Goal: Task Accomplishment & Management: Complete application form

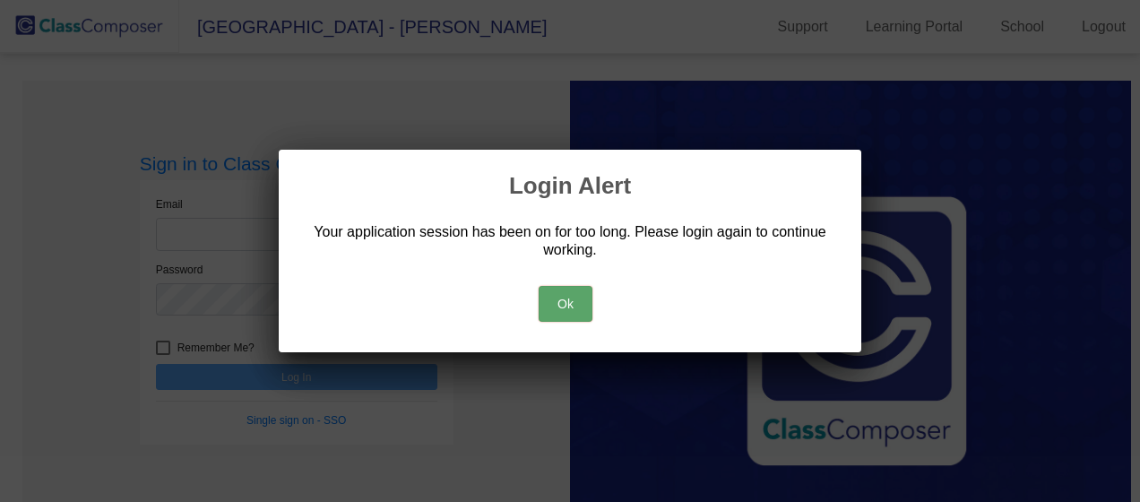
click at [555, 305] on button "Ok" at bounding box center [565, 304] width 54 height 36
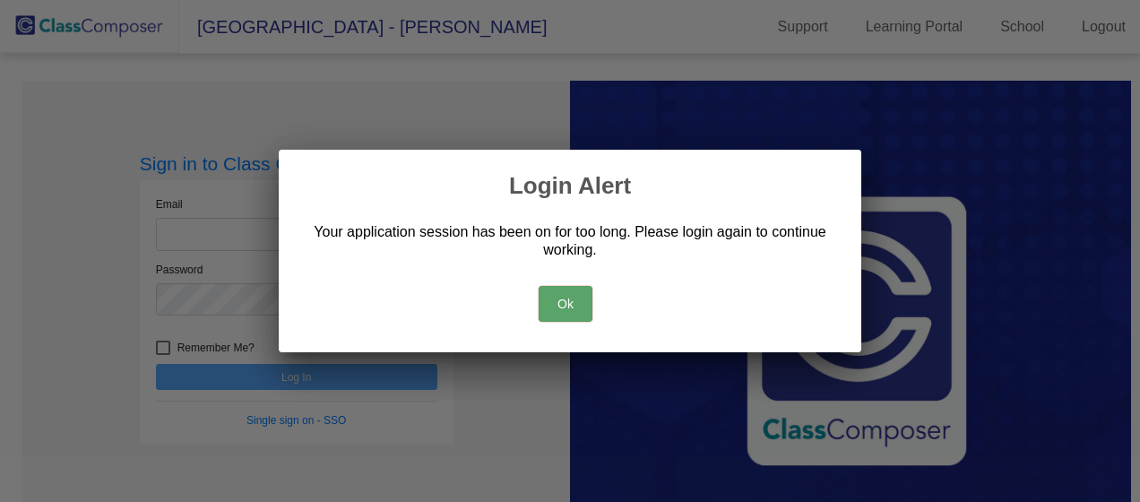
click at [559, 300] on button "Ok" at bounding box center [565, 304] width 54 height 36
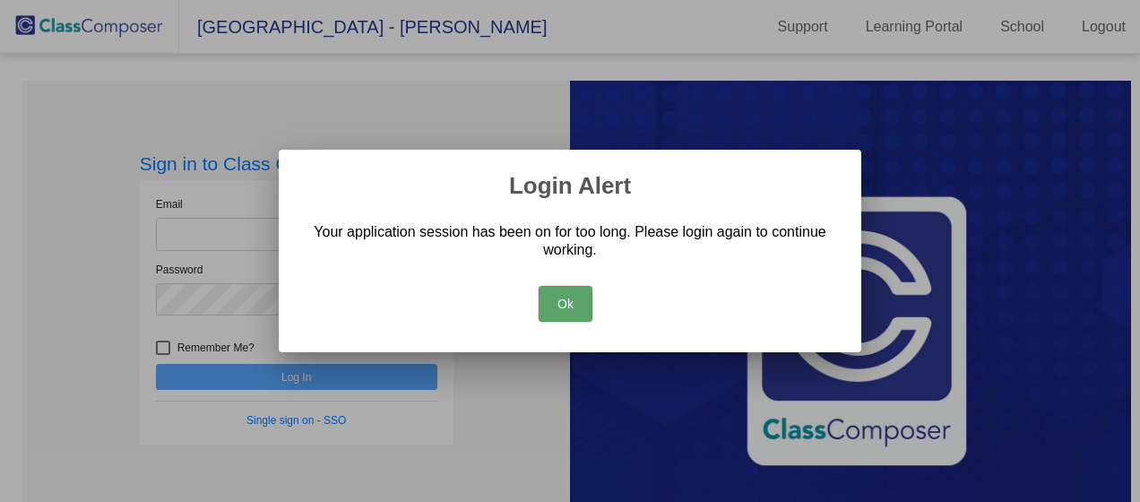
click at [555, 296] on button "Ok" at bounding box center [565, 304] width 54 height 36
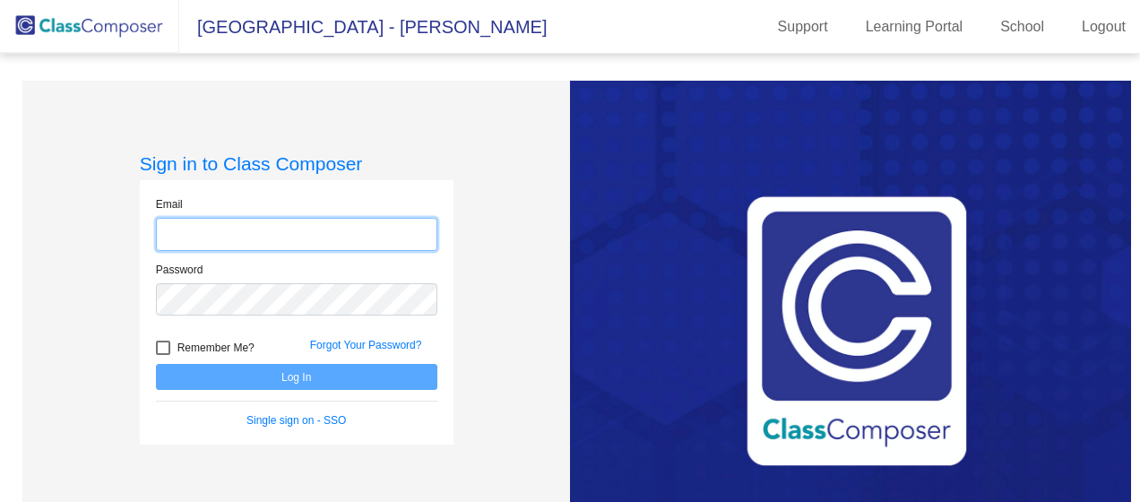
click at [330, 235] on input "email" at bounding box center [296, 234] width 281 height 33
type input "[EMAIL_ADDRESS][PERSON_NAME][PERSON_NAME][DOMAIN_NAME]"
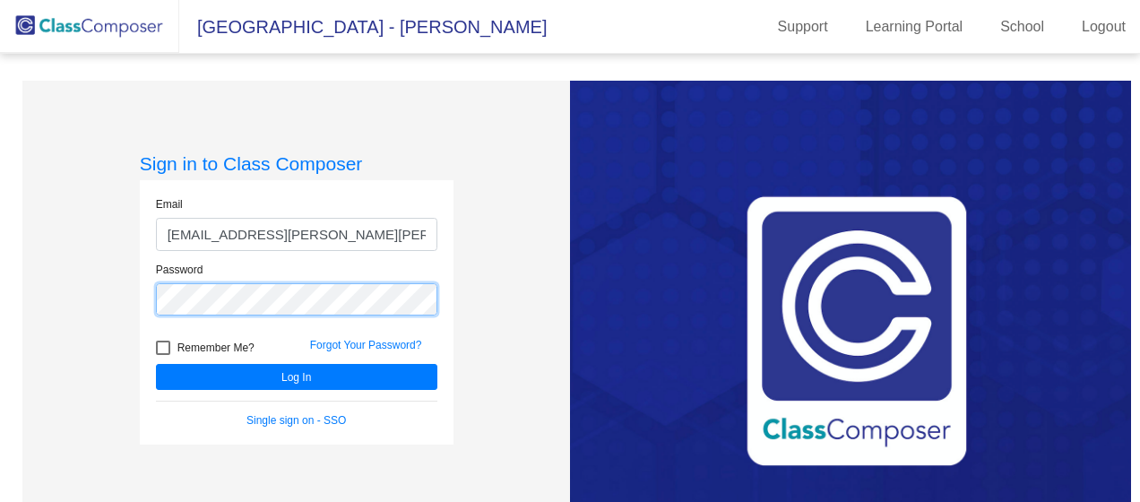
click at [156, 364] on button "Log In" at bounding box center [296, 377] width 281 height 26
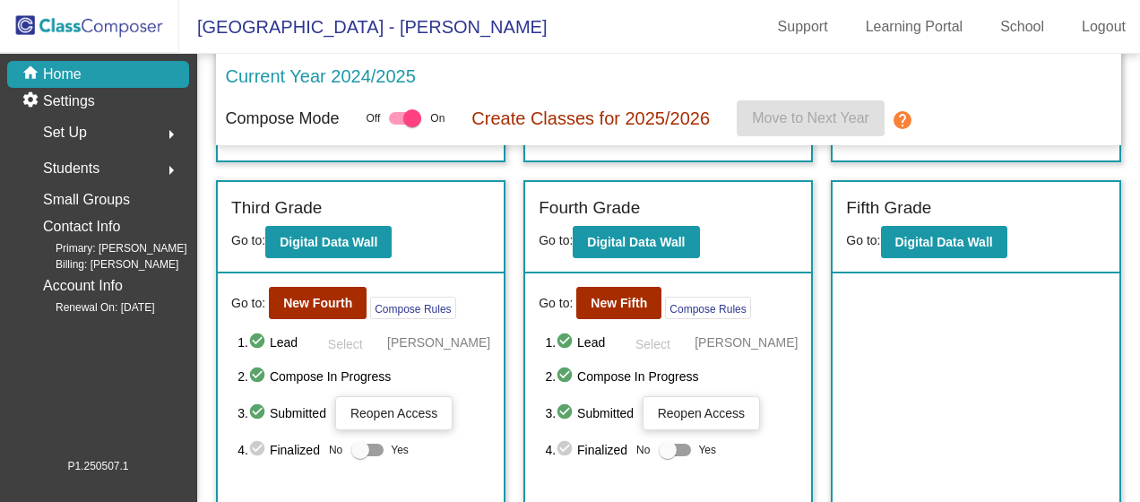
scroll to position [340, 0]
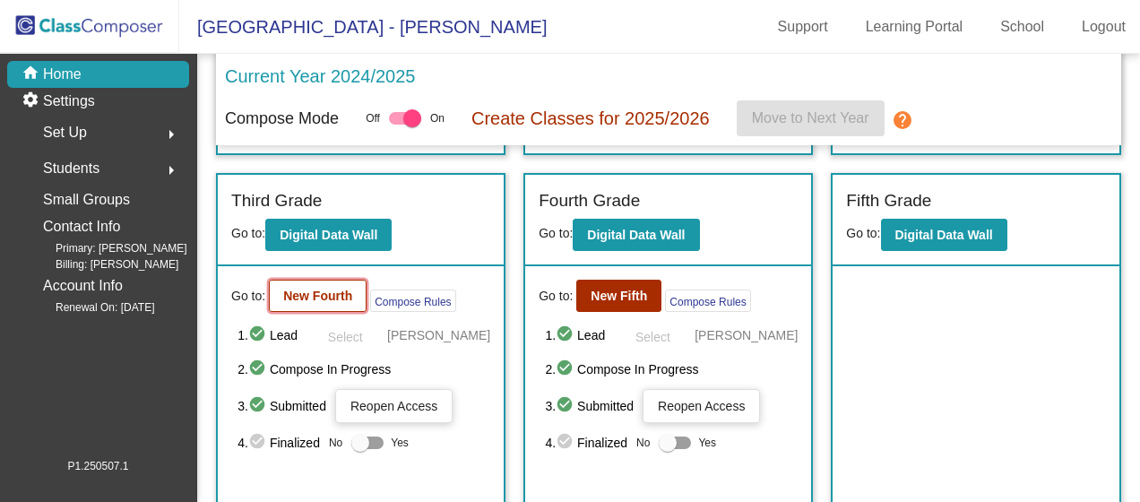
click at [317, 296] on b "New Fourth" at bounding box center [317, 295] width 69 height 14
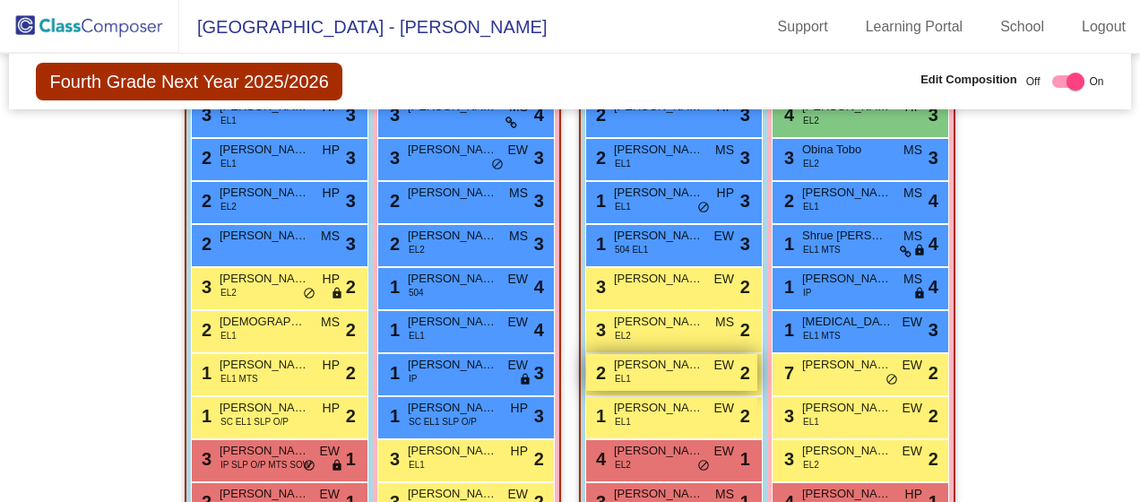
scroll to position [627, 0]
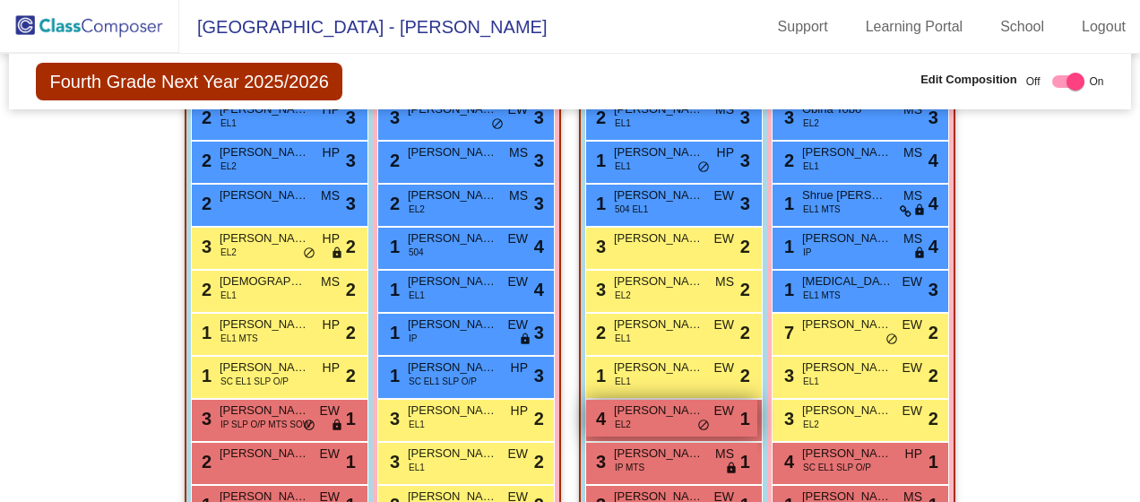
click at [638, 401] on span "[PERSON_NAME]" at bounding box center [659, 410] width 90 height 18
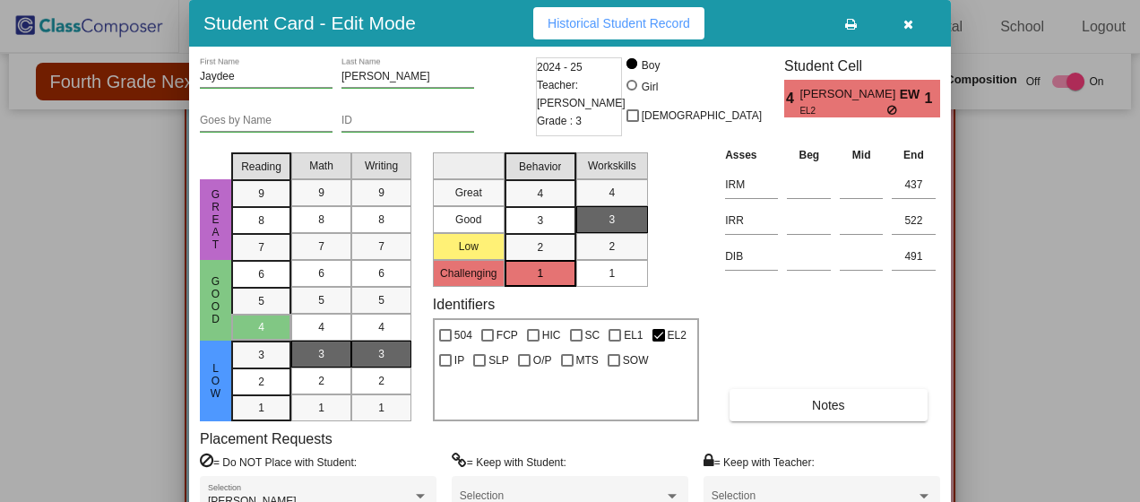
click at [886, 447] on div "Placement Requests = Do NOT Place with Student: [PERSON_NAME] Selection = Keep …" at bounding box center [570, 480] width 740 height 100
click at [907, 21] on icon "button" at bounding box center [908, 24] width 10 height 13
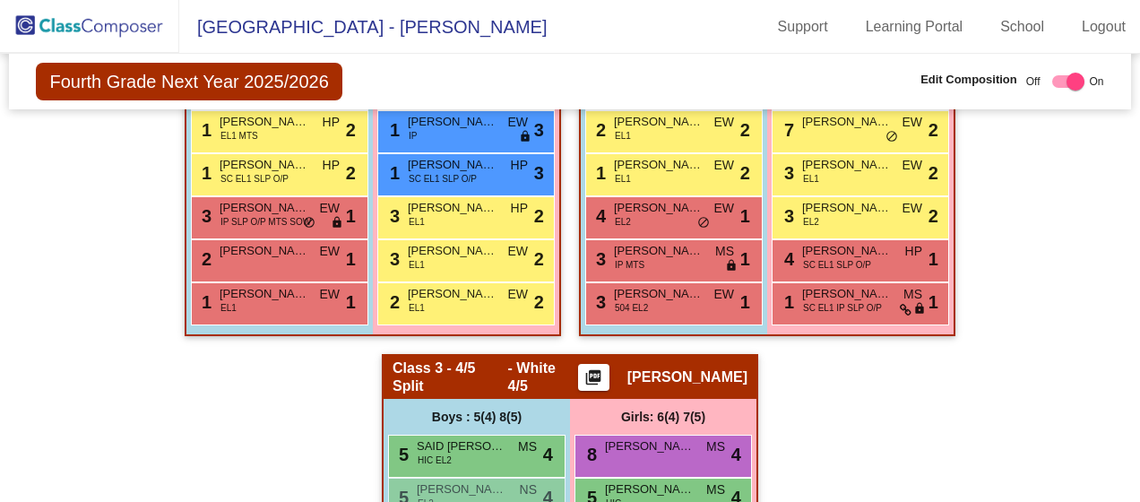
scroll to position [788, 0]
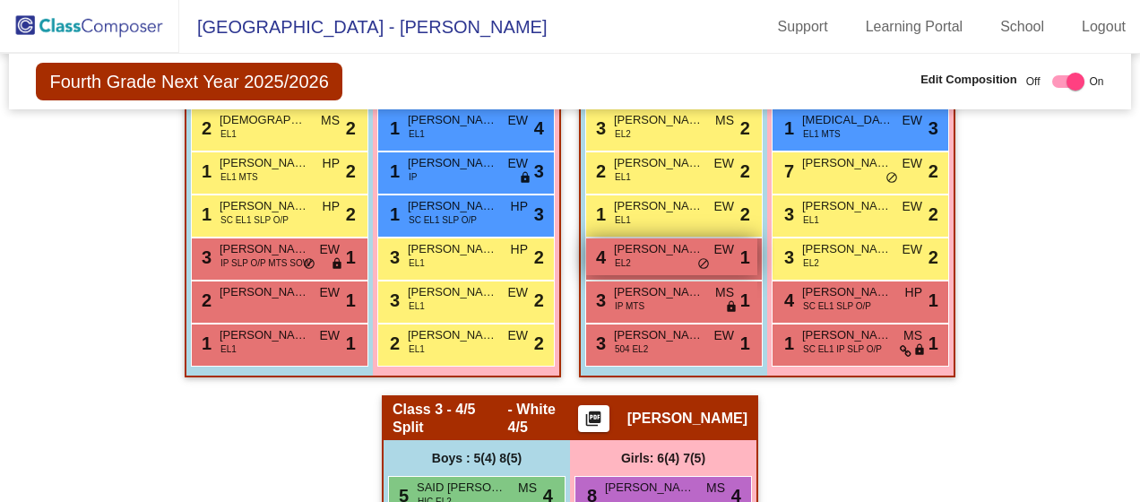
click at [647, 238] on div "4 [PERSON_NAME] EL2 EW lock do_not_disturb_alt 1" at bounding box center [671, 256] width 171 height 37
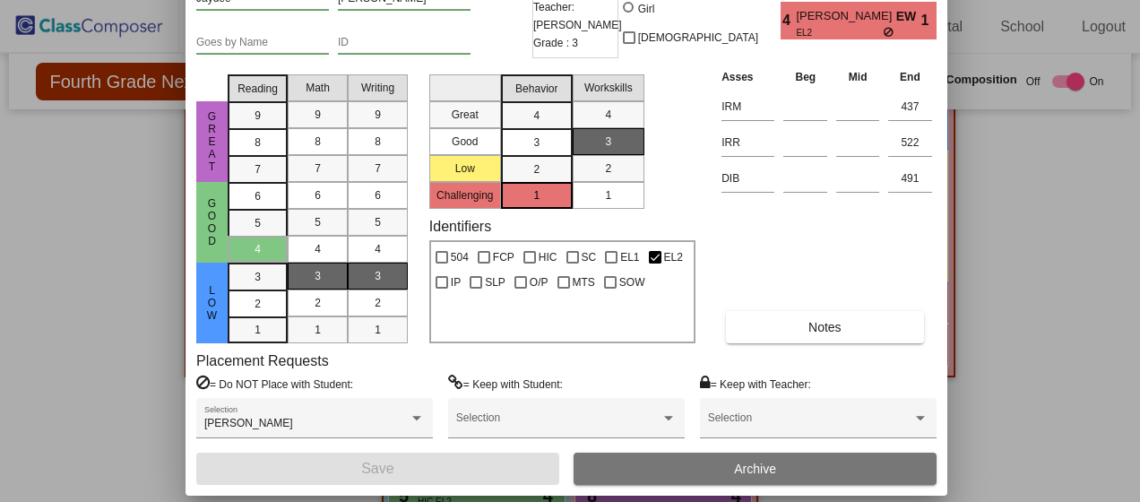
drag, startPoint x: 778, startPoint y: 31, endPoint x: 774, endPoint y: -47, distance: 78.0
click at [774, 0] on html "[GEOGRAPHIC_DATA] - Stefani Support Learning Portal School Logout home Home set…" at bounding box center [570, 251] width 1140 height 502
click at [416, 414] on div at bounding box center [417, 418] width 16 height 13
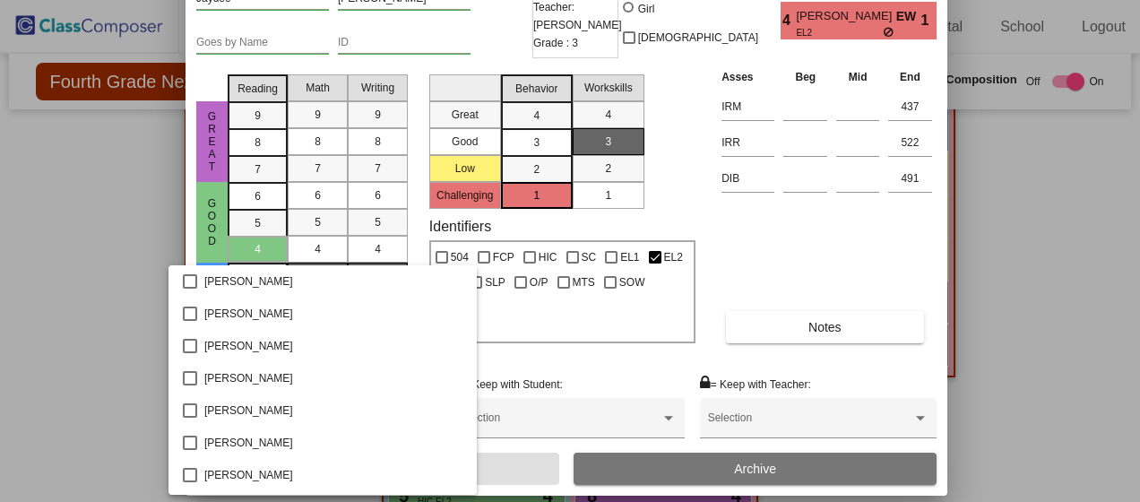
scroll to position [2082, 0]
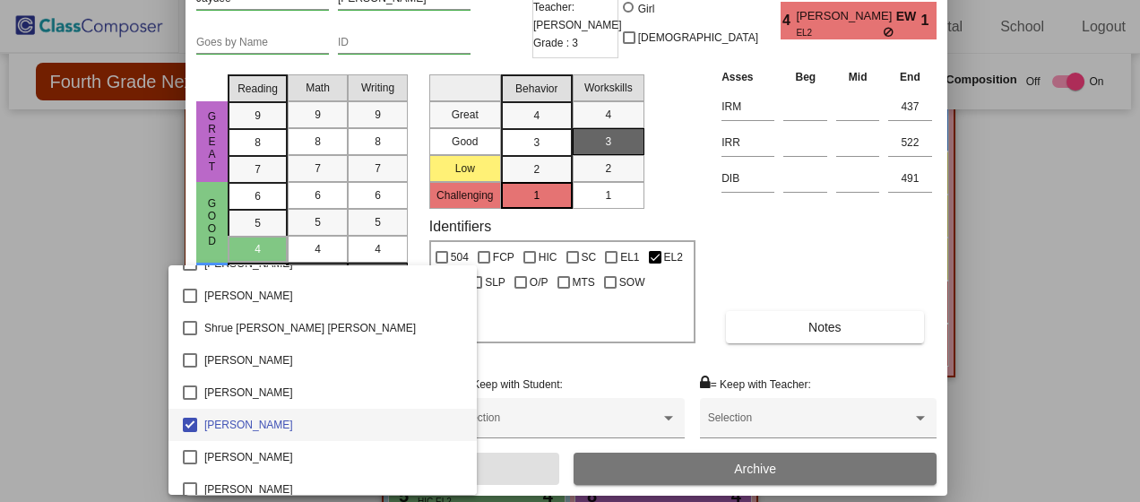
click at [844, 238] on div at bounding box center [570, 251] width 1140 height 502
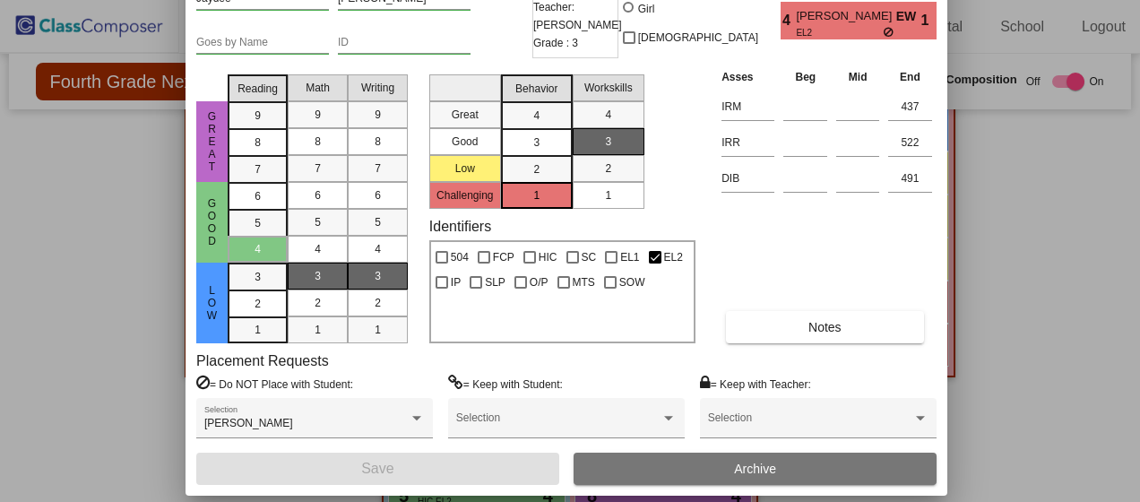
click at [805, 241] on div "Asses Beg Mid End IRM 437 IRR 522 DIB 491 Notes" at bounding box center [827, 205] width 220 height 276
click at [1066, 265] on div at bounding box center [570, 251] width 1140 height 502
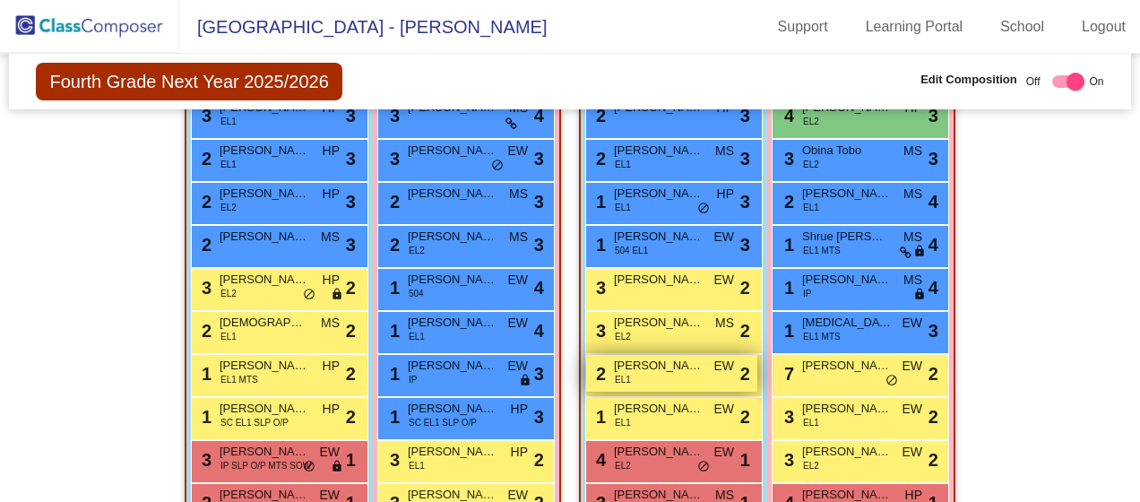
scroll to position [609, 0]
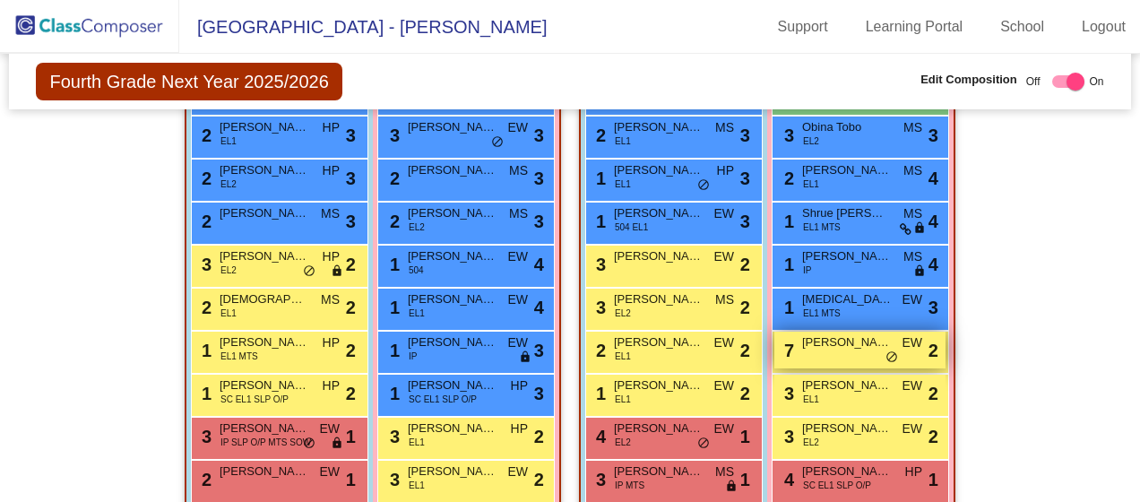
click at [853, 333] on span "[PERSON_NAME]" at bounding box center [847, 342] width 90 height 18
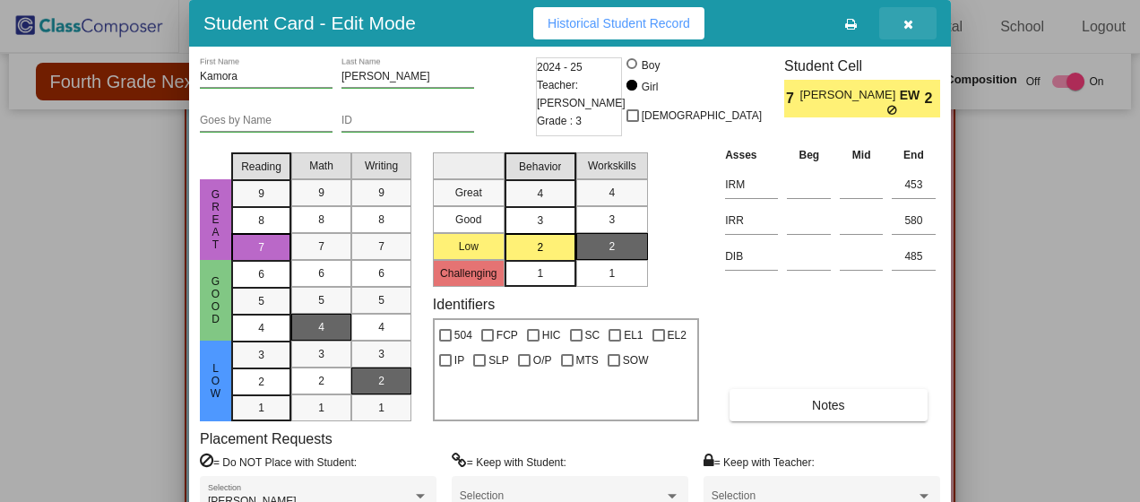
click at [903, 23] on icon "button" at bounding box center [908, 24] width 10 height 13
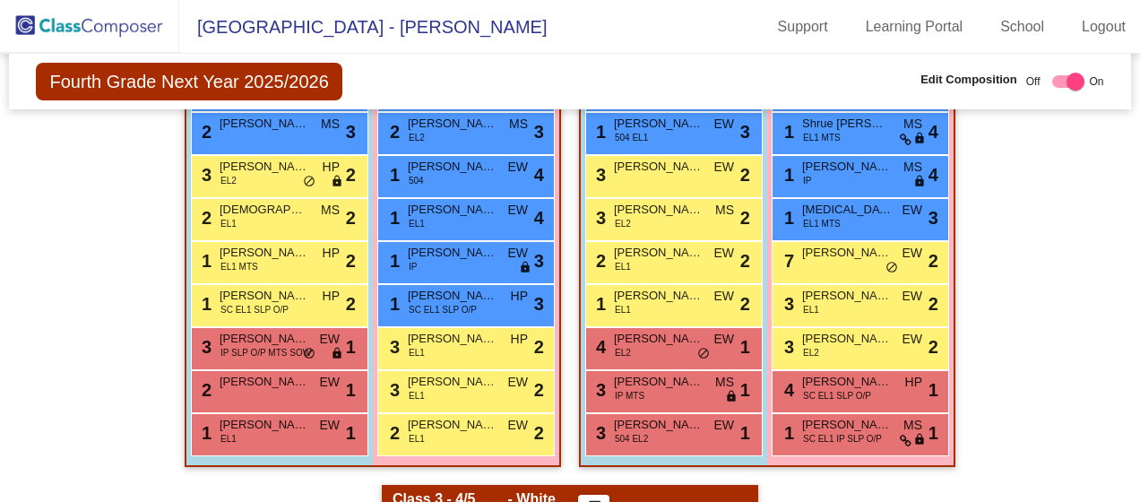
scroll to position [788, 0]
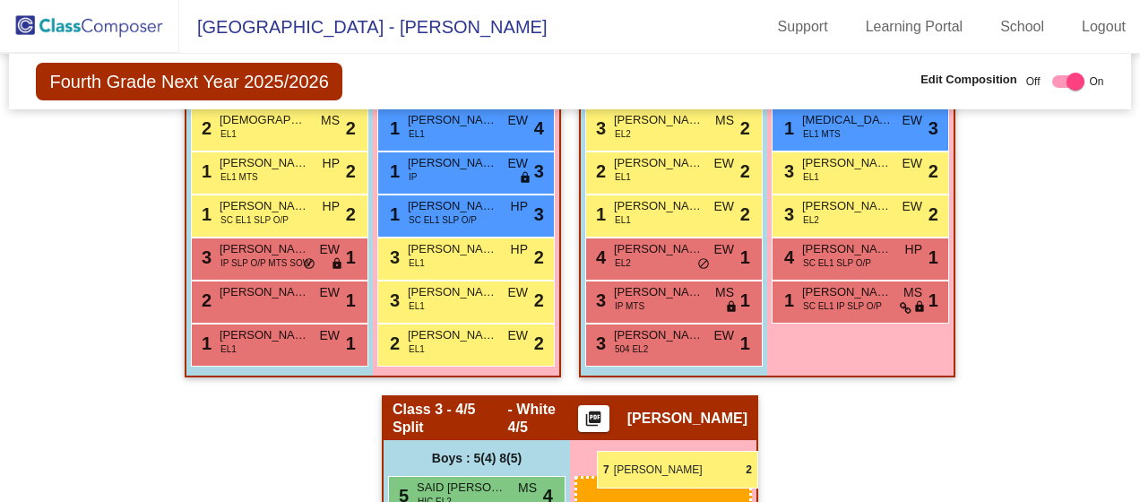
drag, startPoint x: 851, startPoint y: 144, endPoint x: 598, endPoint y: 452, distance: 397.8
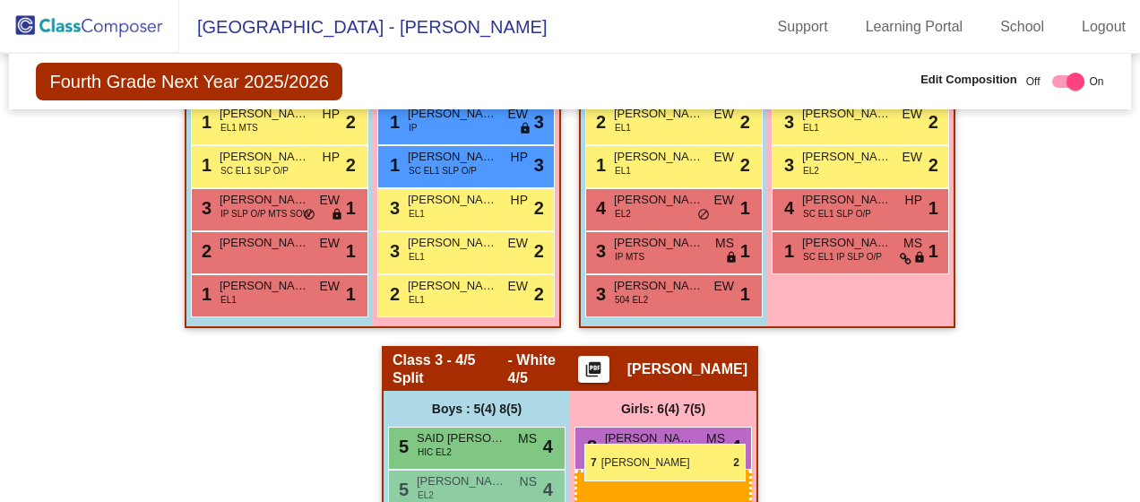
scroll to position [841, 0]
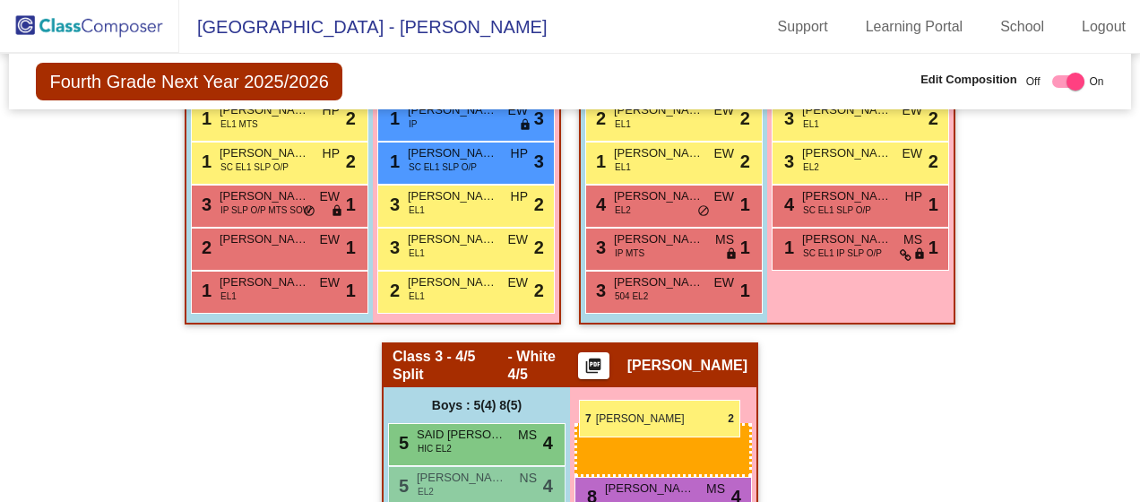
drag, startPoint x: 849, startPoint y: 141, endPoint x: 579, endPoint y: 400, distance: 374.5
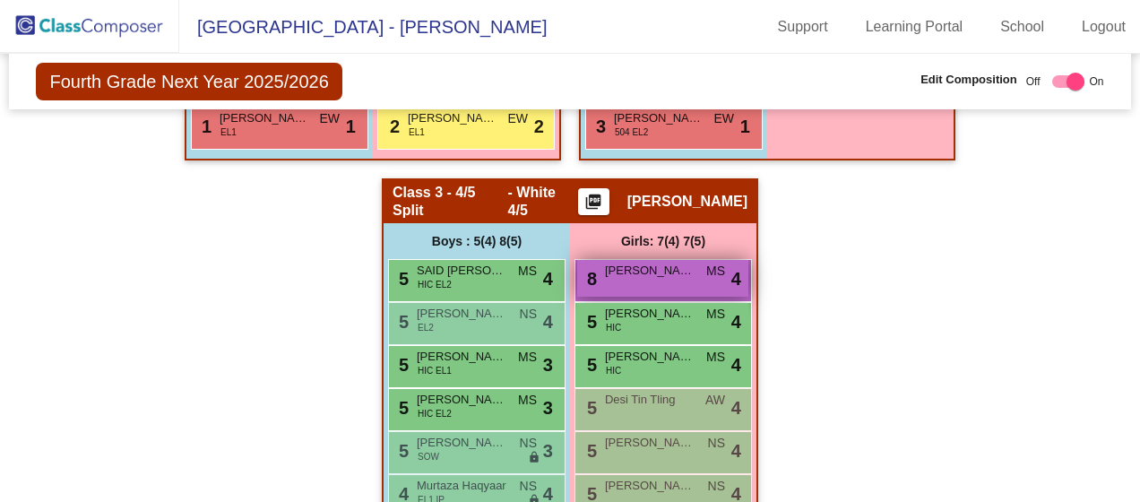
scroll to position [831, 0]
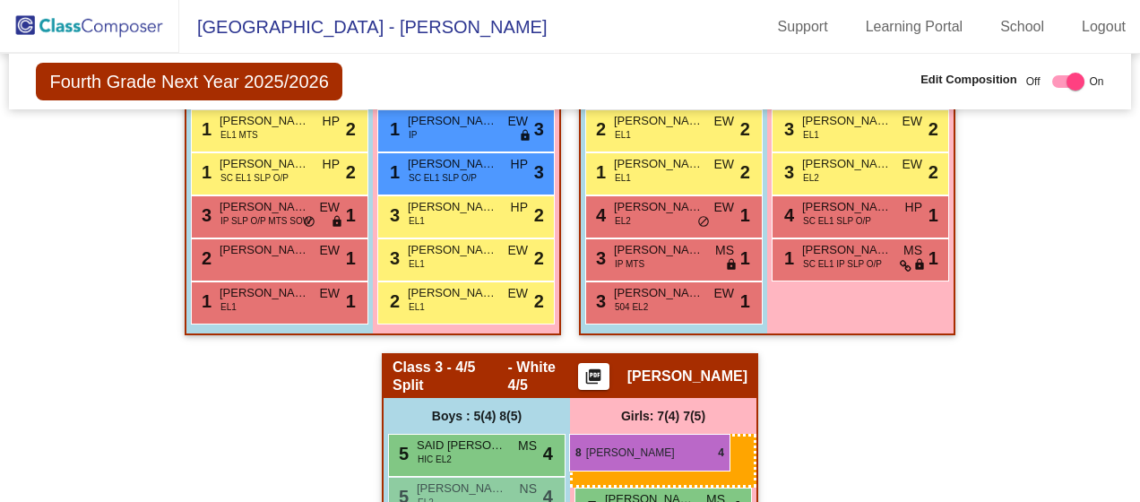
drag, startPoint x: 658, startPoint y: 422, endPoint x: 569, endPoint y: 434, distance: 89.5
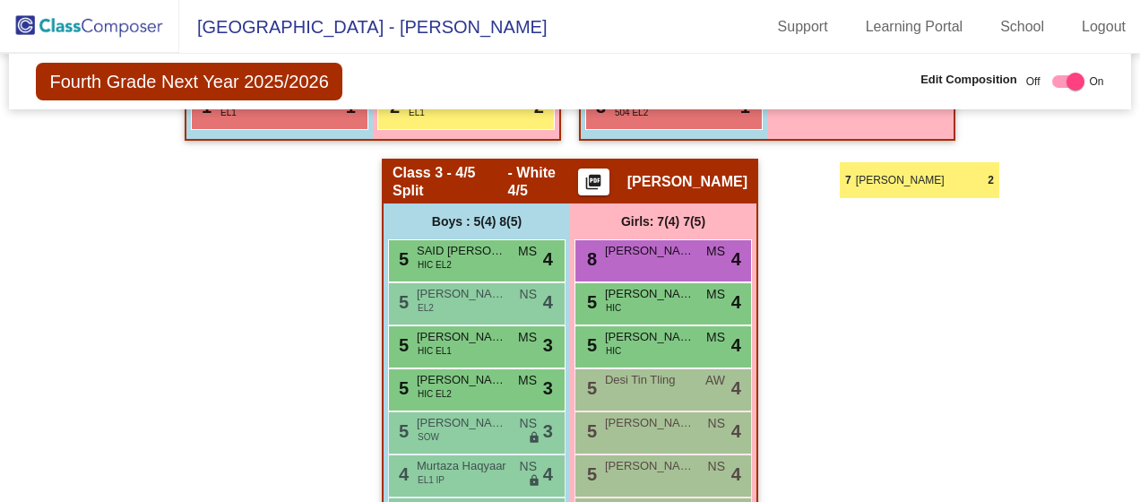
scroll to position [899, 0]
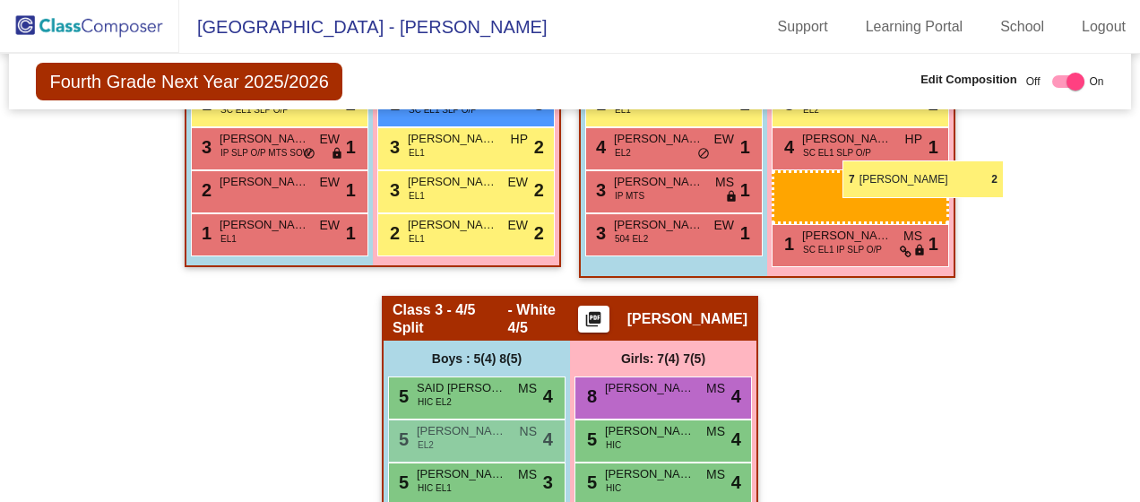
drag, startPoint x: 649, startPoint y: 443, endPoint x: 842, endPoint y: 160, distance: 342.9
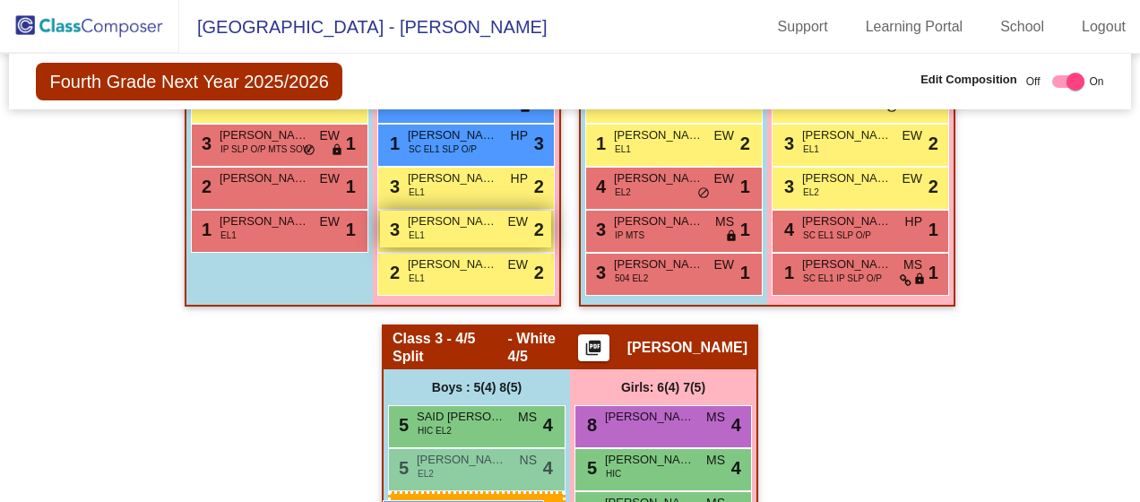
scroll to position [906, 0]
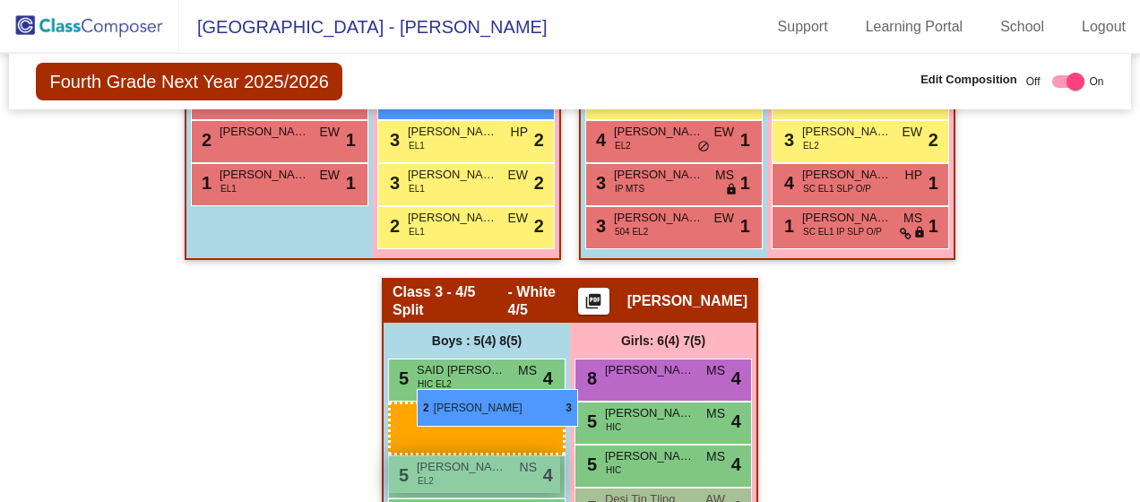
drag, startPoint x: 267, startPoint y: 215, endPoint x: 412, endPoint y: 386, distance: 224.4
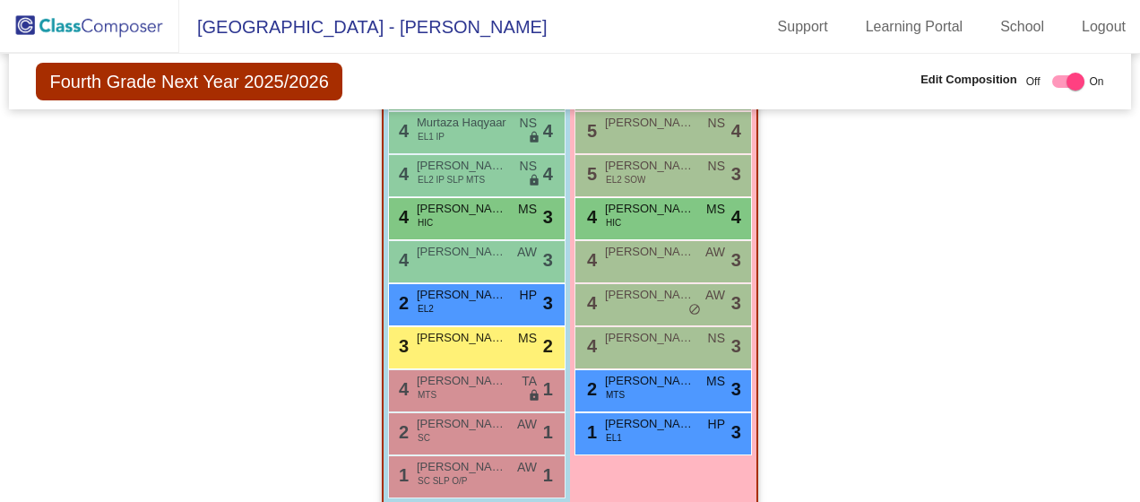
scroll to position [1368, 0]
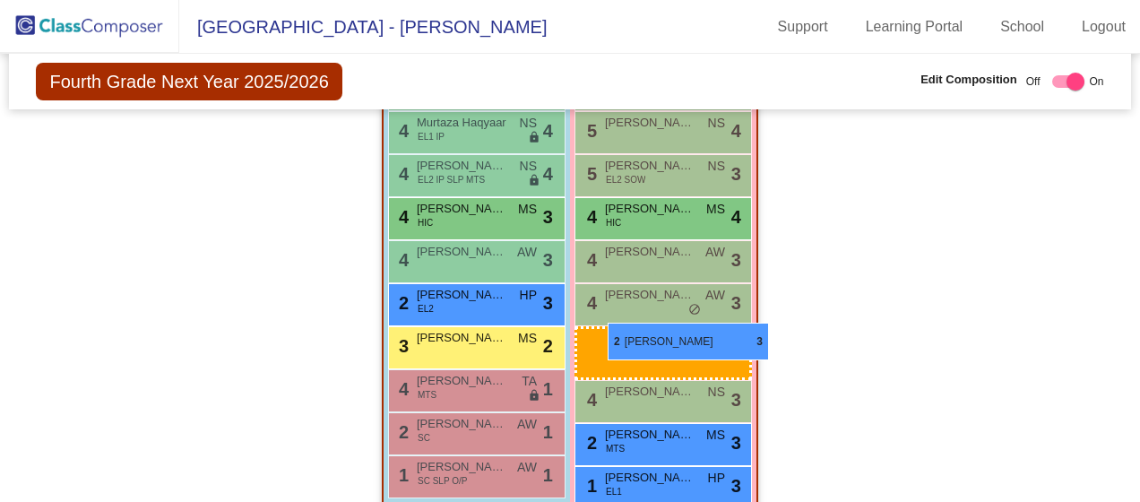
drag, startPoint x: 455, startPoint y: 121, endPoint x: 607, endPoint y: 323, distance: 252.7
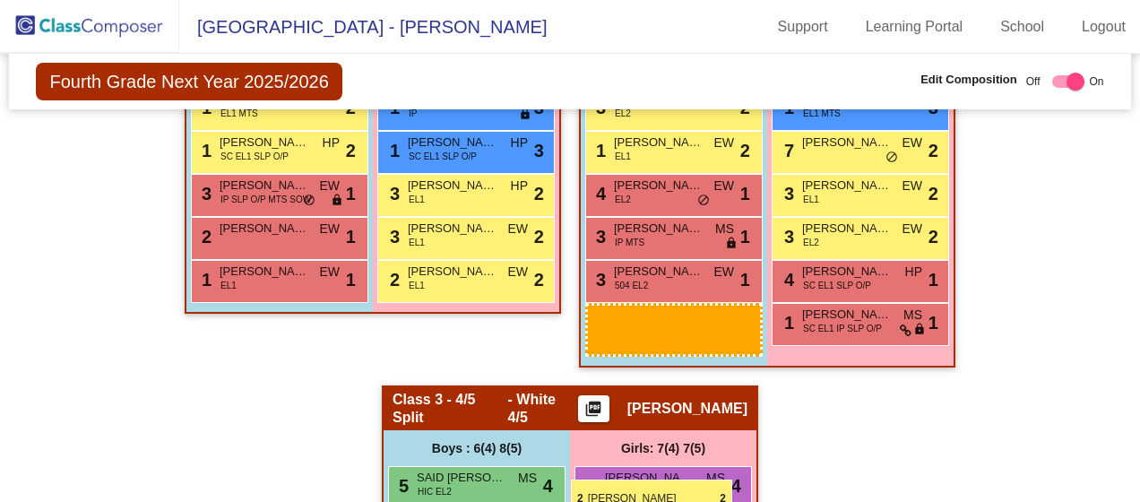
scroll to position [816, 0]
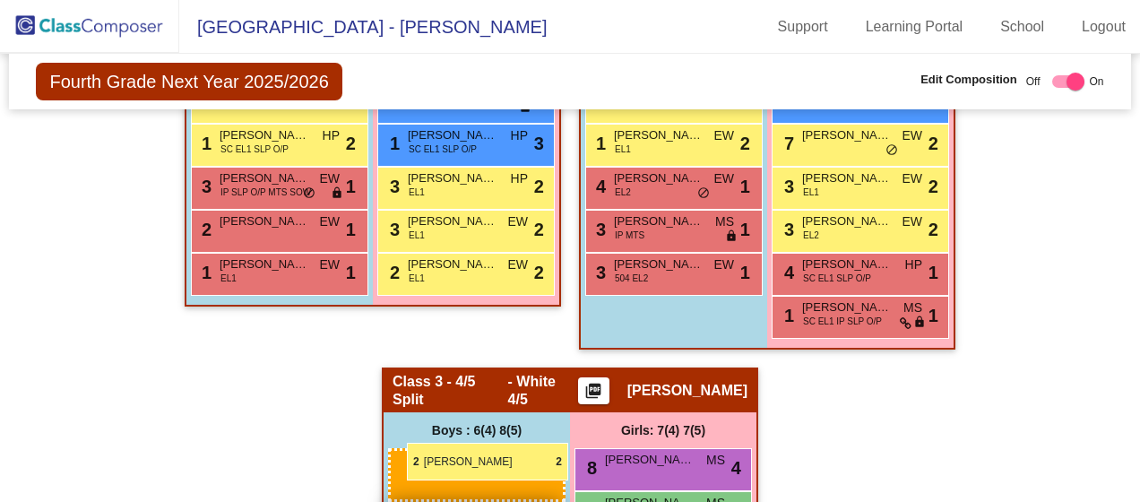
drag, startPoint x: 663, startPoint y: 195, endPoint x: 406, endPoint y: 443, distance: 356.7
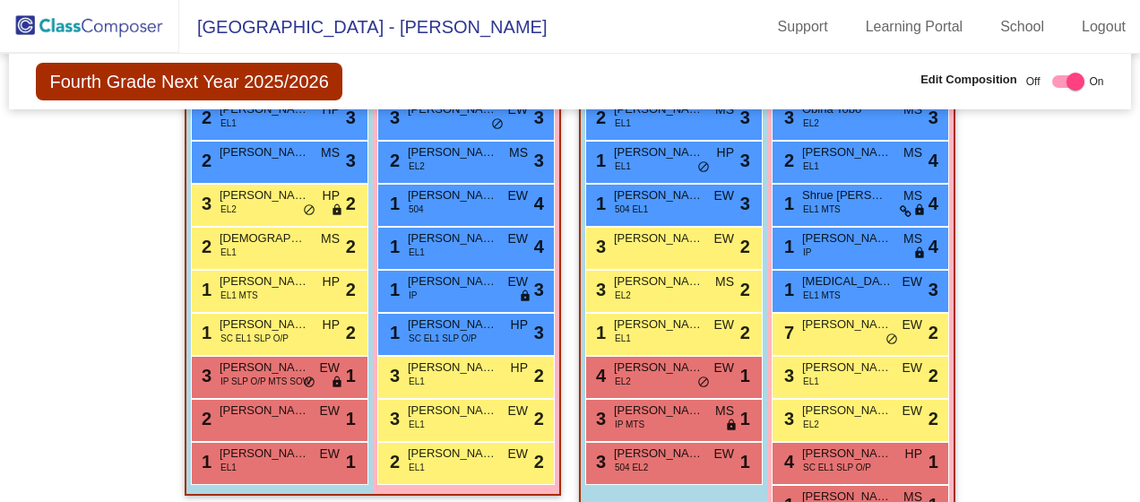
scroll to position [448, 0]
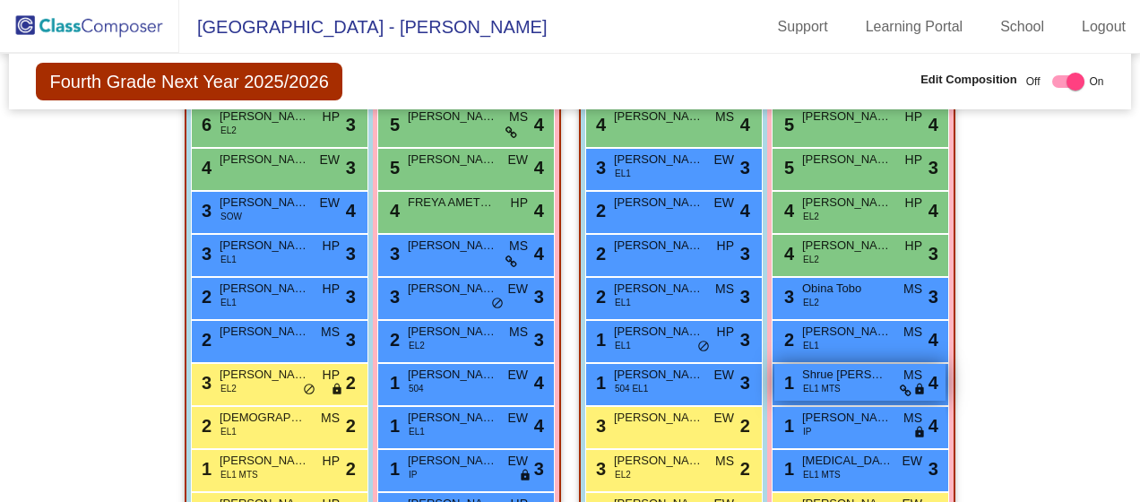
click at [874, 366] on span "Shrue [PERSON_NAME] [PERSON_NAME]" at bounding box center [847, 375] width 90 height 18
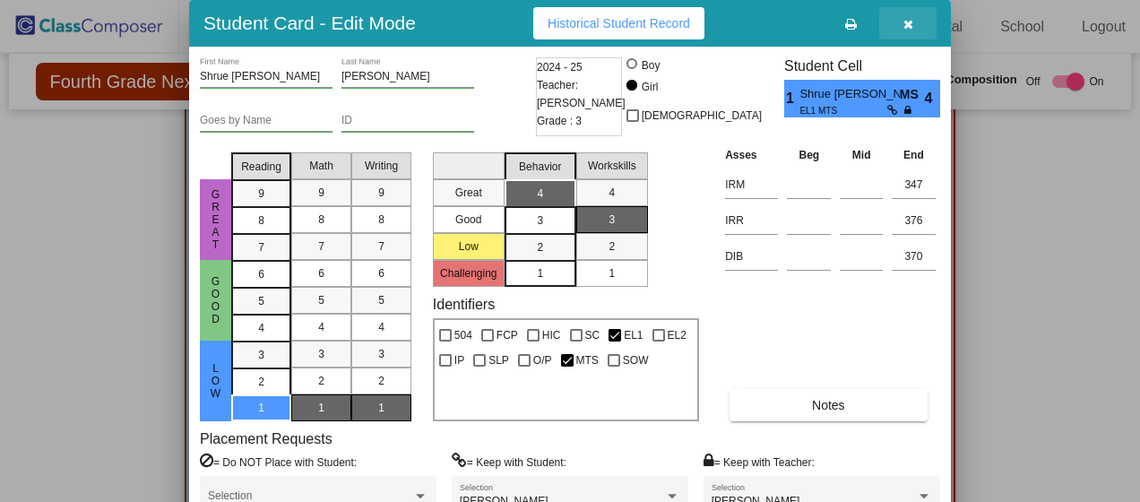
click at [905, 33] on button "button" at bounding box center [907, 23] width 57 height 32
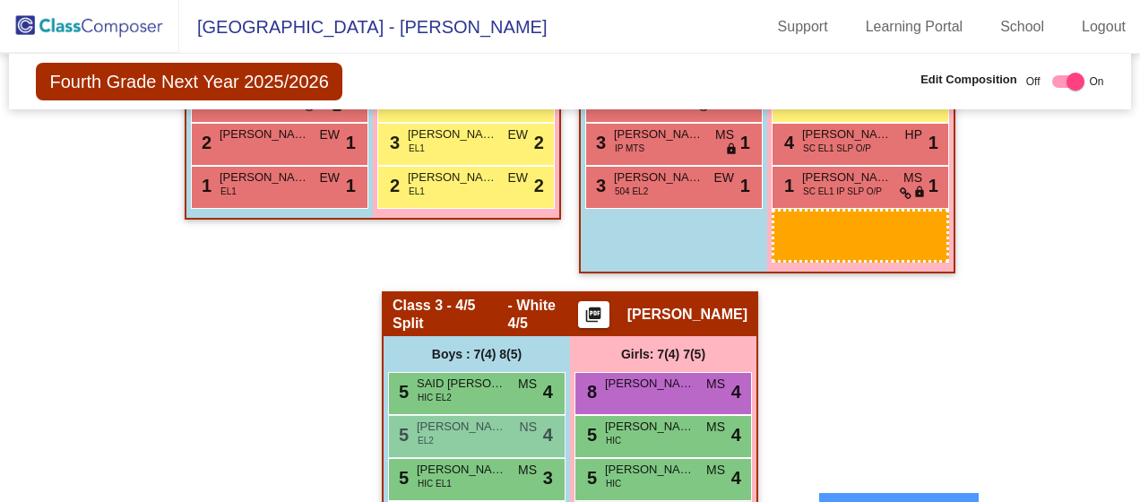
scroll to position [925, 0]
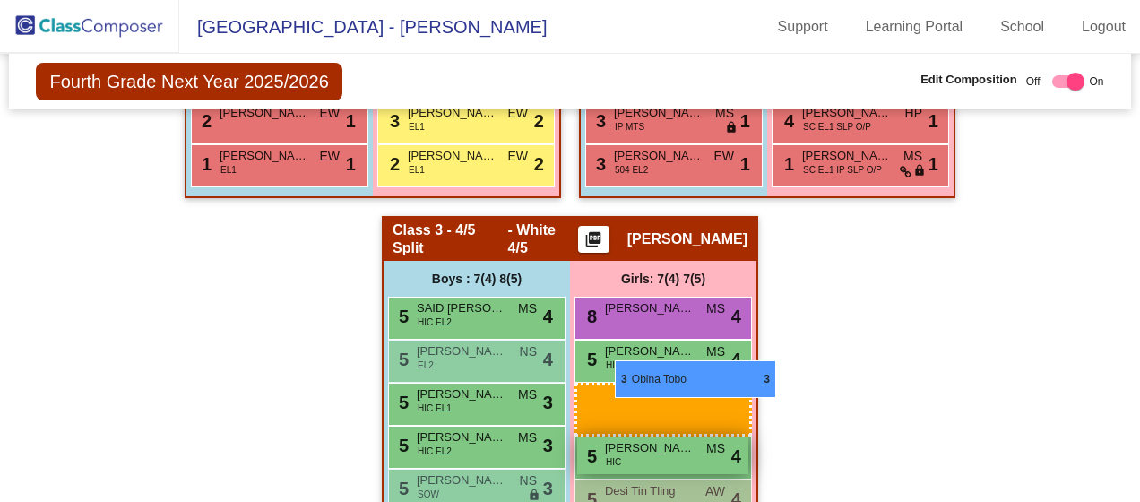
drag, startPoint x: 849, startPoint y: 269, endPoint x: 615, endPoint y: 362, distance: 252.5
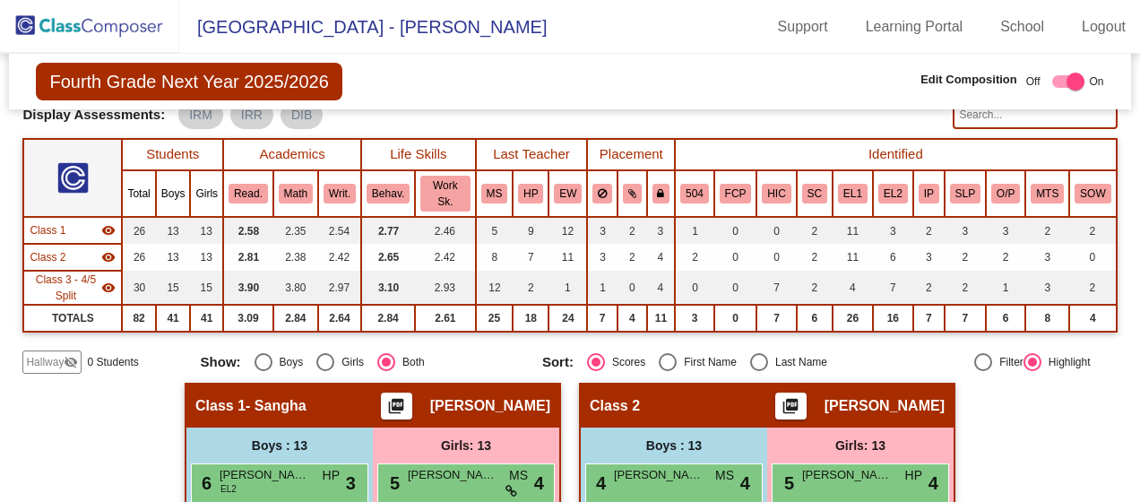
scroll to position [0, 0]
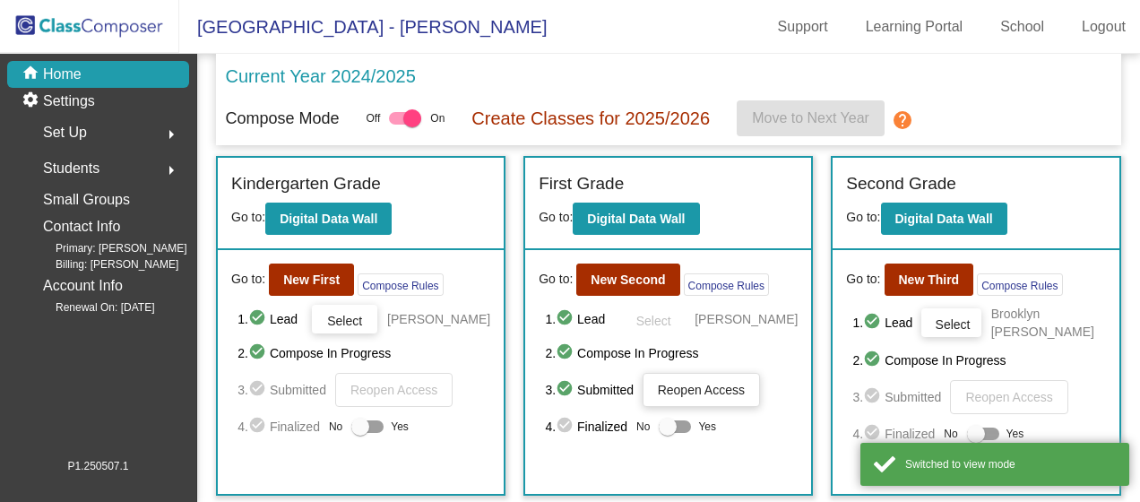
scroll to position [340, 0]
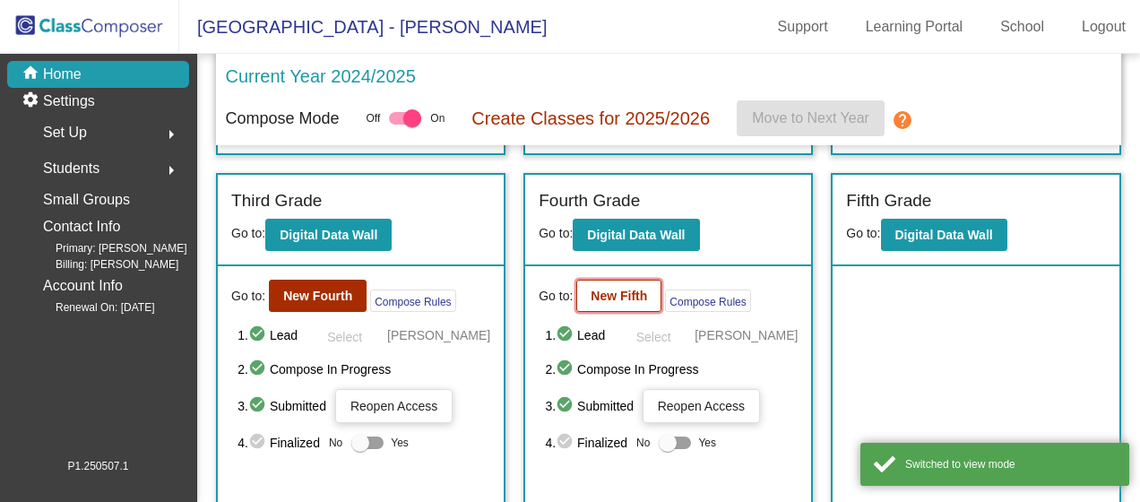
click at [612, 284] on button "New Fifth" at bounding box center [618, 296] width 85 height 32
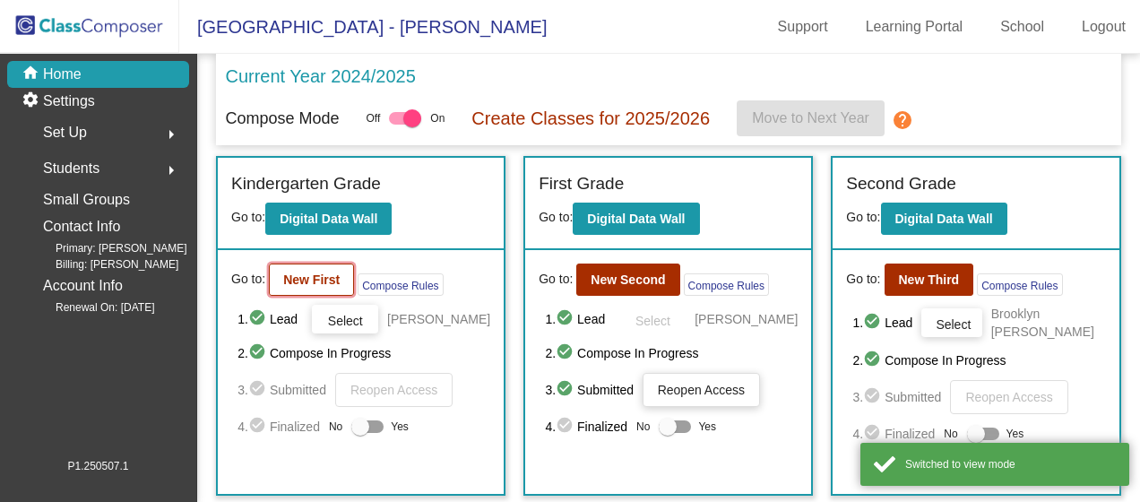
click at [272, 276] on button "New First" at bounding box center [311, 279] width 85 height 32
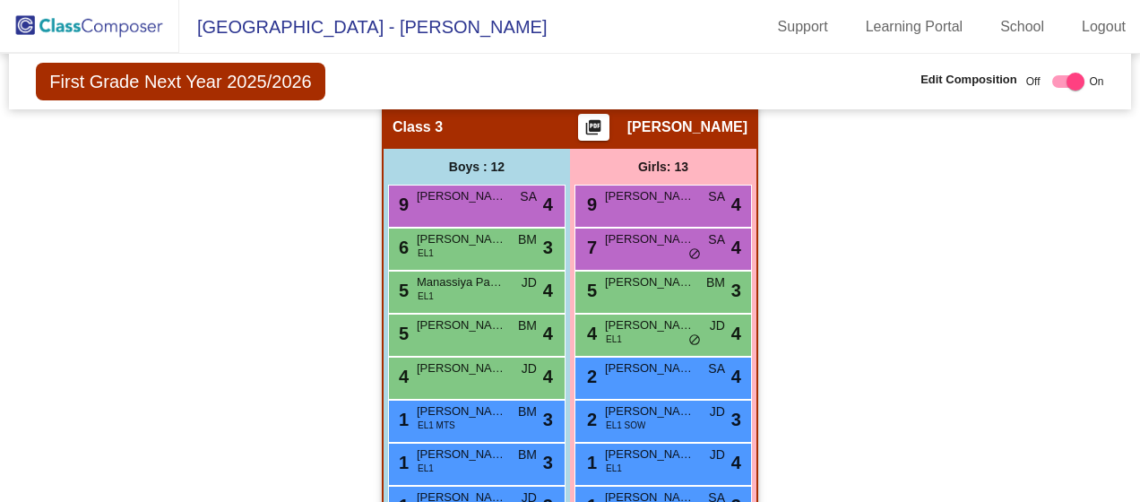
scroll to position [1282, 0]
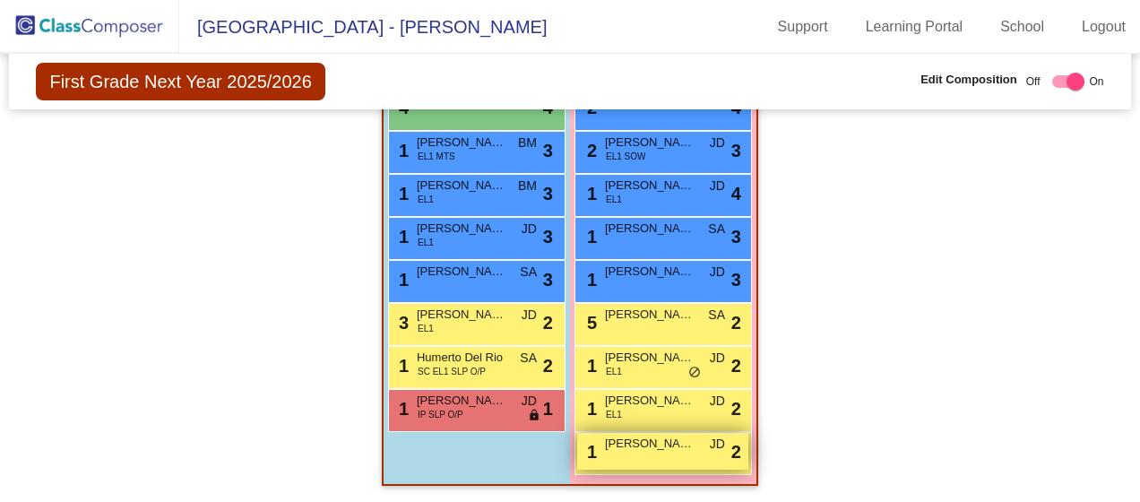
drag, startPoint x: 667, startPoint y: 446, endPoint x: 652, endPoint y: 451, distance: 15.0
click at [652, 451] on div "1 Nymeria [PERSON_NAME] lock do_not_disturb_alt 2" at bounding box center [662, 451] width 171 height 37
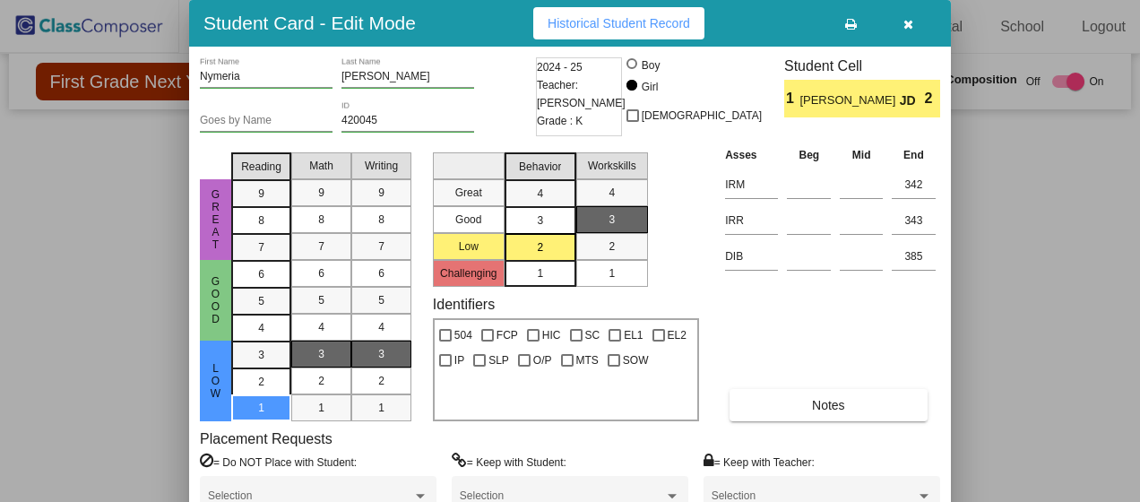
drag, startPoint x: 864, startPoint y: 317, endPoint x: 913, endPoint y: 321, distance: 49.4
click at [913, 321] on div "Asses Beg Mid End IRM 342 IRR 343 DIB 385 Notes" at bounding box center [830, 283] width 220 height 276
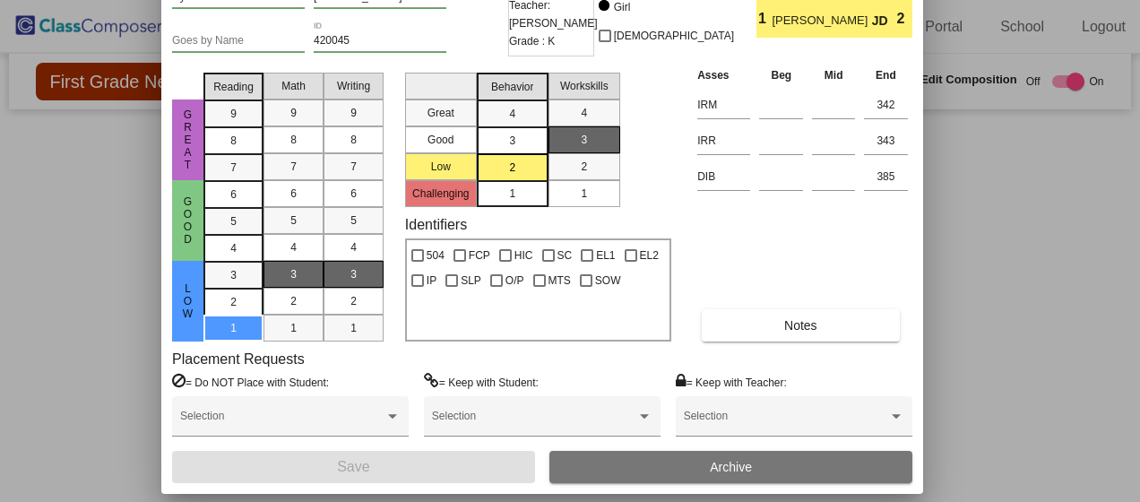
drag, startPoint x: 437, startPoint y: 27, endPoint x: 409, endPoint y: -53, distance: 84.4
click at [409, 0] on html "[GEOGRAPHIC_DATA] - Stefani Support Learning Portal School Logout home Home set…" at bounding box center [570, 251] width 1140 height 502
click at [710, 460] on span "Archive" at bounding box center [731, 467] width 42 height 14
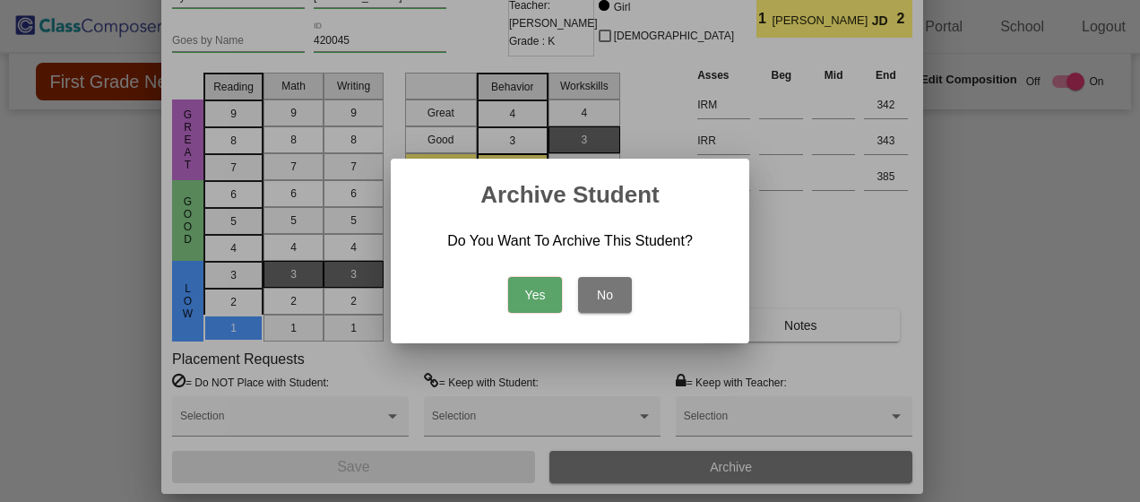
click at [522, 302] on button "Yes" at bounding box center [535, 295] width 54 height 36
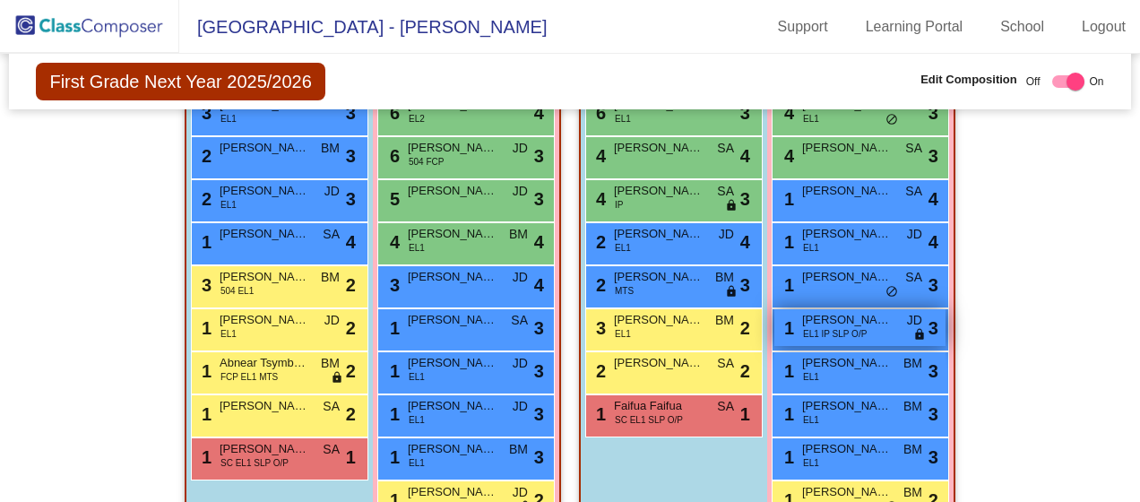
scroll to position [74, 0]
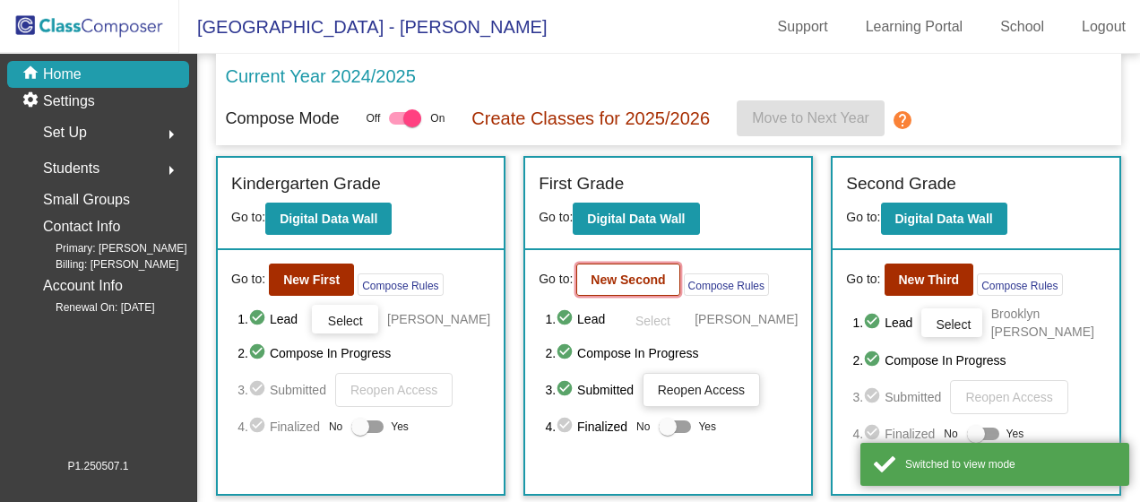
click at [622, 278] on b "New Second" at bounding box center [627, 279] width 74 height 14
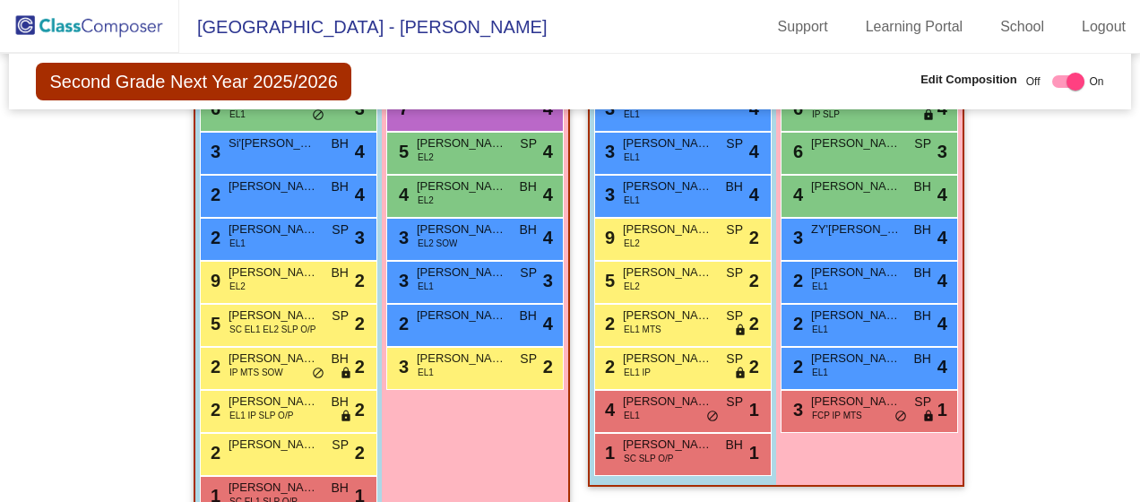
scroll to position [627, 0]
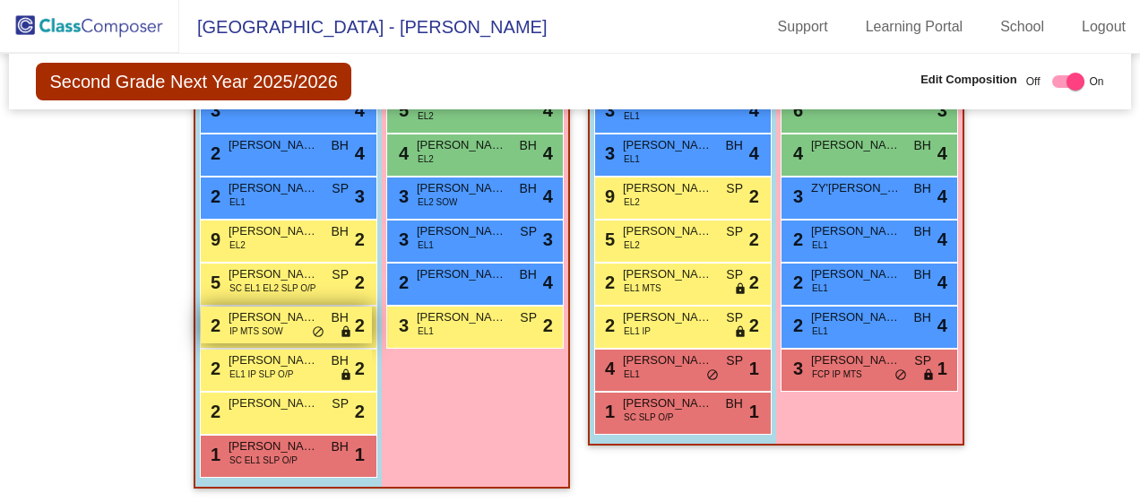
click at [270, 317] on span "[PERSON_NAME]" at bounding box center [273, 317] width 90 height 18
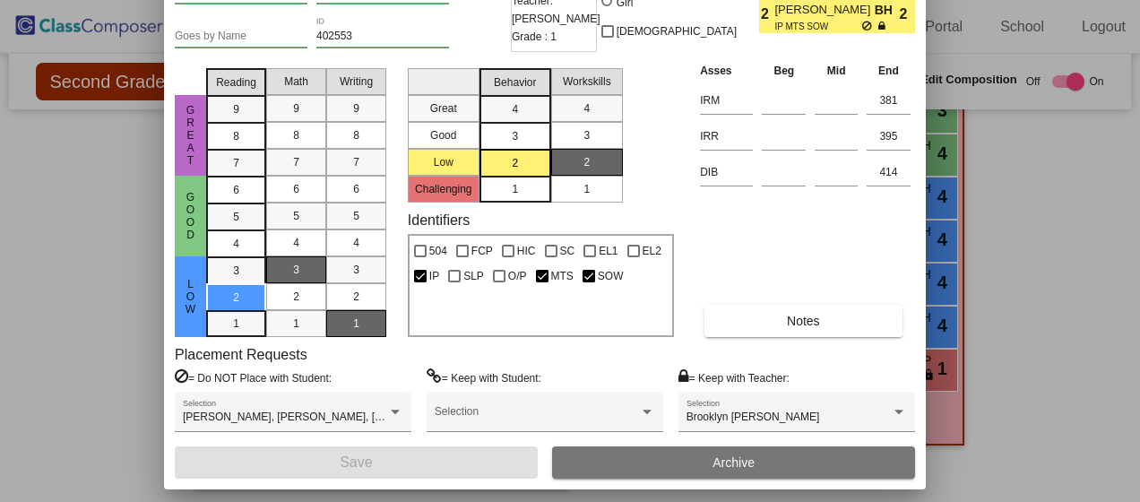
drag, startPoint x: 772, startPoint y: 30, endPoint x: 747, endPoint y: -54, distance: 87.9
click at [747, 0] on html "[GEOGRAPHIC_DATA] - Stefani Support Learning Portal School Logout home Home set…" at bounding box center [570, 251] width 1140 height 502
click at [780, 468] on button "Archive" at bounding box center [733, 462] width 363 height 32
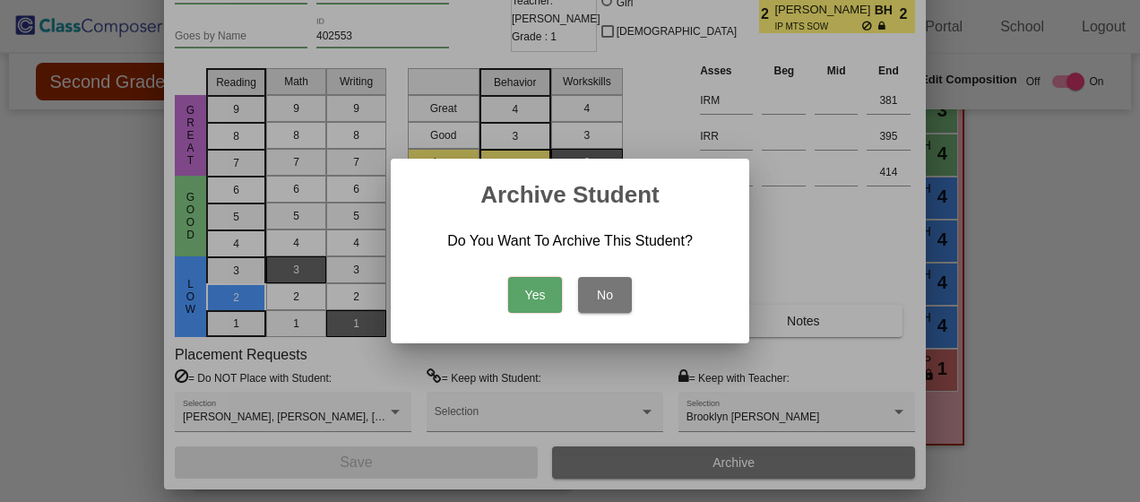
click at [545, 292] on button "Yes" at bounding box center [535, 295] width 54 height 36
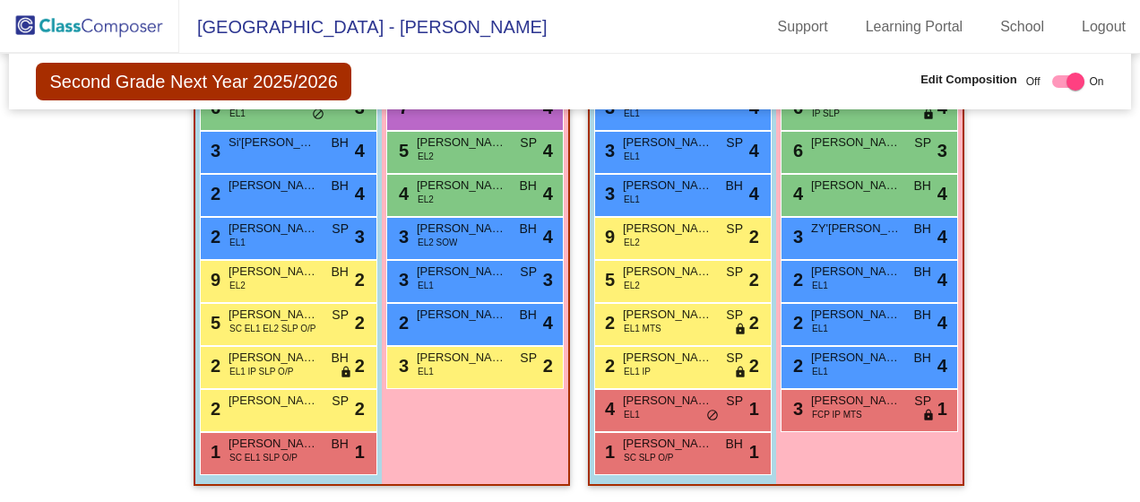
scroll to position [139, 0]
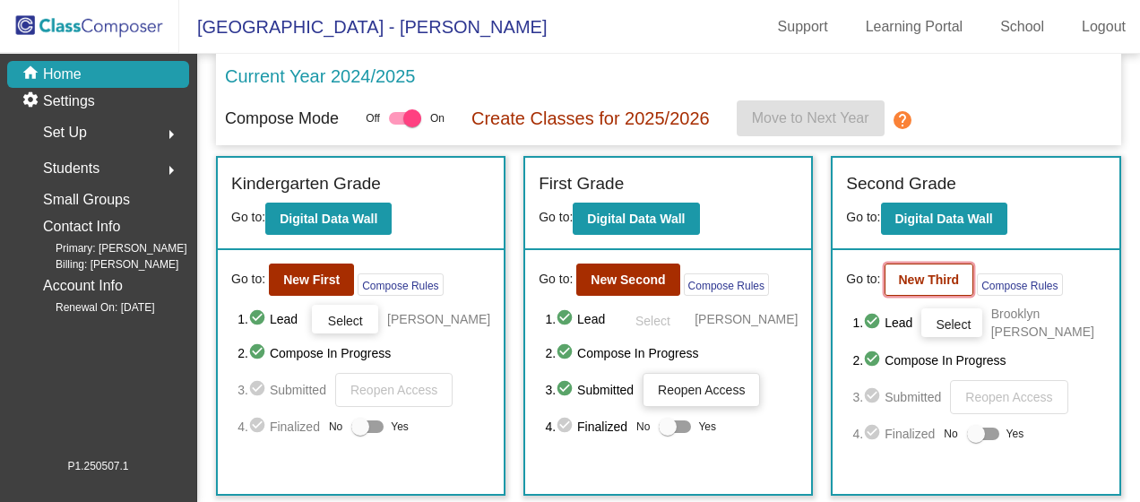
click at [899, 284] on b "New Third" at bounding box center [929, 279] width 61 height 14
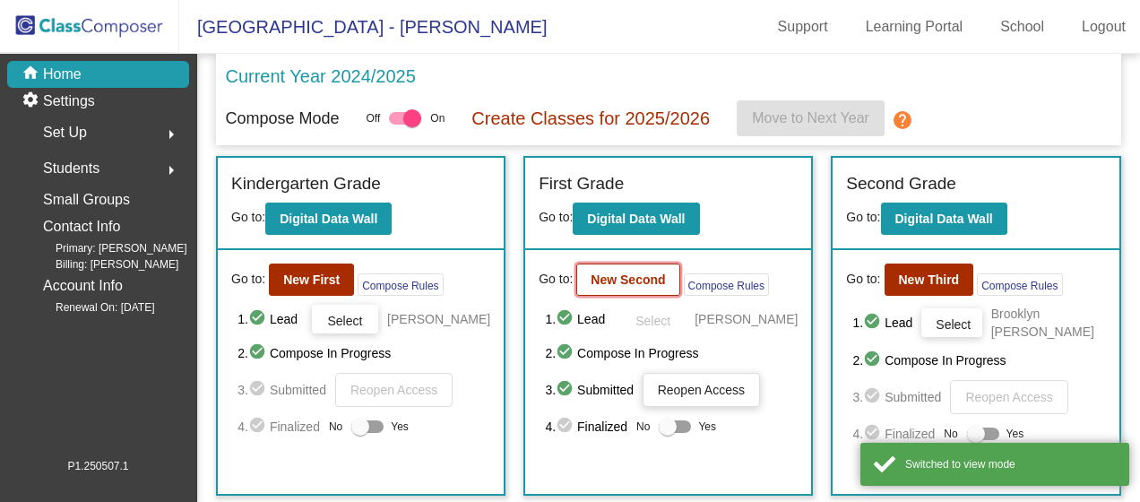
click at [638, 277] on b "New Second" at bounding box center [627, 279] width 74 height 14
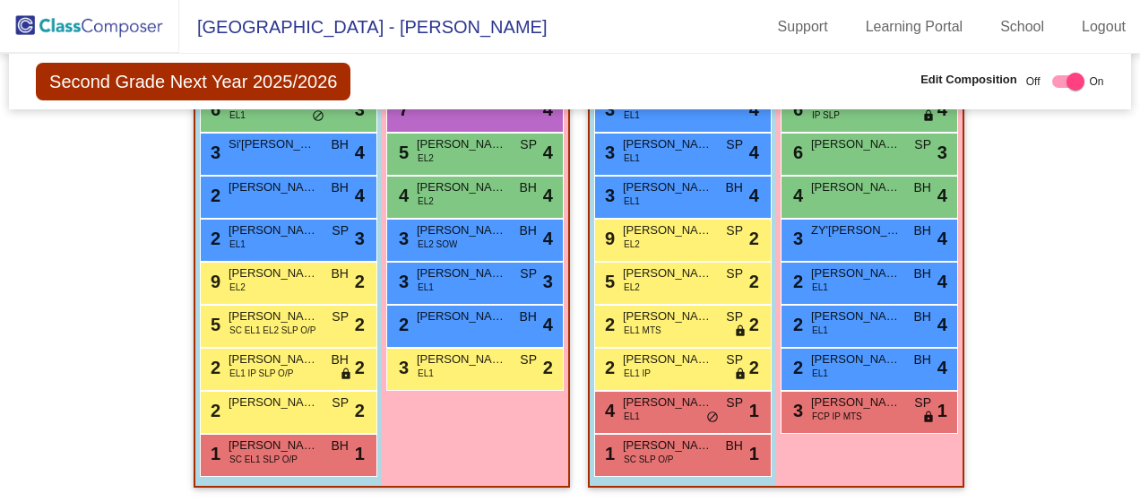
scroll to position [587, 0]
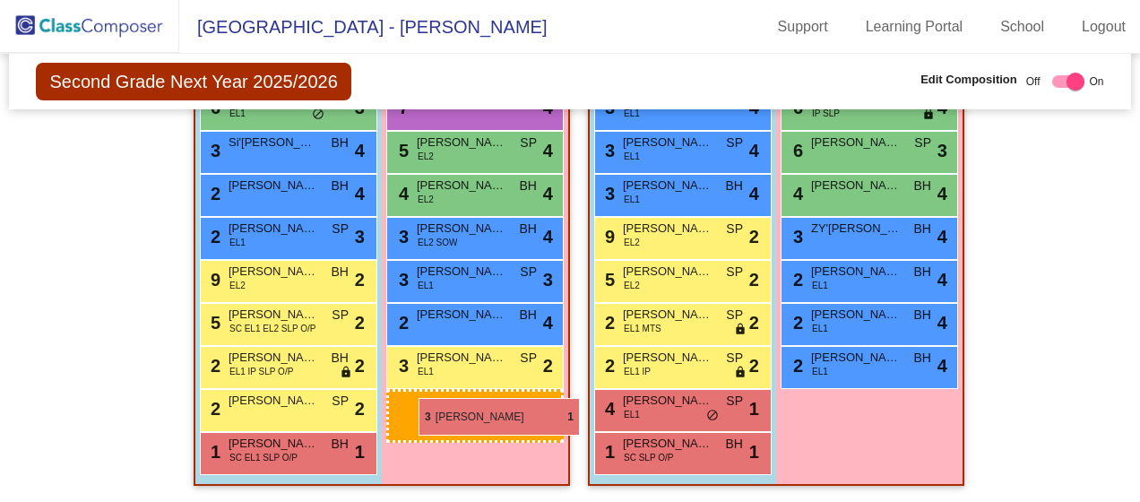
drag, startPoint x: 865, startPoint y: 414, endPoint x: 418, endPoint y: 398, distance: 447.4
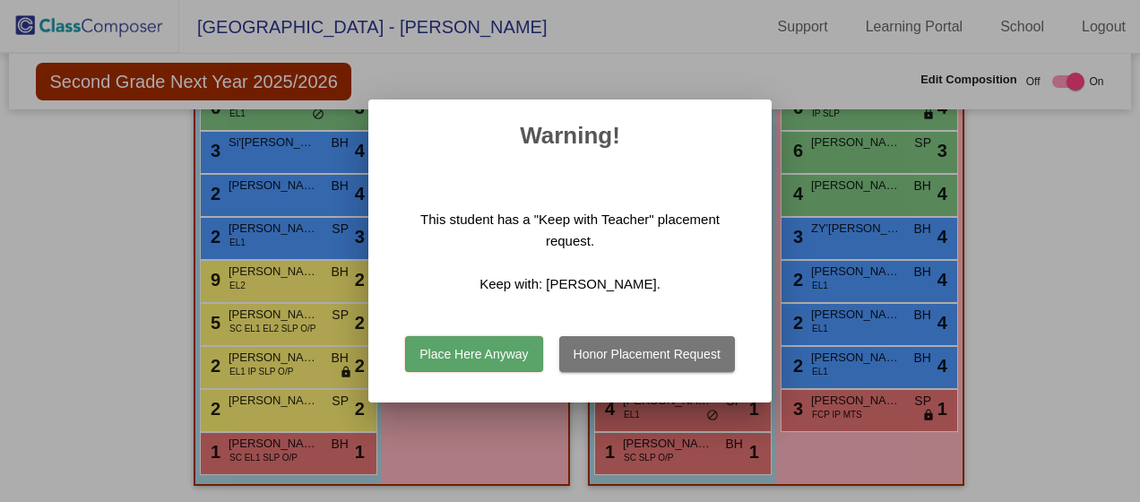
click at [611, 357] on button "Honor Placement Request" at bounding box center [647, 354] width 176 height 36
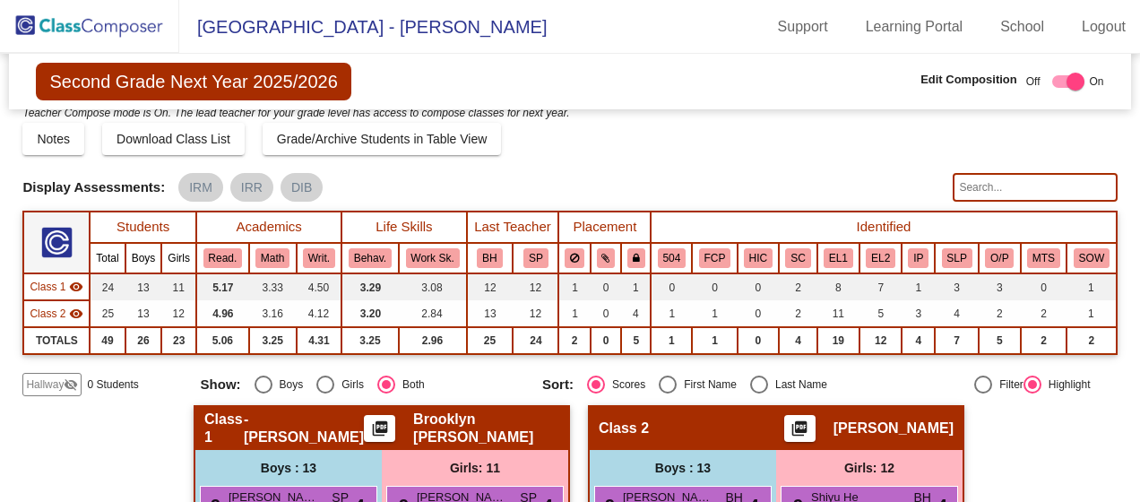
scroll to position [0, 0]
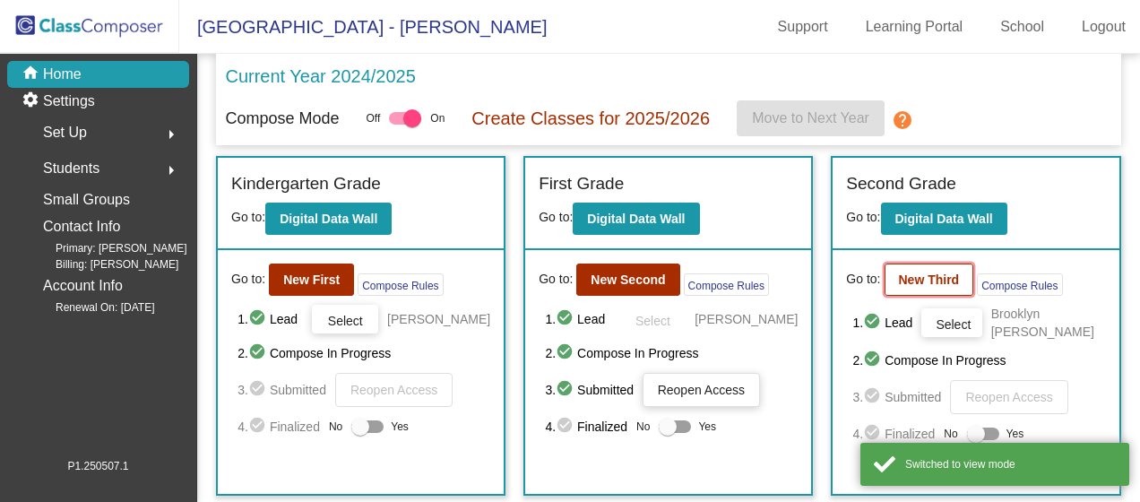
click at [899, 279] on b "New Third" at bounding box center [929, 279] width 61 height 14
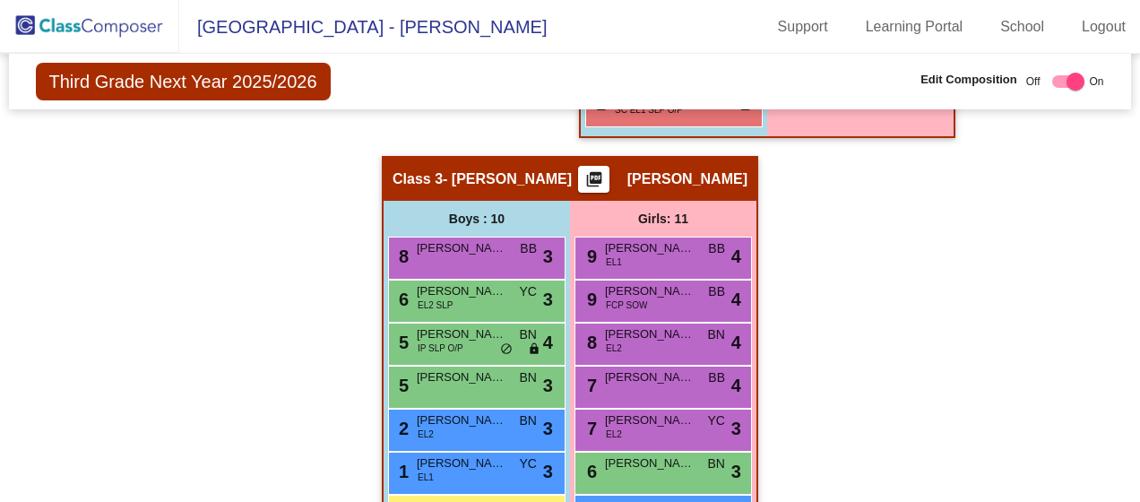
scroll to position [896, 0]
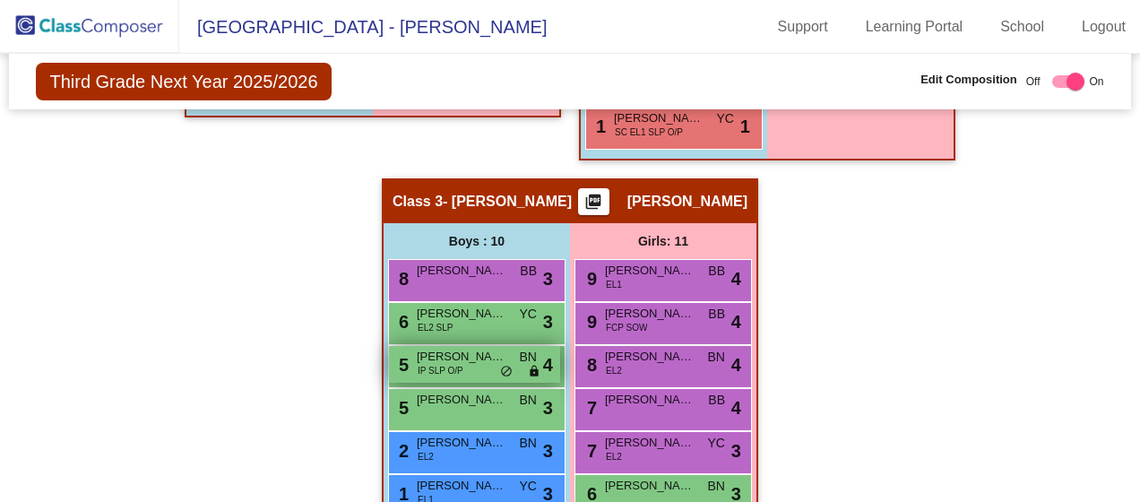
click at [461, 367] on div "5 Lincoln Khnor IP SLP O/P BN lock do_not_disturb_alt 4" at bounding box center [474, 364] width 171 height 37
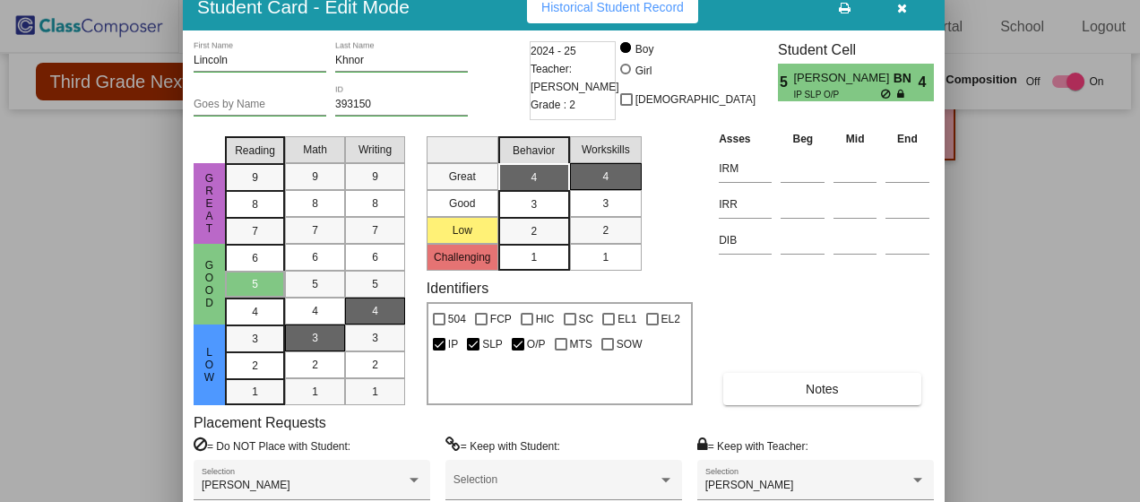
drag, startPoint x: 763, startPoint y: 24, endPoint x: 757, endPoint y: 8, distance: 17.3
click at [757, 8] on div "Student Card - Edit Mode Historical Student Record" at bounding box center [564, 7] width 762 height 47
click at [912, 7] on button "button" at bounding box center [901, 7] width 57 height 32
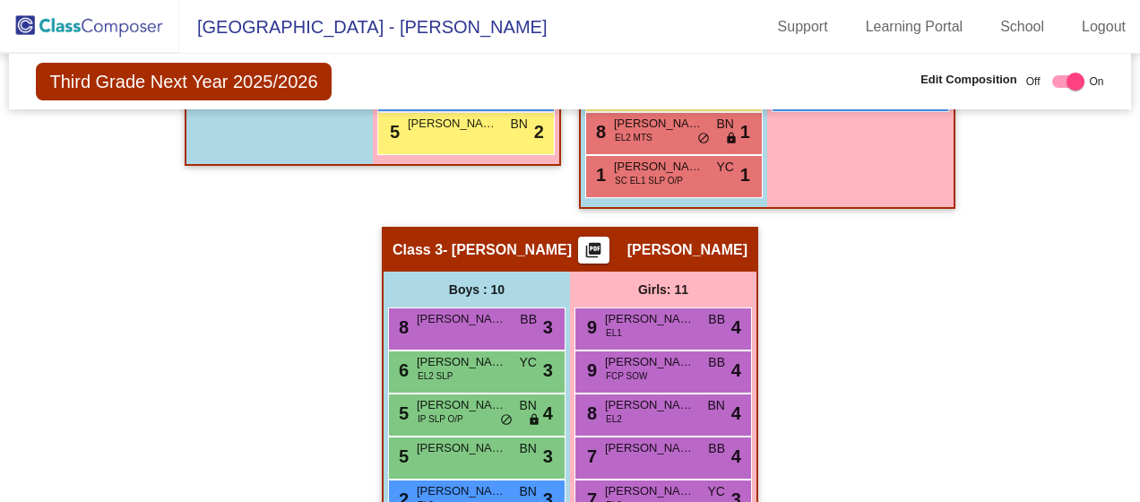
scroll to position [806, 0]
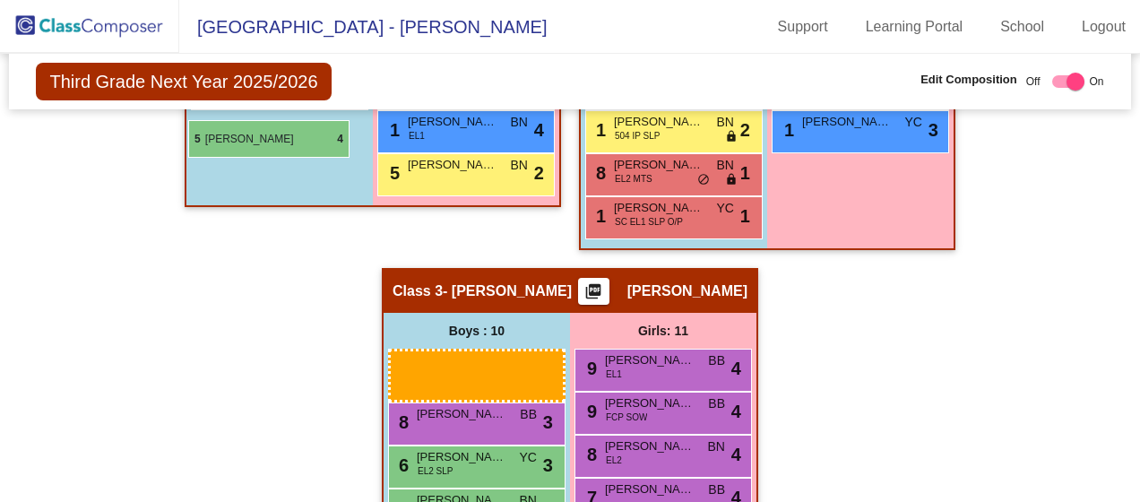
drag, startPoint x: 456, startPoint y: 447, endPoint x: 188, endPoint y: 120, distance: 422.7
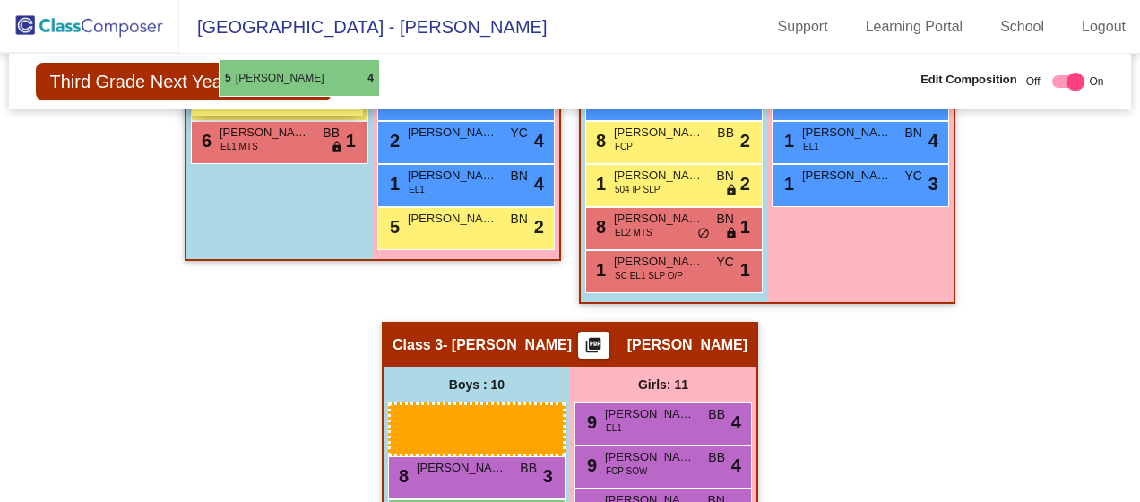
scroll to position [735, 0]
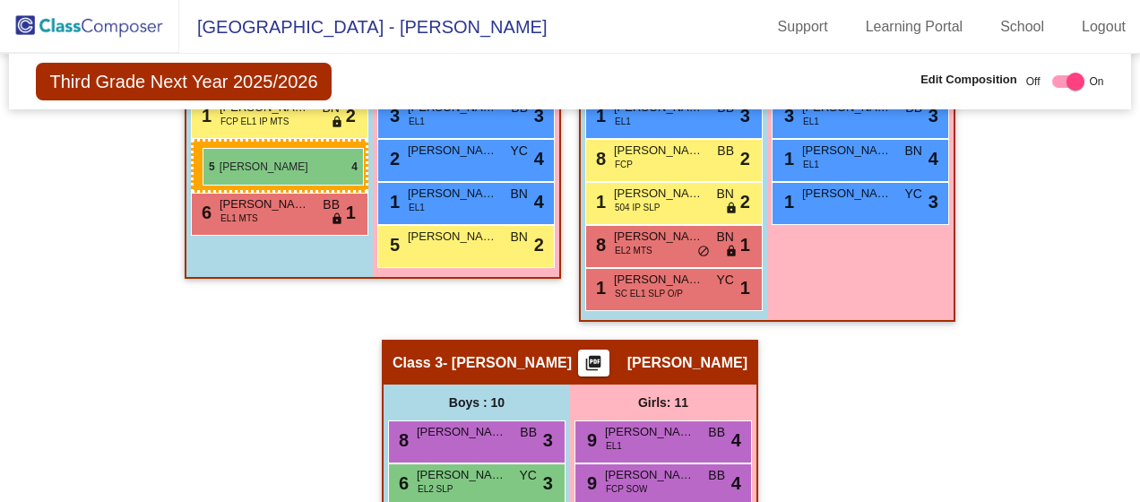
drag, startPoint x: 476, startPoint y: 453, endPoint x: 202, endPoint y: 148, distance: 409.9
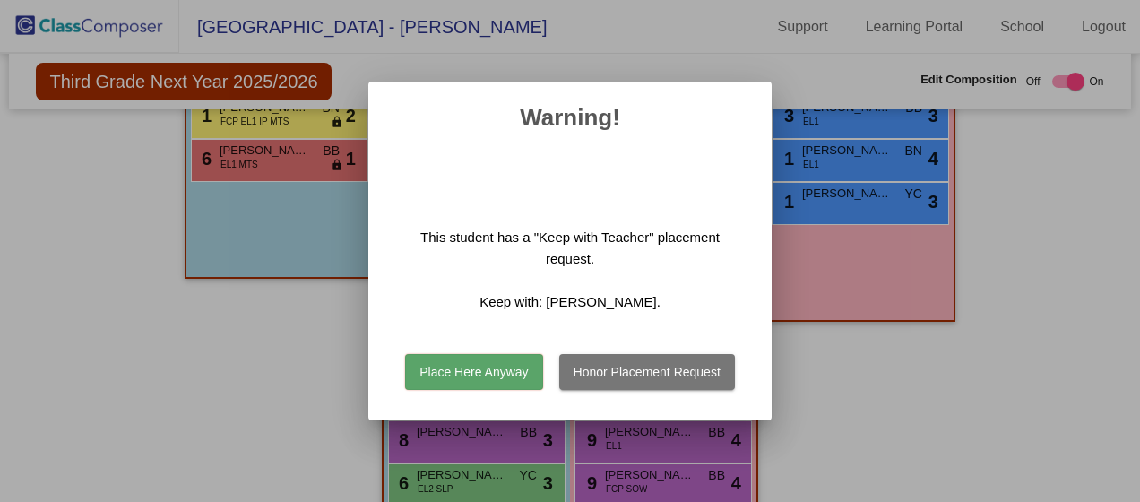
click at [634, 365] on button "Honor Placement Request" at bounding box center [647, 372] width 176 height 36
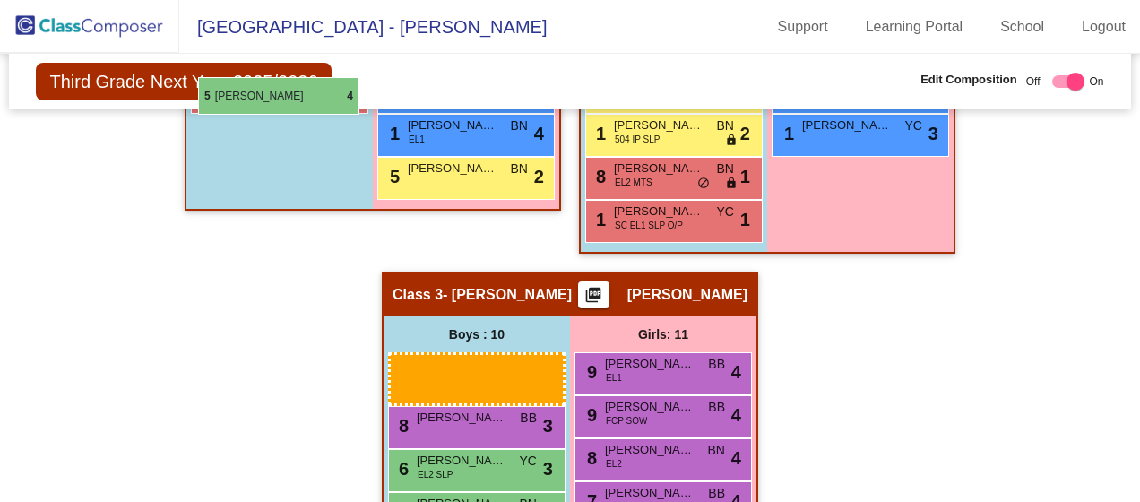
scroll to position [792, 0]
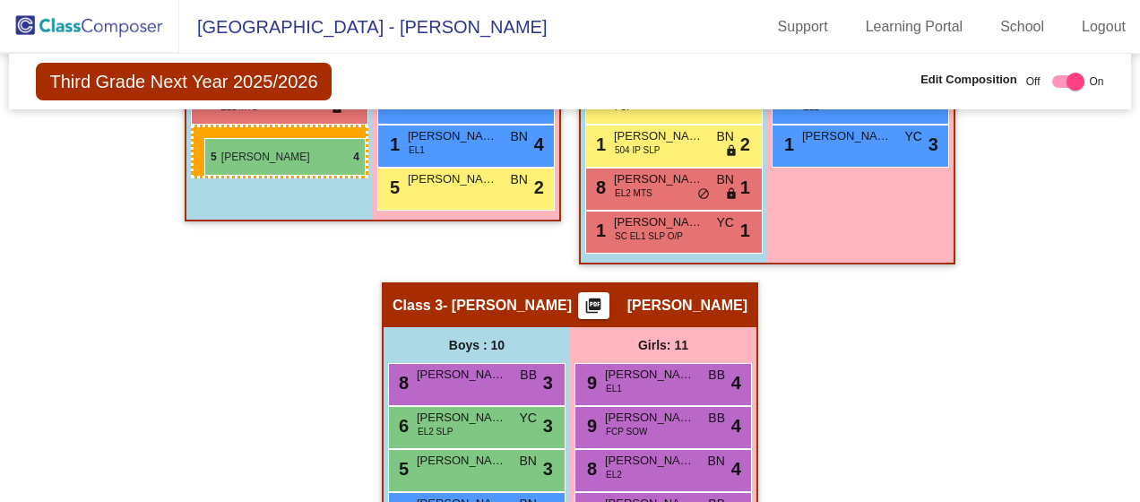
drag, startPoint x: 448, startPoint y: 435, endPoint x: 204, endPoint y: 138, distance: 384.5
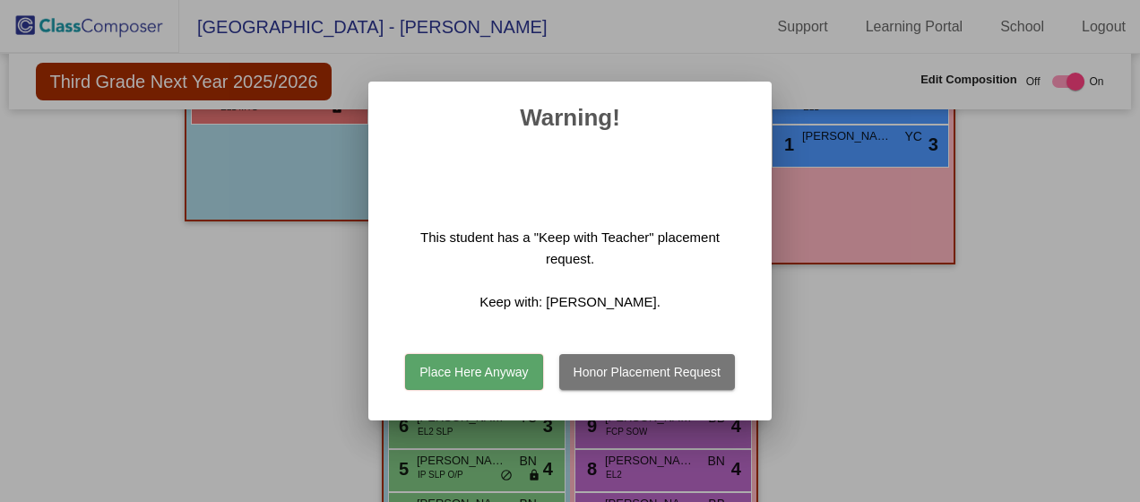
click at [478, 374] on button "Place Here Anyway" at bounding box center [473, 372] width 137 height 36
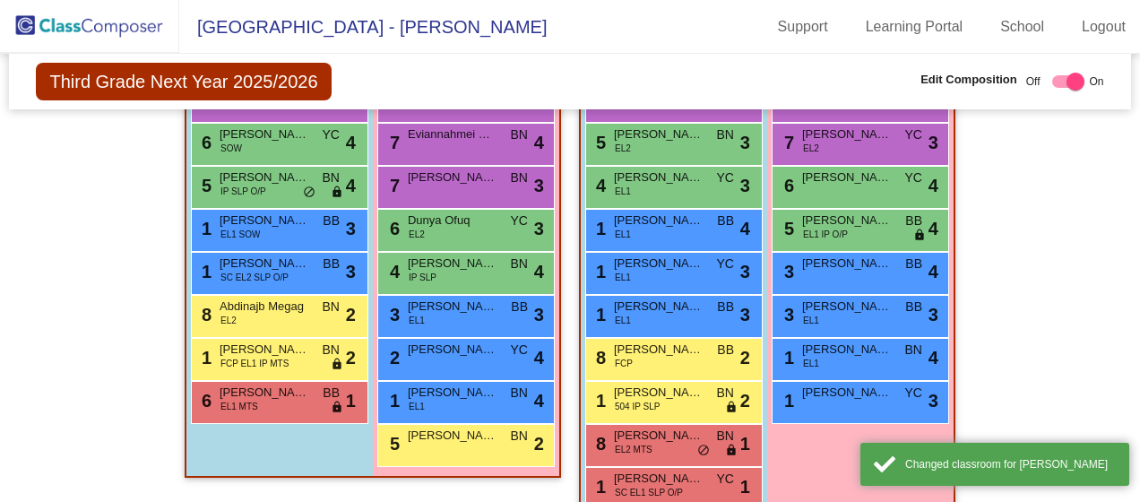
scroll to position [477, 0]
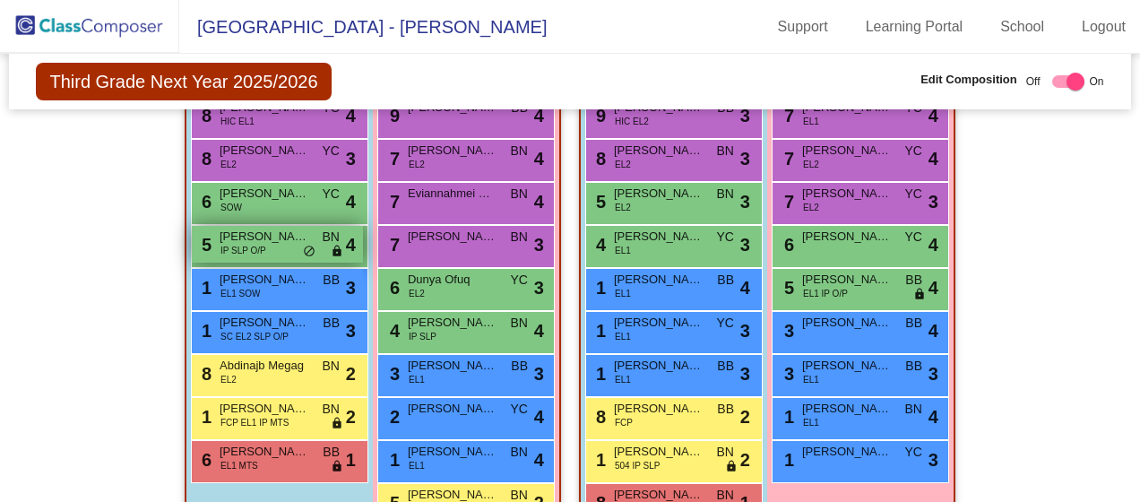
click at [331, 246] on span "lock" at bounding box center [337, 252] width 13 height 14
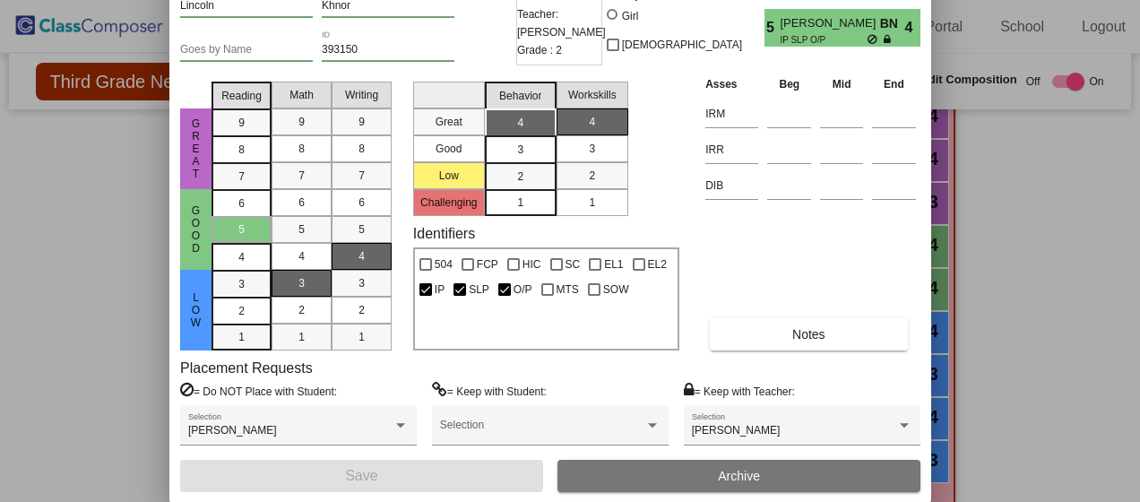
drag, startPoint x: 763, startPoint y: 27, endPoint x: 744, endPoint y: -44, distance: 73.5
click at [744, 0] on html "[GEOGRAPHIC_DATA] - Stefani Support Learning Portal School Logout home Home set…" at bounding box center [570, 251] width 1140 height 502
click at [845, 426] on div "[PERSON_NAME]" at bounding box center [794, 431] width 204 height 13
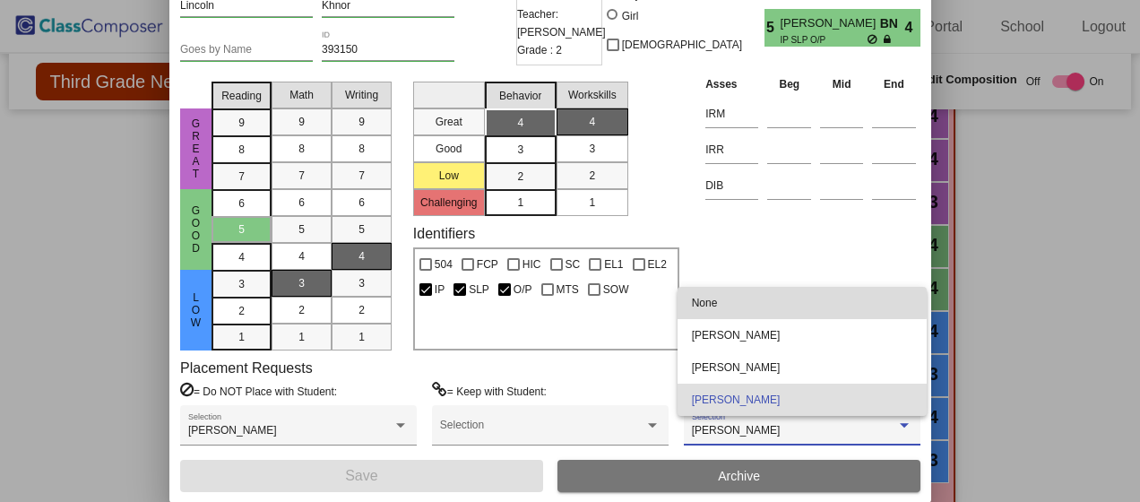
click at [760, 299] on span "None" at bounding box center [802, 303] width 220 height 32
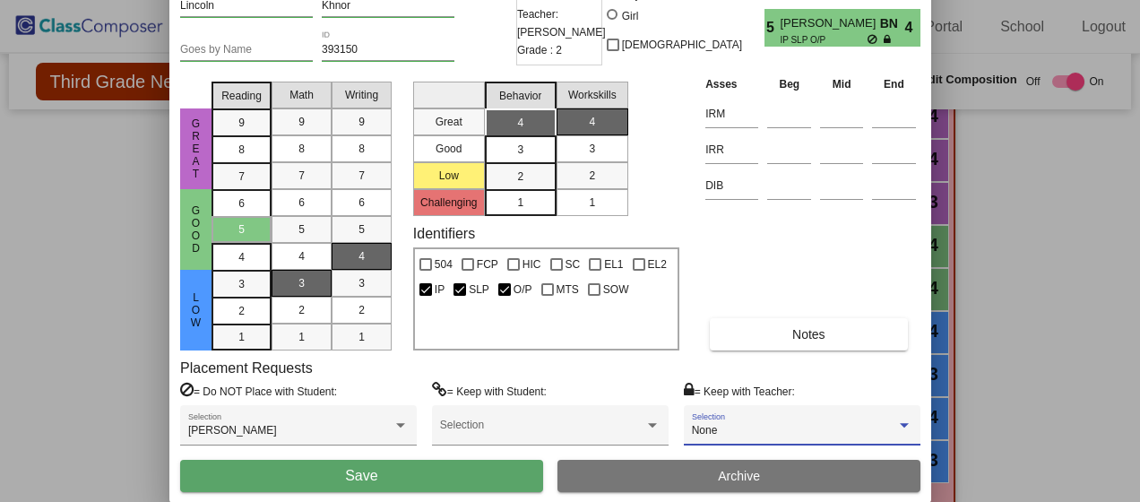
click at [407, 478] on button "Save" at bounding box center [361, 476] width 363 height 32
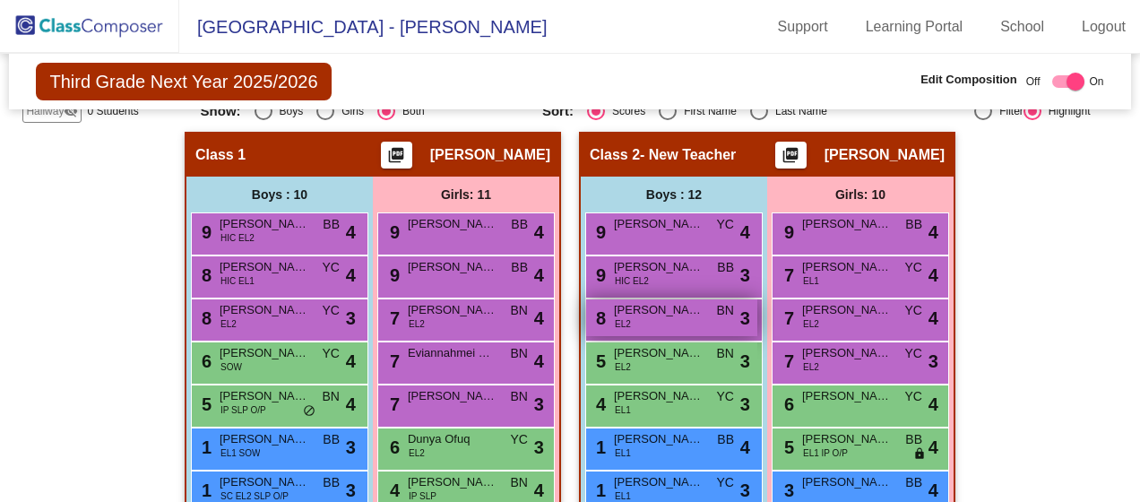
scroll to position [208, 0]
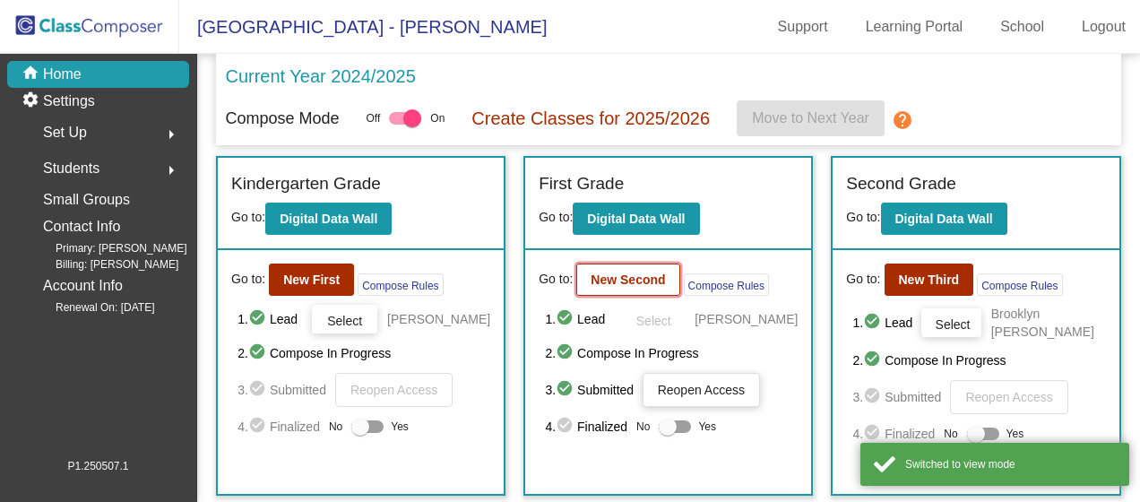
click at [602, 281] on b "New Second" at bounding box center [627, 279] width 74 height 14
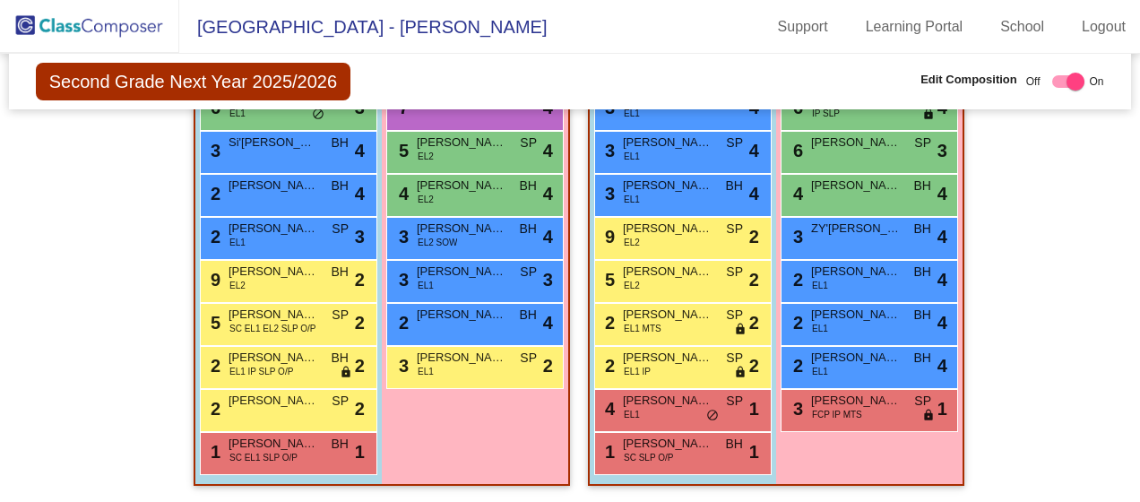
scroll to position [497, 0]
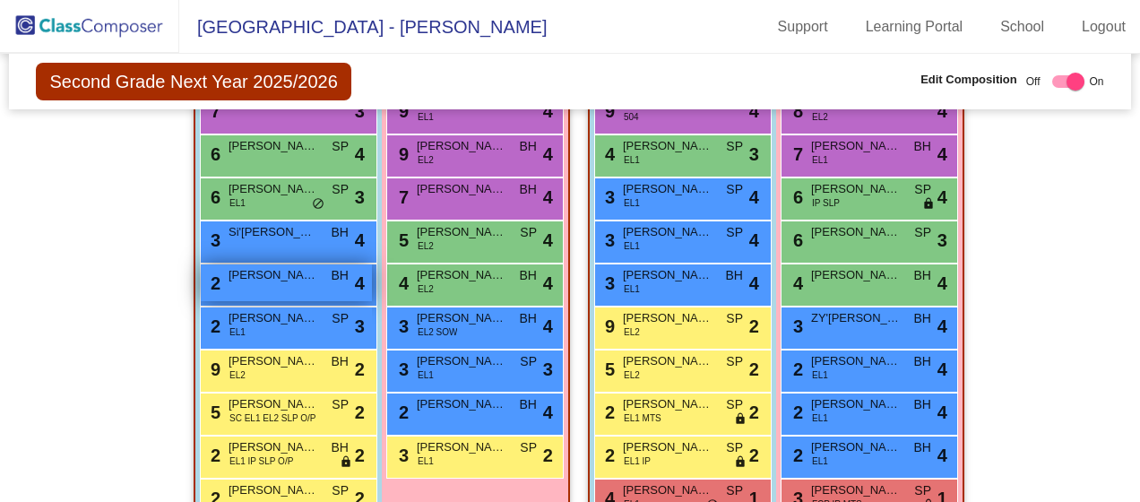
click at [260, 275] on span "[PERSON_NAME]" at bounding box center [273, 275] width 90 height 18
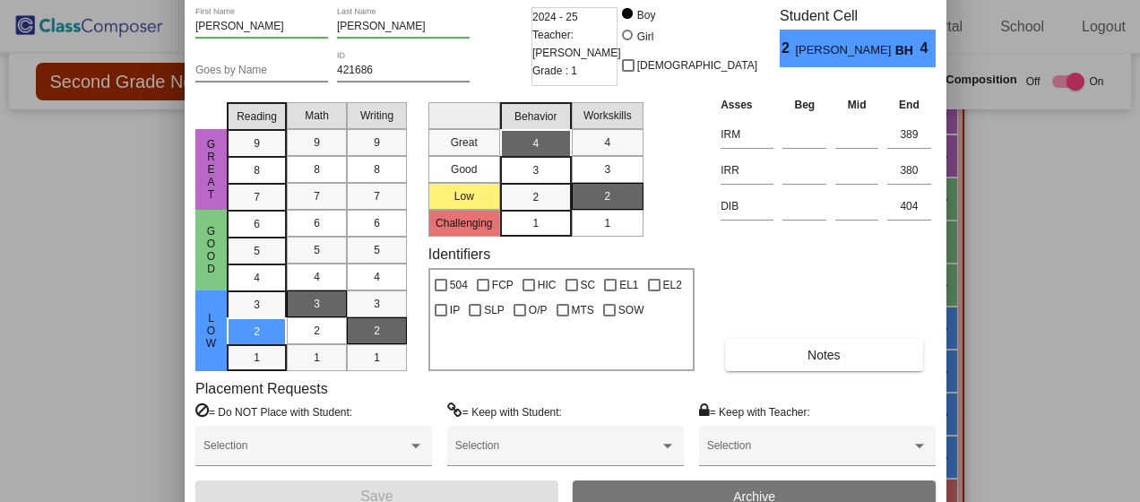
drag, startPoint x: 749, startPoint y: 30, endPoint x: 744, endPoint y: -30, distance: 61.2
click at [744, 0] on html "[GEOGRAPHIC_DATA] - Stefani Support Learning Portal School Logout home Home set…" at bounding box center [570, 251] width 1140 height 502
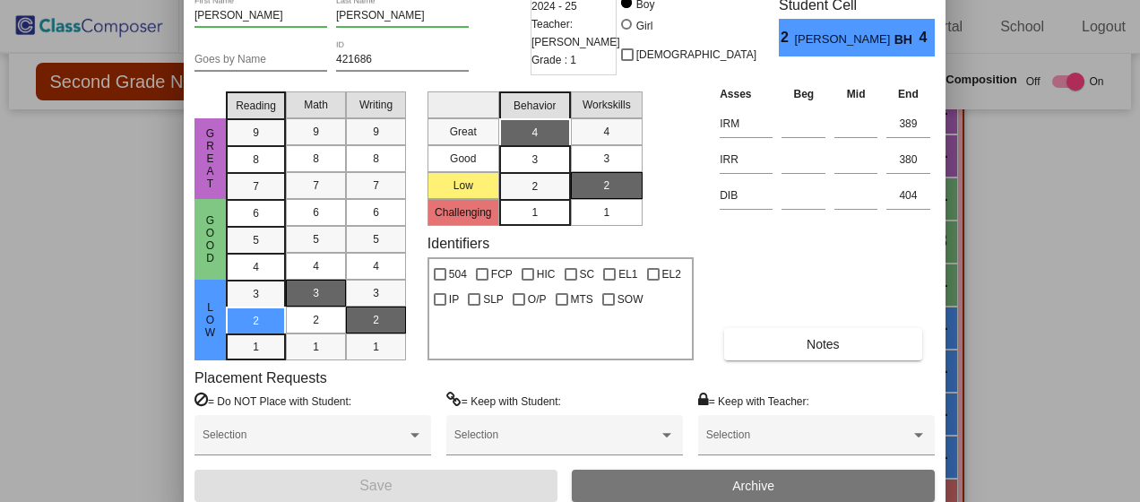
click at [764, 484] on span "Archive" at bounding box center [753, 485] width 42 height 14
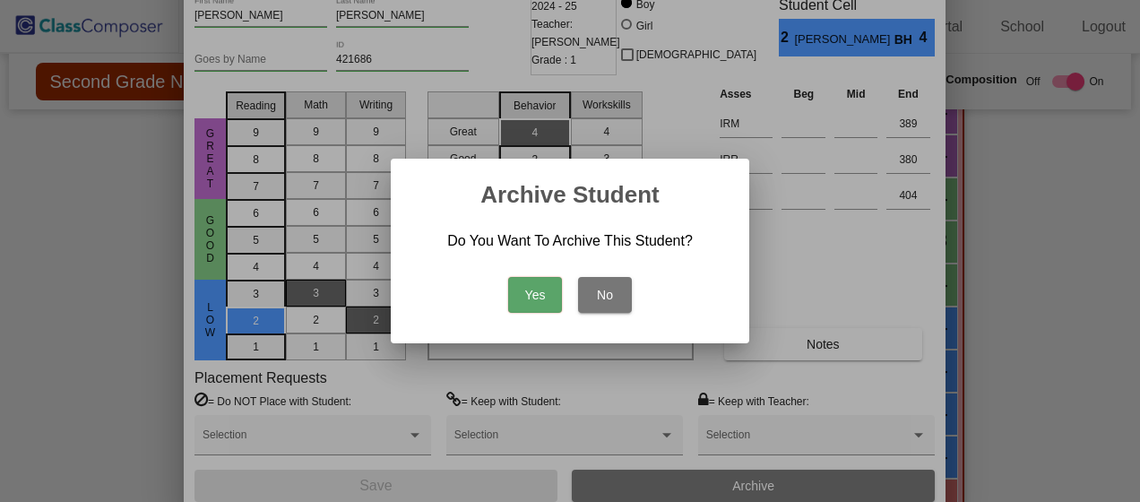
click at [543, 300] on button "Yes" at bounding box center [535, 295] width 54 height 36
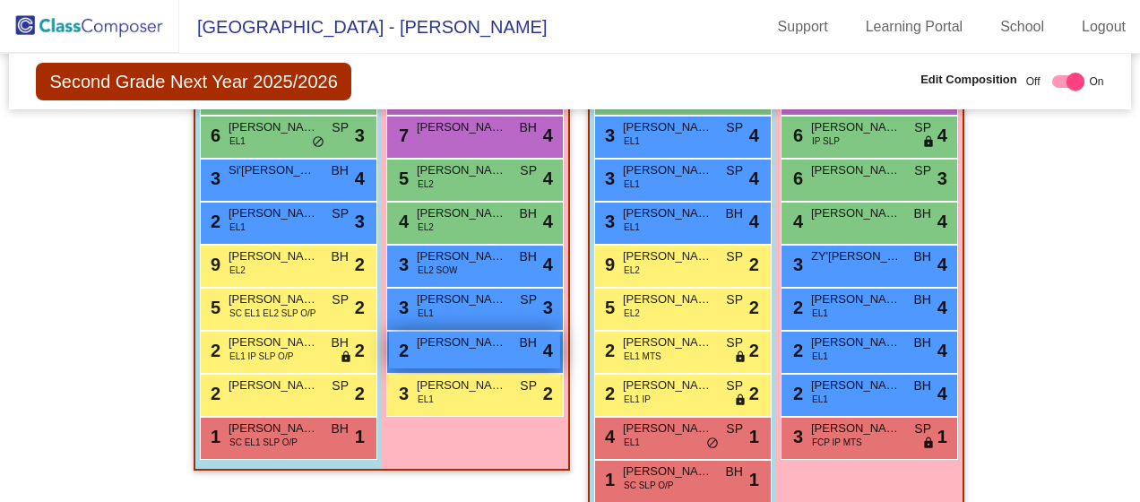
scroll to position [587, 0]
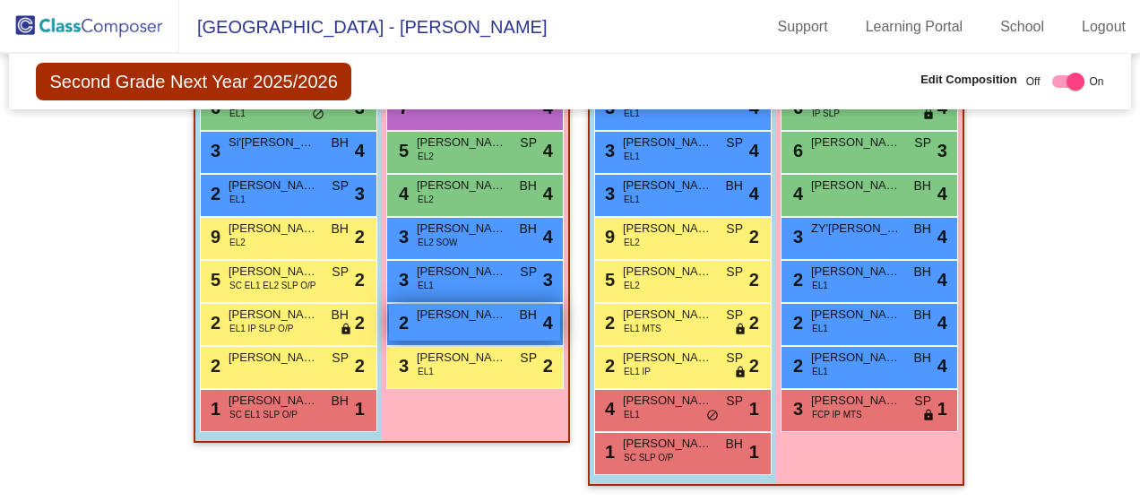
click at [0, 0] on div "Girls: 11 9 ELEIKO [PERSON_NAME] SP lock do_not_disturb_alt 4 9 [PERSON_NAME] E…" at bounding box center [0, 0] width 0 height 0
drag, startPoint x: 430, startPoint y: 414, endPoint x: 423, endPoint y: 456, distance: 42.7
click at [423, 456] on app-classroom "Class 1 - [PERSON_NAME] picture_as_pdf Brooklyn [PERSON_NAME] Add Student First…" at bounding box center [382, 147] width 376 height 625
click at [0, 0] on div "Girls: 11 9 ELEIKO [PERSON_NAME] SP lock do_not_disturb_alt 4 9 [PERSON_NAME] E…" at bounding box center [0, 0] width 0 height 0
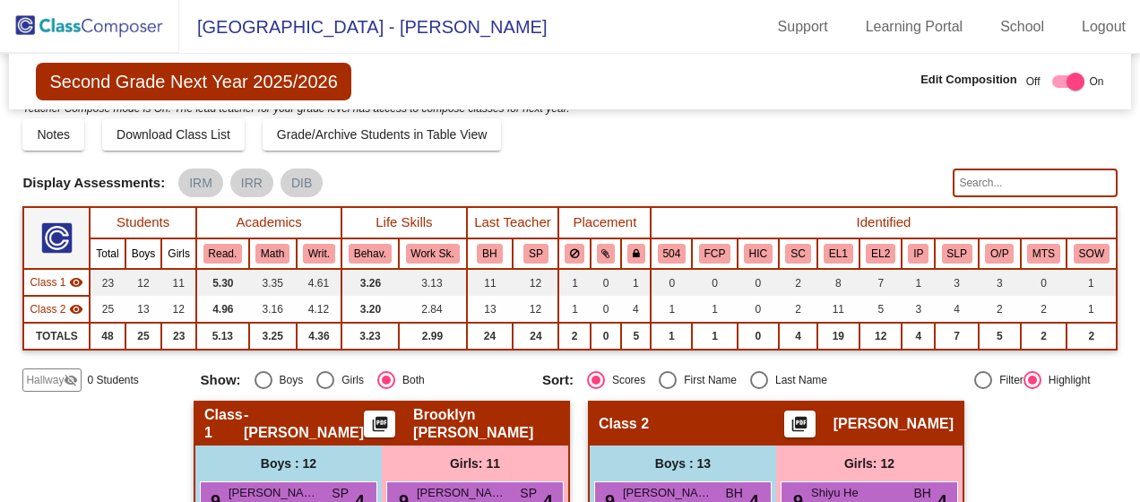
scroll to position [0, 0]
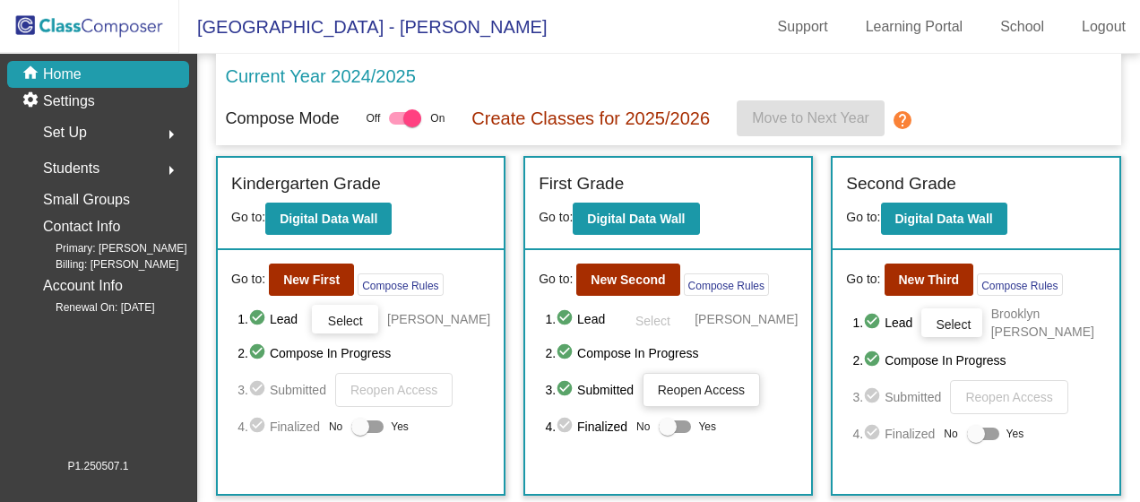
click at [127, 170] on div "Students arrow_right" at bounding box center [103, 169] width 171 height 36
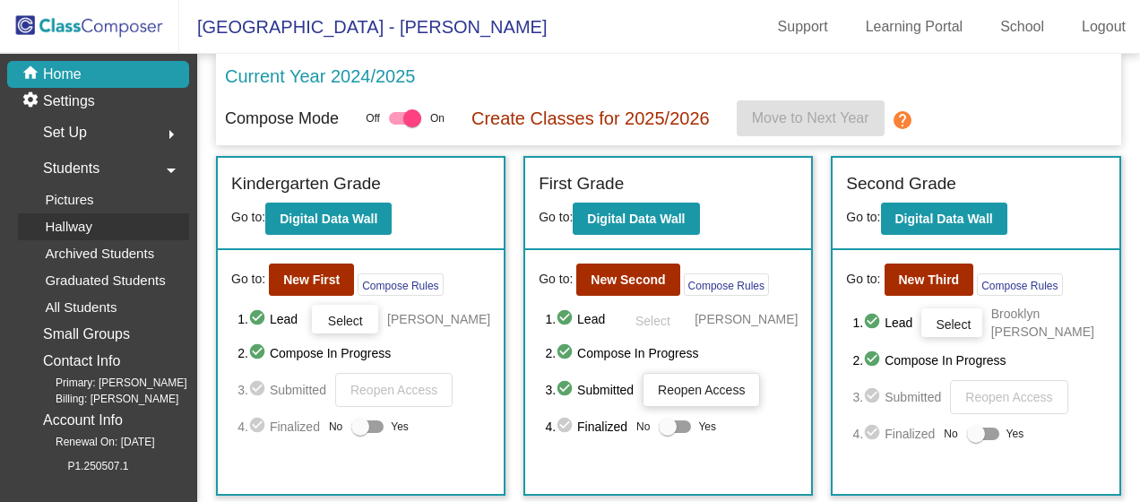
click at [83, 224] on p "Hallway" at bounding box center [68, 227] width 47 height 22
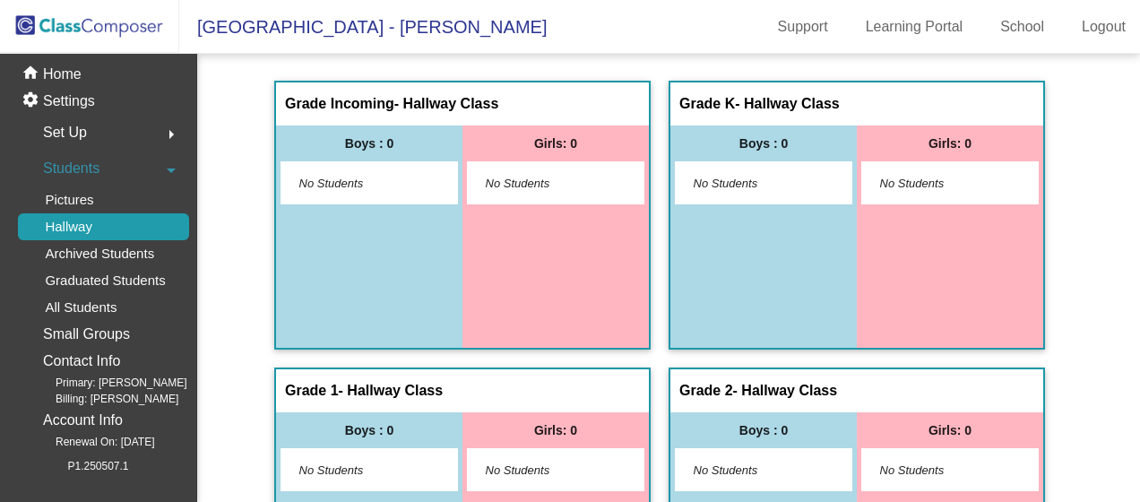
click at [349, 197] on div "No Students" at bounding box center [369, 182] width 176 height 41
click at [324, 176] on div "No Students" at bounding box center [369, 182] width 176 height 41
click at [119, 197] on link "Pictures" at bounding box center [103, 199] width 171 height 27
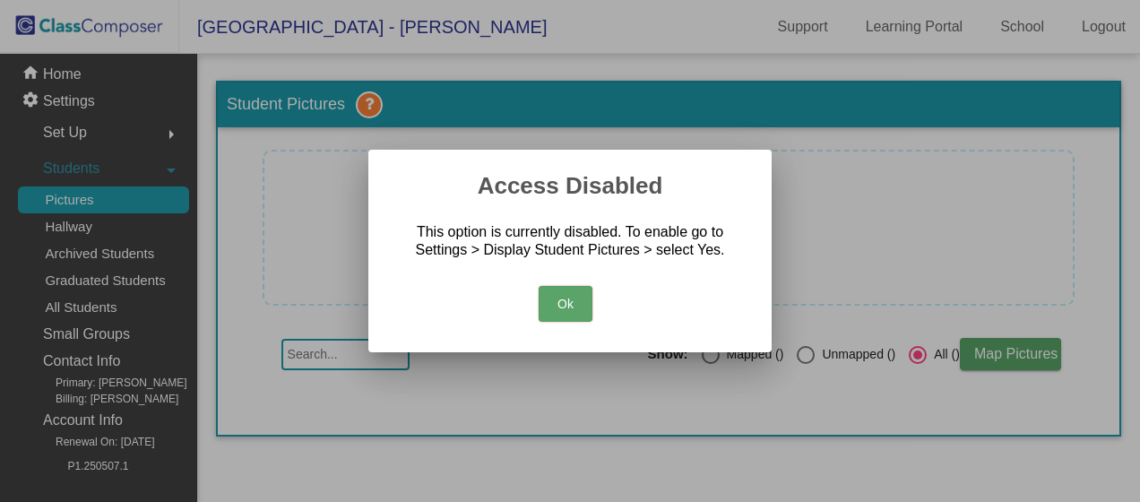
click at [561, 308] on button "Ok" at bounding box center [565, 304] width 54 height 36
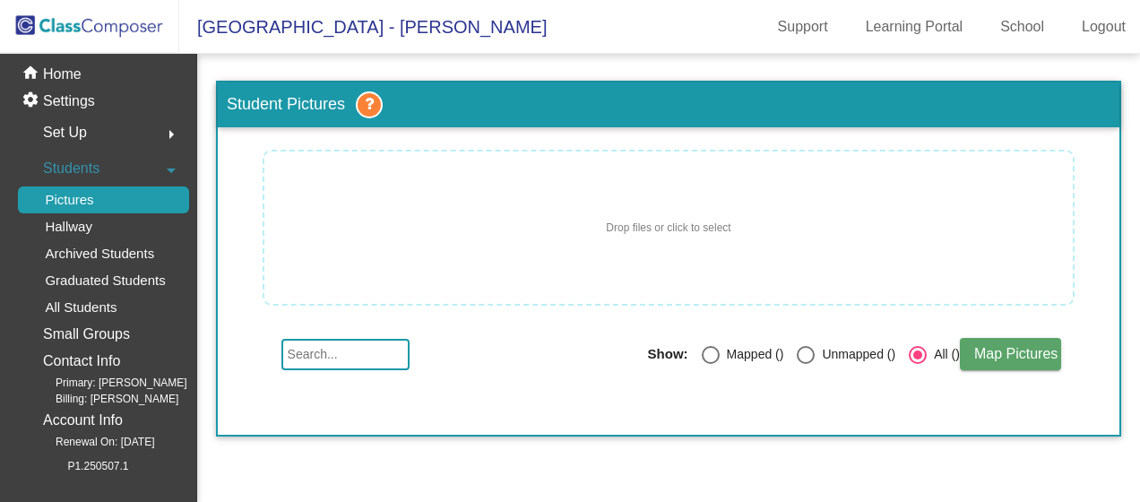
click at [107, 172] on div "Students arrow_drop_down" at bounding box center [103, 169] width 171 height 36
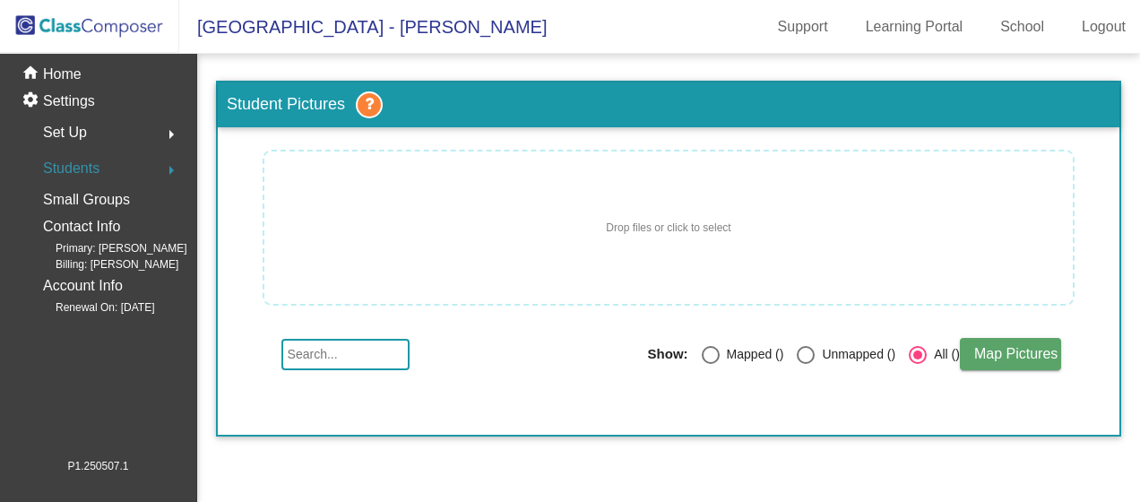
click at [88, 165] on span "Students" at bounding box center [71, 168] width 56 height 25
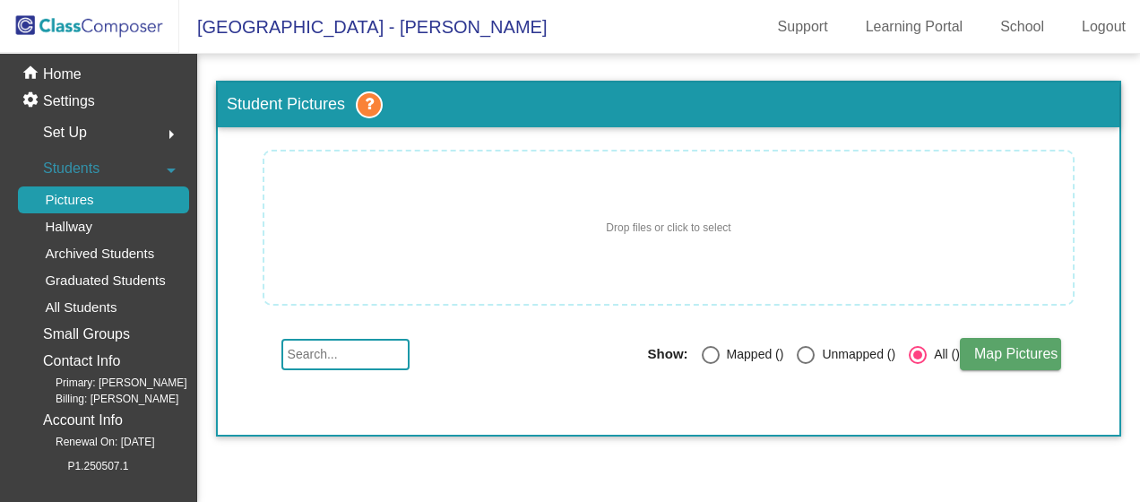
click at [85, 123] on div "Set Up arrow_right" at bounding box center [103, 133] width 171 height 36
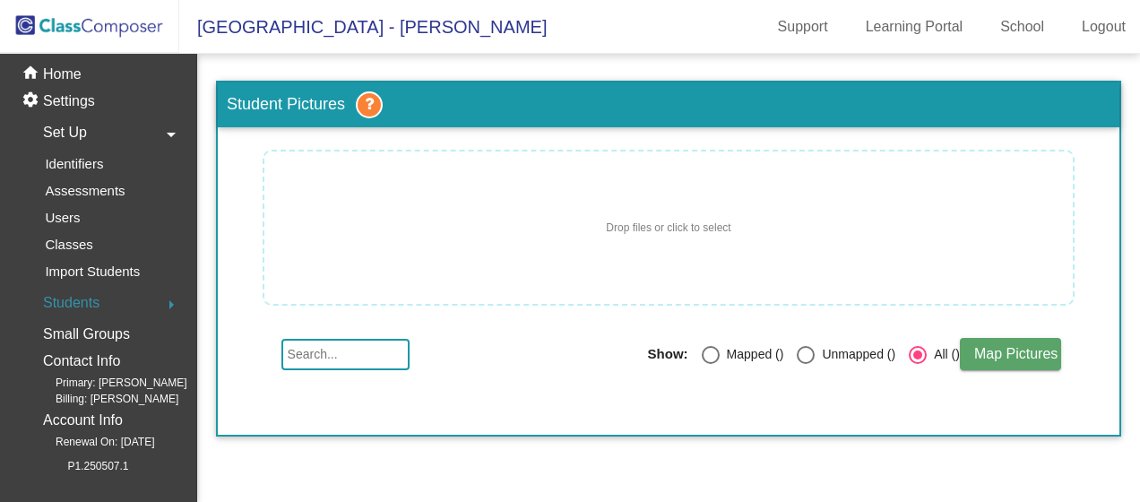
click at [86, 126] on div "Set Up arrow_drop_down" at bounding box center [103, 133] width 171 height 36
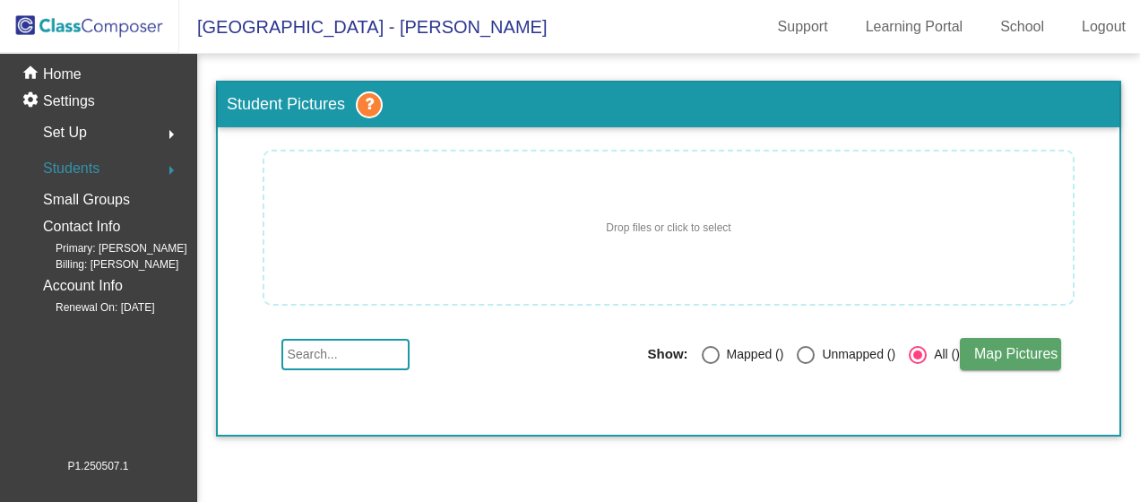
click at [87, 126] on div "Set Up arrow_right" at bounding box center [103, 133] width 171 height 36
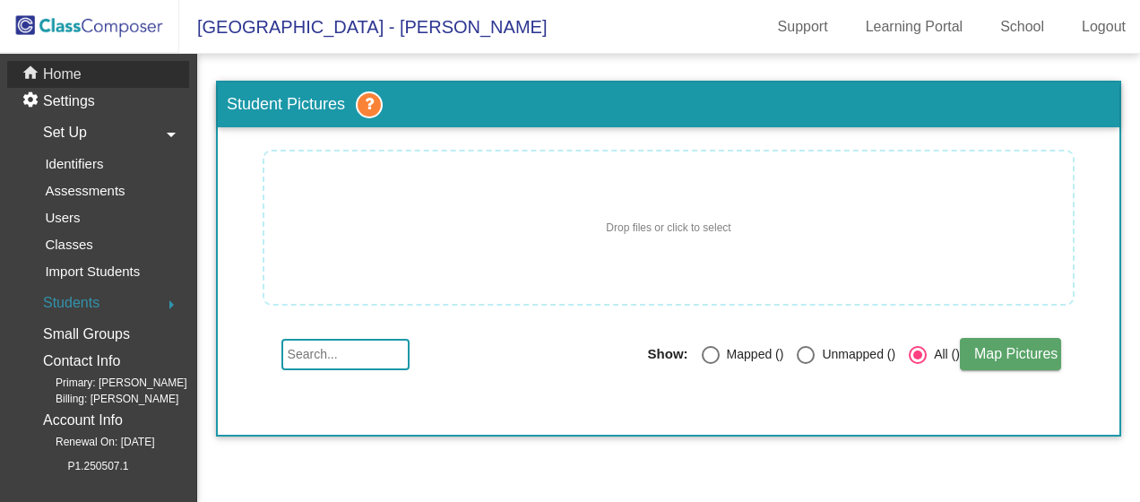
click at [60, 79] on p "Home" at bounding box center [62, 75] width 39 height 22
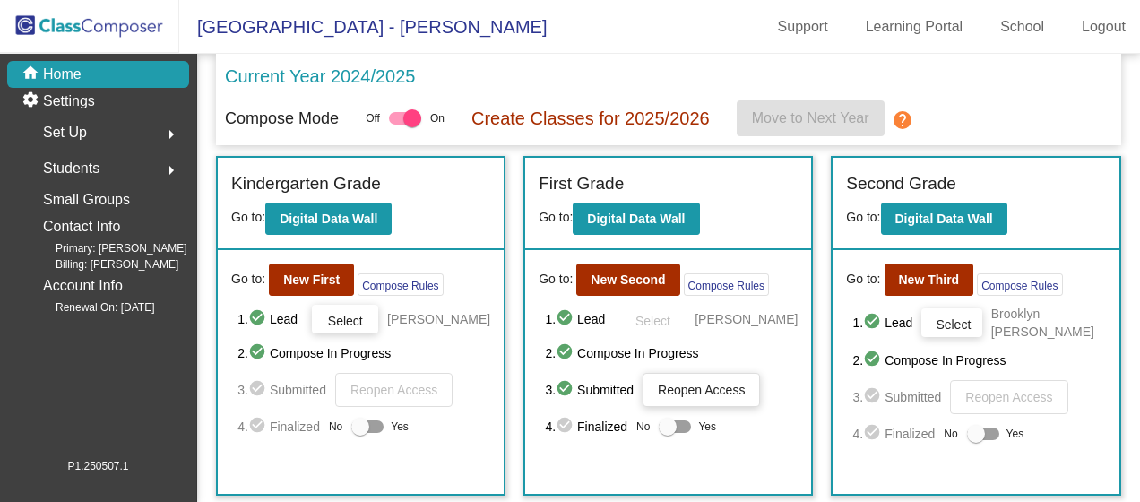
click at [136, 129] on div "Set Up arrow_right" at bounding box center [103, 133] width 171 height 36
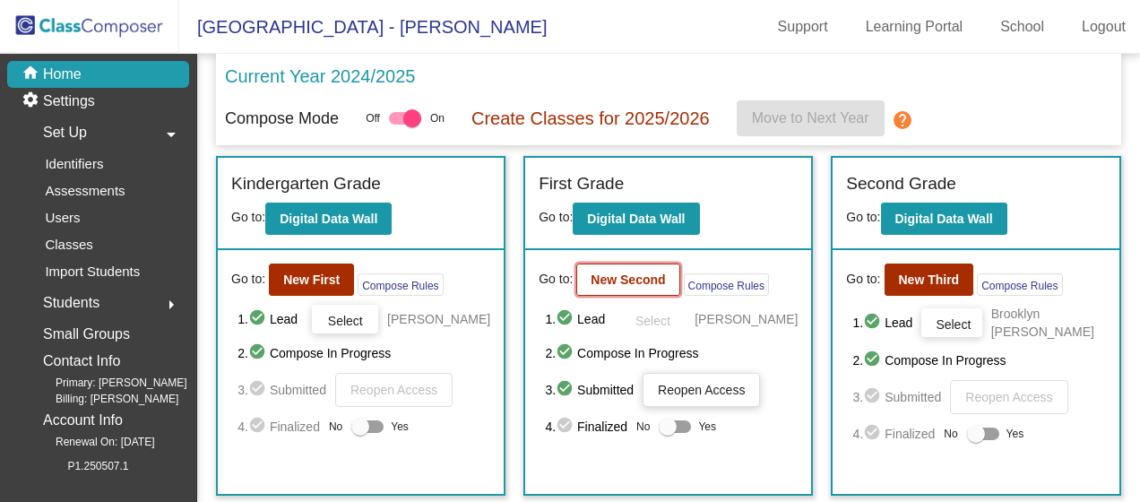
click at [595, 284] on b "New Second" at bounding box center [627, 279] width 74 height 14
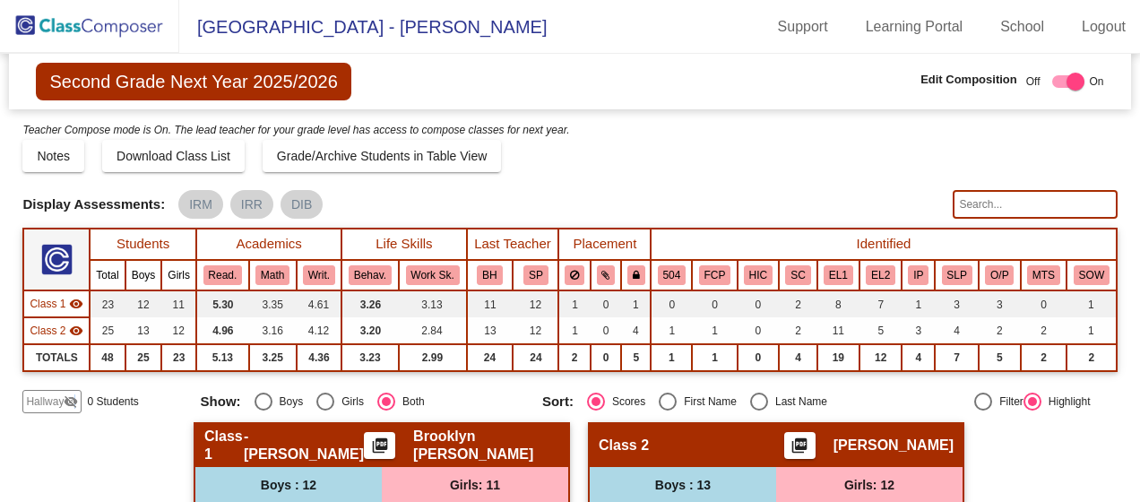
click at [73, 396] on mat-icon "visibility_off" at bounding box center [71, 401] width 14 height 14
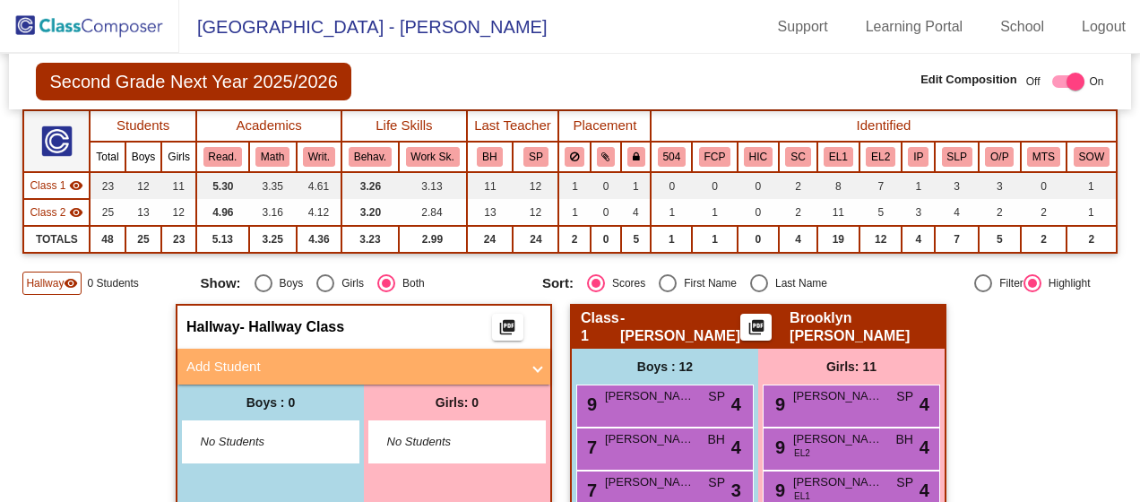
scroll to position [179, 0]
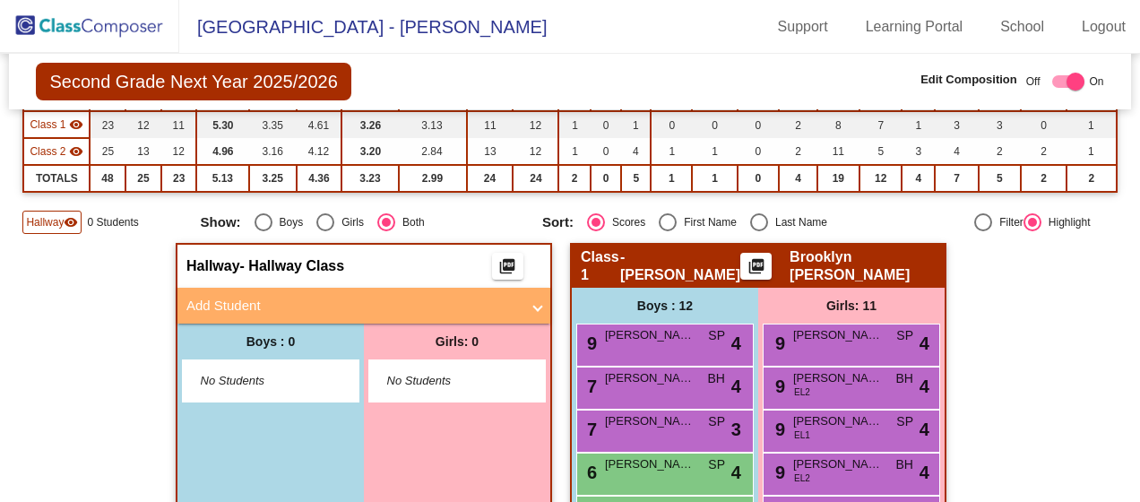
click at [330, 304] on mat-panel-title "Add Student" at bounding box center [352, 306] width 333 height 21
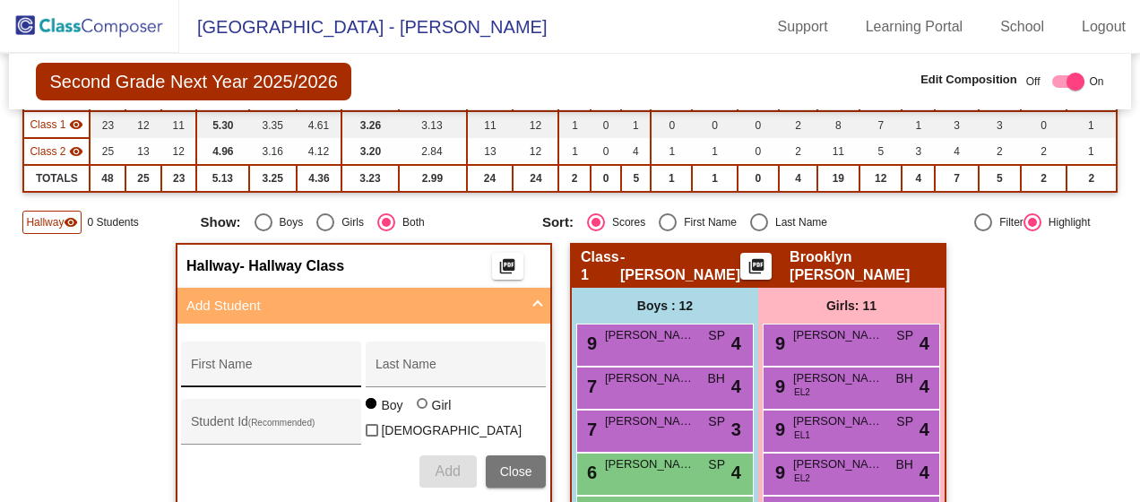
click at [265, 357] on div "First Name" at bounding box center [271, 369] width 161 height 37
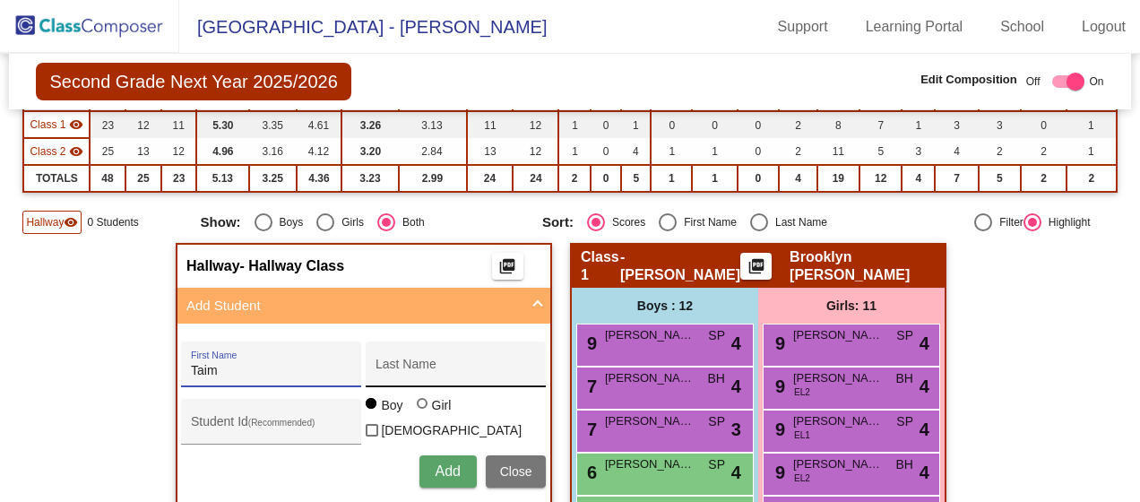
type input "Taim"
click at [400, 366] on input "Last Name" at bounding box center [455, 371] width 161 height 14
type input "[PERSON_NAME]"
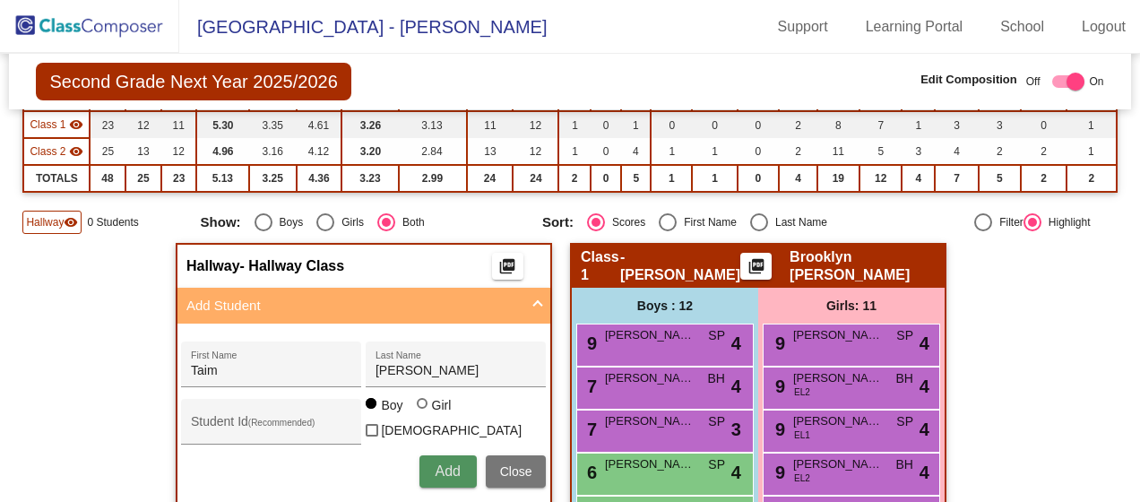
click at [435, 466] on span "Add" at bounding box center [447, 470] width 25 height 15
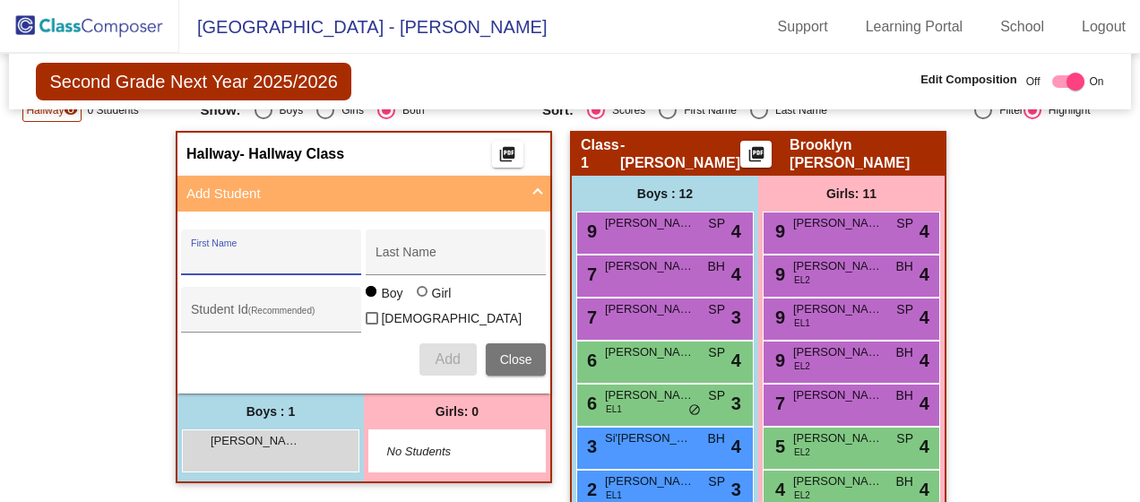
scroll to position [269, 0]
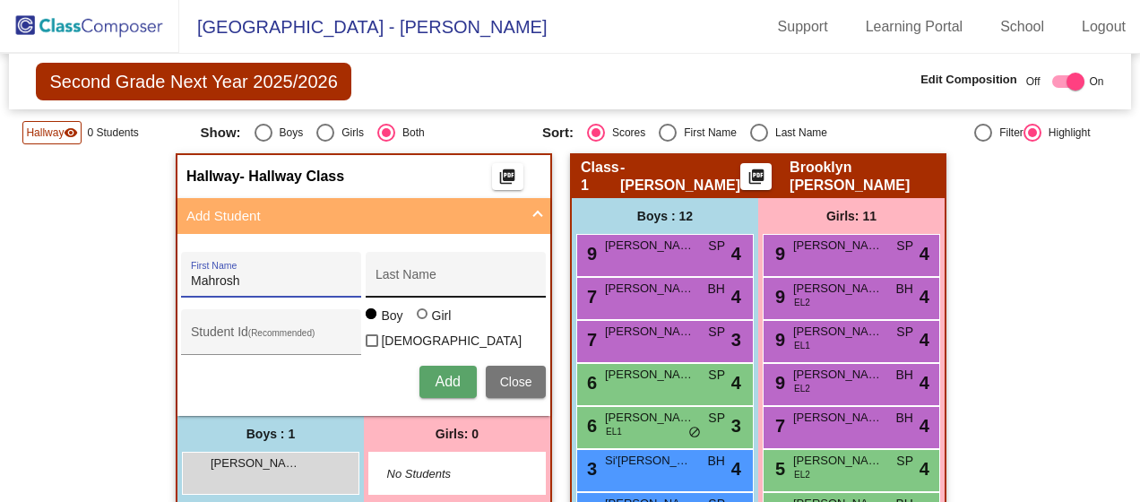
type input "Mahrosh"
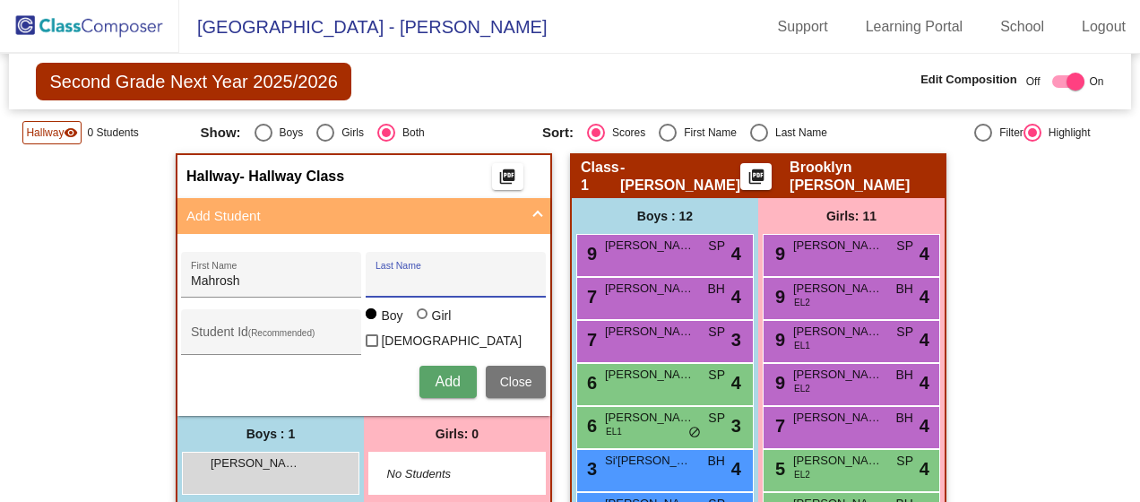
click at [407, 279] on input "Last Name" at bounding box center [455, 281] width 161 height 14
type input "Hashimy"
click at [421, 319] on div at bounding box center [422, 313] width 11 height 11
click at [423, 323] on input "Girl" at bounding box center [423, 323] width 1 height 1
radio input "true"
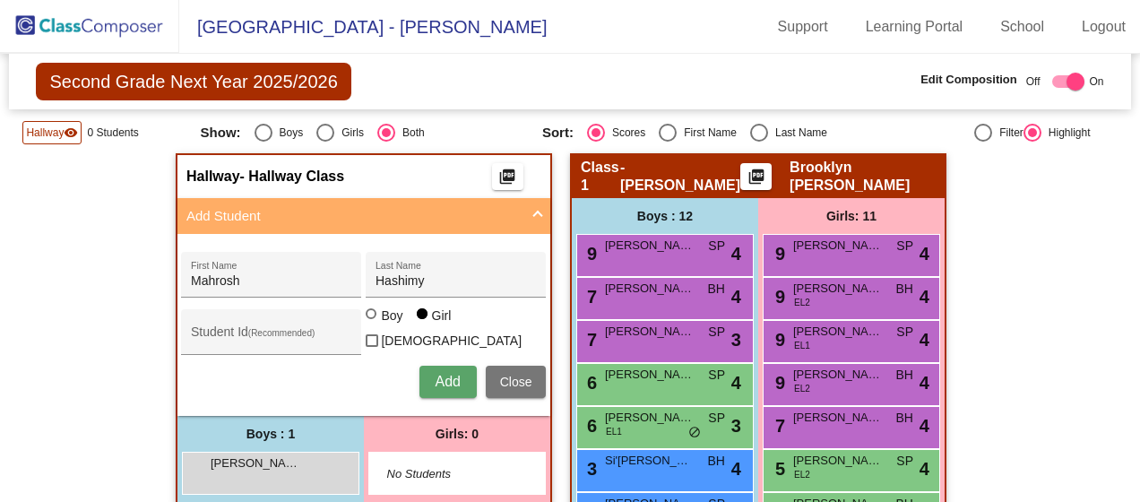
click at [455, 383] on span "Add" at bounding box center [447, 381] width 25 height 15
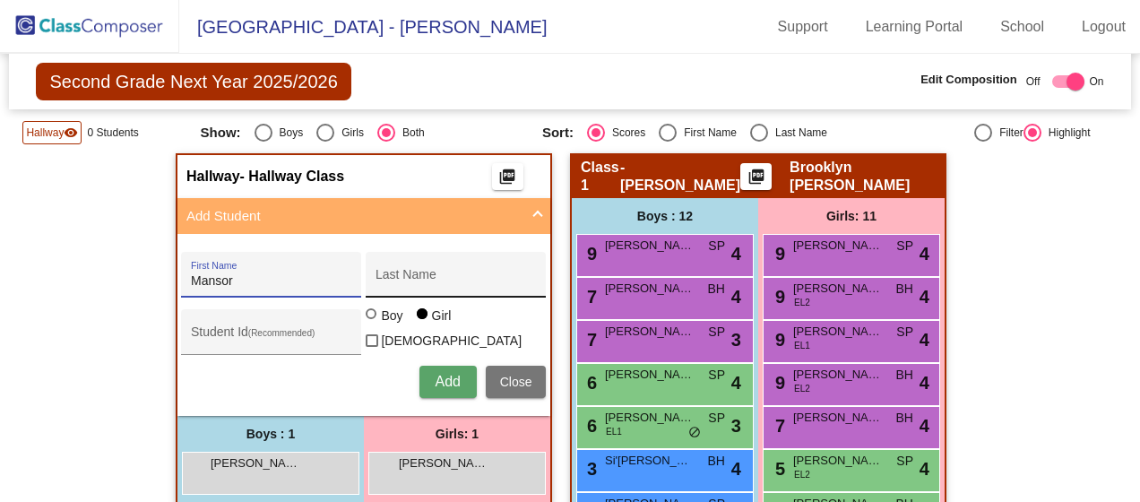
type input "Mansor"
click at [451, 288] on div "Last Name" at bounding box center [455, 280] width 161 height 37
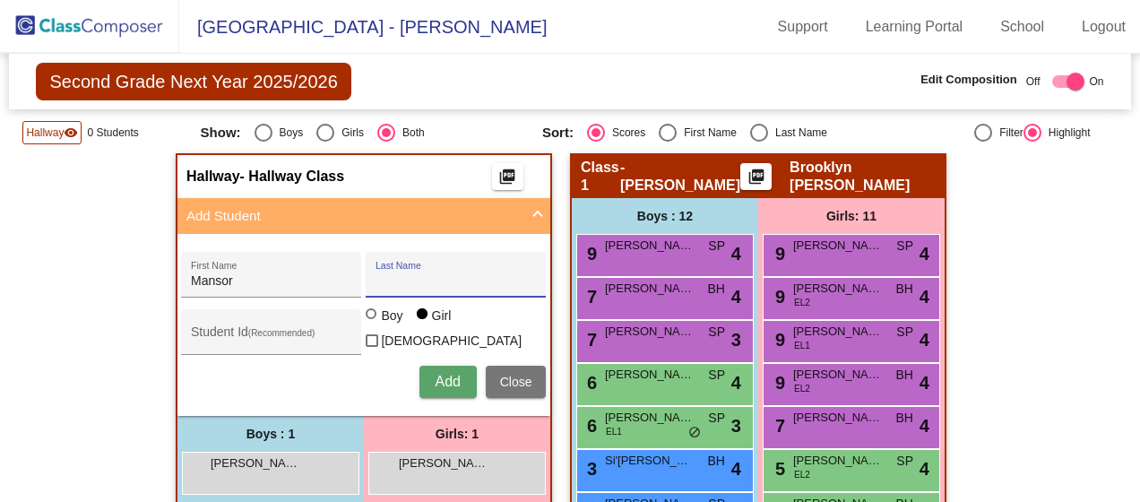
click at [450, 276] on input "Last Name" at bounding box center [455, 281] width 161 height 14
type input "Tasal"
click at [374, 313] on div "Student Id (Recommended) Boy Girl [DEMOGRAPHIC_DATA]" at bounding box center [363, 331] width 365 height 50
click at [374, 323] on div at bounding box center [373, 315] width 14 height 14
click at [373, 323] on input "Boy" at bounding box center [372, 323] width 1 height 1
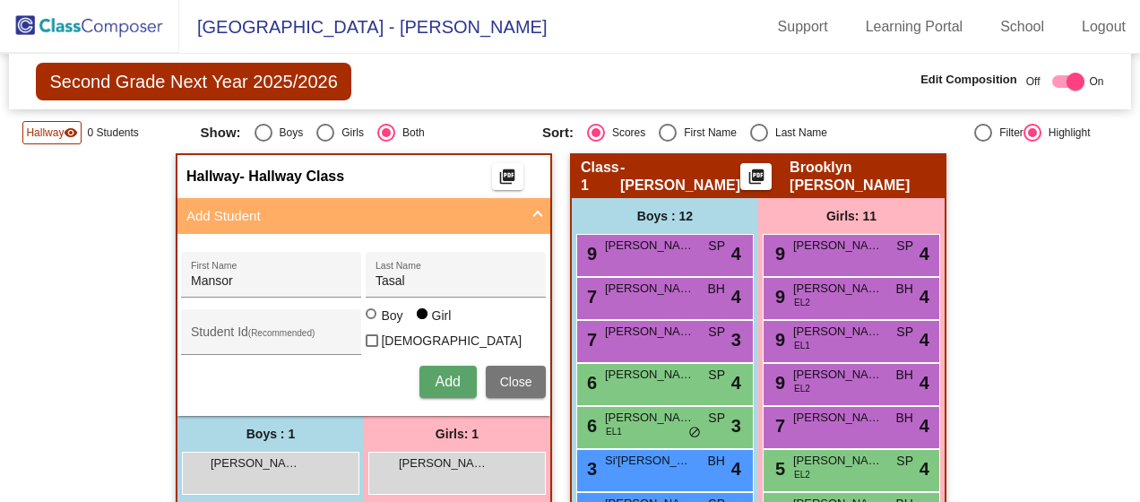
radio input "true"
click at [450, 374] on span "Add" at bounding box center [447, 381] width 25 height 15
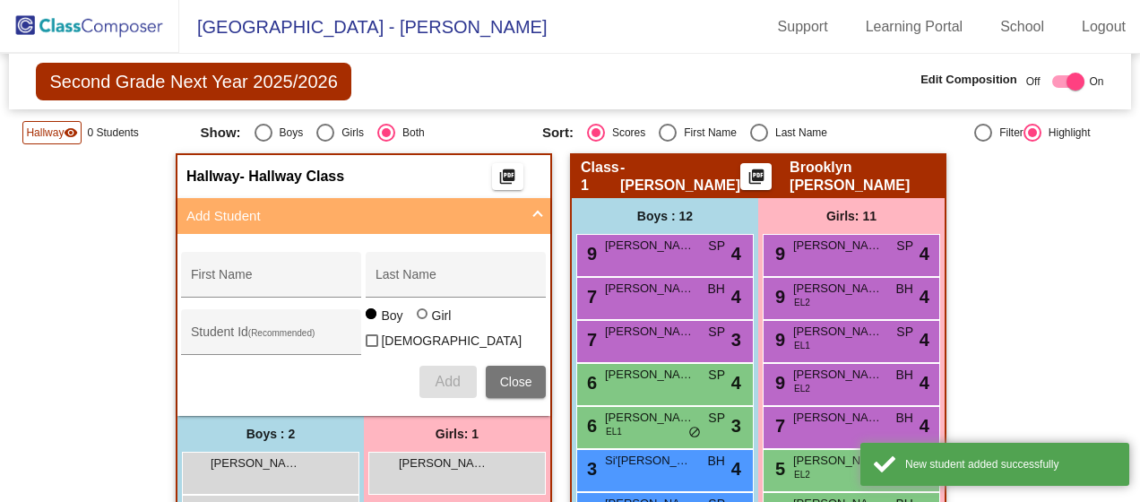
click at [524, 213] on span "Add Student" at bounding box center [360, 216] width 348 height 21
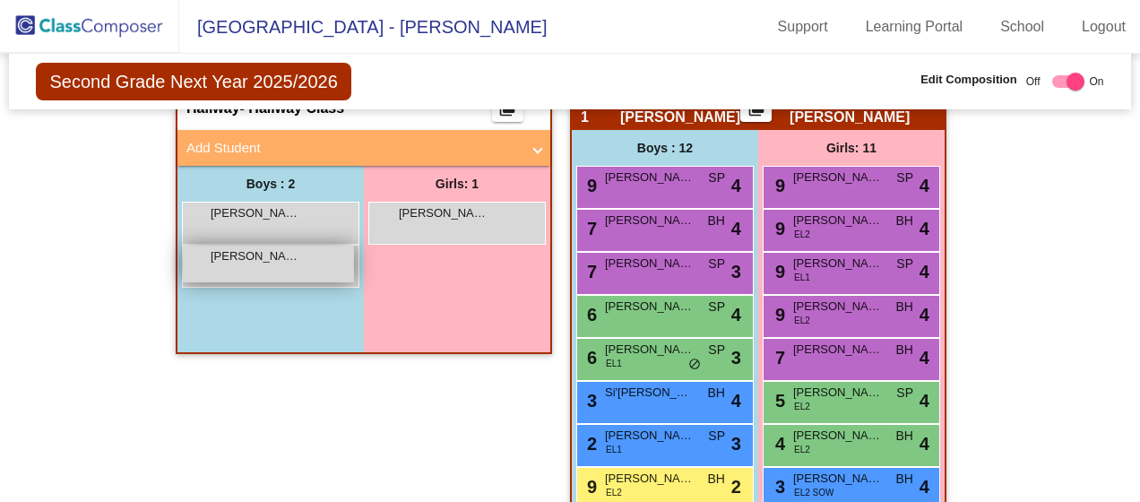
scroll to position [358, 0]
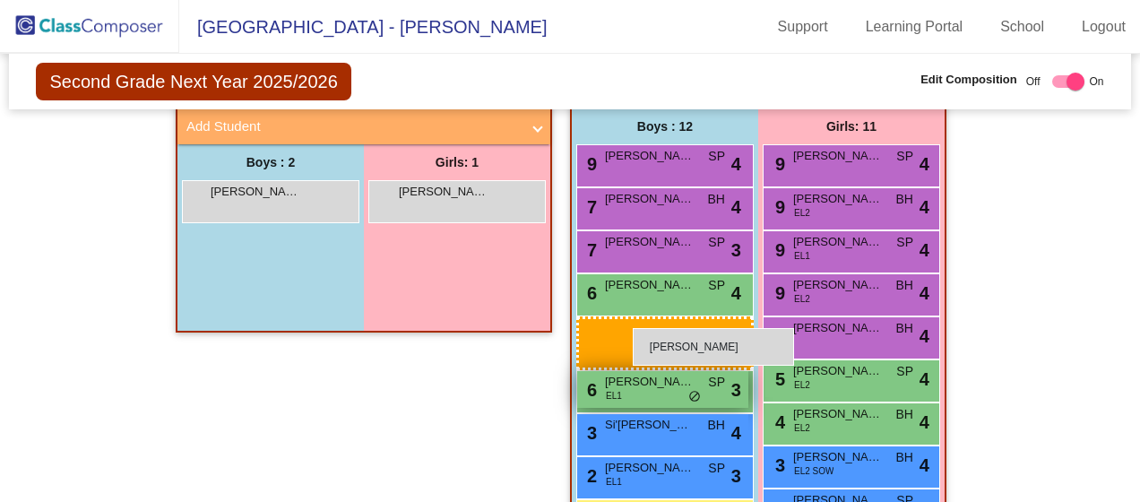
drag, startPoint x: 272, startPoint y: 246, endPoint x: 625, endPoint y: 327, distance: 362.1
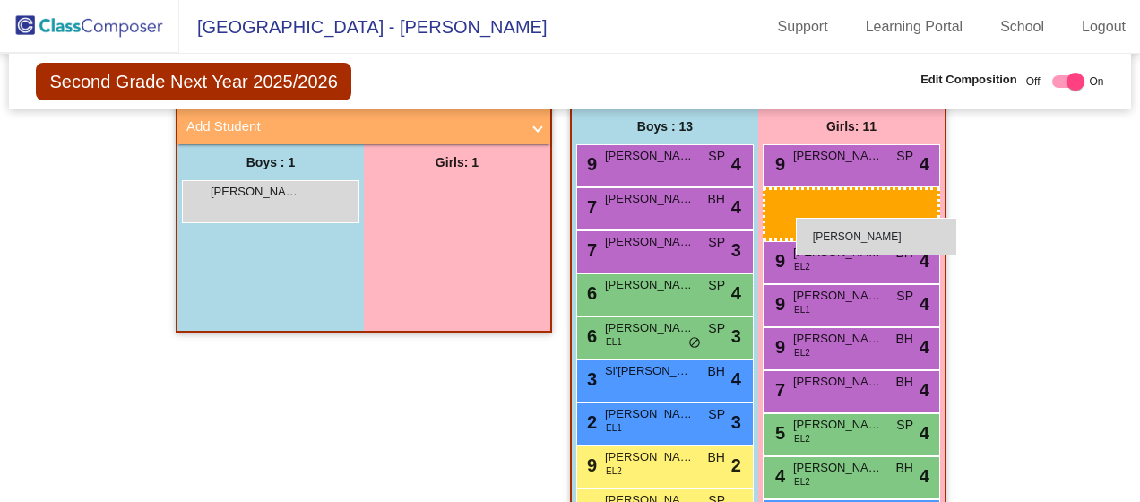
drag, startPoint x: 461, startPoint y: 192, endPoint x: 796, endPoint y: 218, distance: 336.1
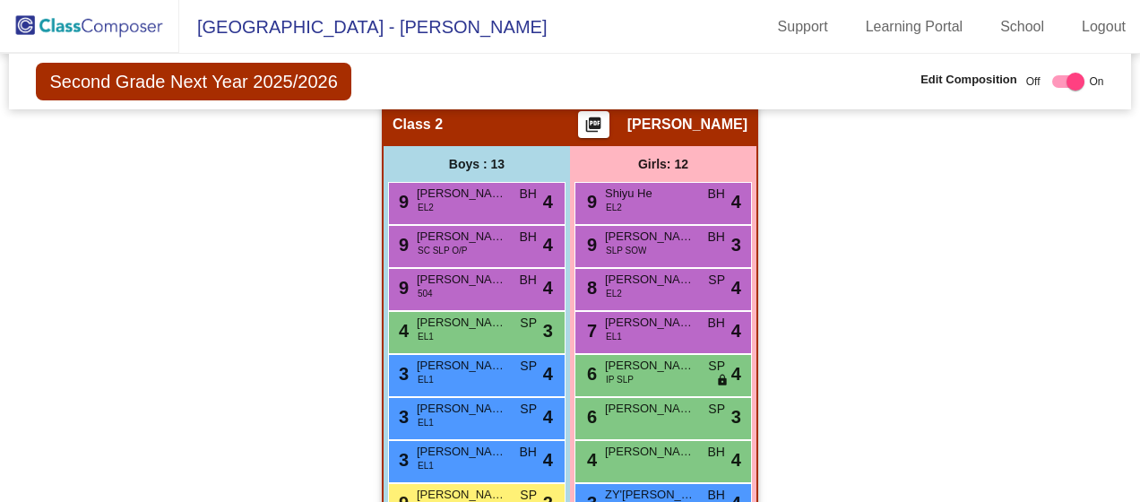
scroll to position [1011, 0]
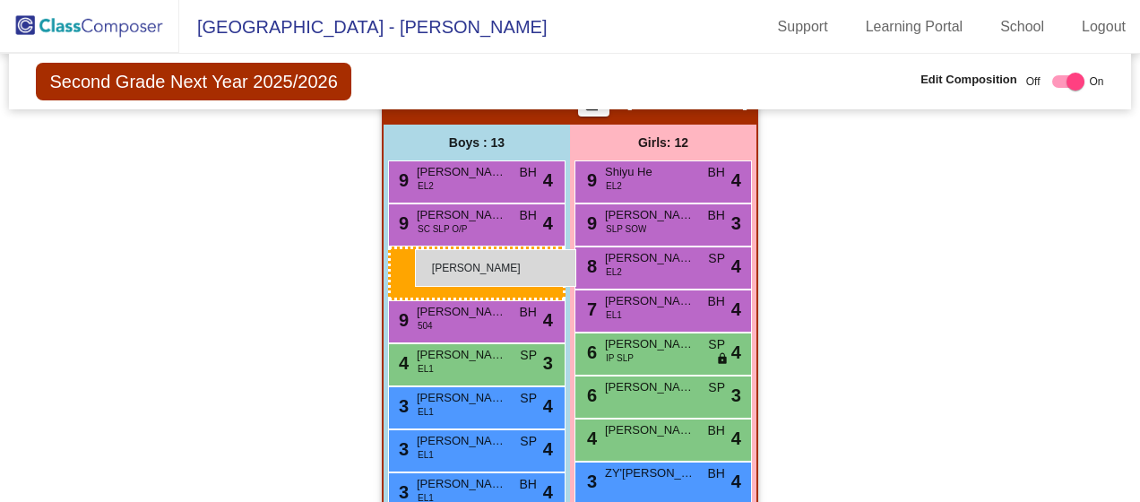
drag, startPoint x: 236, startPoint y: 196, endPoint x: 415, endPoint y: 249, distance: 186.8
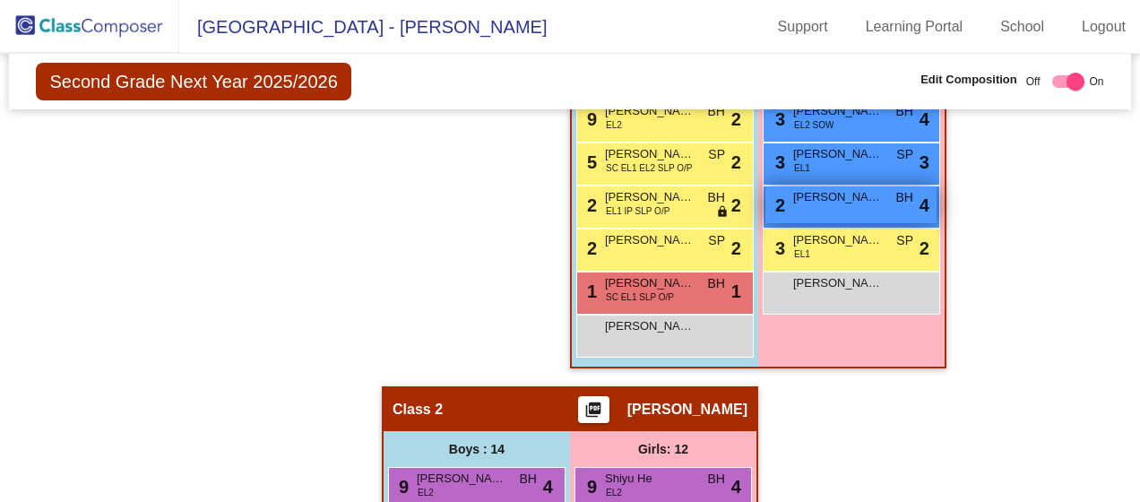
scroll to position [652, 0]
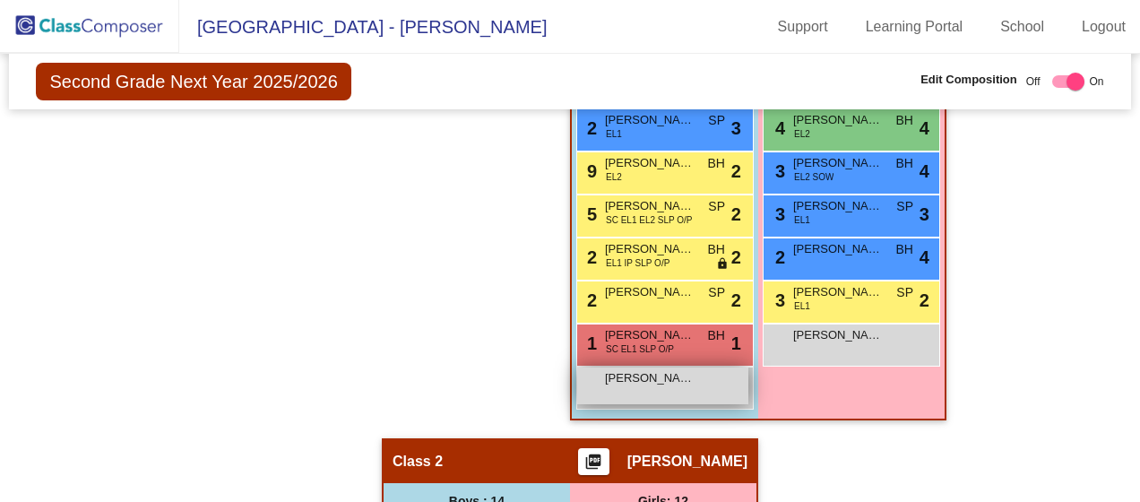
click at [641, 385] on div "[PERSON_NAME] lock do_not_disturb_alt" at bounding box center [662, 385] width 171 height 37
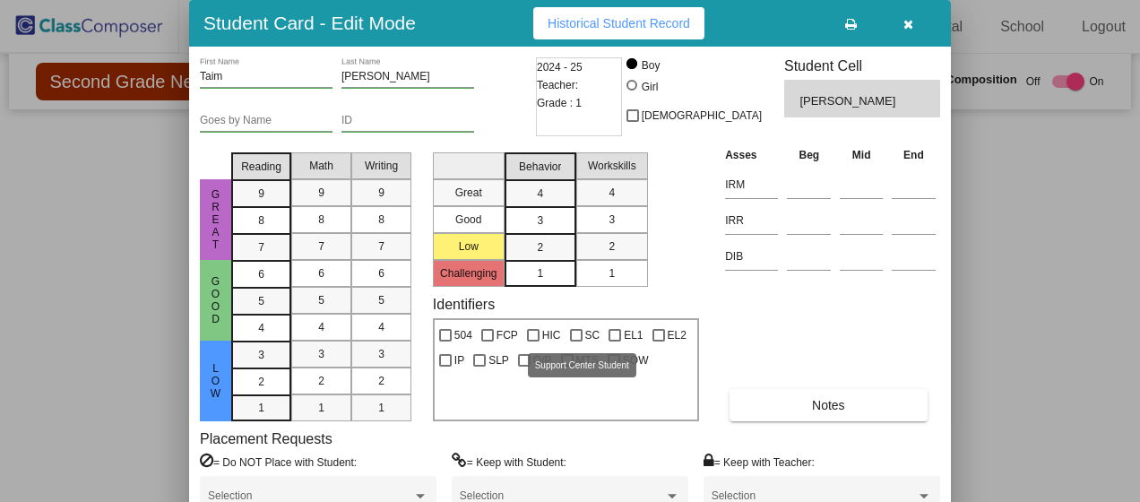
click at [585, 330] on span "SC" at bounding box center [592, 335] width 15 height 22
click at [576, 341] on input "SC" at bounding box center [575, 341] width 1 height 1
checkbox input "true"
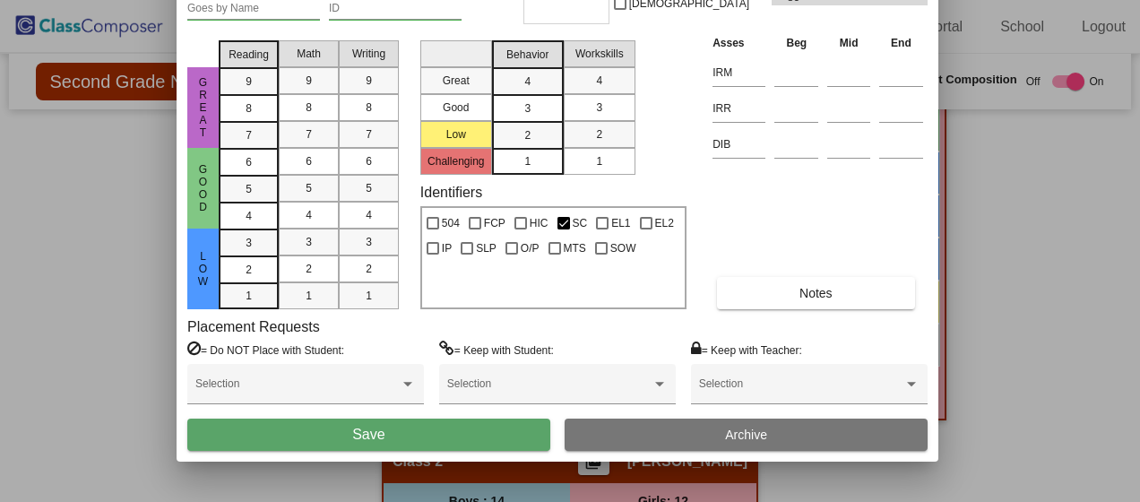
drag, startPoint x: 781, startPoint y: 15, endPoint x: 769, endPoint y: -97, distance: 112.7
click at [769, 0] on html "[GEOGRAPHIC_DATA] - Stefani Support Learning Portal School Logout home Home set…" at bounding box center [570, 251] width 1140 height 502
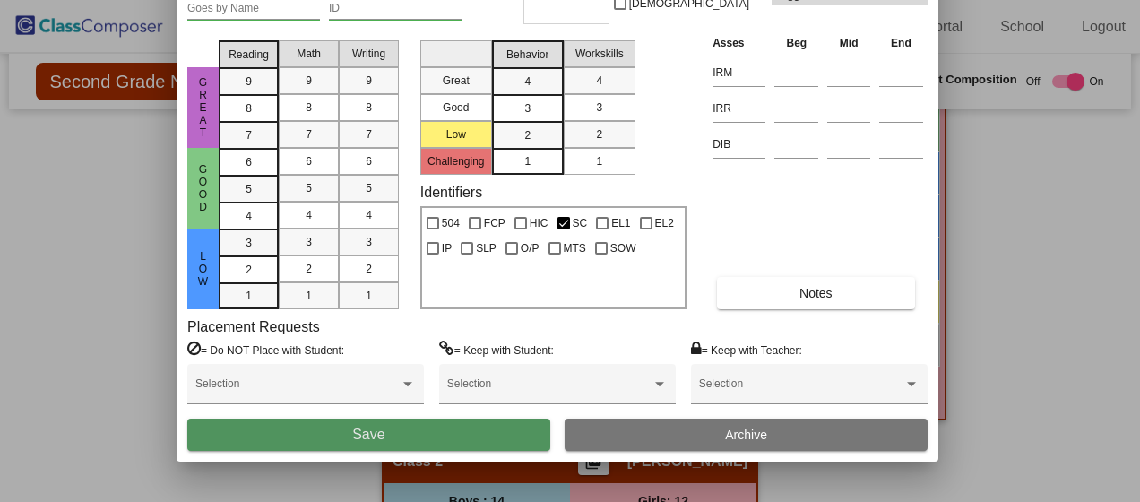
click at [453, 425] on button "Save" at bounding box center [368, 434] width 363 height 32
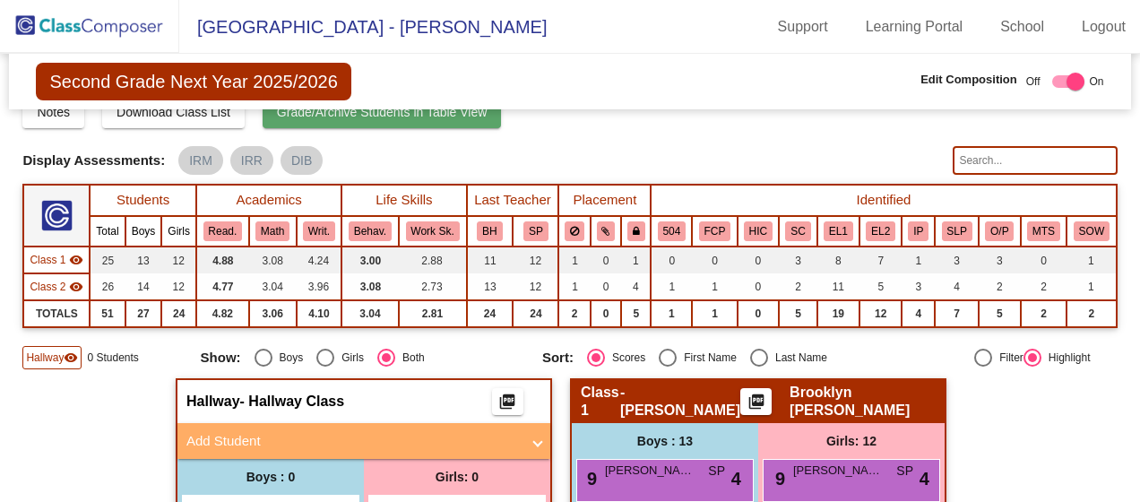
scroll to position [0, 0]
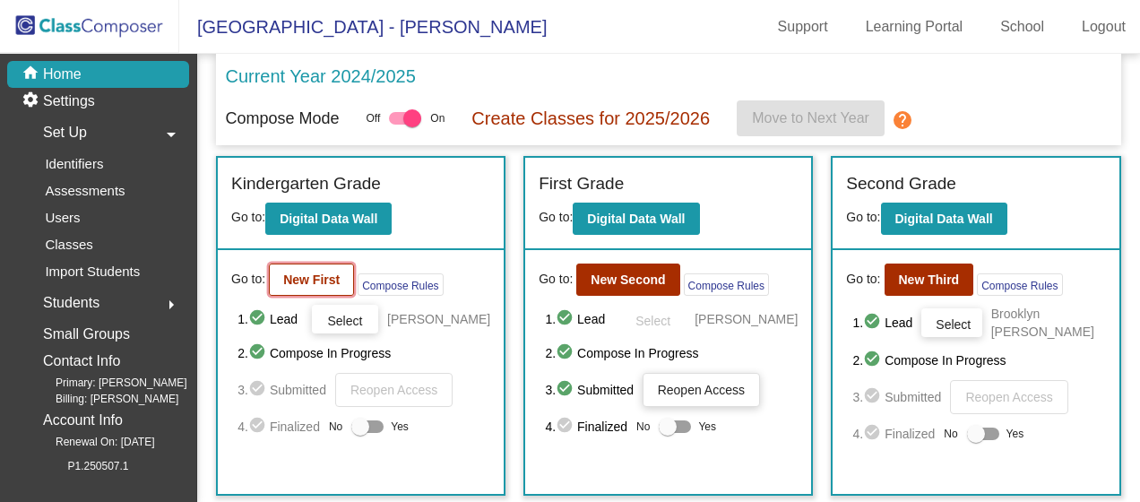
click at [331, 278] on b "New First" at bounding box center [311, 279] width 56 height 14
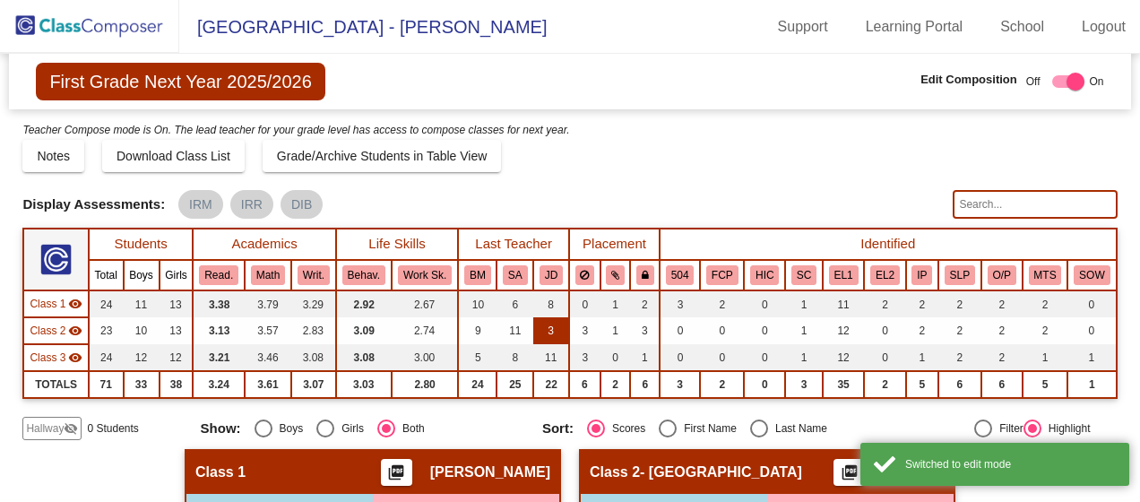
scroll to position [90, 0]
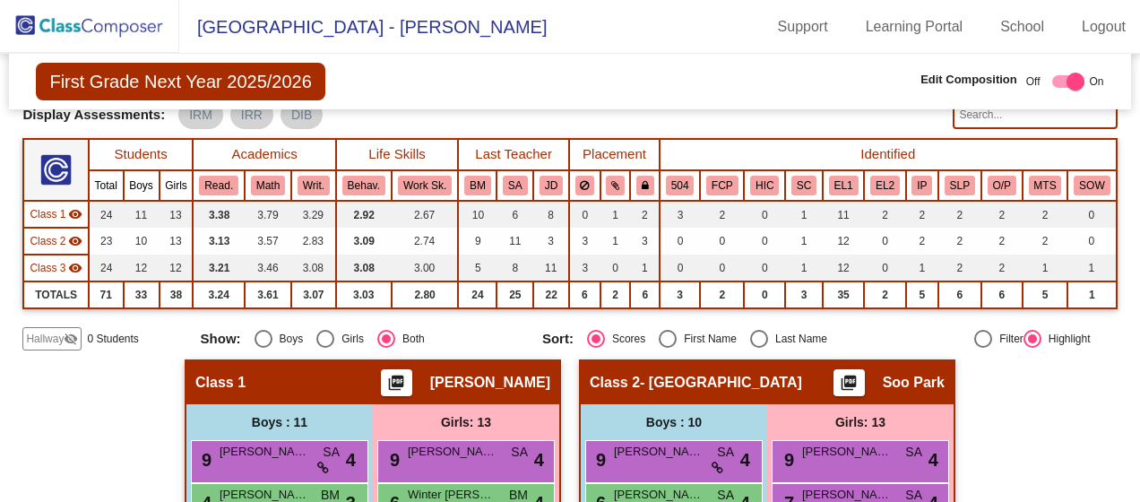
click at [45, 340] on span "Hallway" at bounding box center [45, 339] width 38 height 16
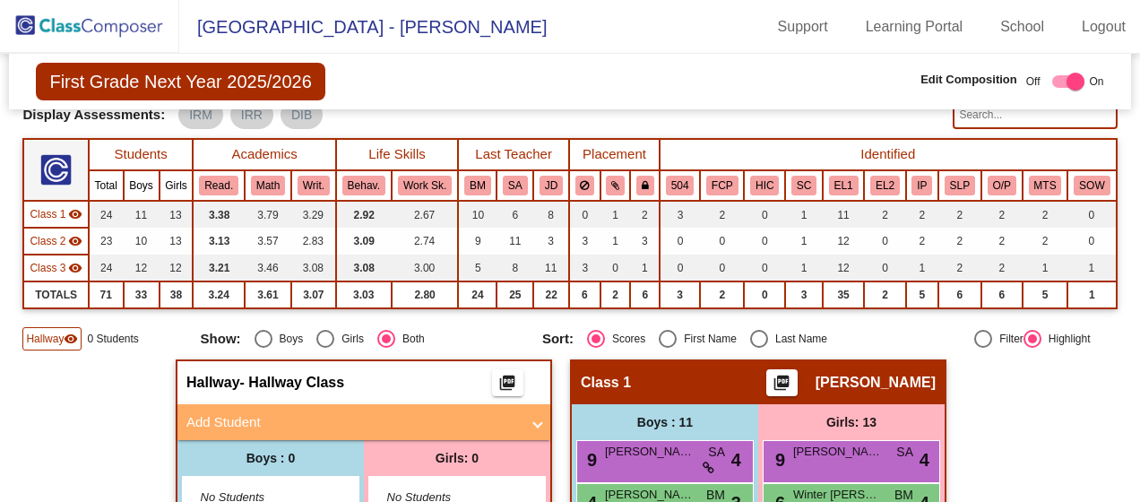
scroll to position [179, 0]
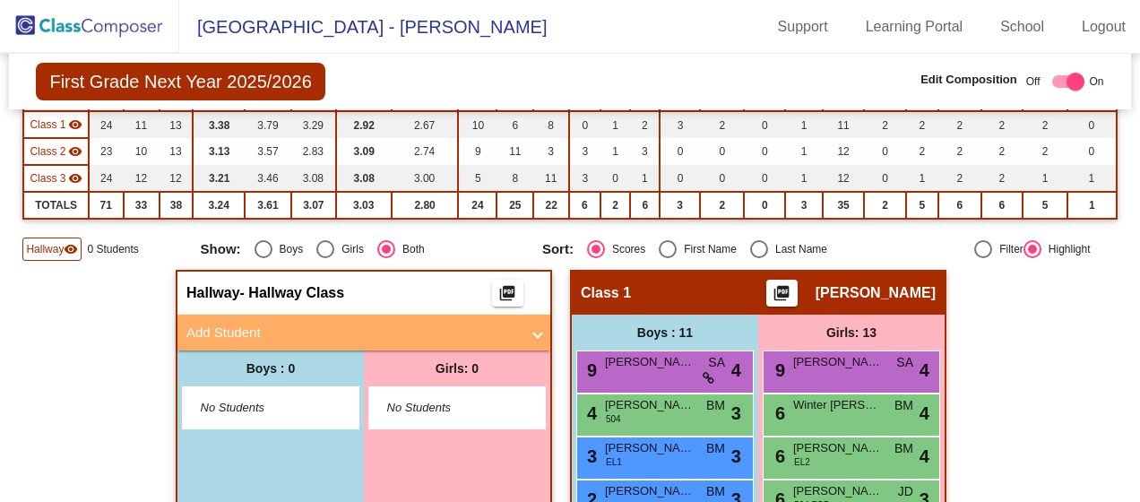
click at [296, 411] on span "No Students" at bounding box center [257, 408] width 112 height 18
click at [236, 408] on span "No Students" at bounding box center [257, 408] width 112 height 18
click at [426, 323] on mat-panel-title "Add Student" at bounding box center [352, 333] width 333 height 21
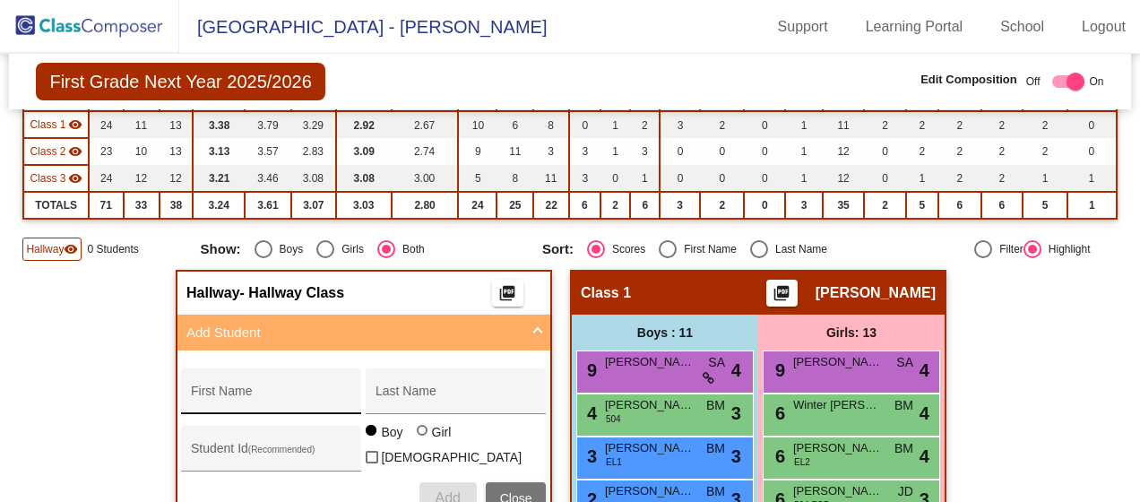
click at [224, 394] on input "First Name" at bounding box center [271, 398] width 161 height 14
type input "Ayomikun"
click at [436, 385] on div "Last Name" at bounding box center [455, 396] width 161 height 37
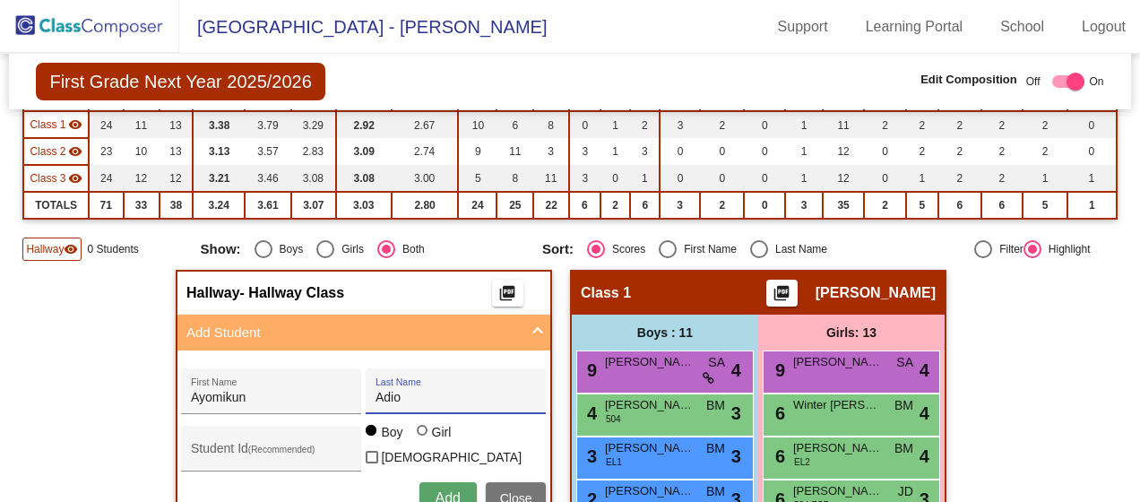
type input "Adio"
click at [446, 490] on span "Add" at bounding box center [447, 497] width 25 height 15
type input "Amiko"
click at [393, 378] on div "Last Name" at bounding box center [455, 396] width 161 height 37
type input "[PERSON_NAME]"
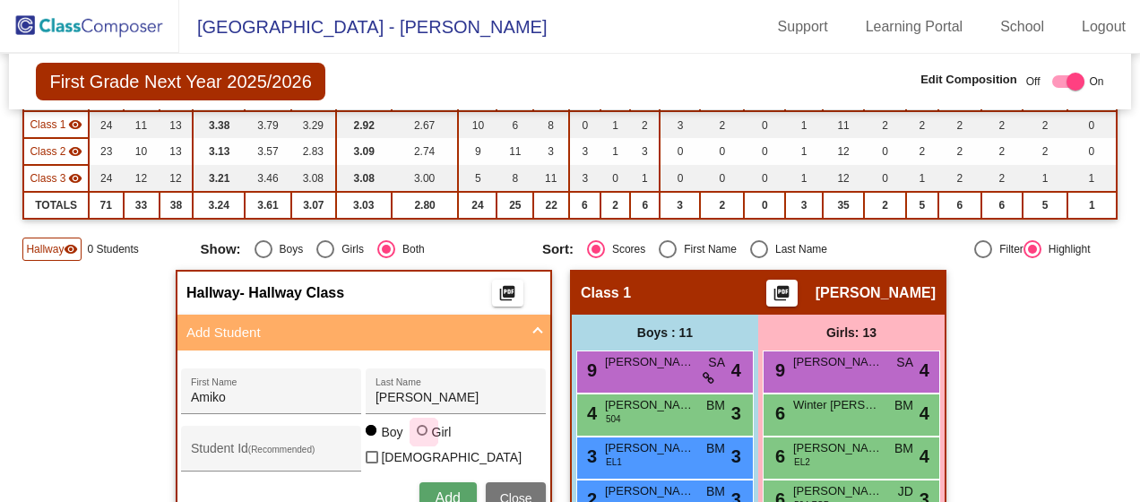
click at [419, 435] on div at bounding box center [422, 430] width 11 height 11
click at [423, 439] on input "Girl" at bounding box center [423, 439] width 1 height 1
radio input "true"
click at [443, 493] on span "Add" at bounding box center [447, 497] width 25 height 15
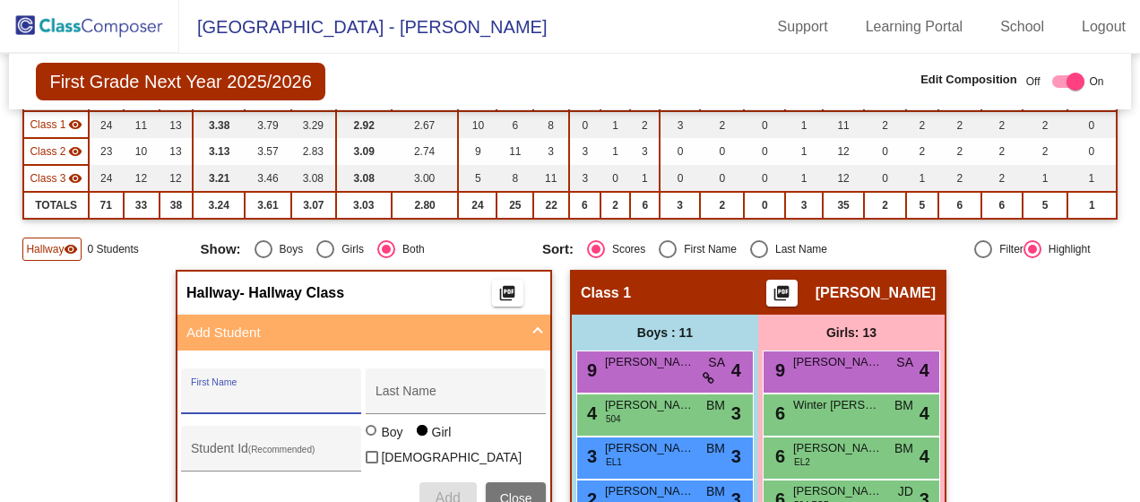
click at [412, 335] on mat-panel-title "Add Student" at bounding box center [352, 333] width 333 height 21
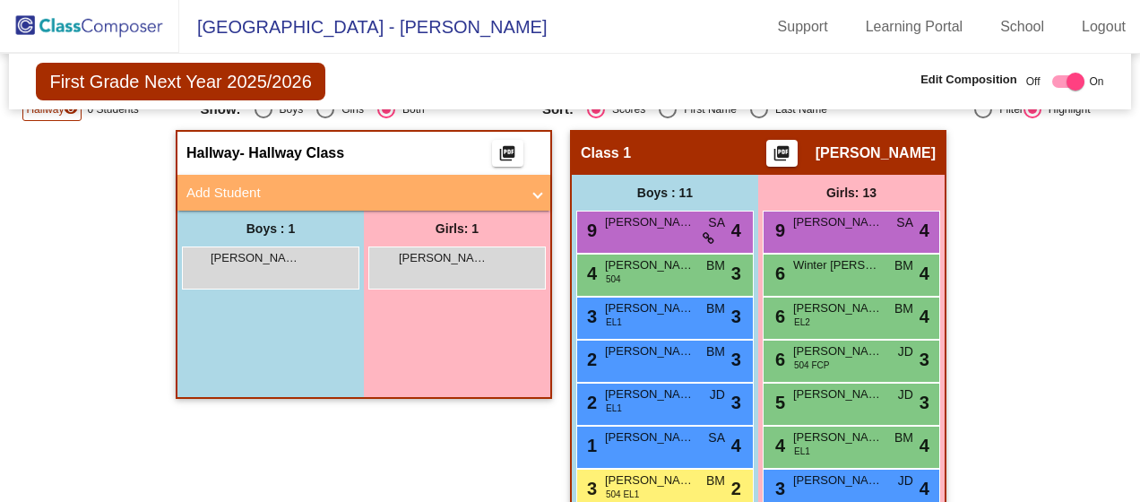
scroll to position [358, 0]
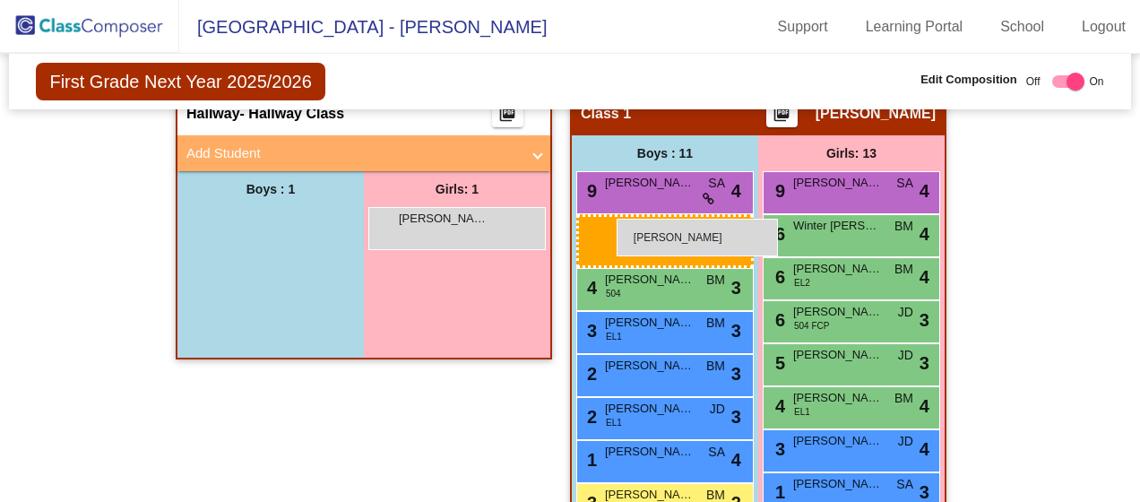
drag, startPoint x: 258, startPoint y: 219, endPoint x: 616, endPoint y: 219, distance: 358.4
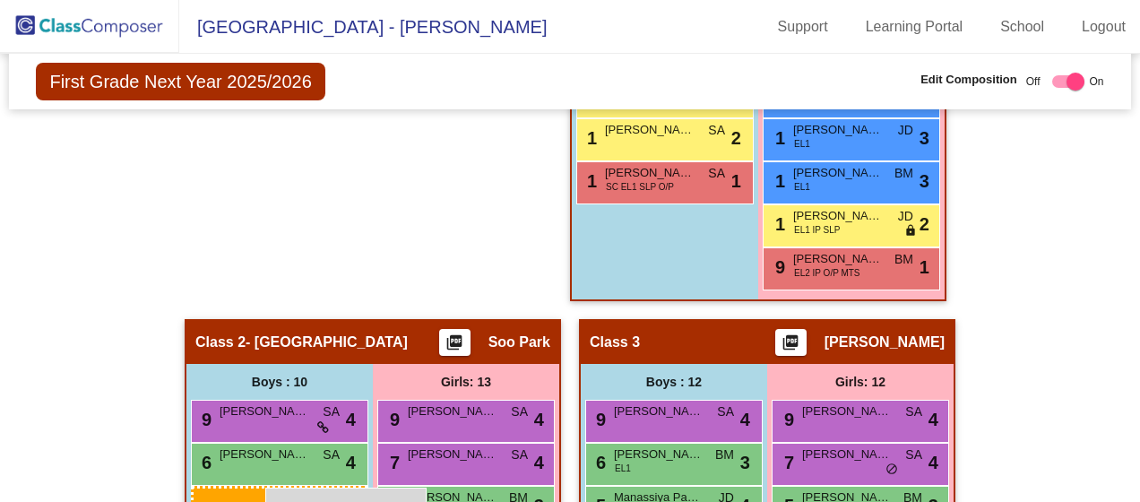
scroll to position [816, 0]
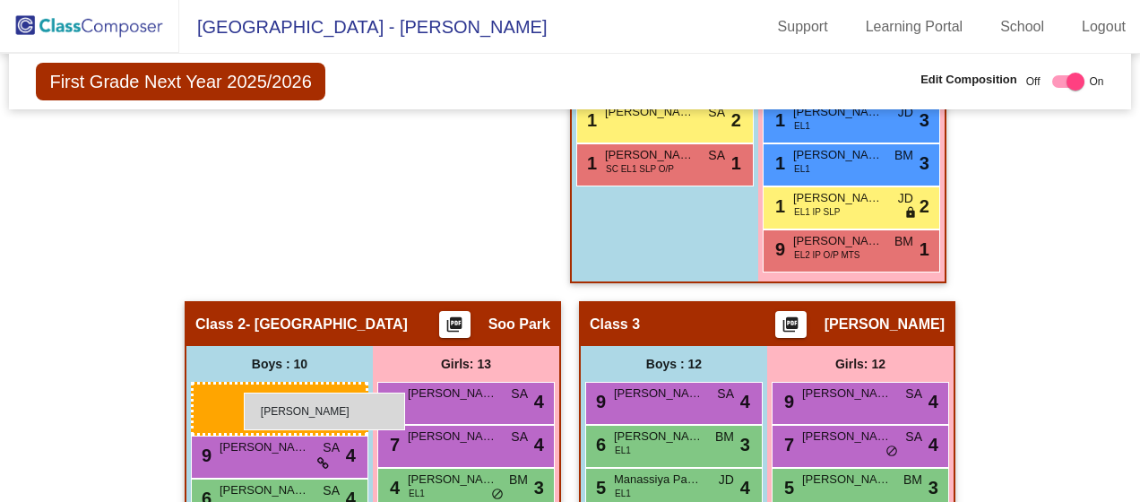
drag, startPoint x: 694, startPoint y: 274, endPoint x: 244, endPoint y: 392, distance: 465.9
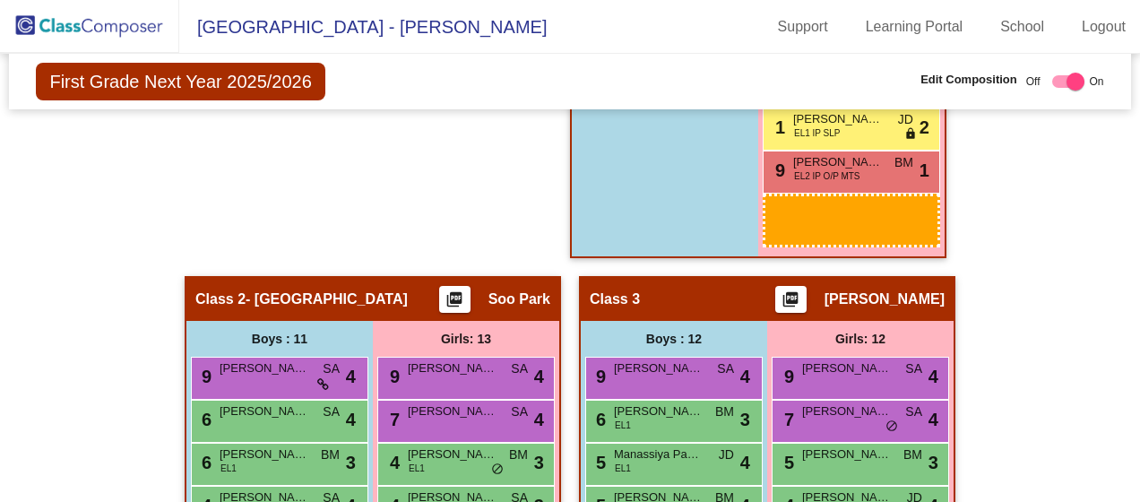
scroll to position [913, 0]
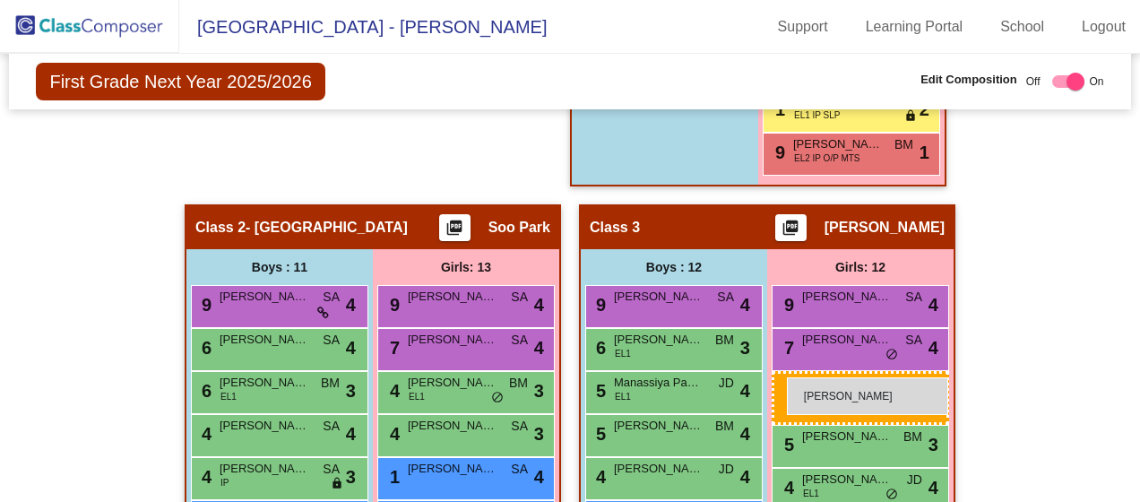
drag, startPoint x: 450, startPoint y: 214, endPoint x: 787, endPoint y: 377, distance: 374.3
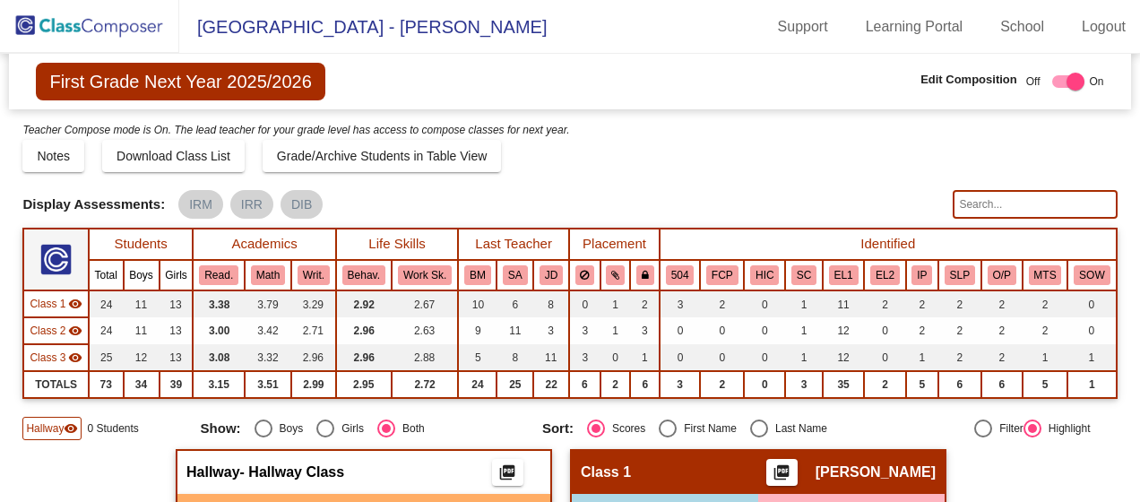
scroll to position [269, 0]
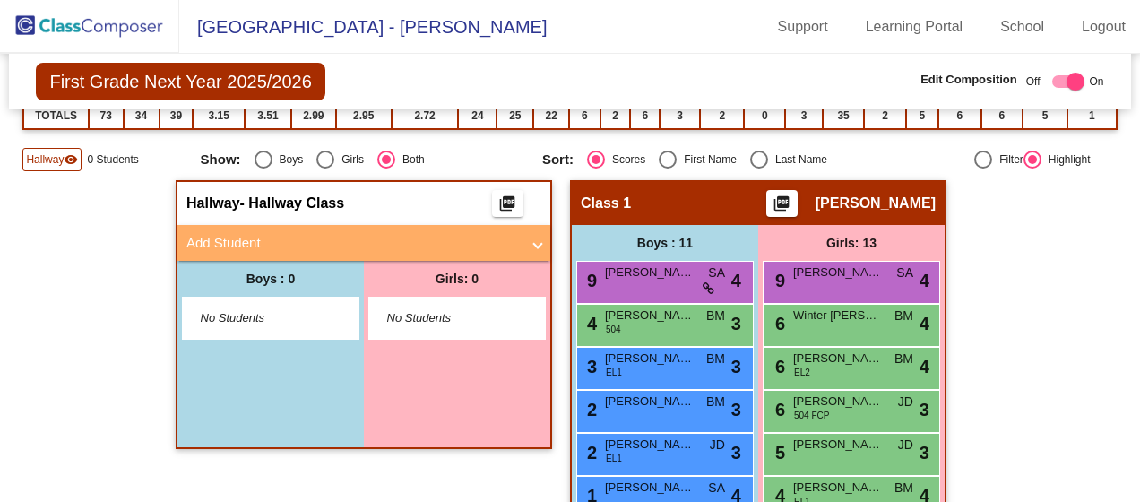
click at [403, 244] on mat-panel-title "Add Student" at bounding box center [352, 243] width 333 height 21
radio input "true"
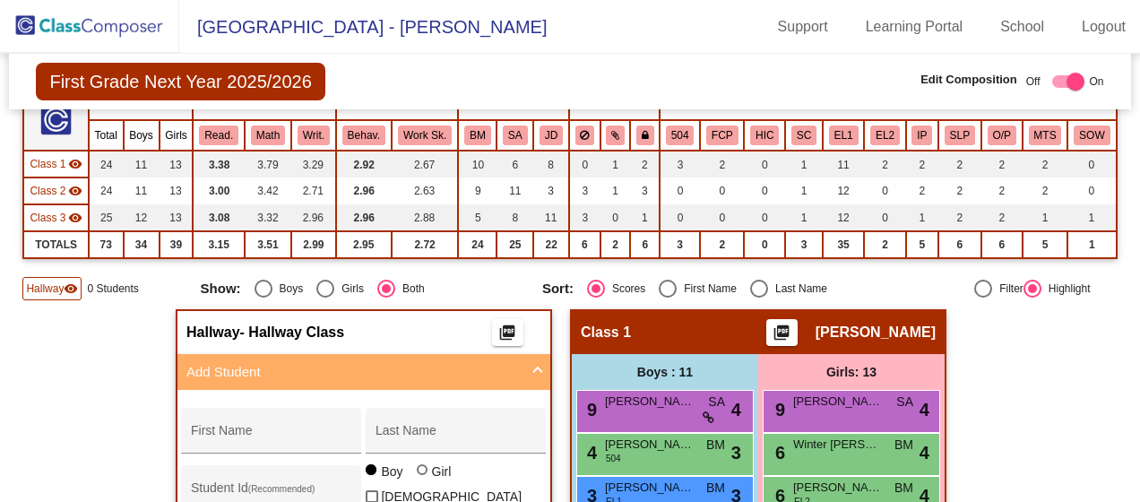
scroll to position [0, 0]
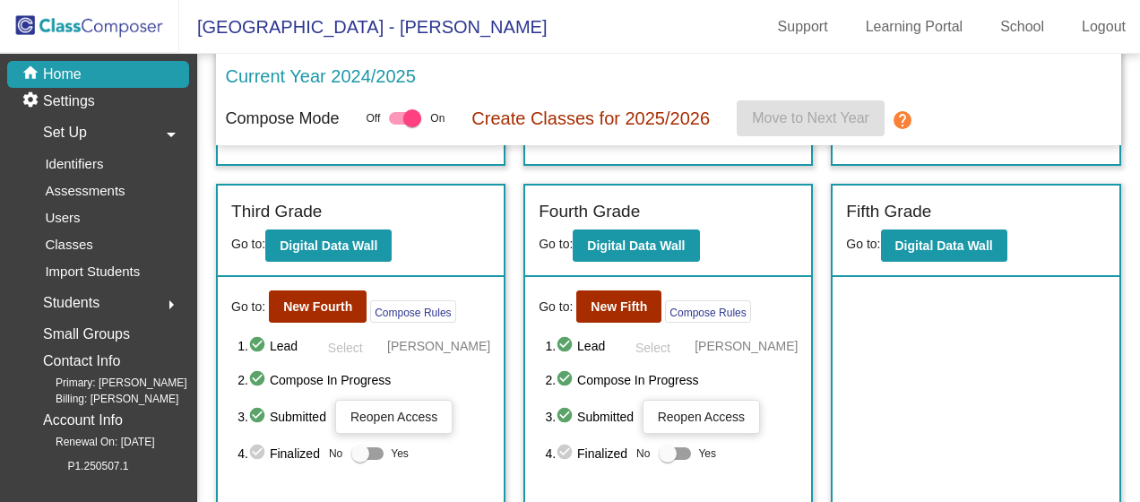
scroll to position [340, 0]
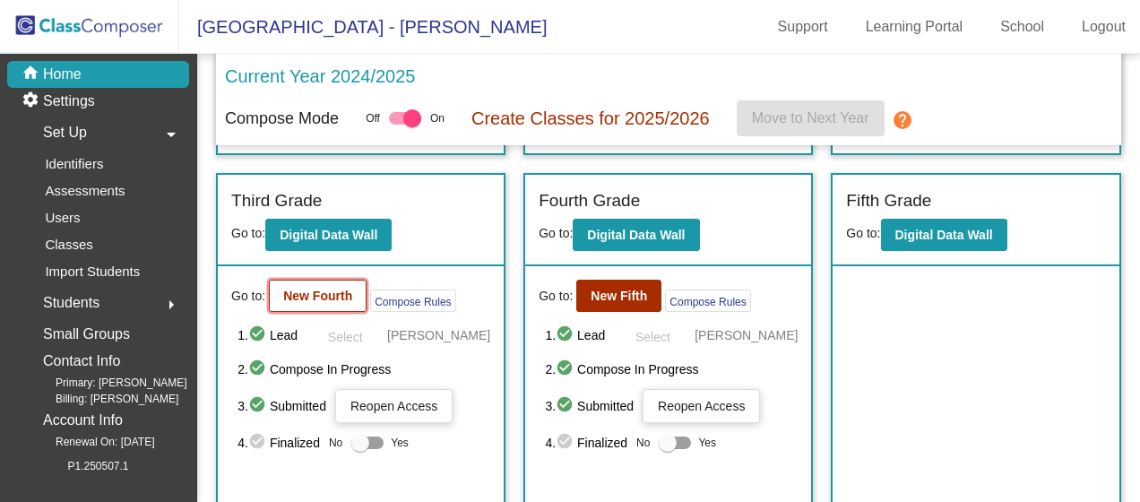
click at [335, 294] on b "New Fourth" at bounding box center [317, 295] width 69 height 14
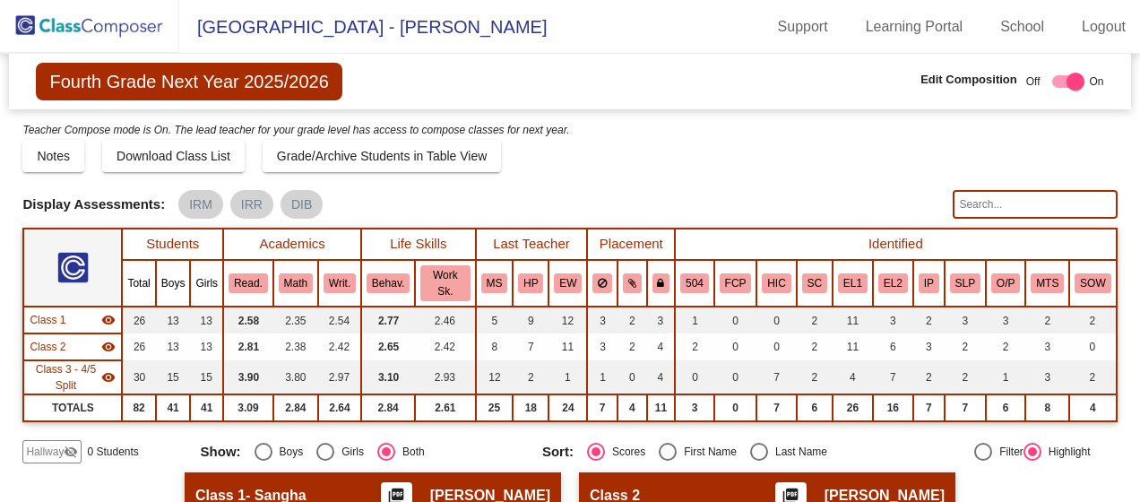
click at [73, 444] on mat-icon "visibility_off" at bounding box center [71, 451] width 14 height 14
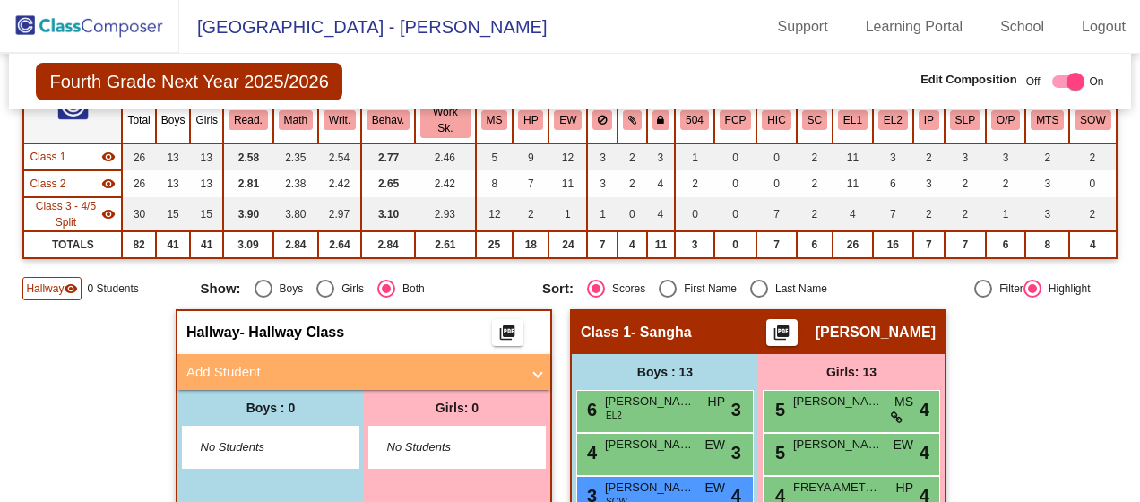
scroll to position [179, 0]
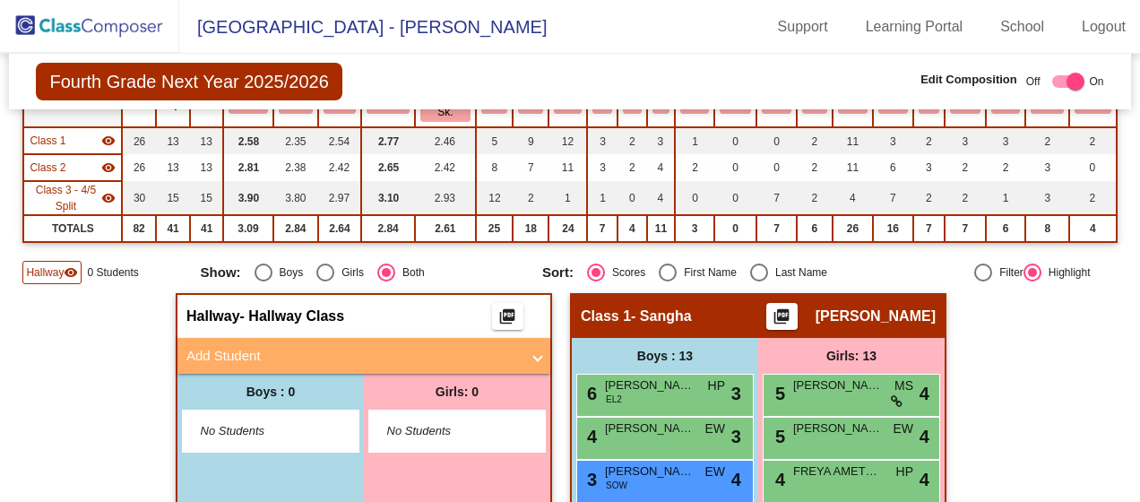
click at [317, 346] on mat-panel-title "Add Student" at bounding box center [352, 356] width 333 height 21
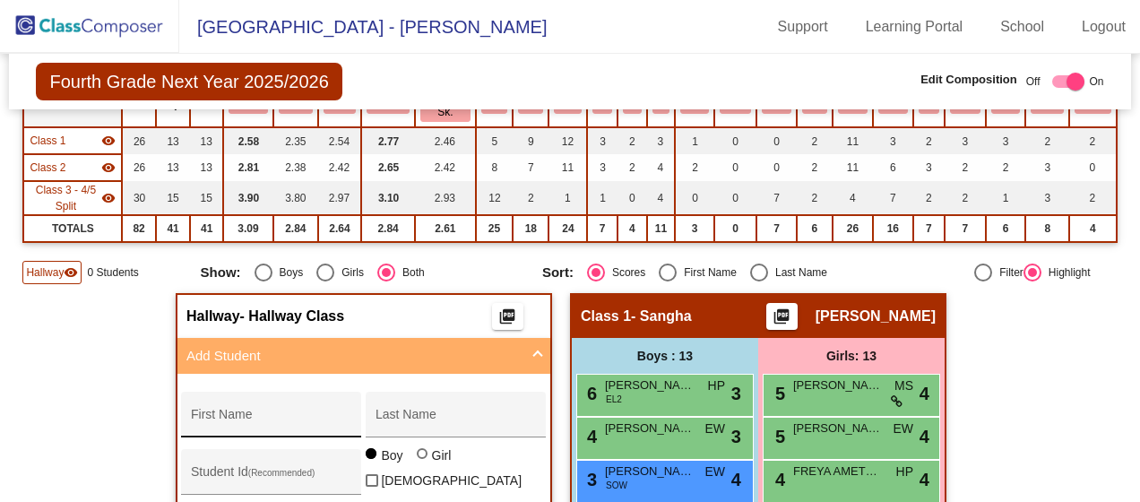
click at [301, 401] on div "First Name" at bounding box center [271, 419] width 161 height 37
type input "Temilola"
click at [408, 414] on input "Last Name" at bounding box center [455, 421] width 161 height 14
click at [375, 414] on input "Last Name" at bounding box center [455, 421] width 161 height 14
type input "Adio"
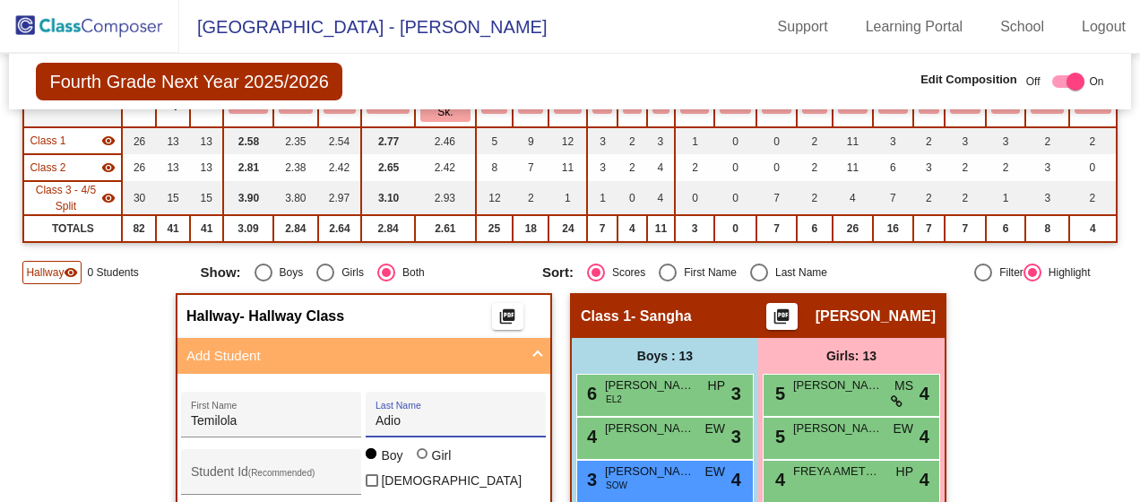
click at [423, 448] on div at bounding box center [424, 455] width 14 height 14
click at [423, 462] on input "Girl" at bounding box center [423, 462] width 1 height 1
radio input "true"
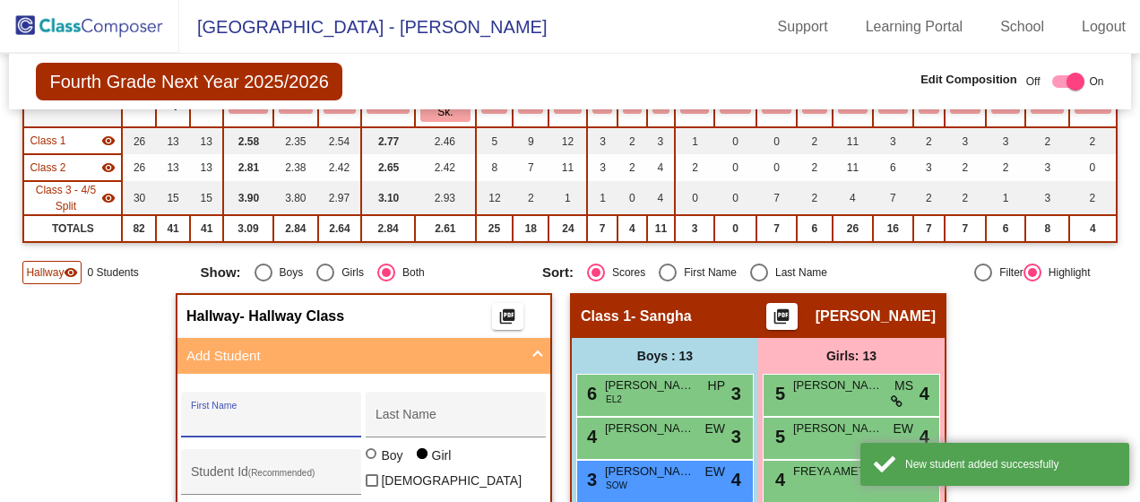
click at [425, 346] on mat-panel-title "Add Student" at bounding box center [352, 356] width 333 height 21
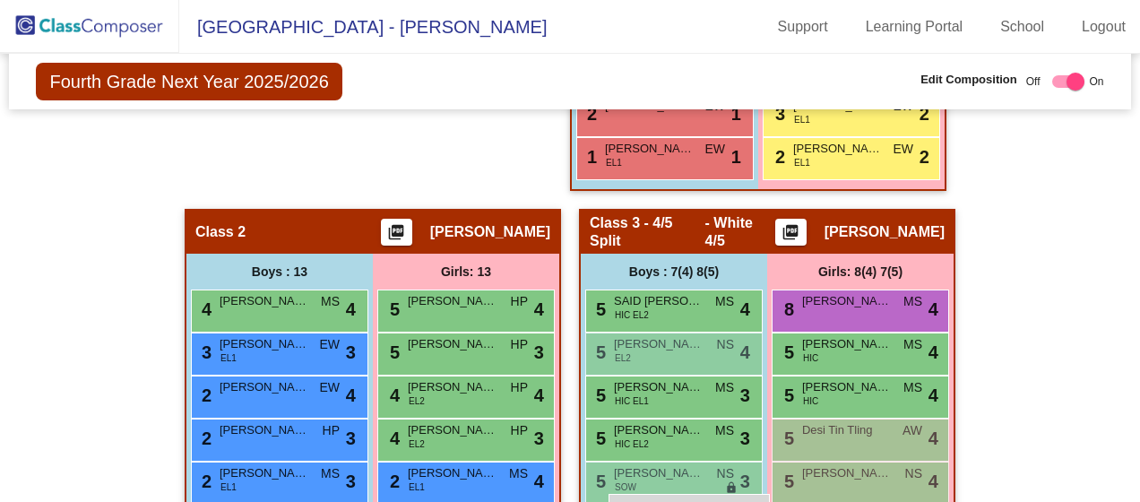
scroll to position [946, 0]
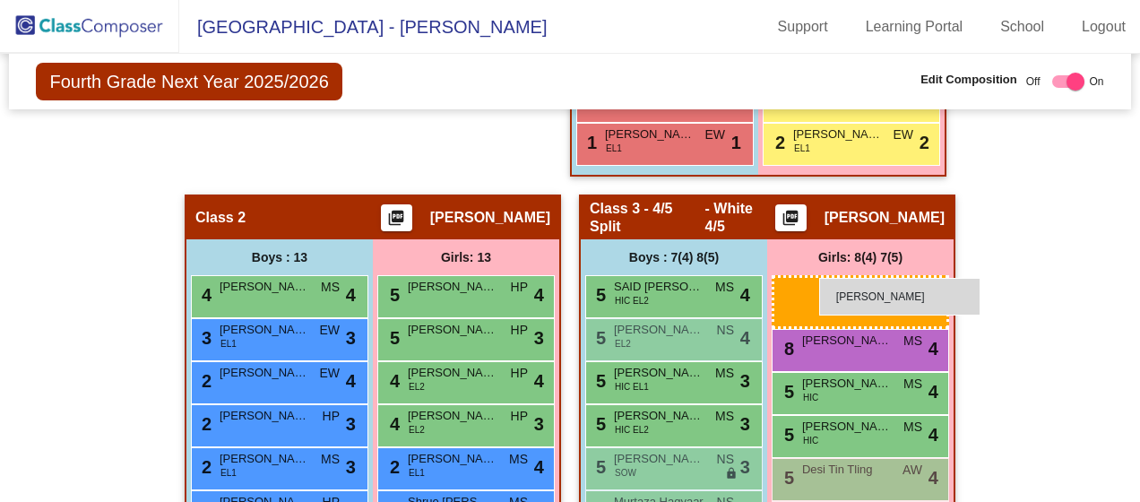
drag, startPoint x: 455, startPoint y: 282, endPoint x: 819, endPoint y: 278, distance: 363.8
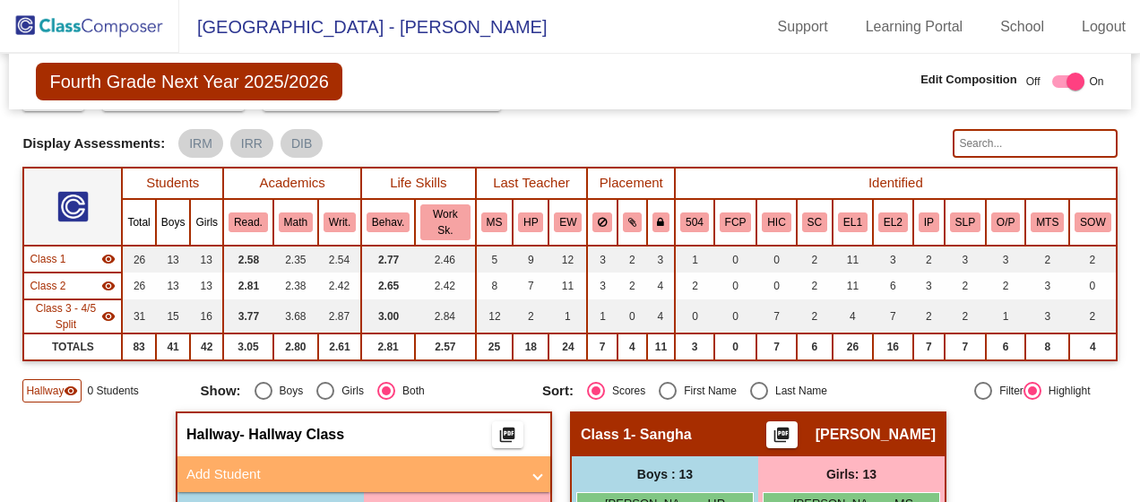
scroll to position [0, 0]
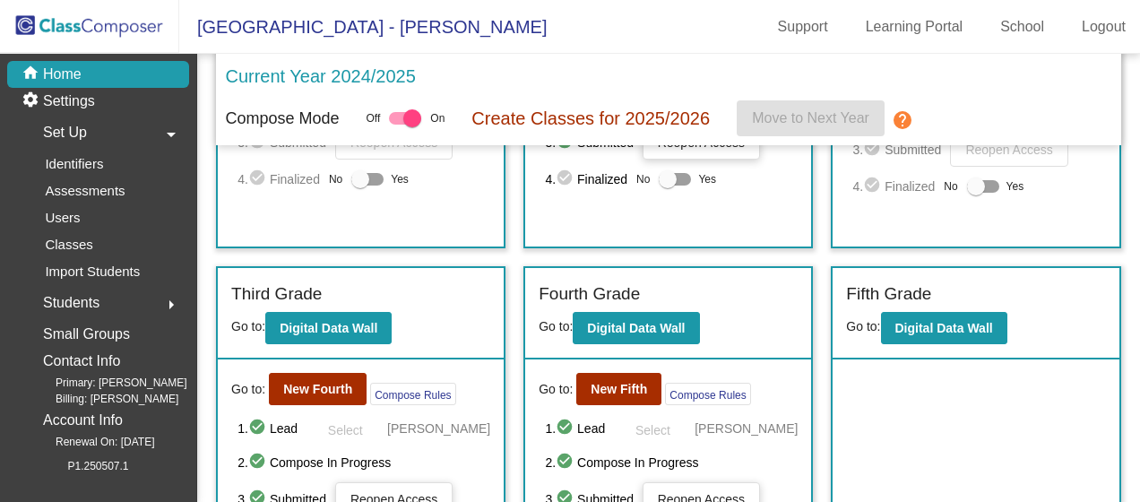
scroll to position [340, 0]
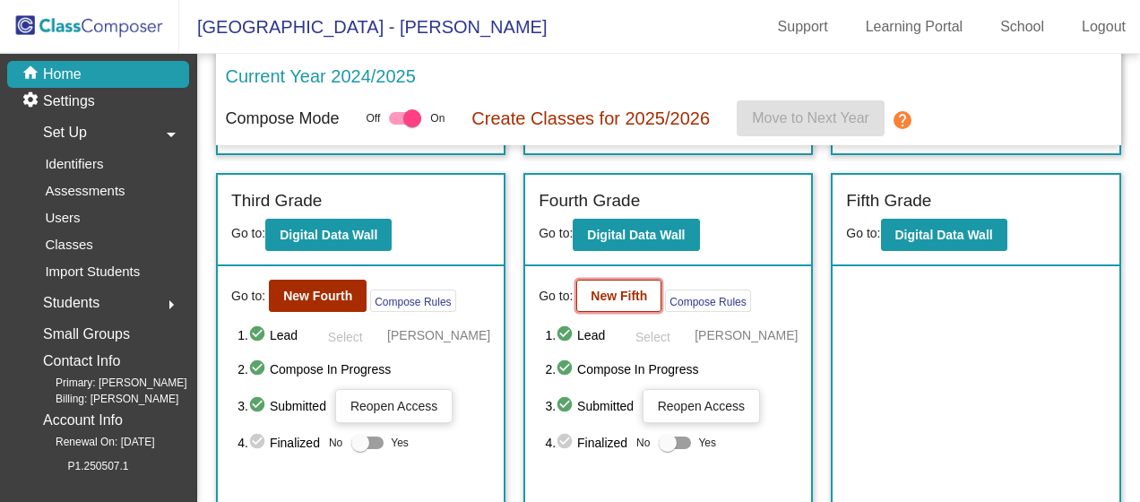
click at [603, 294] on b "New Fifth" at bounding box center [618, 295] width 56 height 14
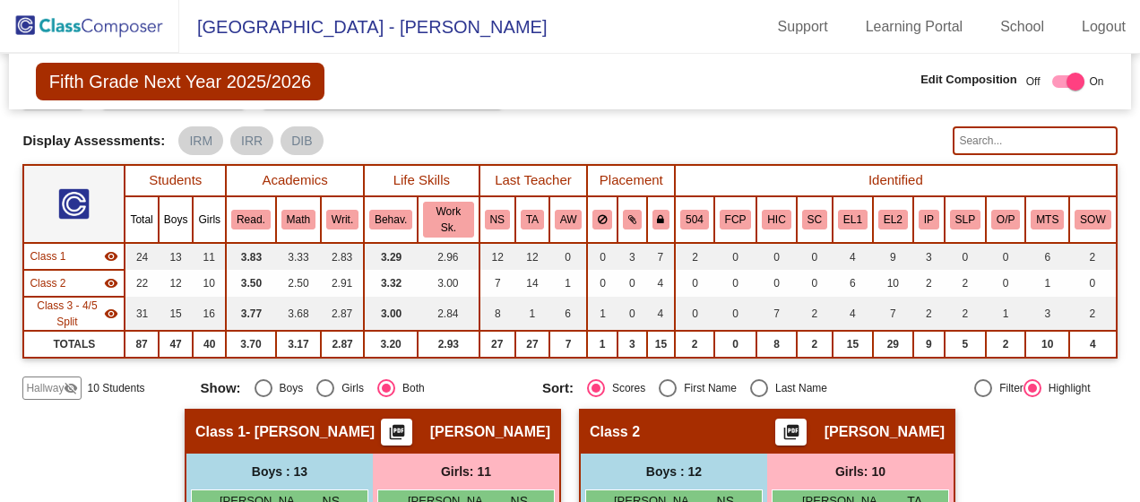
scroll to position [90, 0]
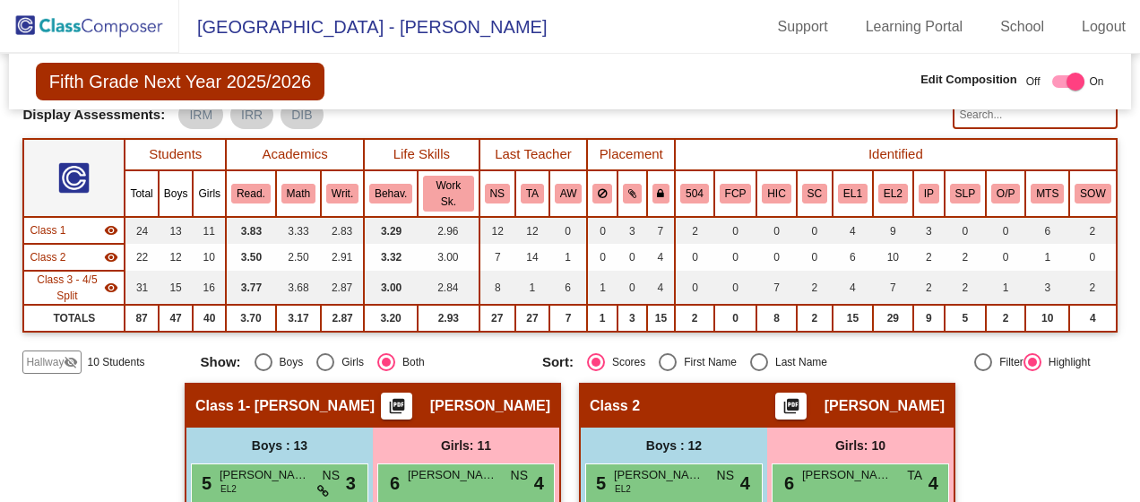
click at [57, 354] on span "Hallway" at bounding box center [45, 362] width 38 height 16
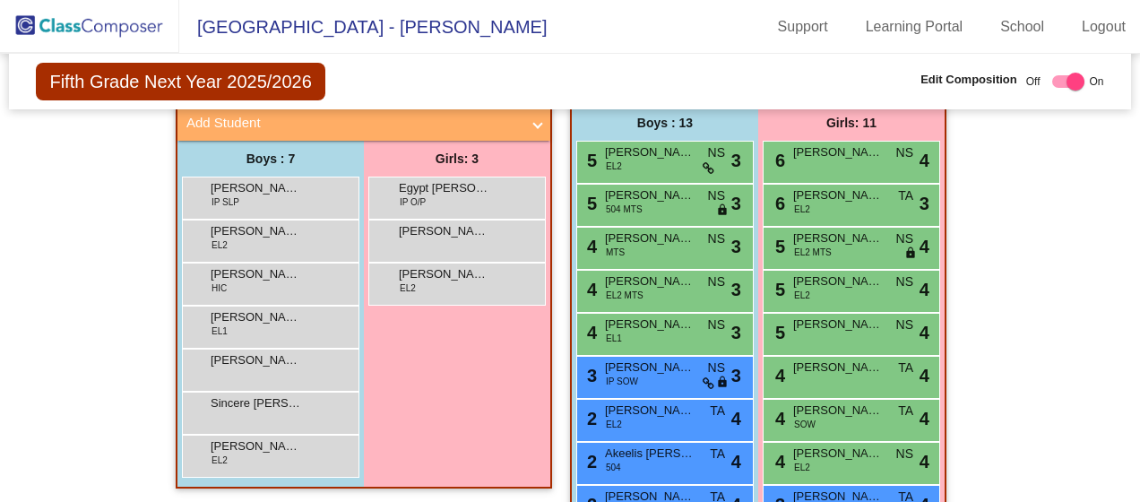
scroll to position [358, 0]
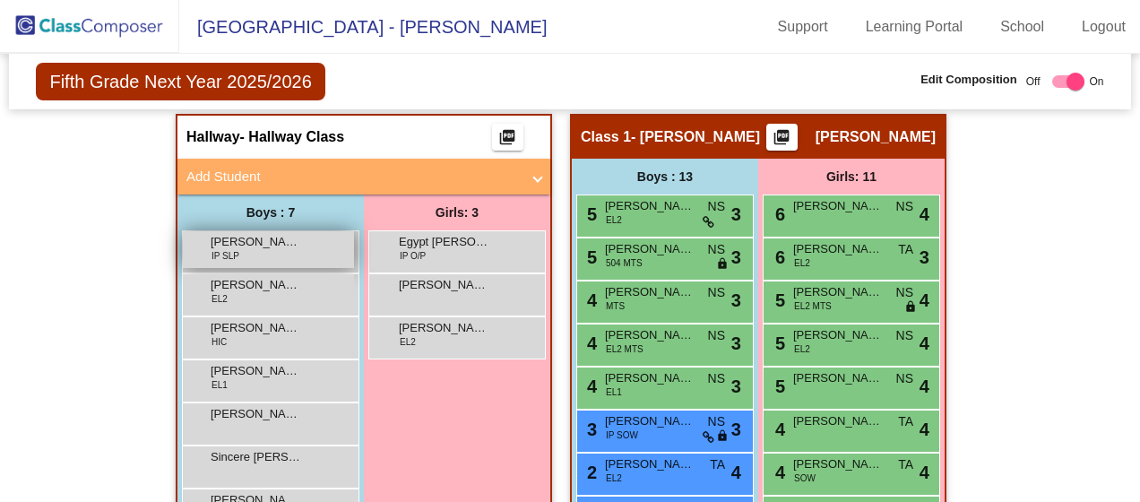
drag, startPoint x: 274, startPoint y: 229, endPoint x: 245, endPoint y: 226, distance: 28.9
click at [245, 231] on div "[PERSON_NAME] [PERSON_NAME] IP SLP lock do_not_disturb_alt" at bounding box center [268, 249] width 171 height 37
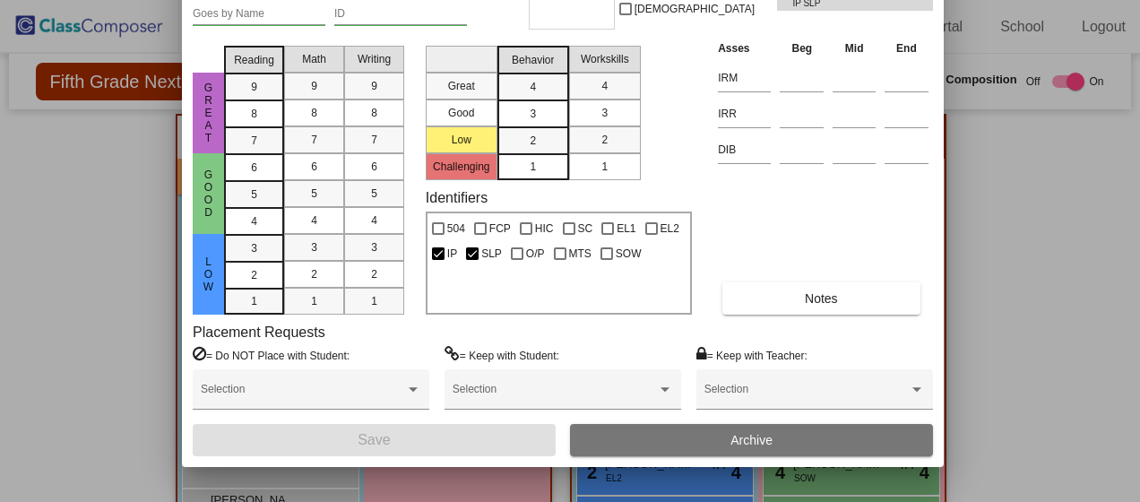
drag, startPoint x: 748, startPoint y: 23, endPoint x: 740, endPoint y: -84, distance: 107.8
click at [740, 0] on html "[GEOGRAPHIC_DATA] - Stefani Support Learning Portal School Logout home Home set…" at bounding box center [570, 251] width 1140 height 502
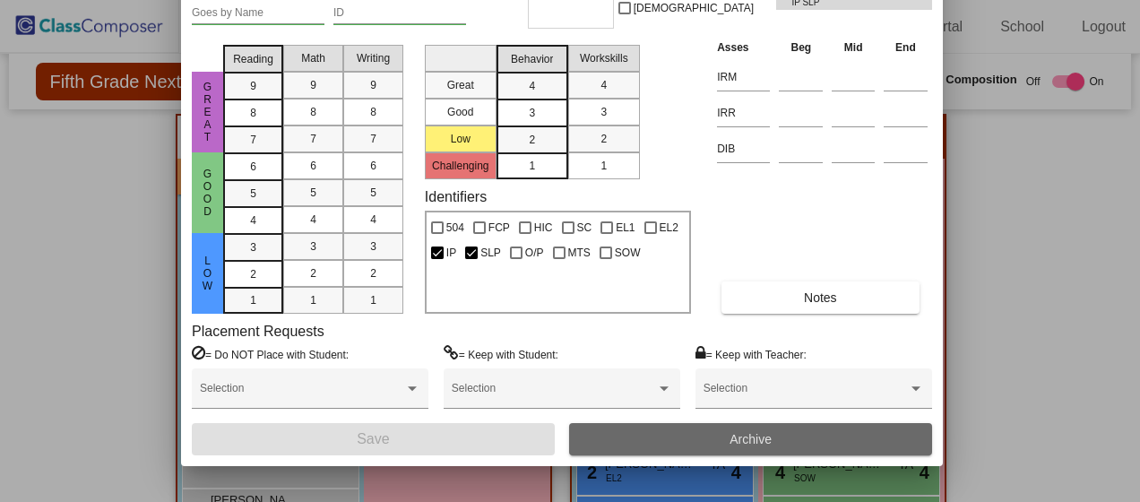
click at [766, 428] on button "Archive" at bounding box center [750, 439] width 363 height 32
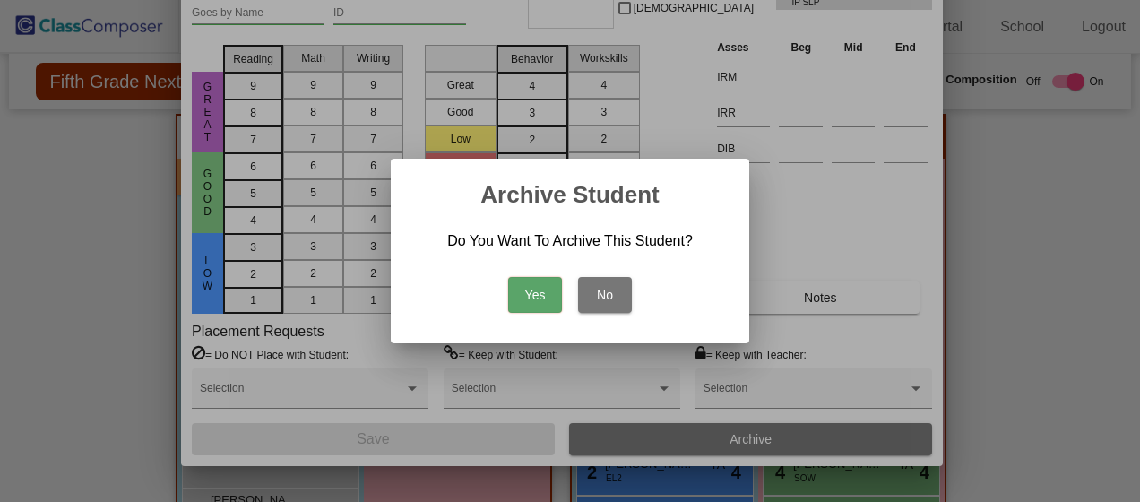
click at [543, 297] on button "Yes" at bounding box center [535, 295] width 54 height 36
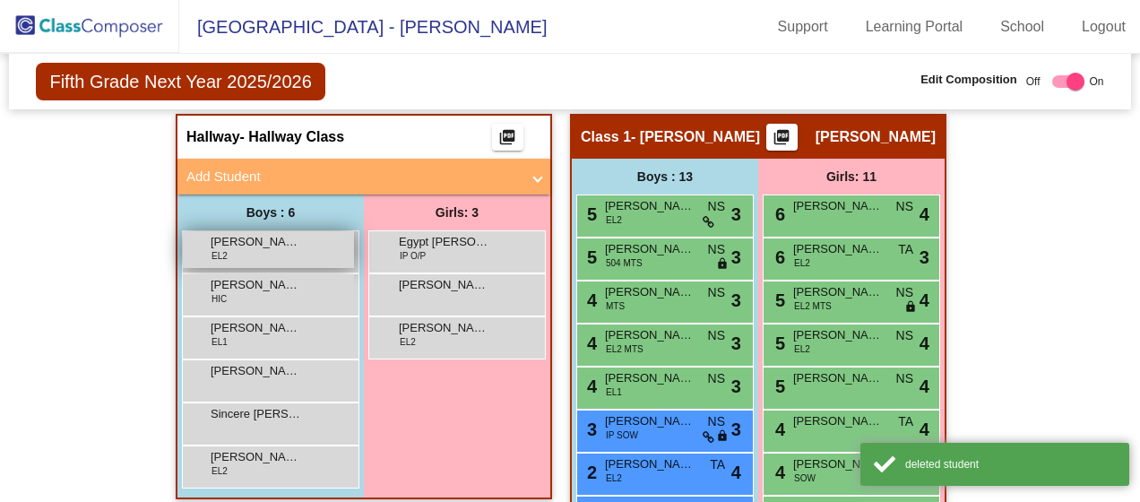
click at [280, 233] on span "[PERSON_NAME]" at bounding box center [256, 242] width 90 height 18
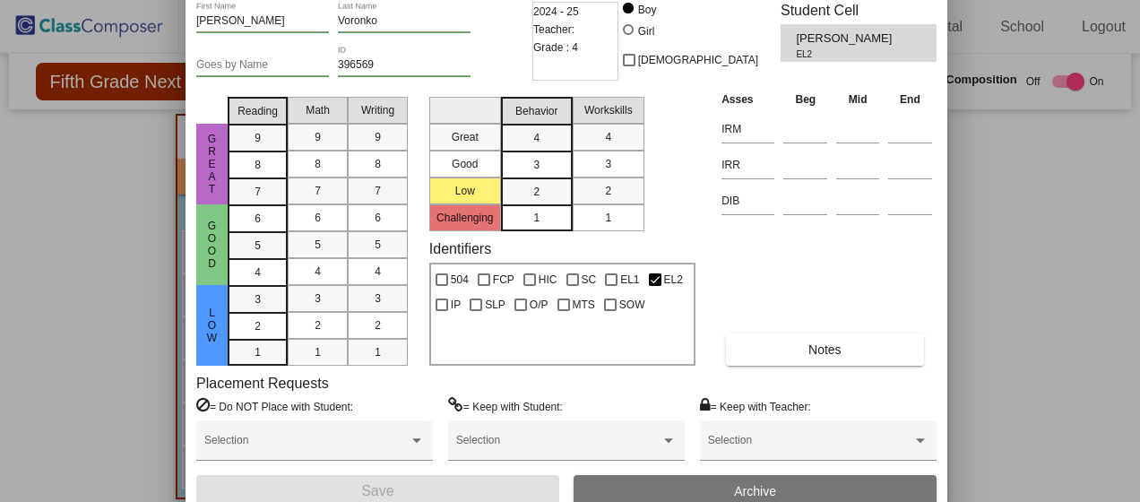
drag, startPoint x: 781, startPoint y: 19, endPoint x: 774, endPoint y: -59, distance: 78.3
click at [774, 0] on html "[GEOGRAPHIC_DATA] - Stefani Support Learning Portal School Logout home Home set…" at bounding box center [570, 251] width 1140 height 502
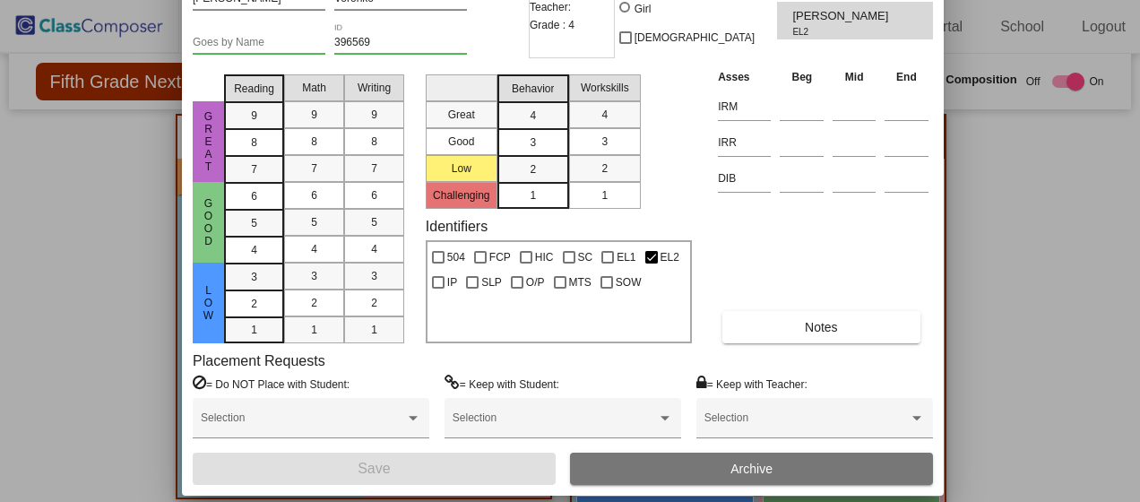
click at [732, 475] on span "Archive" at bounding box center [751, 468] width 42 height 14
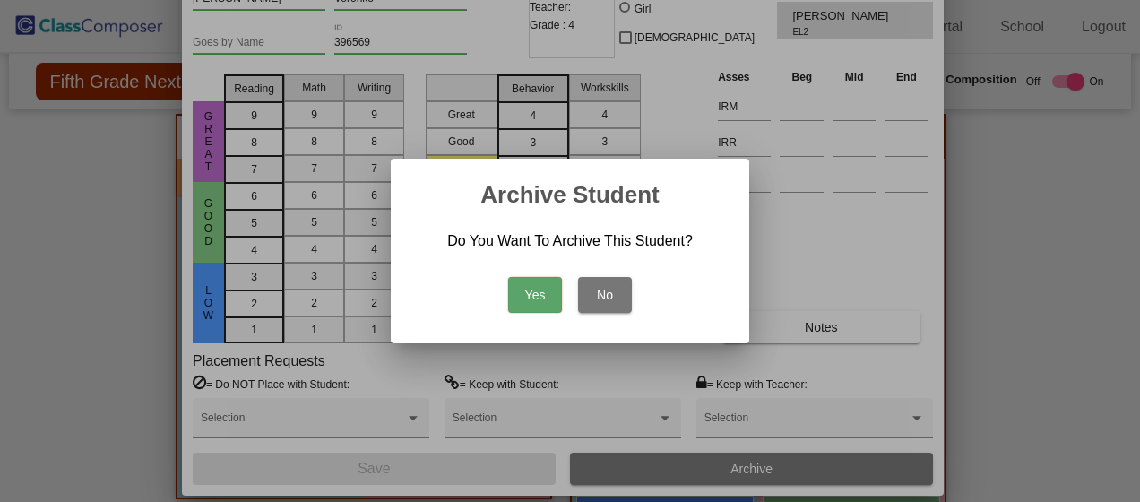
click at [539, 296] on button "Yes" at bounding box center [535, 295] width 54 height 36
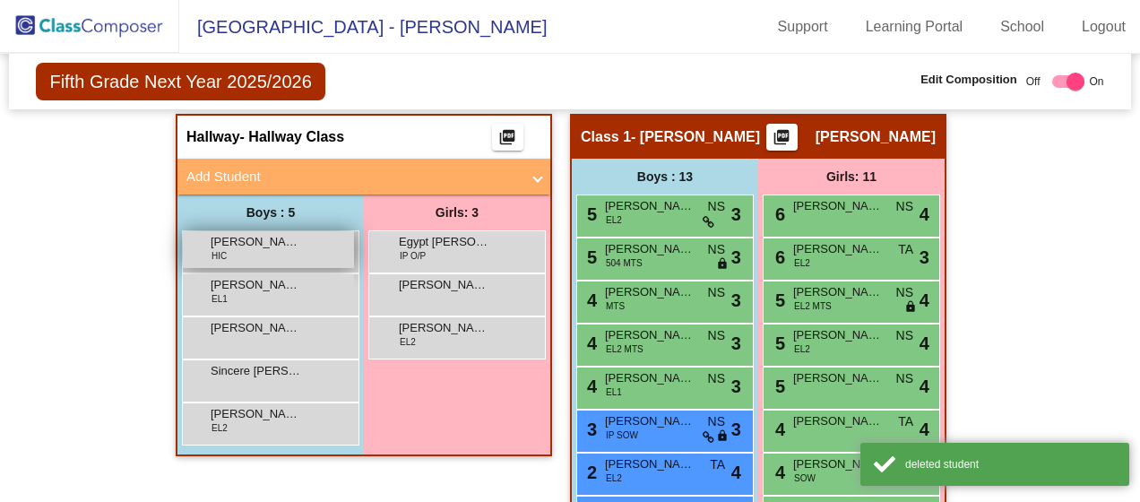
click at [305, 231] on div "[PERSON_NAME] [PERSON_NAME] HIC lock do_not_disturb_alt" at bounding box center [268, 249] width 171 height 37
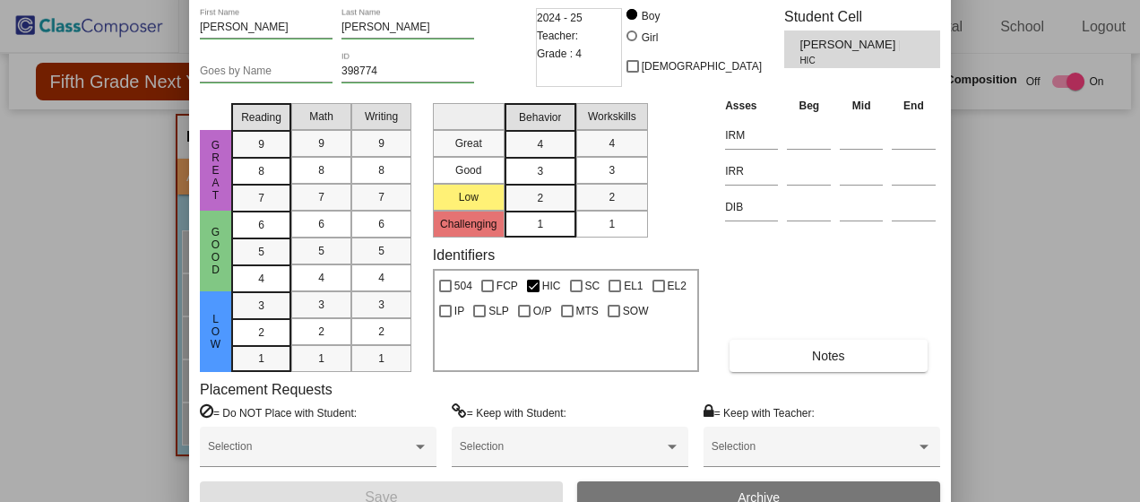
drag, startPoint x: 744, startPoint y: 27, endPoint x: 745, endPoint y: -36, distance: 62.7
click at [745, 0] on html "[GEOGRAPHIC_DATA] - Stefani Support Learning Portal School Logout home Home set…" at bounding box center [570, 251] width 1140 height 502
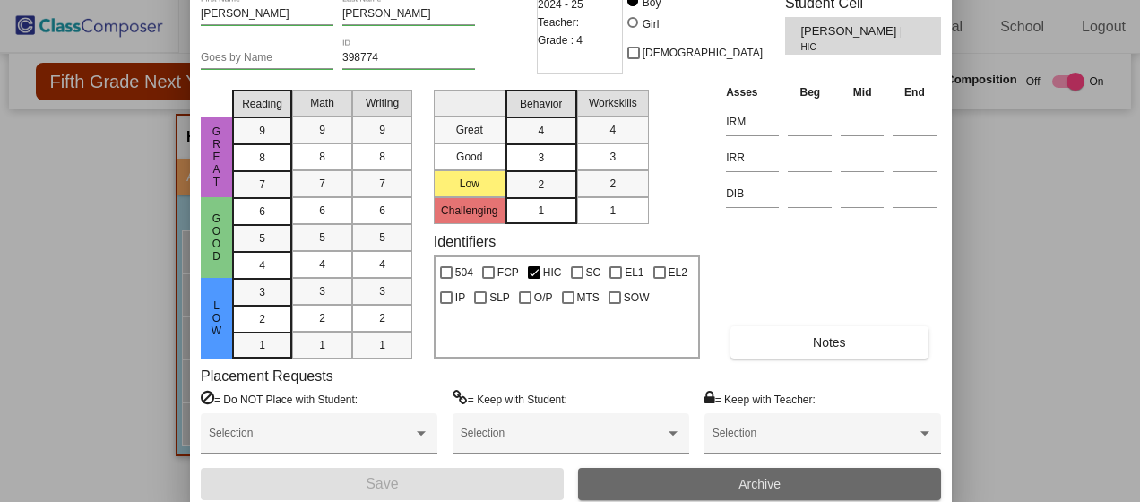
click at [688, 475] on button "Archive" at bounding box center [759, 484] width 363 height 32
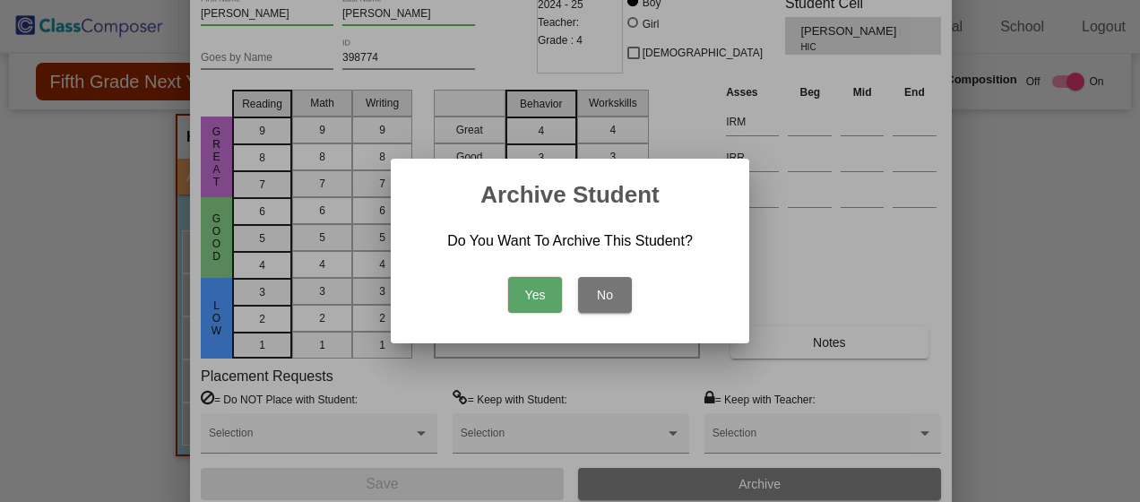
click at [532, 296] on button "Yes" at bounding box center [535, 295] width 54 height 36
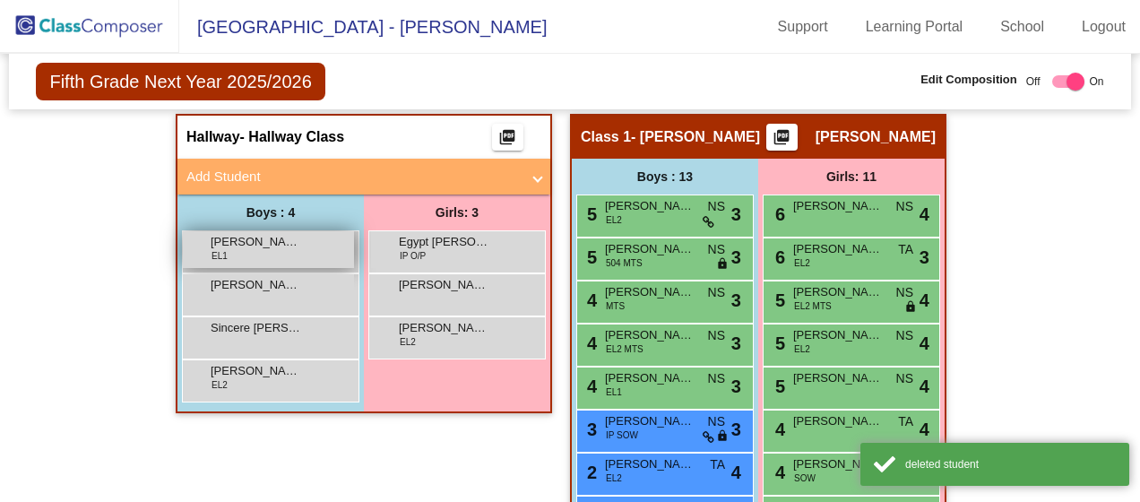
click at [254, 233] on span "[PERSON_NAME]" at bounding box center [256, 242] width 90 height 18
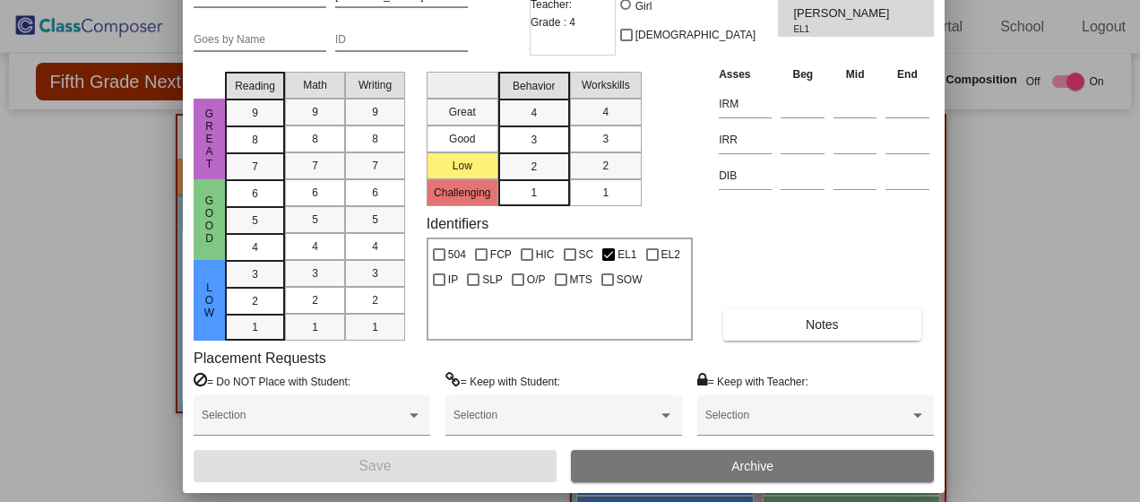
drag, startPoint x: 756, startPoint y: 20, endPoint x: 750, endPoint y: -66, distance: 86.2
click at [750, 0] on html "[GEOGRAPHIC_DATA] - Stefani Support Learning Portal School Logout home Home set…" at bounding box center [570, 251] width 1140 height 502
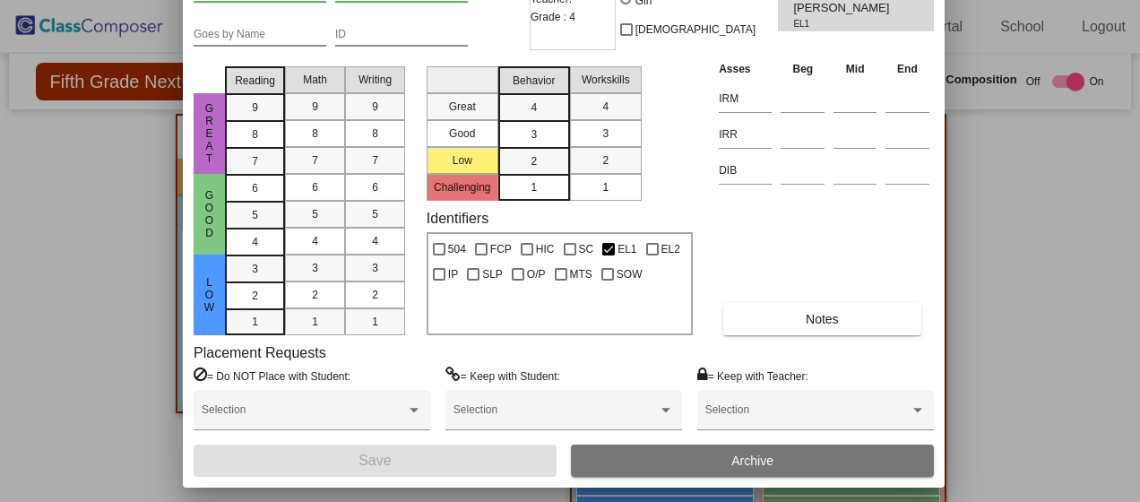
click at [688, 460] on button "Archive" at bounding box center [752, 460] width 363 height 32
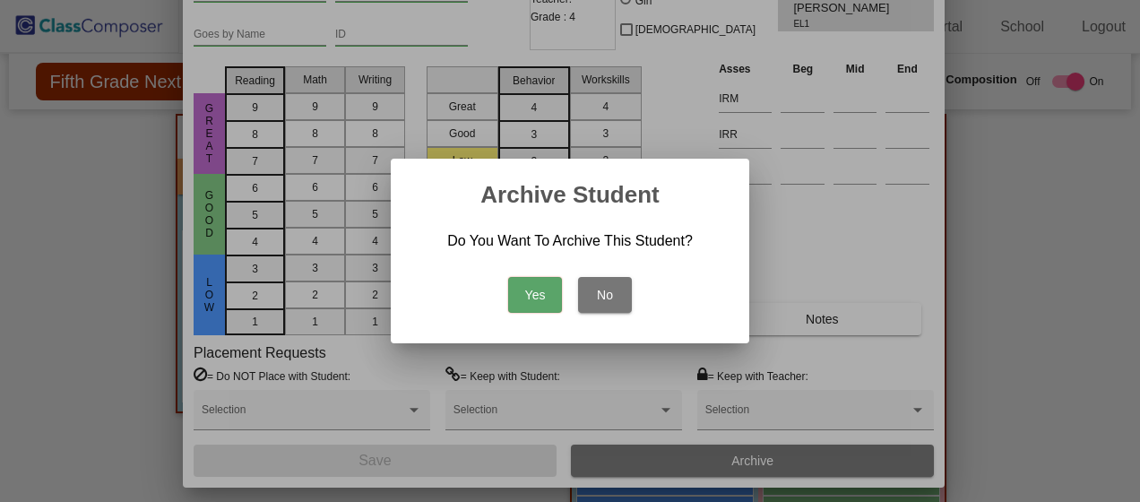
click at [552, 294] on button "Yes" at bounding box center [535, 295] width 54 height 36
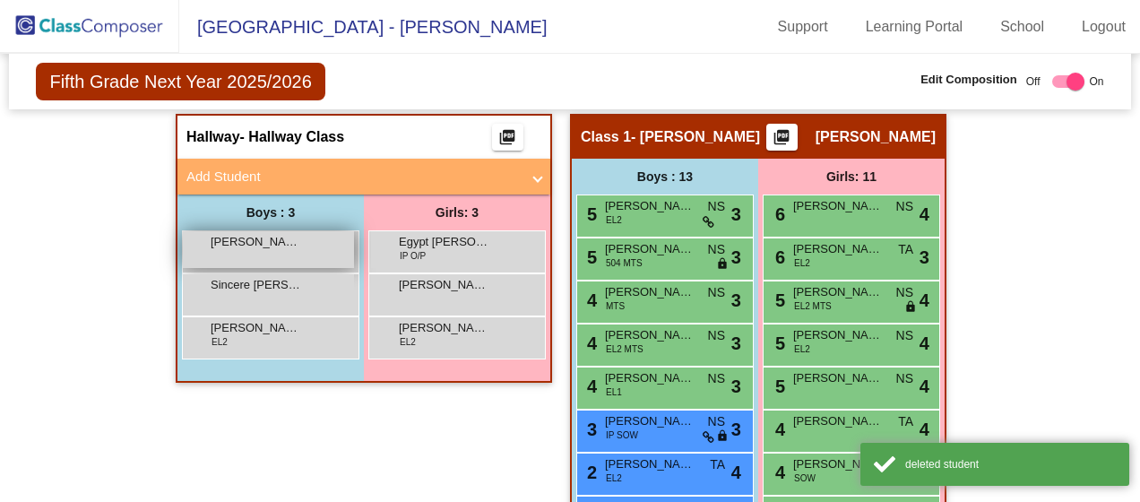
click at [234, 233] on span "[PERSON_NAME]" at bounding box center [256, 242] width 90 height 18
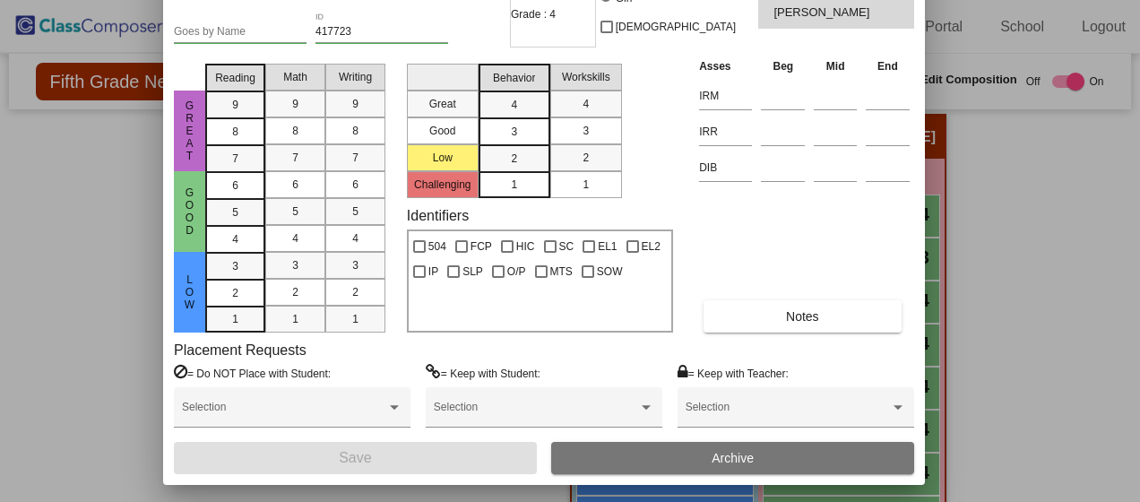
drag, startPoint x: 760, startPoint y: 30, endPoint x: 734, endPoint y: -59, distance: 92.4
click at [734, 0] on html "[GEOGRAPHIC_DATA] - Stefani Support Learning Portal School Logout home Home set…" at bounding box center [570, 251] width 1140 height 502
click at [708, 451] on button "Archive" at bounding box center [732, 458] width 363 height 32
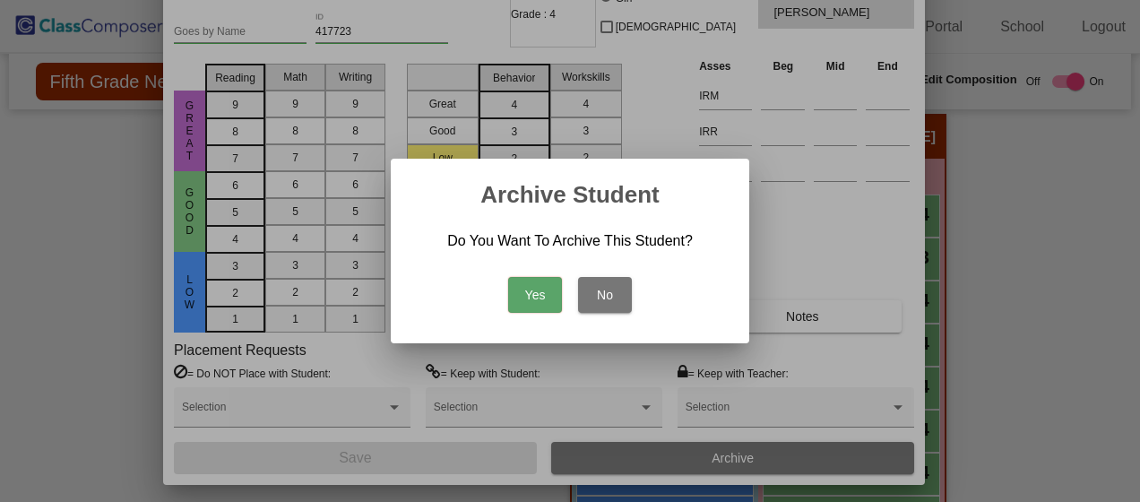
click at [545, 302] on button "Yes" at bounding box center [535, 295] width 54 height 36
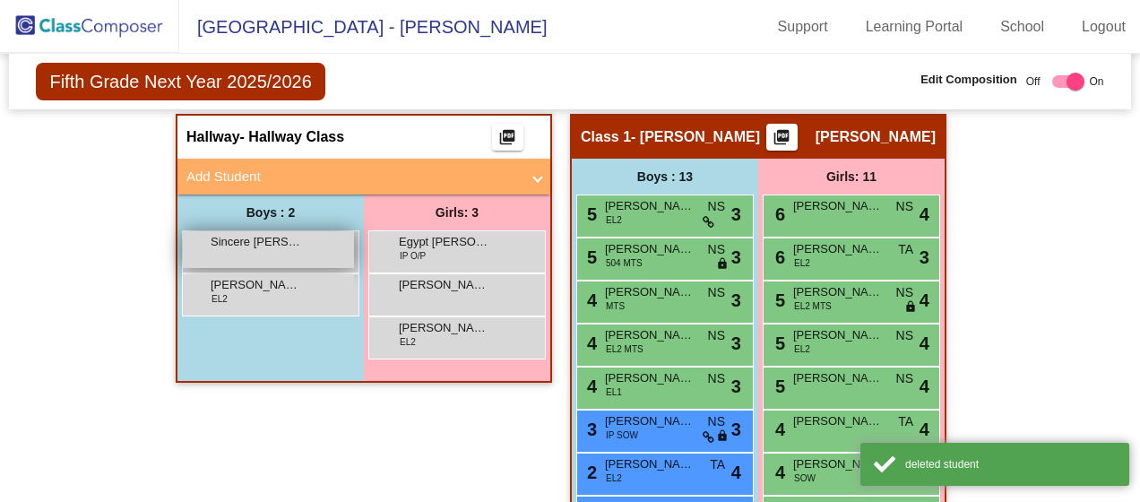
click at [289, 233] on span "Sincere [PERSON_NAME]" at bounding box center [256, 242] width 90 height 18
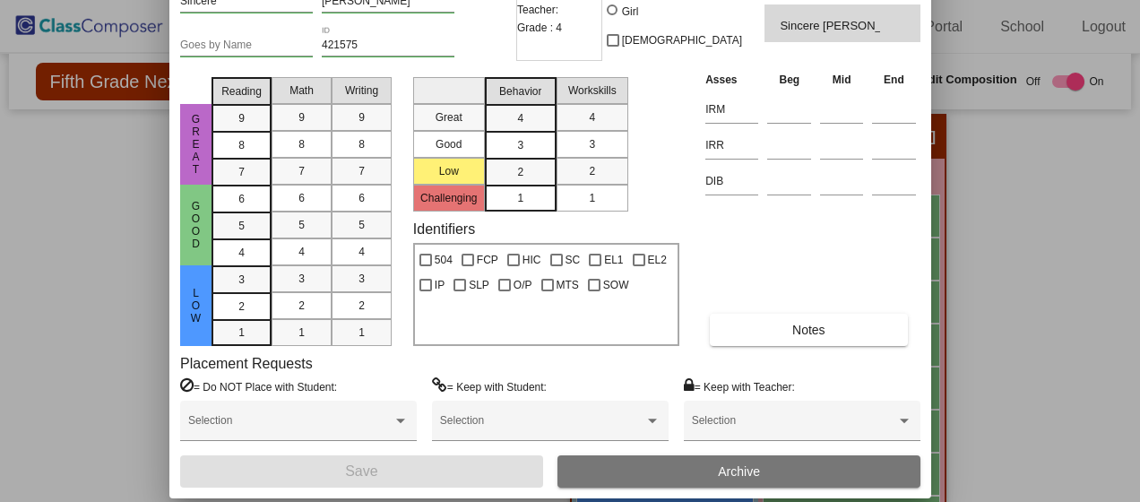
drag, startPoint x: 788, startPoint y: 20, endPoint x: 769, endPoint y: -56, distance: 77.8
click at [769, 0] on html "[GEOGRAPHIC_DATA] - Stefani Support Learning Portal School Logout home Home set…" at bounding box center [570, 251] width 1140 height 502
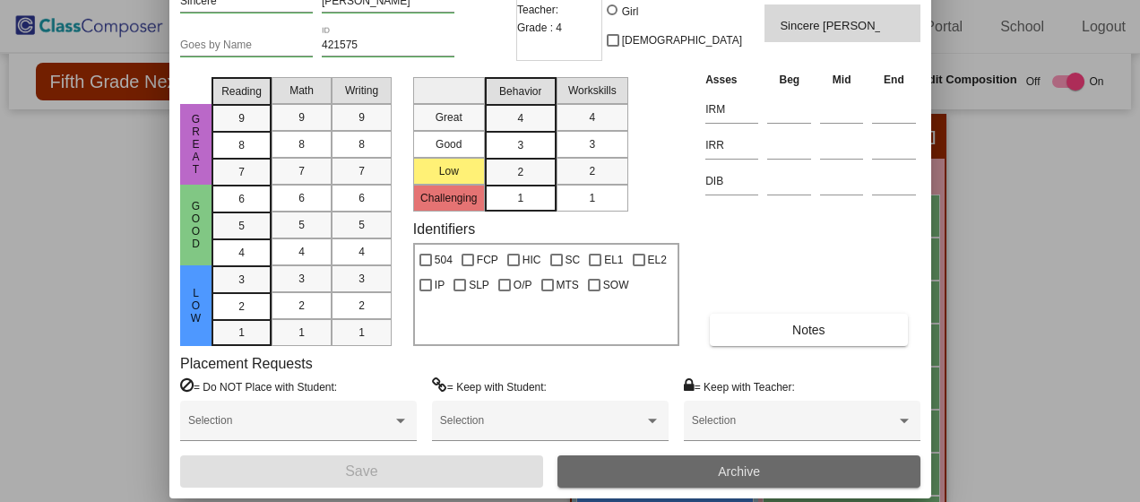
click at [758, 471] on span "Archive" at bounding box center [739, 471] width 42 height 14
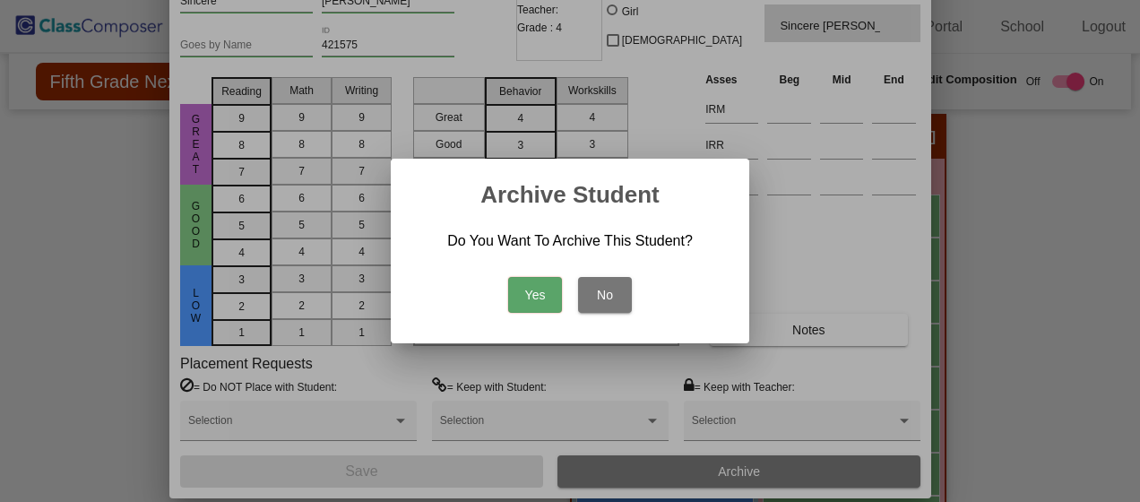
click at [545, 304] on button "Yes" at bounding box center [535, 295] width 54 height 36
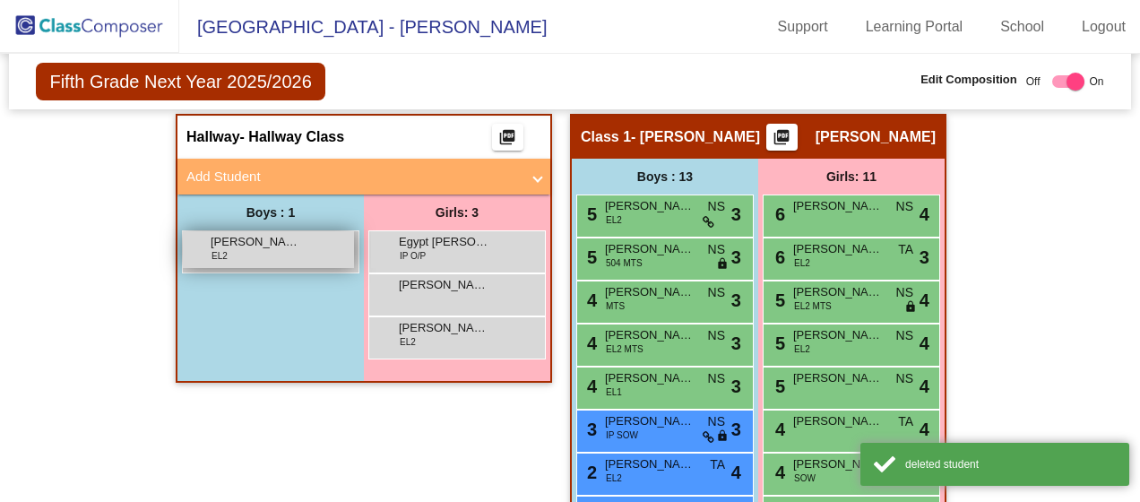
click at [276, 233] on span "[PERSON_NAME]" at bounding box center [256, 242] width 90 height 18
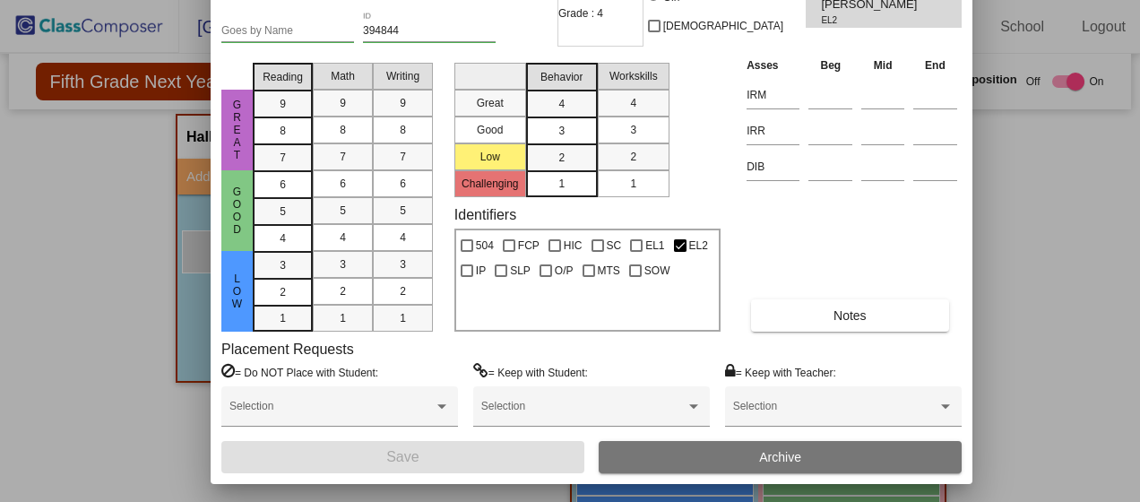
drag, startPoint x: 742, startPoint y: 27, endPoint x: 763, endPoint y: -61, distance: 90.4
click at [763, 0] on html "[GEOGRAPHIC_DATA] - Stefani Support Learning Portal School Logout home Home set…" at bounding box center [570, 251] width 1140 height 502
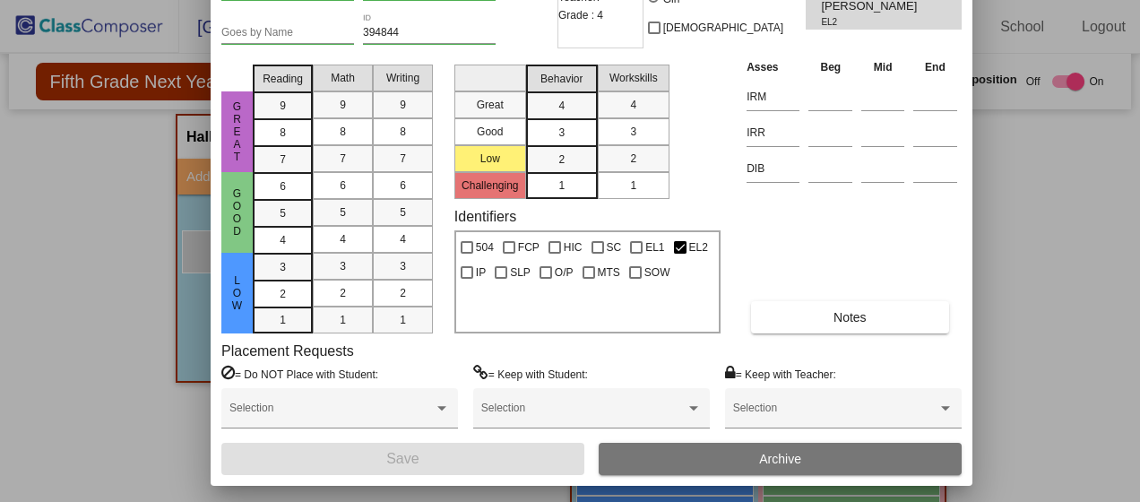
click at [856, 455] on button "Archive" at bounding box center [779, 459] width 363 height 32
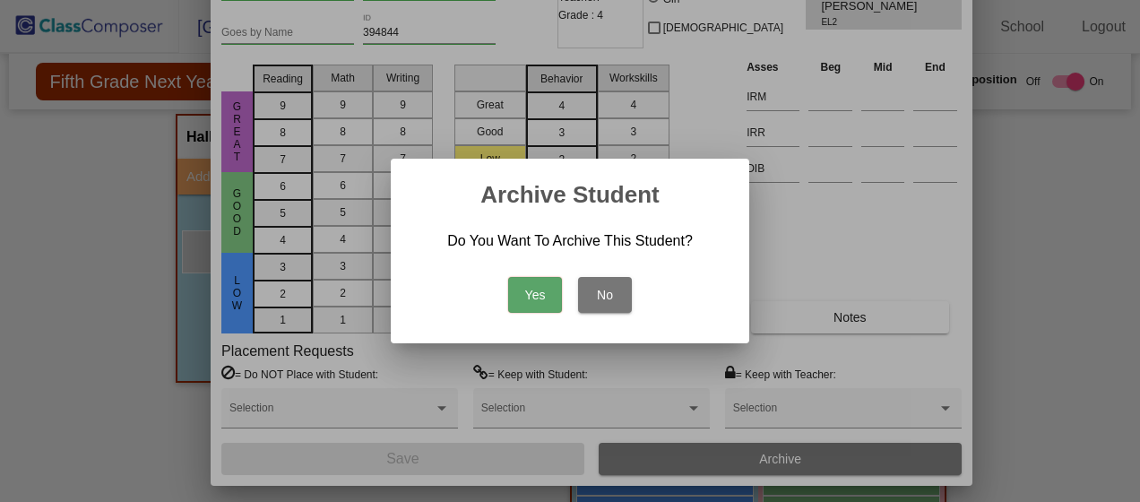
click at [534, 299] on button "Yes" at bounding box center [535, 295] width 54 height 36
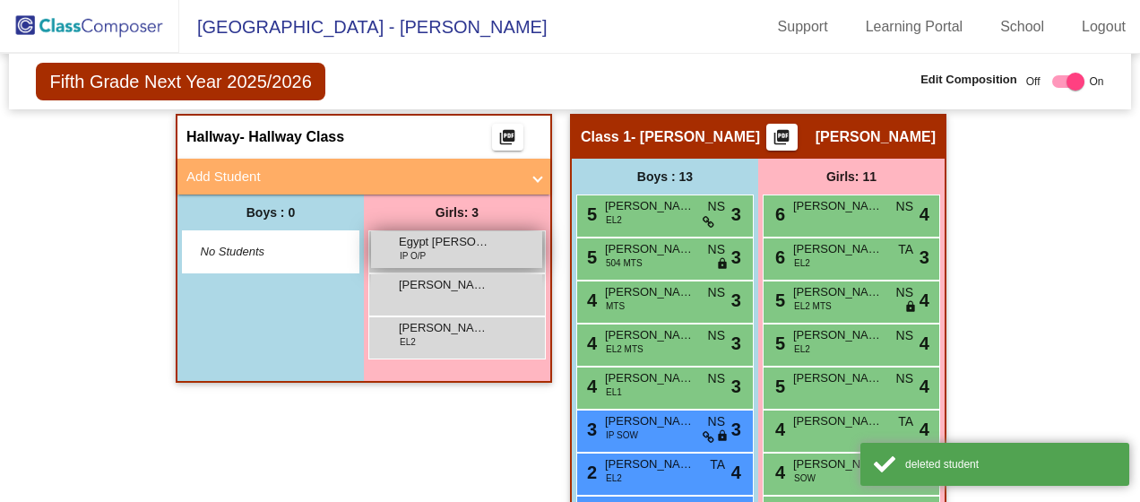
click at [470, 233] on span "Egypt [PERSON_NAME]" at bounding box center [444, 242] width 90 height 18
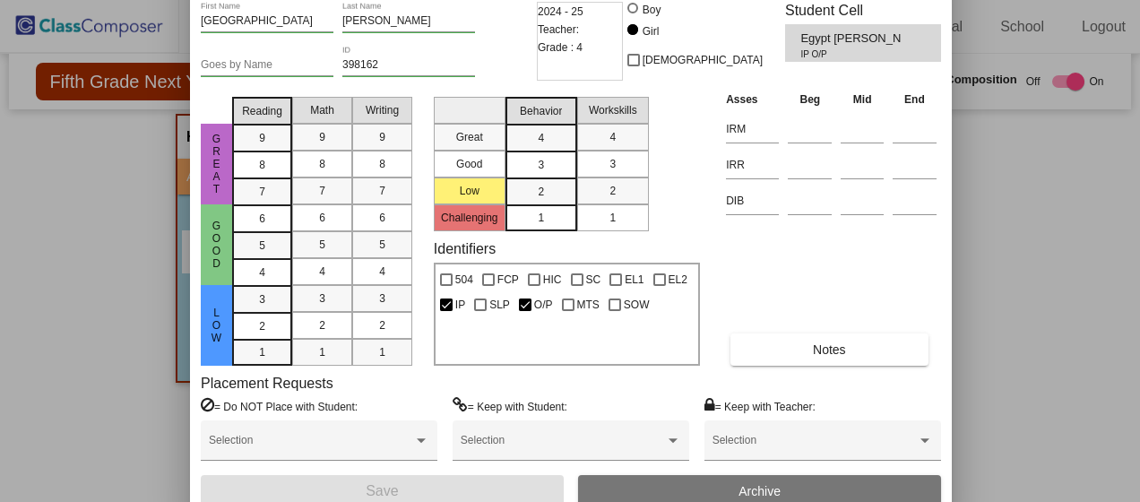
drag, startPoint x: 745, startPoint y: 30, endPoint x: 745, endPoint y: -26, distance: 55.6
click at [745, 0] on html "[GEOGRAPHIC_DATA] - Stefani Support Learning Portal School Logout home Home set…" at bounding box center [570, 251] width 1140 height 502
click at [794, 486] on button "Archive" at bounding box center [759, 491] width 363 height 32
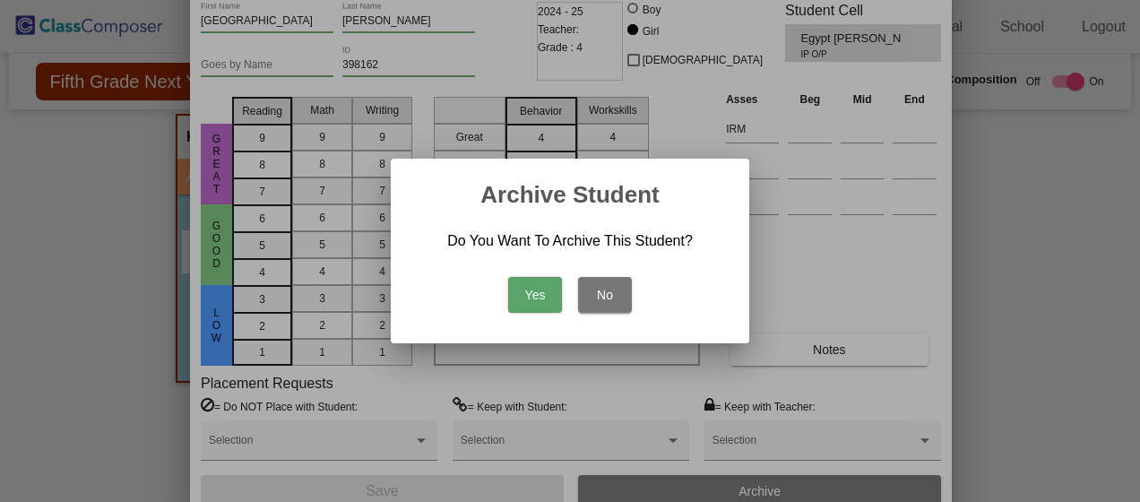
click at [535, 290] on button "Yes" at bounding box center [535, 295] width 54 height 36
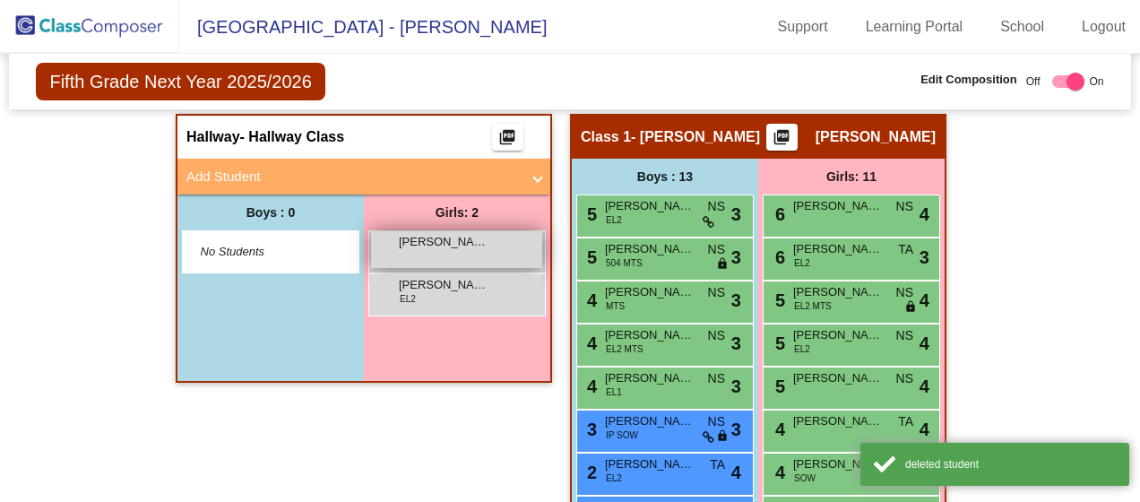
click at [418, 231] on div "[PERSON_NAME] lock do_not_disturb_alt" at bounding box center [456, 249] width 171 height 37
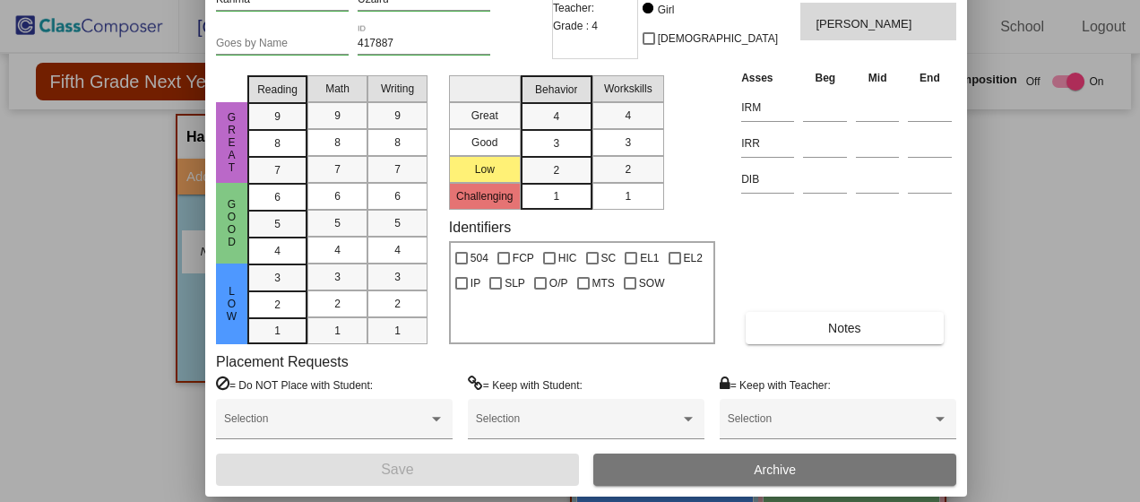
drag, startPoint x: 756, startPoint y: 30, endPoint x: 772, endPoint y: -48, distance: 80.5
click at [772, 0] on html "[GEOGRAPHIC_DATA] - Stefani Support Learning Portal School Logout home Home set…" at bounding box center [570, 251] width 1140 height 502
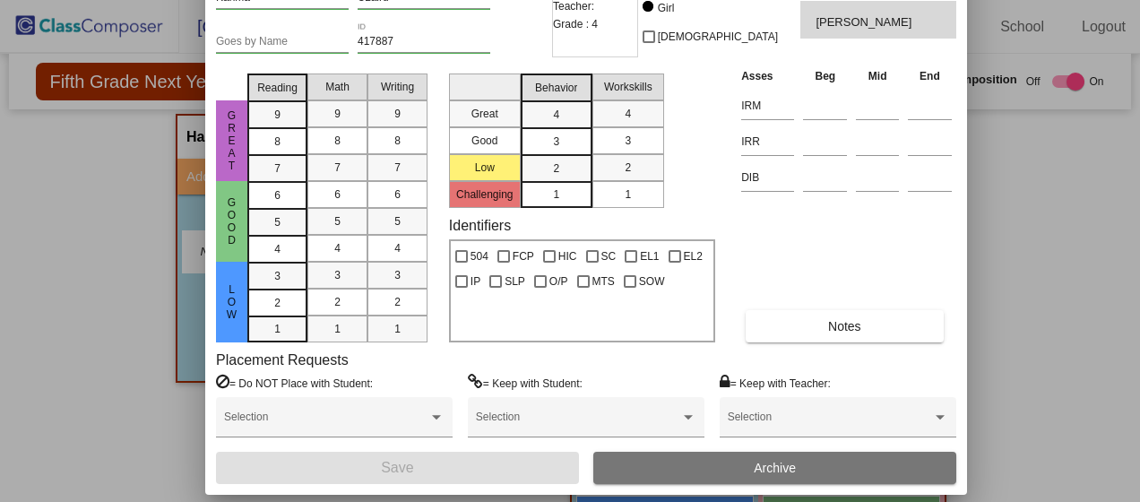
click at [818, 469] on button "Archive" at bounding box center [774, 468] width 363 height 32
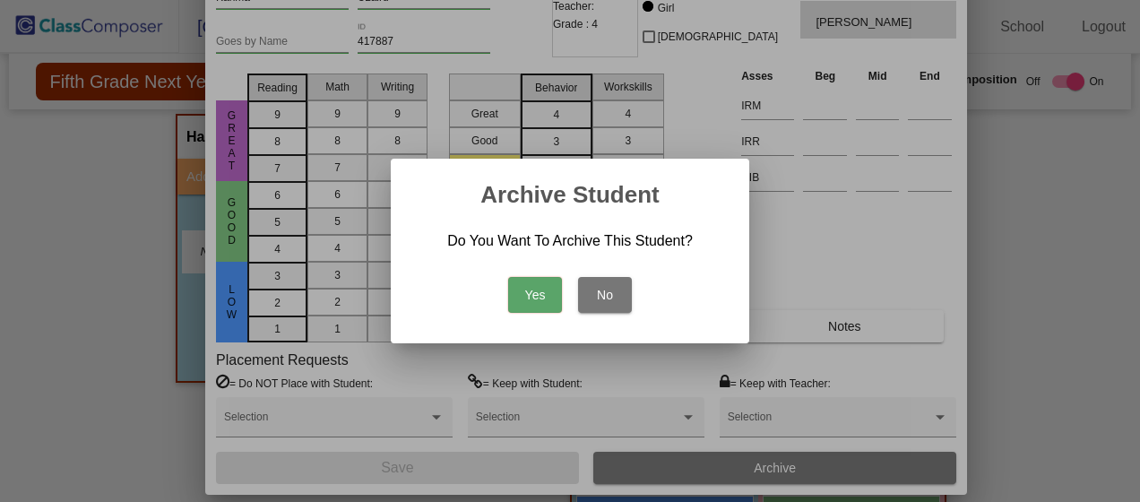
click at [549, 286] on button "Yes" at bounding box center [535, 295] width 54 height 36
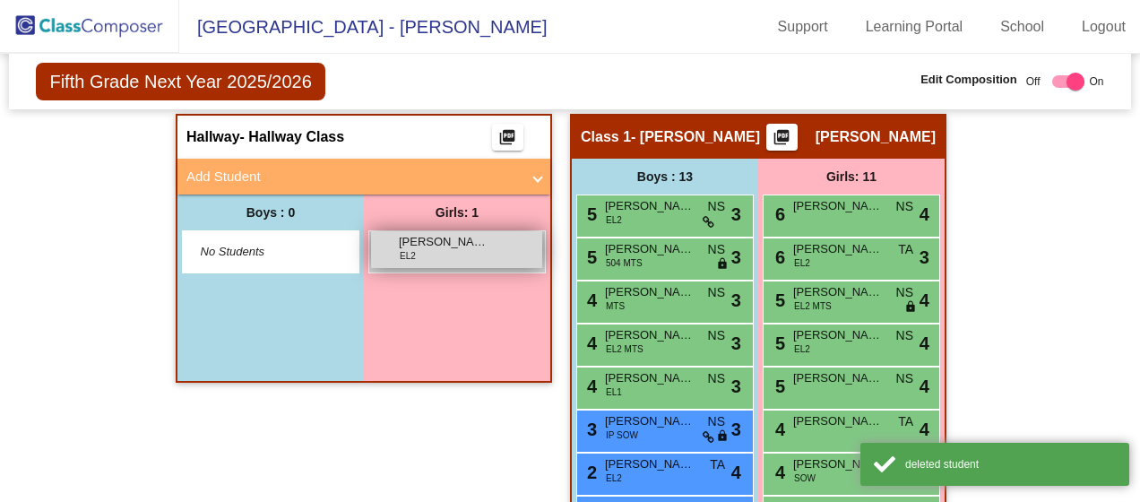
click at [450, 231] on div "[PERSON_NAME] EL2 lock do_not_disturb_alt" at bounding box center [456, 249] width 171 height 37
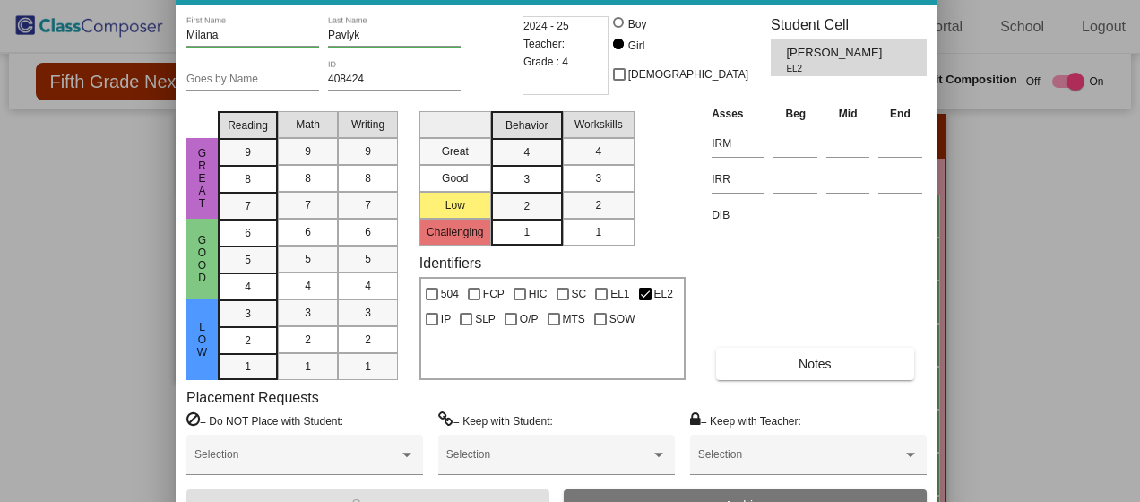
drag, startPoint x: 732, startPoint y: 27, endPoint x: 711, endPoint y: -48, distance: 78.0
click at [711, 0] on html "[GEOGRAPHIC_DATA] - Stefani Support Learning Portal School Logout home Home set…" at bounding box center [570, 251] width 1140 height 502
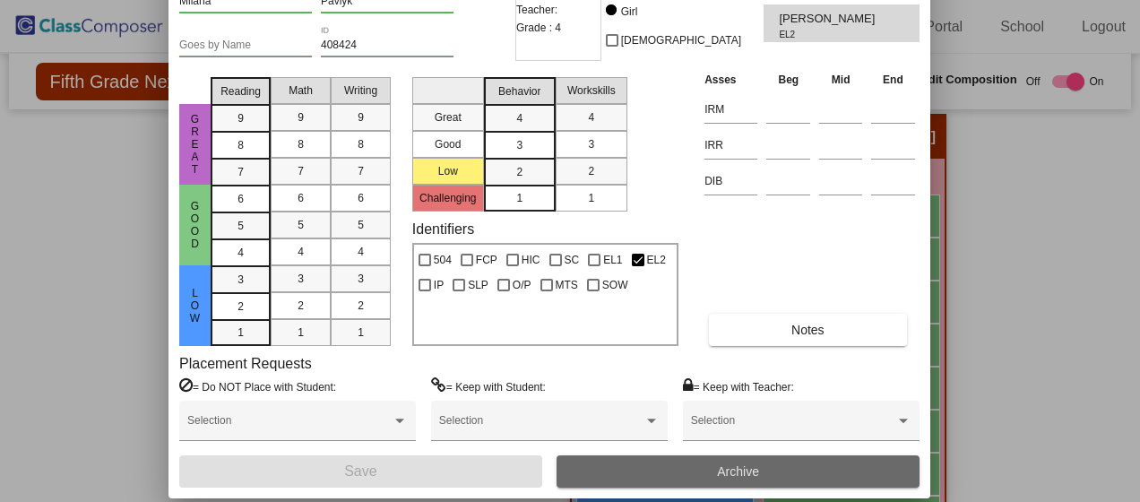
click at [721, 469] on span "Archive" at bounding box center [738, 471] width 42 height 14
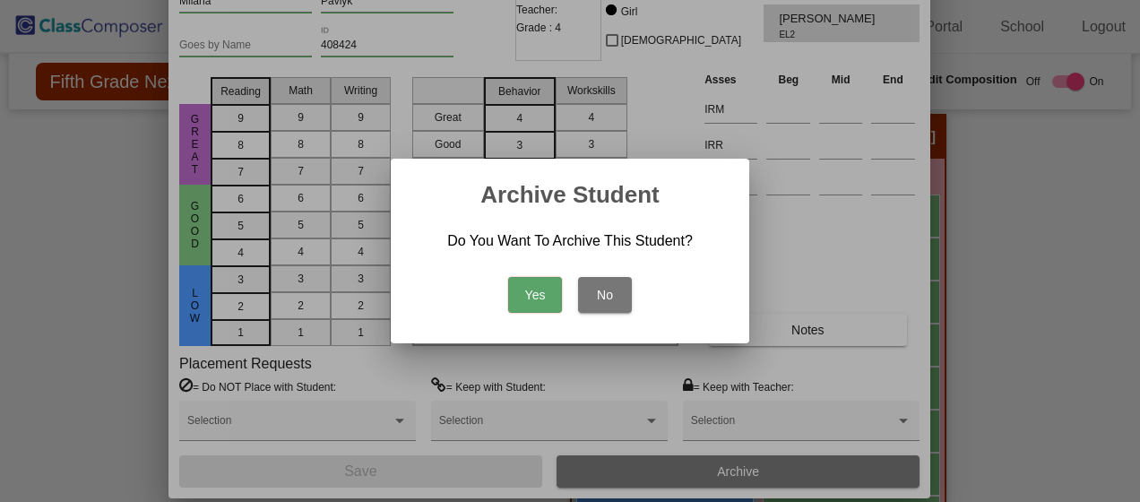
click at [522, 288] on button "Yes" at bounding box center [535, 295] width 54 height 36
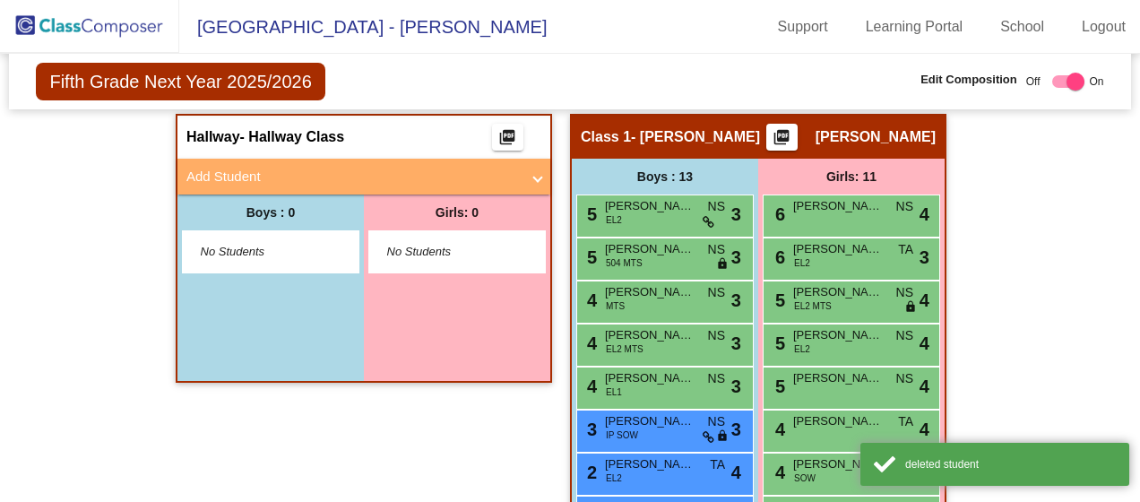
scroll to position [269, 0]
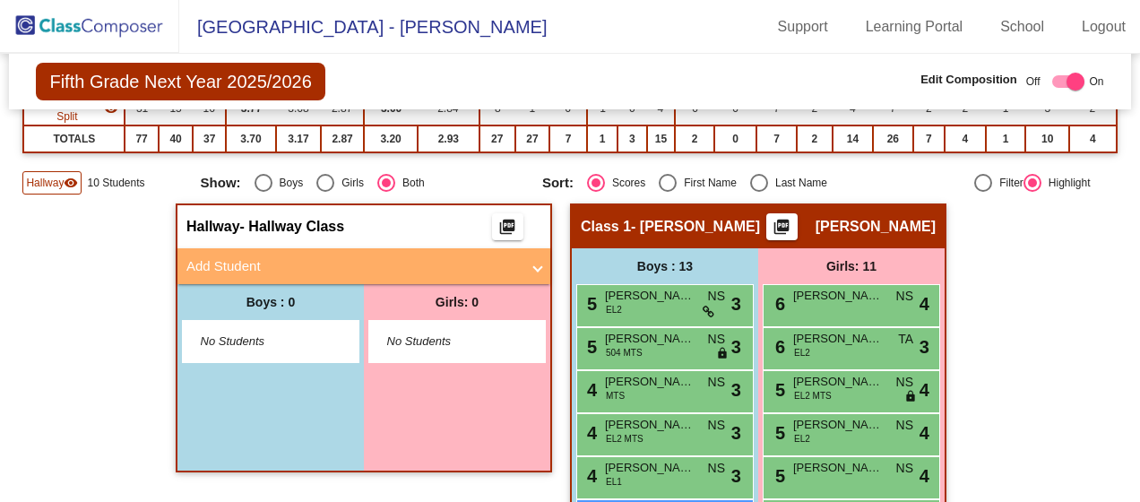
click at [321, 256] on mat-panel-title "Add Student" at bounding box center [352, 266] width 333 height 21
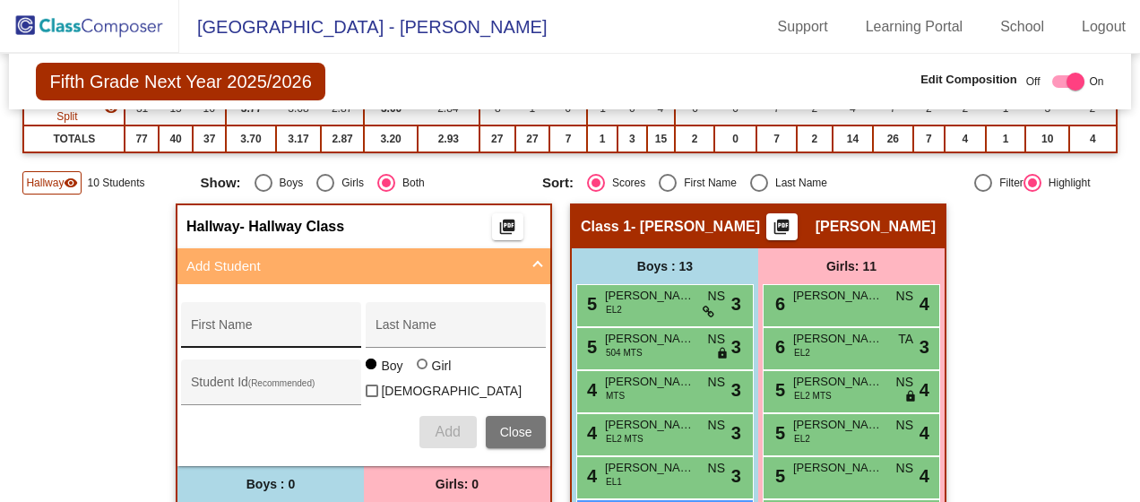
click at [305, 324] on input "First Name" at bounding box center [271, 331] width 161 height 14
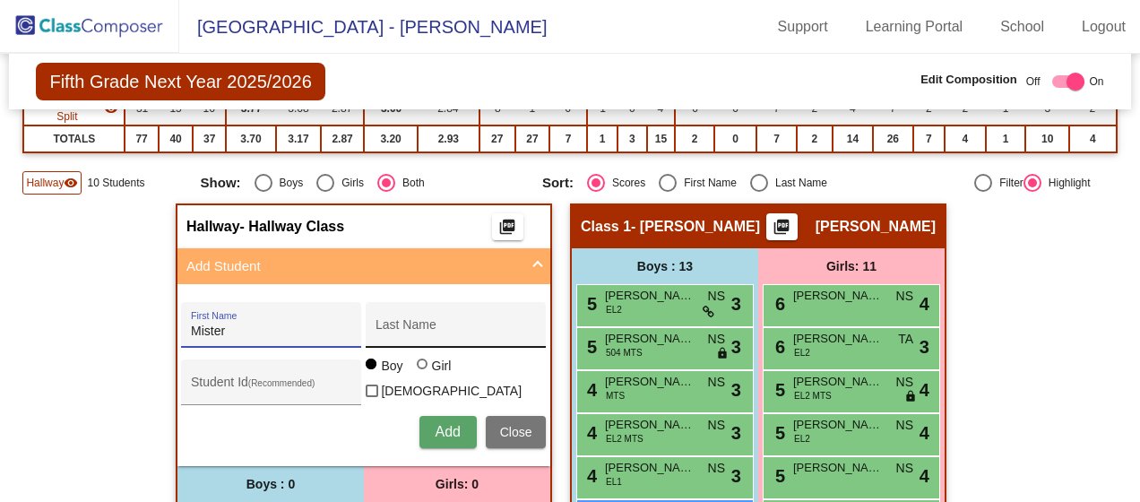
type input "Mister"
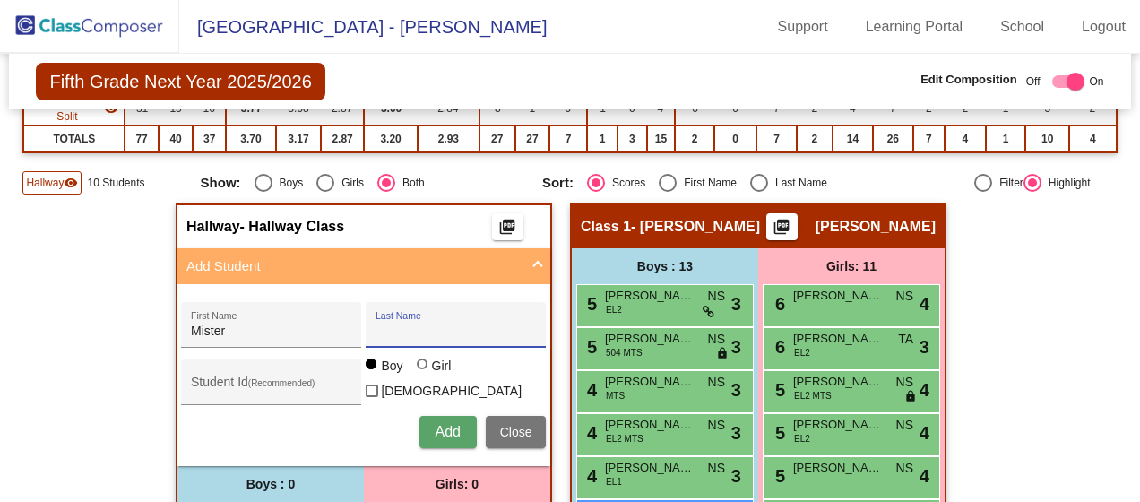
click at [407, 324] on input "Last Name" at bounding box center [455, 331] width 161 height 14
type input "[PERSON_NAME]"
click at [452, 424] on span "Add" at bounding box center [447, 431] width 25 height 15
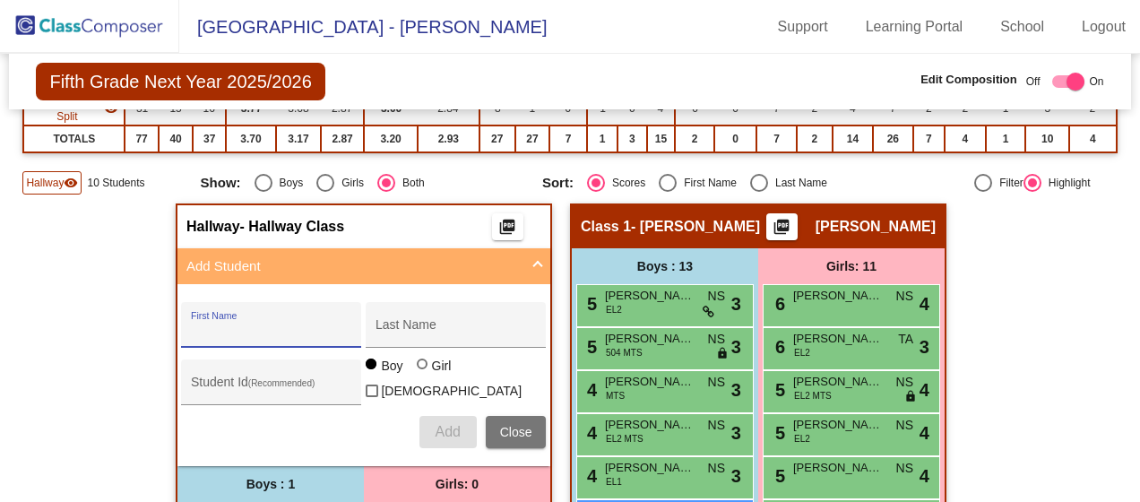
click at [262, 324] on input "First Name" at bounding box center [271, 331] width 161 height 14
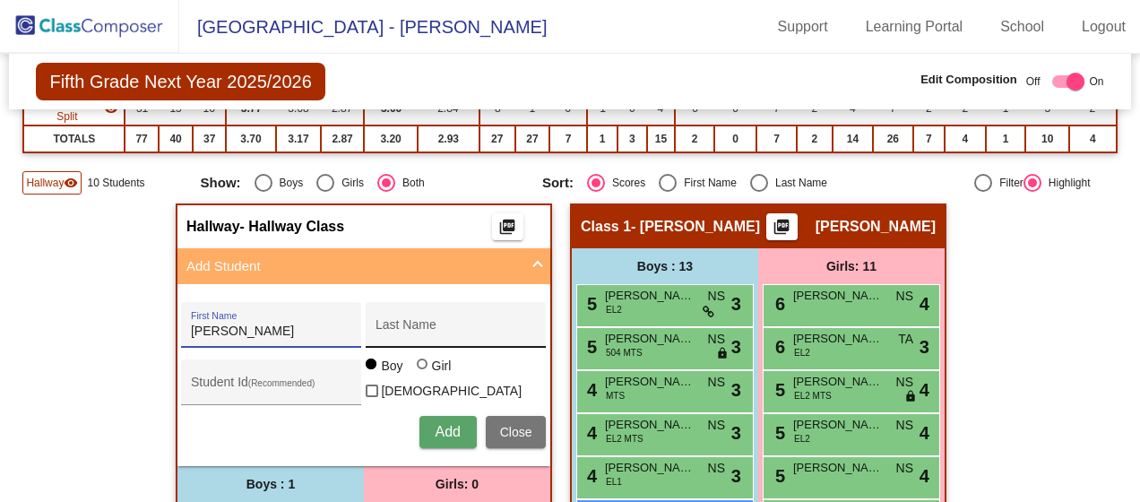
type input "[PERSON_NAME]"
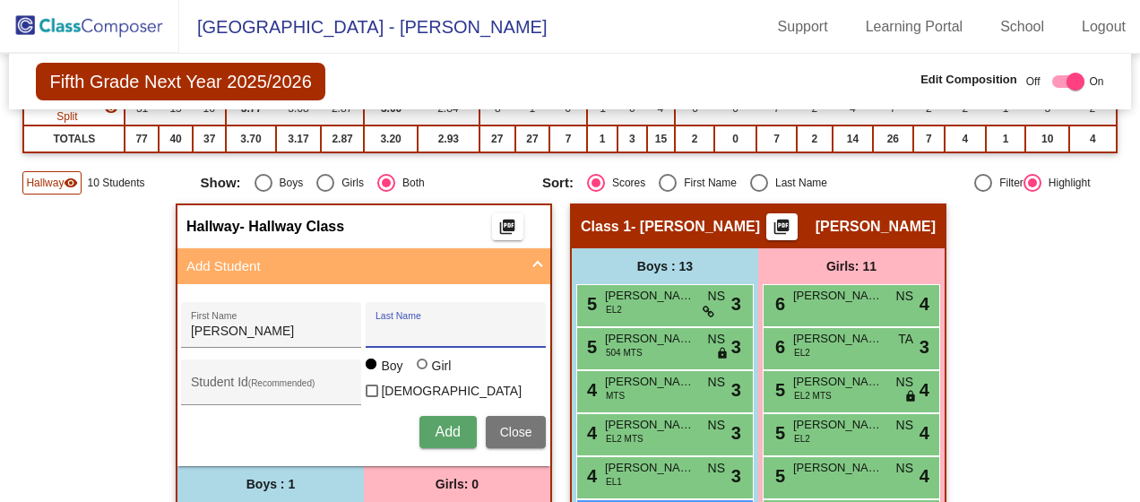
click at [402, 324] on input "Last Name" at bounding box center [455, 331] width 161 height 14
type input "[PERSON_NAME]"
click at [418, 358] on div at bounding box center [422, 363] width 11 height 11
click at [423, 373] on input "Girl" at bounding box center [423, 373] width 1 height 1
radio input "true"
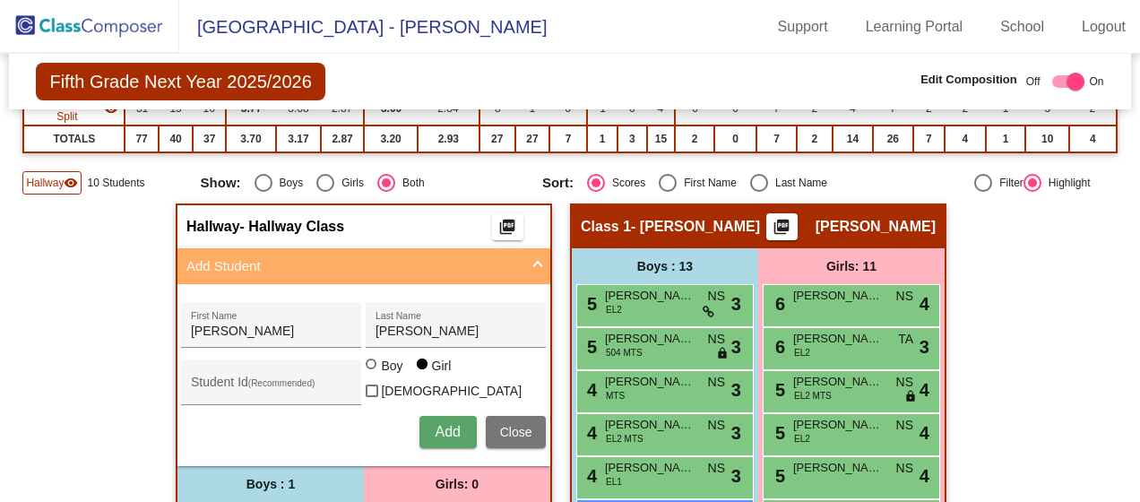
click at [452, 424] on span "Add" at bounding box center [447, 431] width 25 height 15
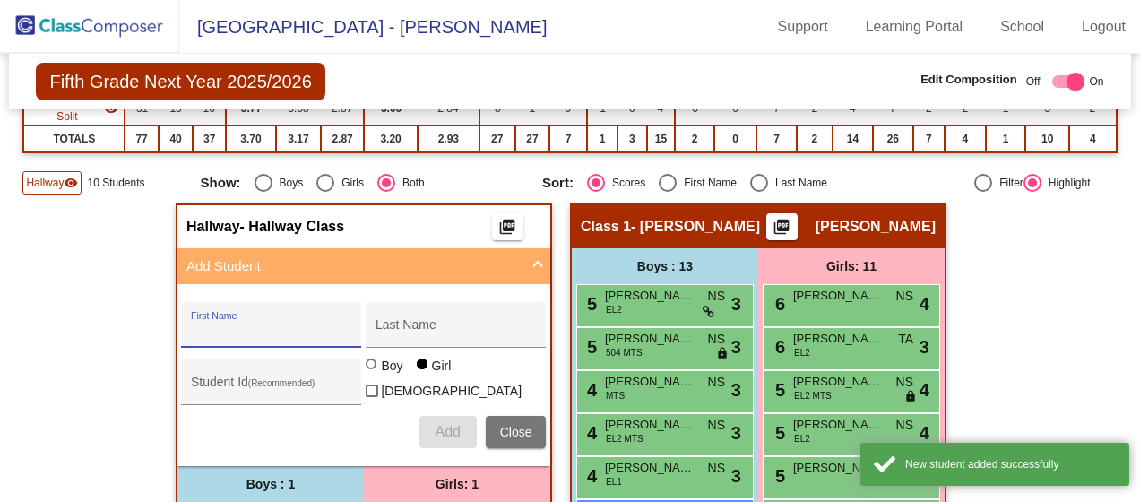
click at [260, 324] on input "First Name" at bounding box center [271, 331] width 161 height 14
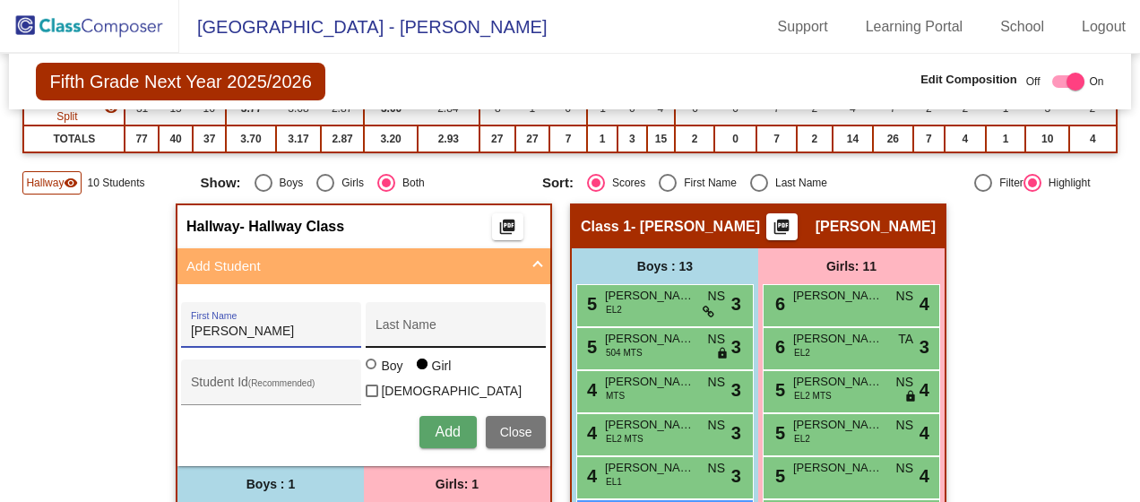
type input "[PERSON_NAME]"
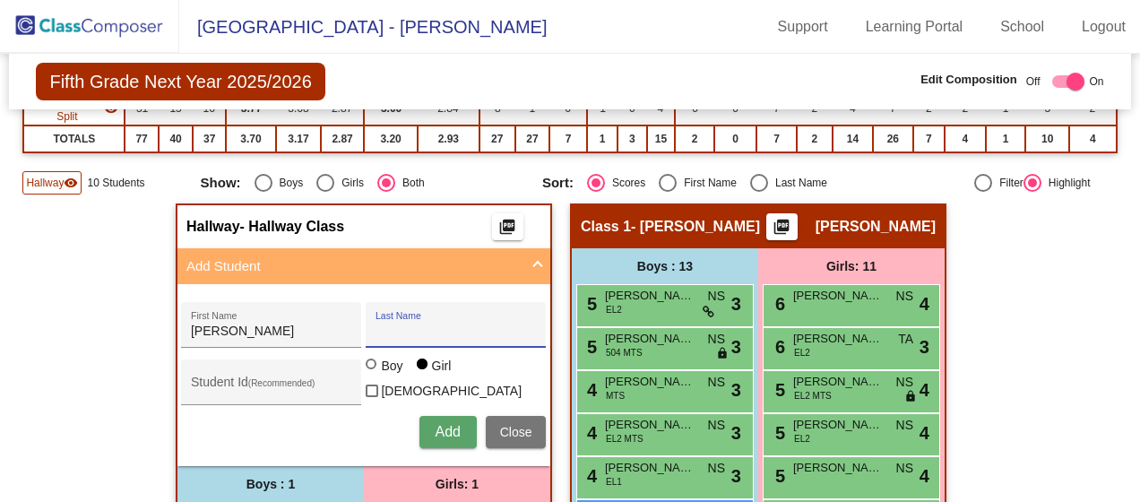
click at [409, 324] on input "Last Name" at bounding box center [455, 331] width 161 height 14
type input "Lian"
click at [450, 424] on span "Add" at bounding box center [447, 431] width 25 height 15
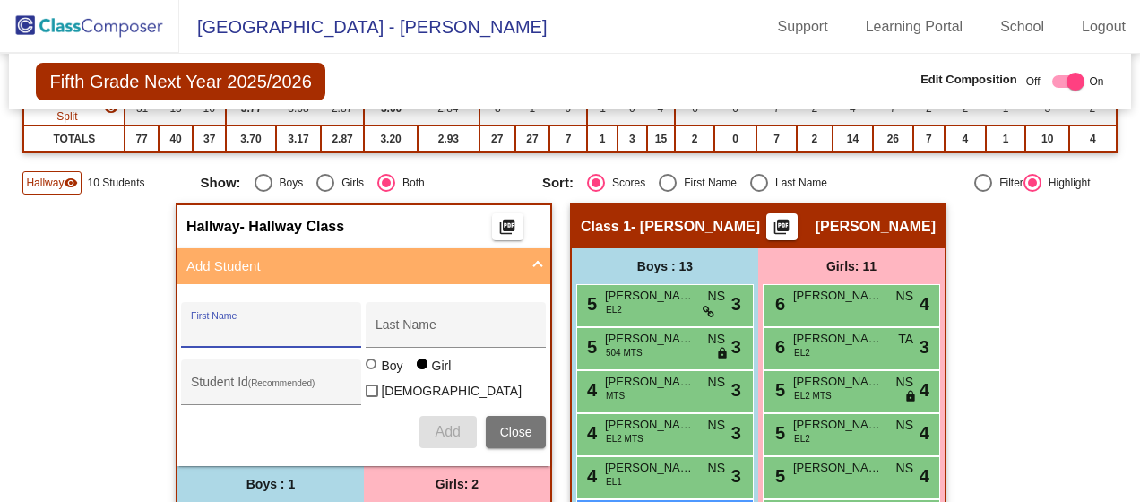
scroll to position [538, 0]
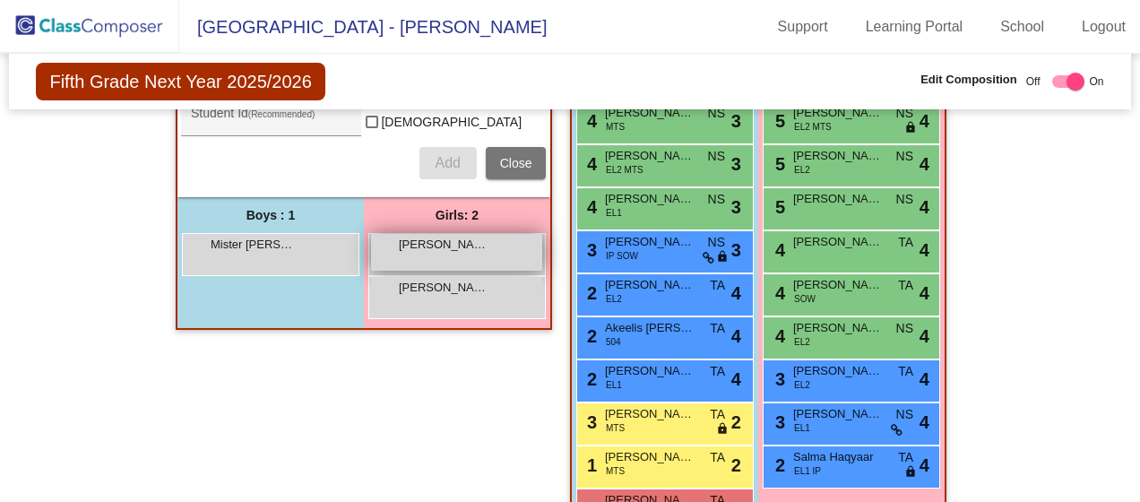
click at [446, 236] on span "[PERSON_NAME]" at bounding box center [444, 245] width 90 height 18
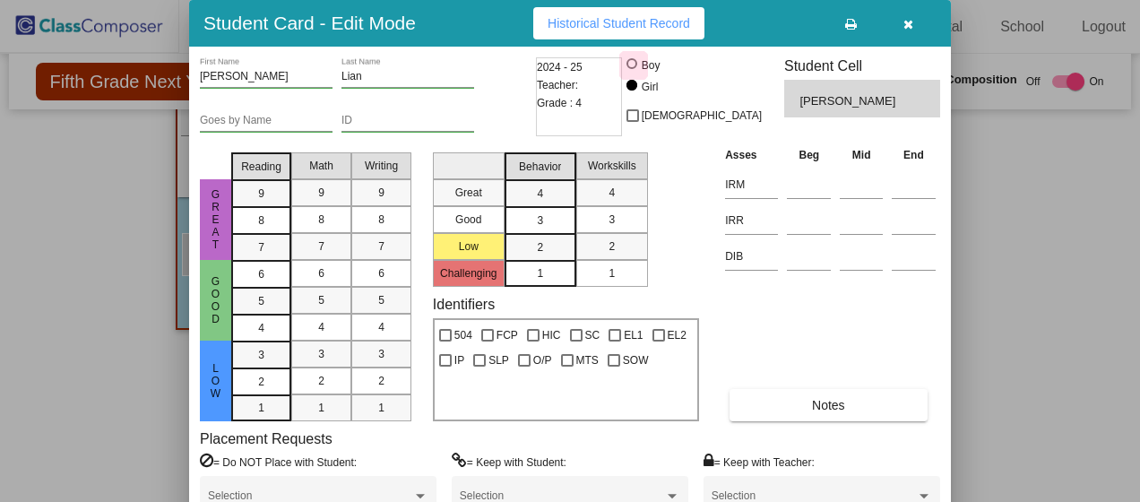
click at [641, 58] on div at bounding box center [633, 65] width 14 height 14
click at [633, 73] on input "Boy" at bounding box center [633, 73] width 1 height 1
radio input "true"
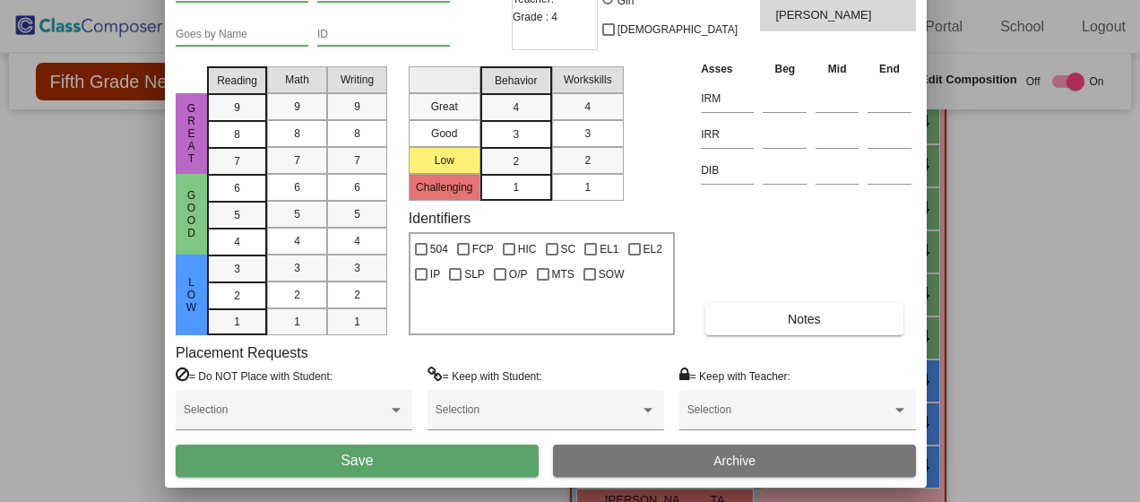
drag, startPoint x: 788, startPoint y: 32, endPoint x: 763, endPoint y: -53, distance: 88.5
click at [763, 0] on html "[GEOGRAPHIC_DATA] - Stefani Support Learning Portal School Logout home Home set…" at bounding box center [570, 251] width 1140 height 502
click at [413, 461] on button "Save" at bounding box center [357, 460] width 363 height 32
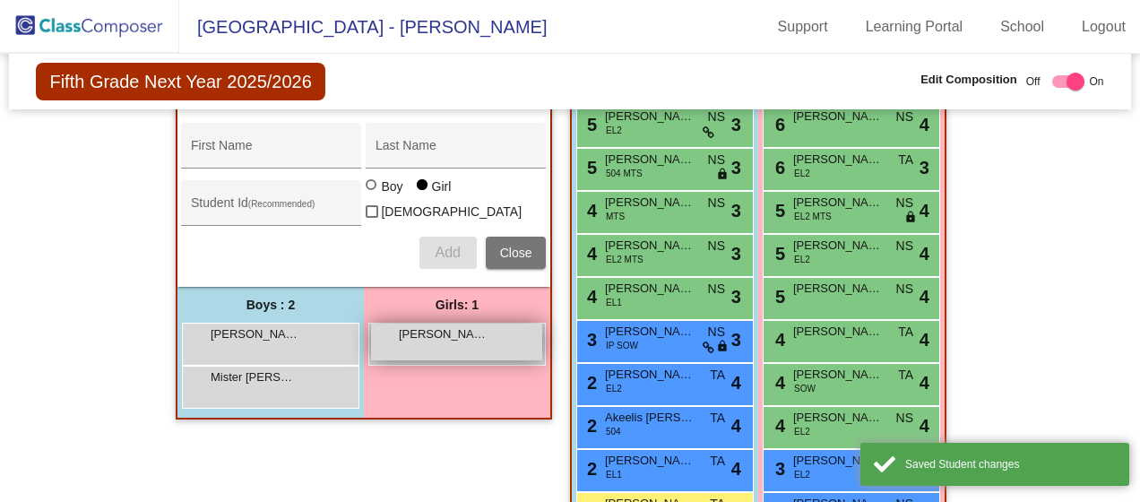
scroll to position [358, 0]
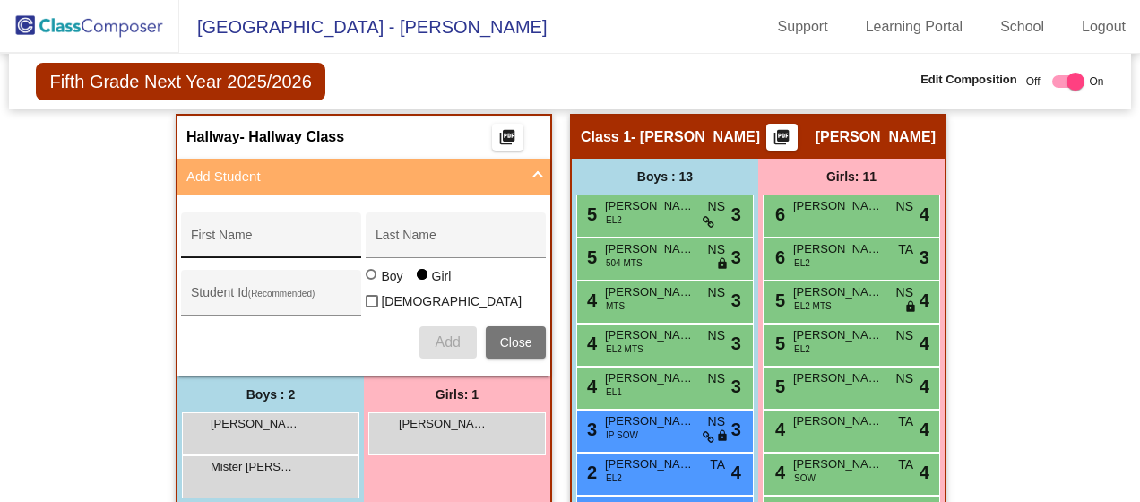
click at [271, 235] on input "First Name" at bounding box center [271, 242] width 161 height 14
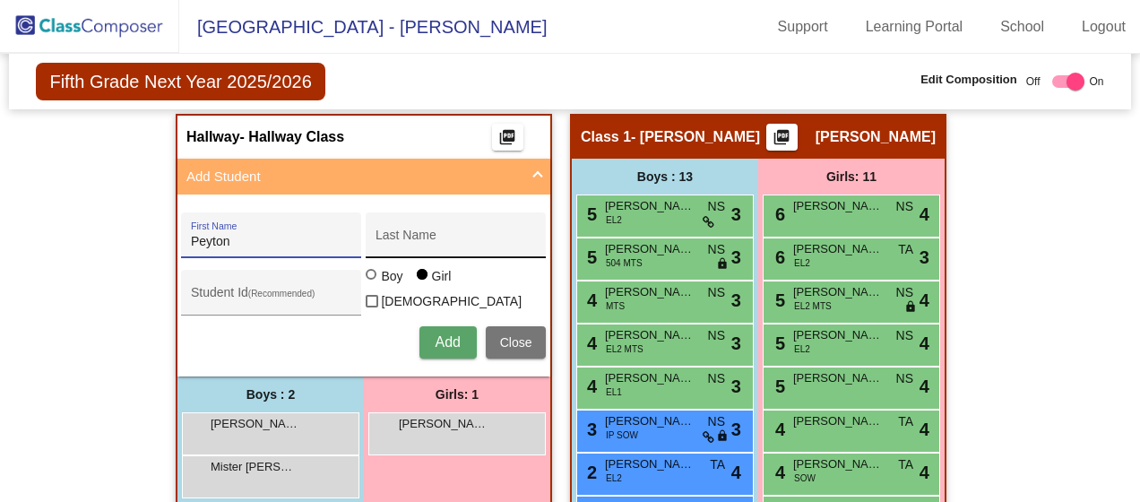
type input "Peyton"
click at [396, 222] on div "Last Name" at bounding box center [455, 240] width 161 height 37
click at [392, 235] on input "Last Name" at bounding box center [455, 242] width 161 height 14
type input "Foxx"
click at [391, 267] on div "Boy" at bounding box center [391, 276] width 22 height 18
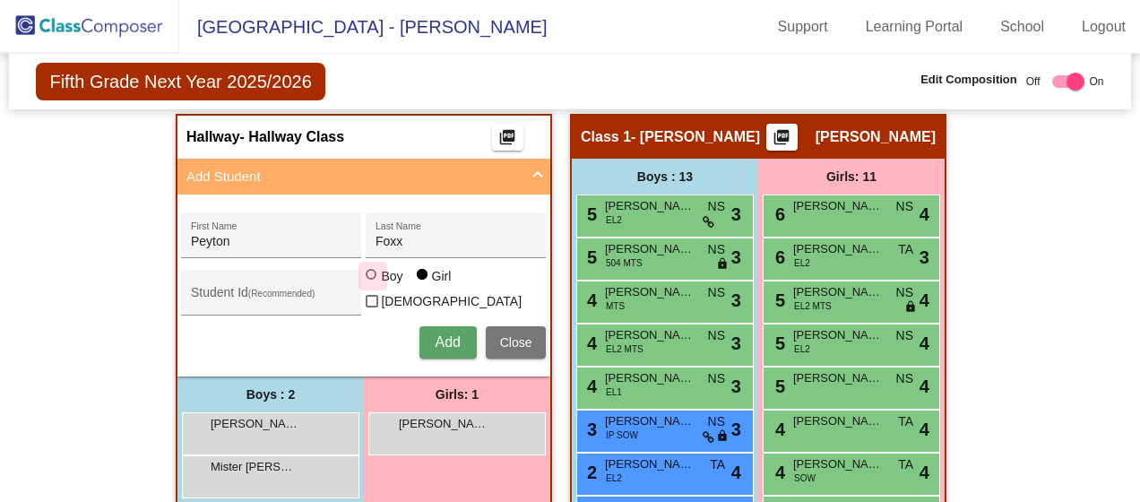
click at [373, 283] on input "Boy" at bounding box center [372, 283] width 1 height 1
radio input "true"
click at [440, 334] on span "Add" at bounding box center [447, 341] width 25 height 15
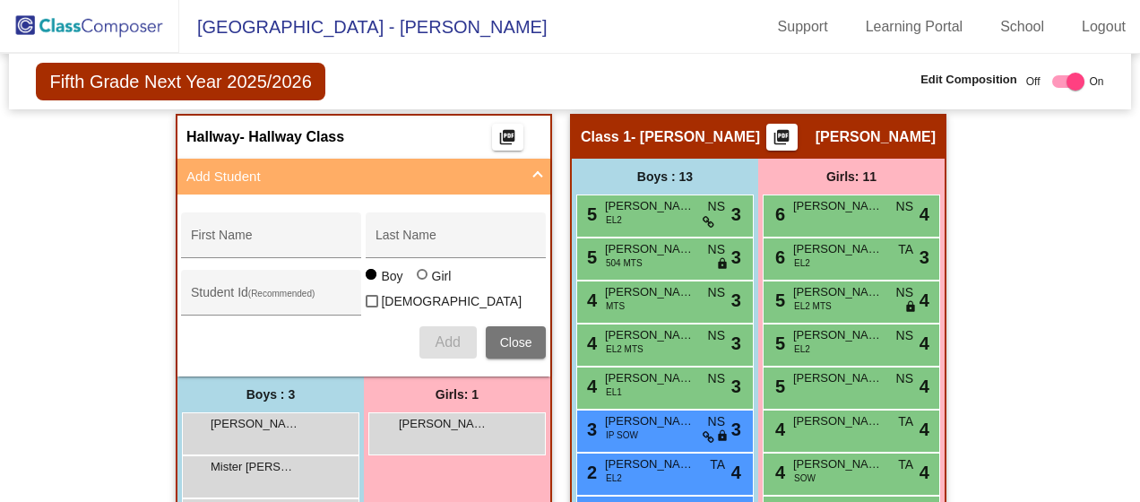
click at [276, 167] on mat-panel-title "Add Student" at bounding box center [352, 177] width 333 height 21
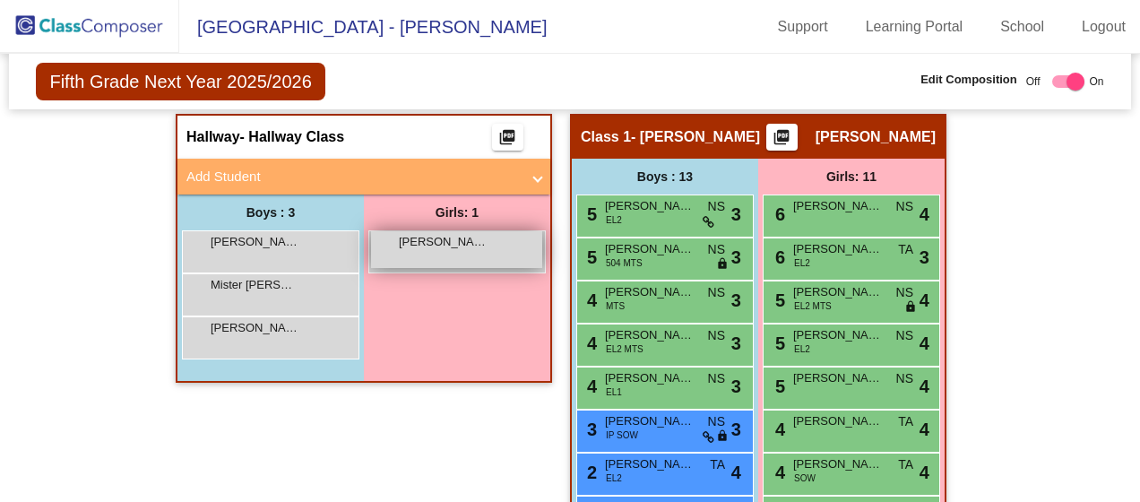
click at [454, 233] on span "[PERSON_NAME]" at bounding box center [444, 242] width 90 height 18
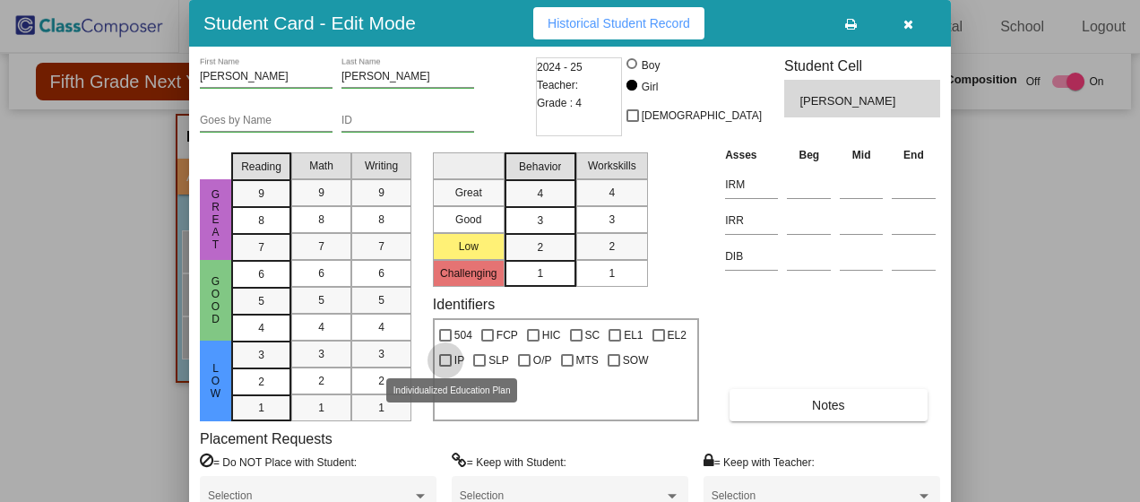
click at [446, 362] on div at bounding box center [445, 360] width 13 height 13
click at [445, 366] on input "IP" at bounding box center [444, 366] width 1 height 1
checkbox input "true"
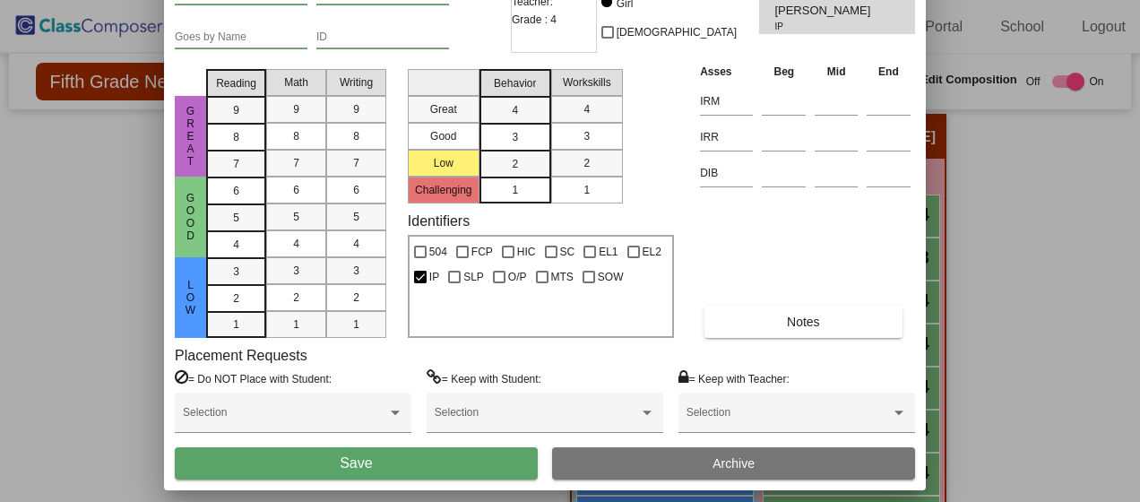
drag, startPoint x: 763, startPoint y: 28, endPoint x: 731, endPoint y: -72, distance: 104.5
click at [731, 0] on html "[GEOGRAPHIC_DATA] - Stefani Support Learning Portal School Logout home Home set…" at bounding box center [570, 251] width 1140 height 502
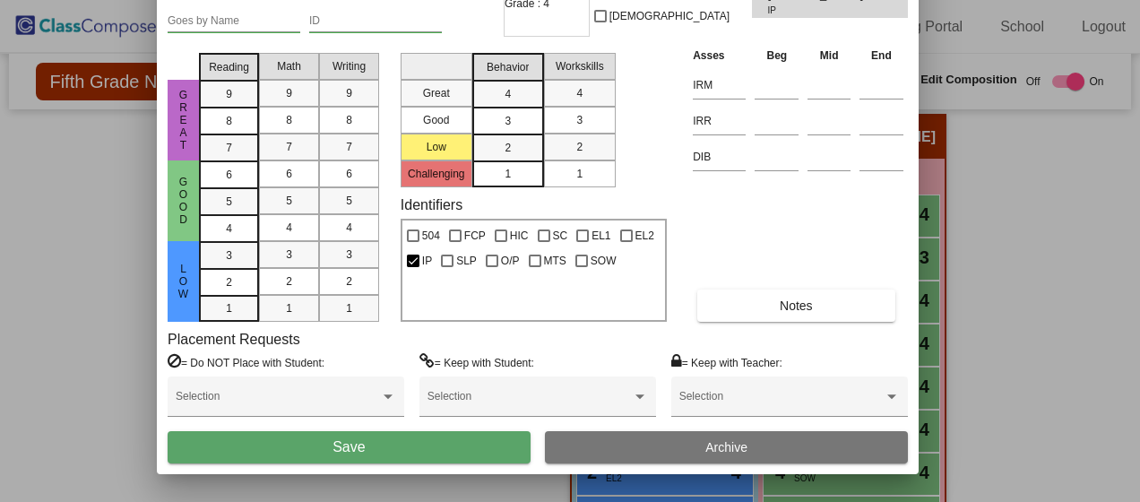
click at [341, 444] on span "Save" at bounding box center [348, 446] width 32 height 15
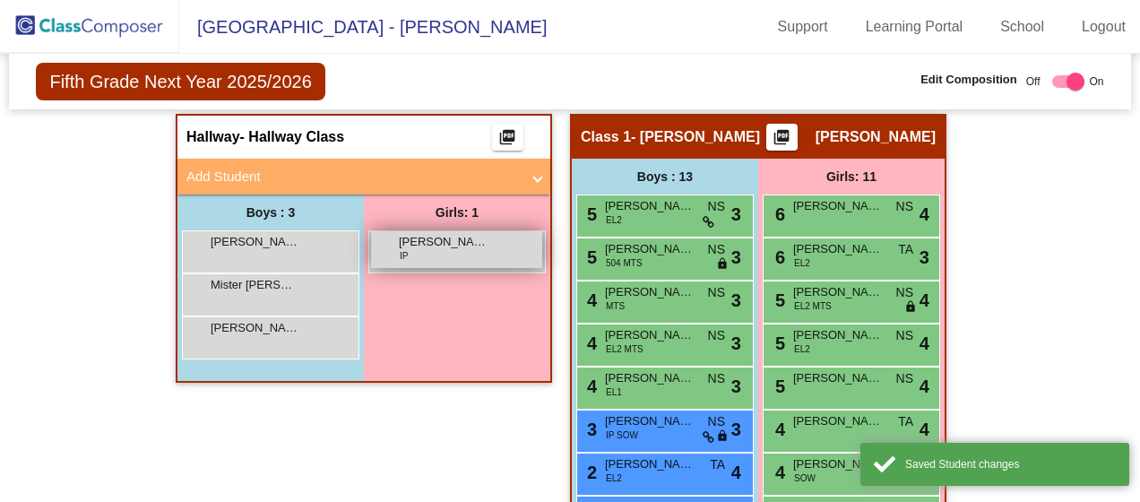
click at [439, 233] on span "[PERSON_NAME]" at bounding box center [444, 242] width 90 height 18
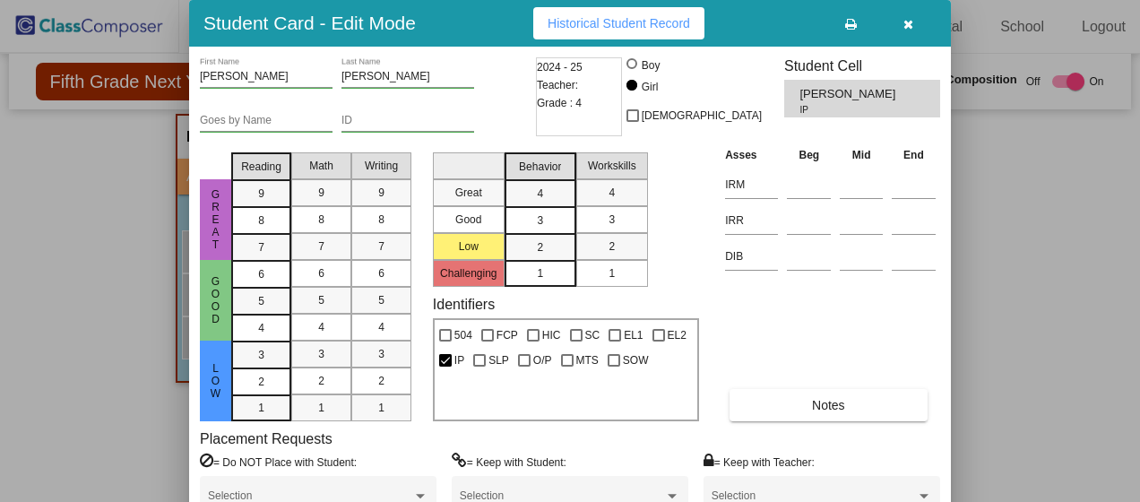
click at [911, 19] on icon "button" at bounding box center [908, 24] width 10 height 13
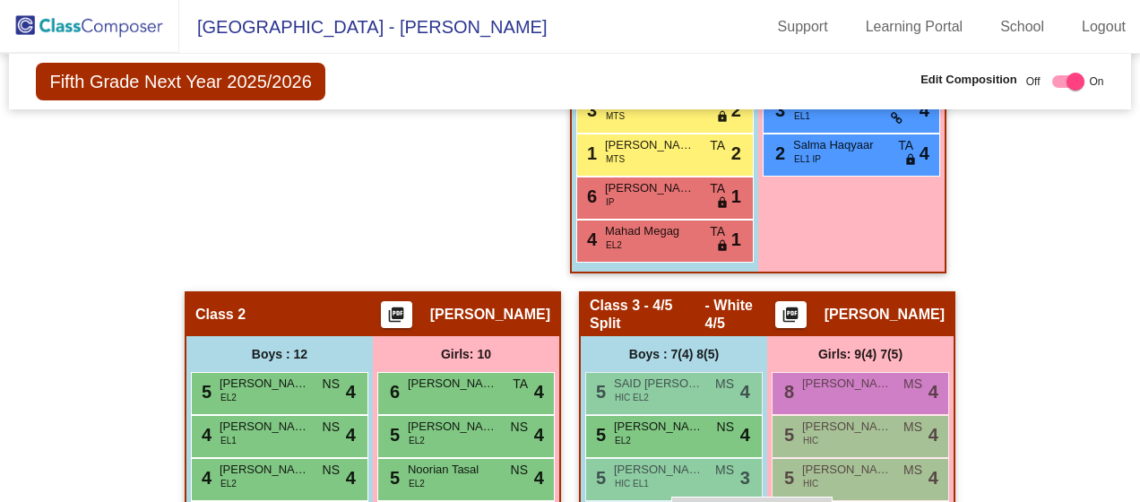
scroll to position [853, 0]
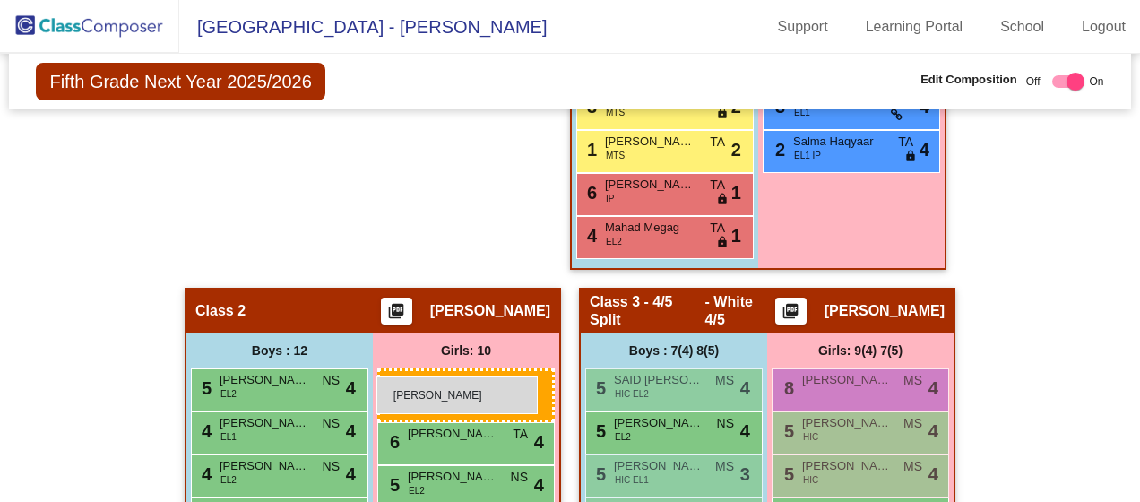
drag, startPoint x: 468, startPoint y: 226, endPoint x: 376, endPoint y: 376, distance: 176.1
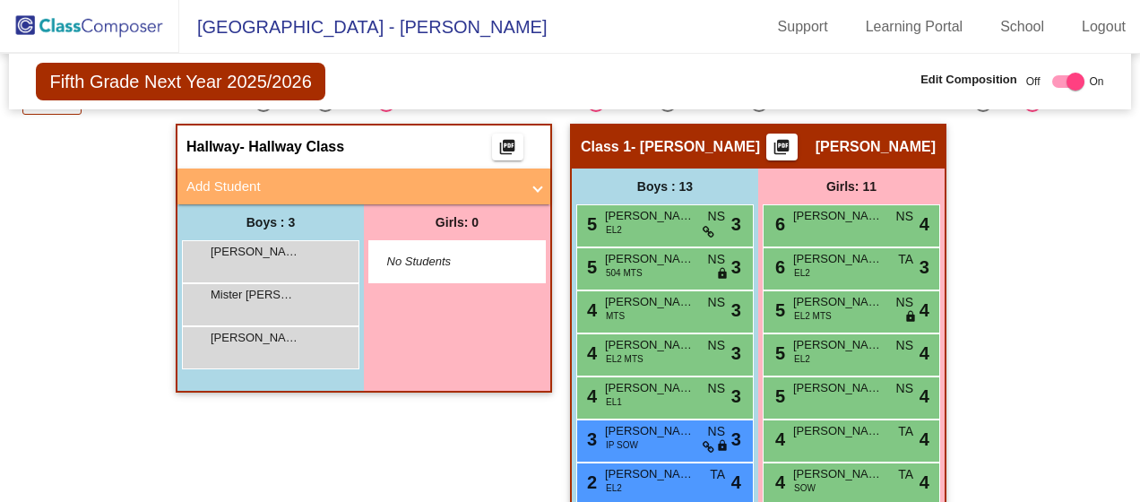
scroll to position [315, 0]
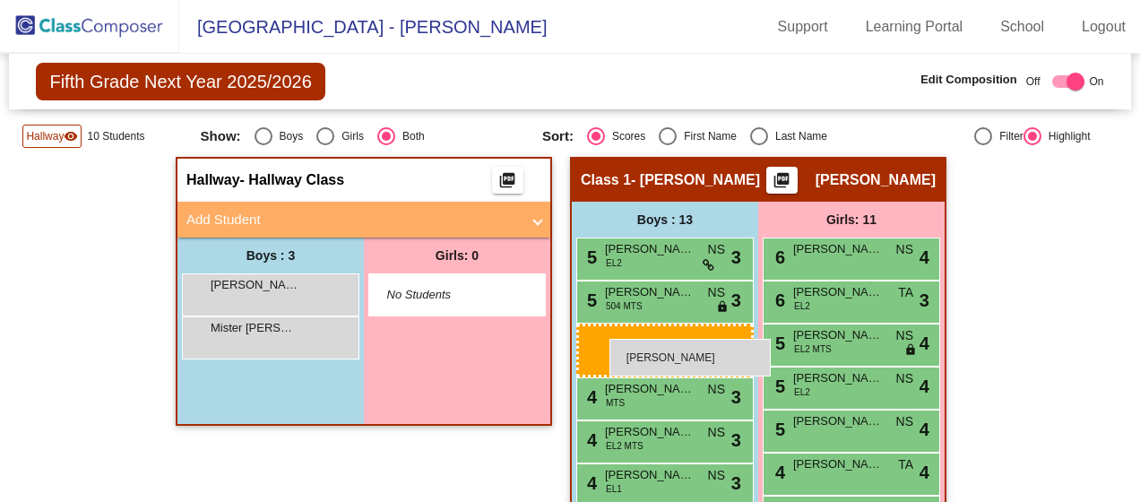
drag, startPoint x: 274, startPoint y: 355, endPoint x: 609, endPoint y: 339, distance: 335.5
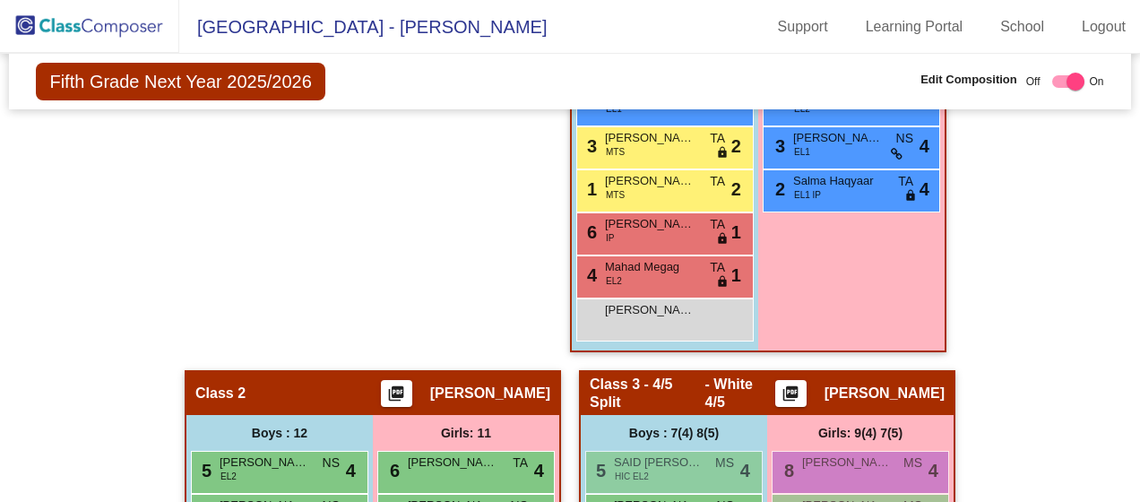
scroll to position [857, 0]
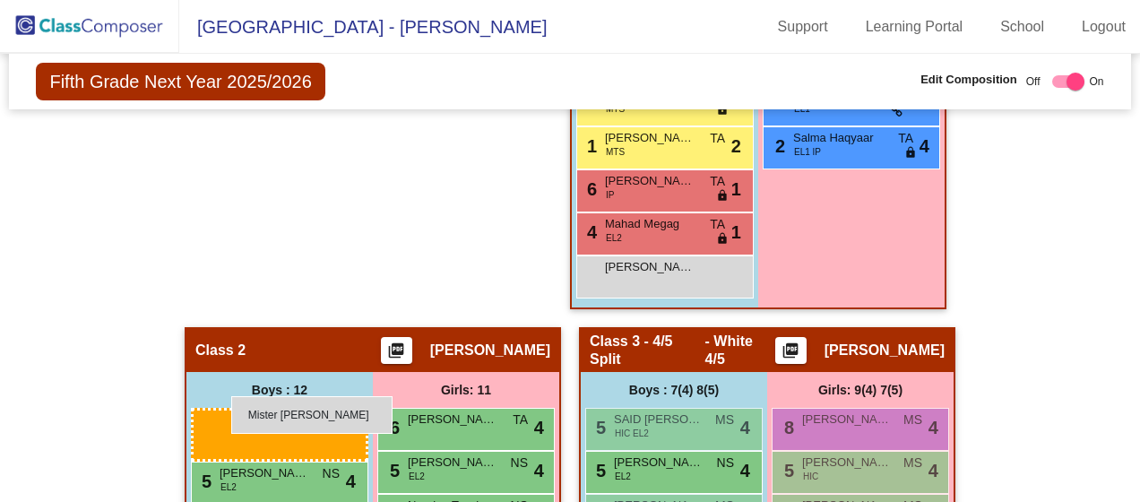
drag, startPoint x: 273, startPoint y: 219, endPoint x: 228, endPoint y: 398, distance: 184.7
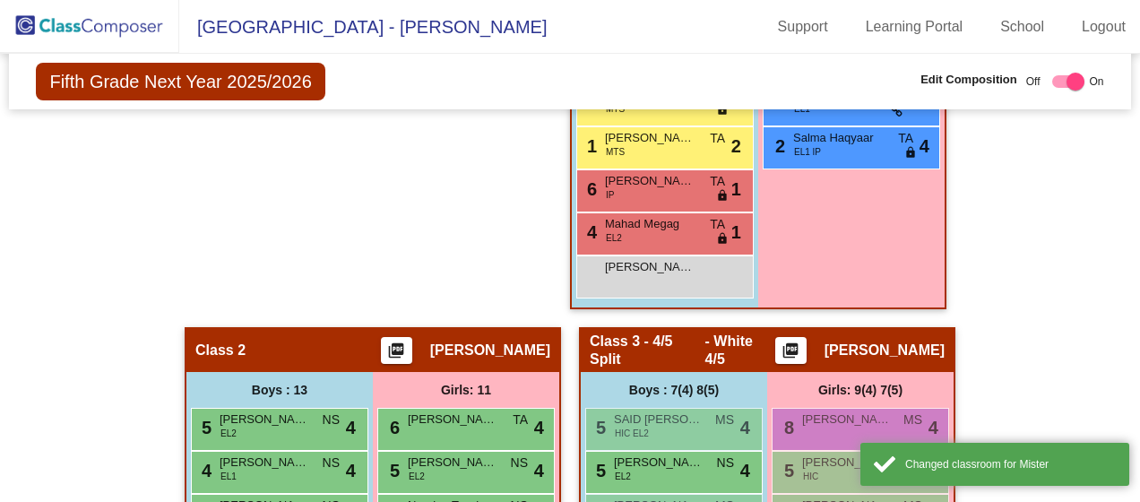
scroll to position [409, 0]
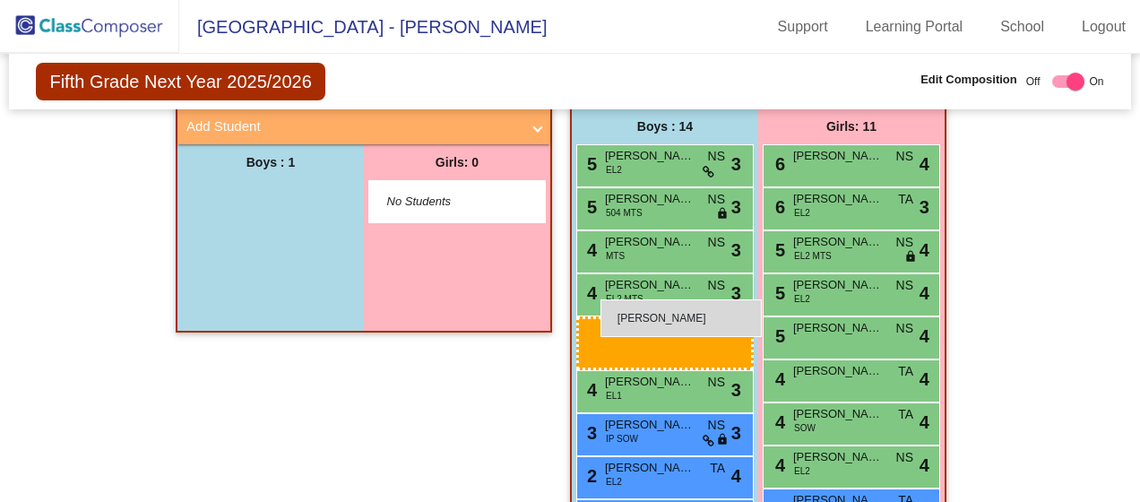
drag, startPoint x: 235, startPoint y: 174, endPoint x: 600, endPoint y: 299, distance: 386.5
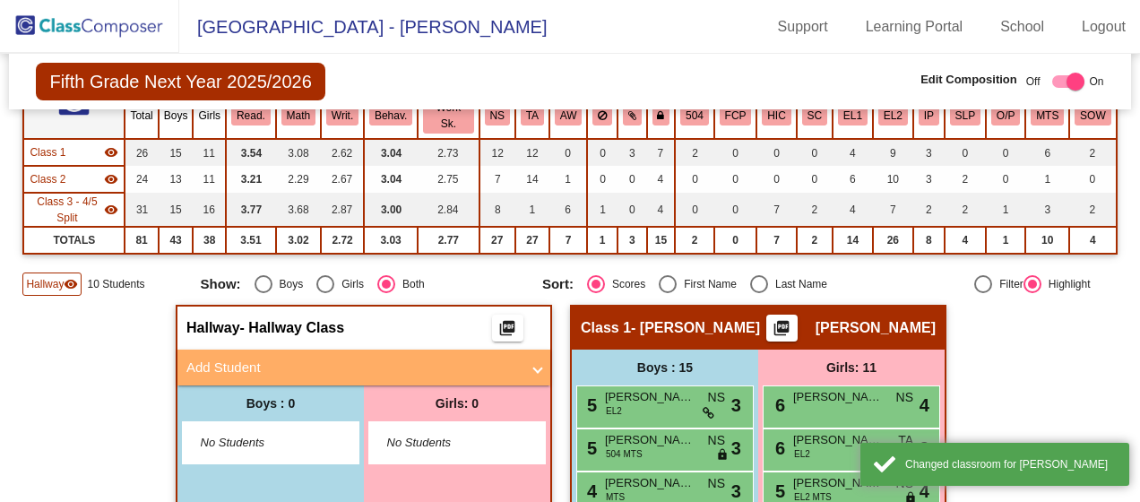
scroll to position [140, 0]
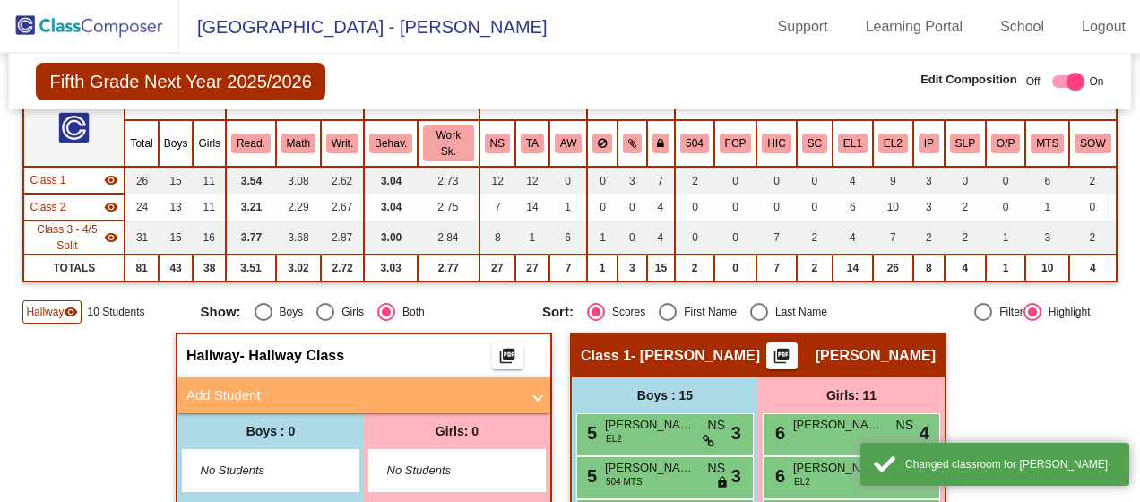
click at [323, 385] on mat-panel-title "Add Student" at bounding box center [352, 395] width 333 height 21
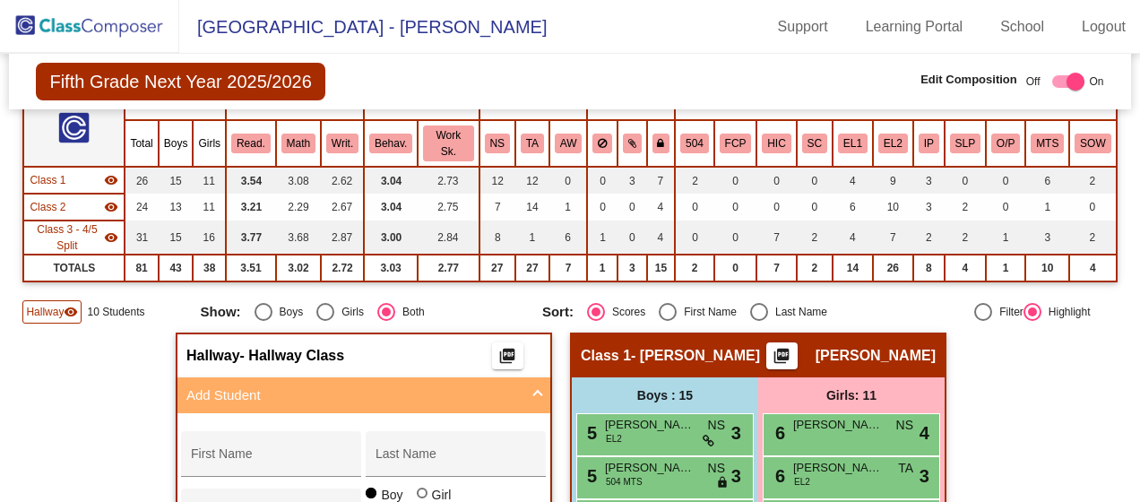
click at [323, 385] on mat-panel-title "Add Student" at bounding box center [352, 395] width 333 height 21
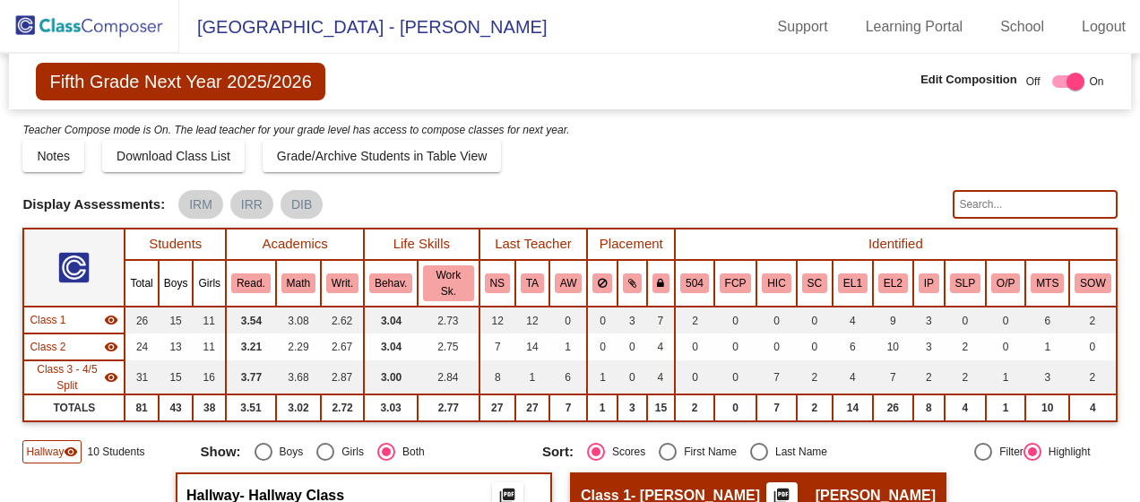
scroll to position [269, 0]
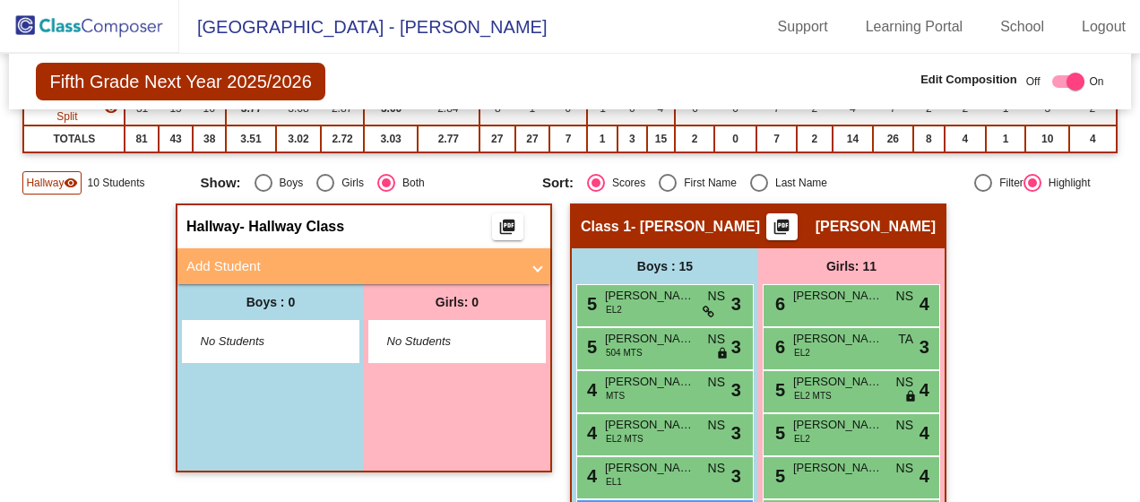
click at [224, 256] on mat-panel-title "Add Student" at bounding box center [352, 266] width 333 height 21
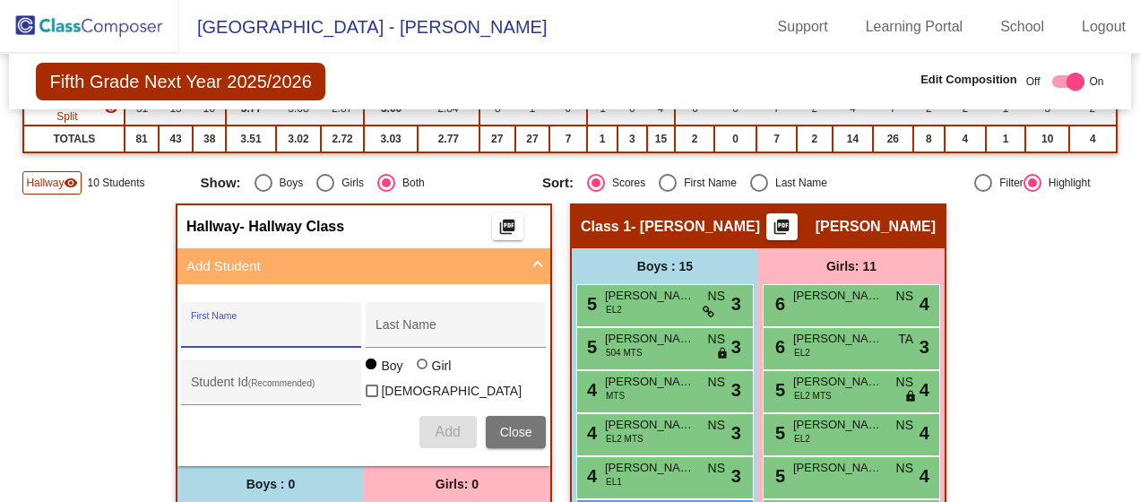
click at [241, 324] on input "First Name" at bounding box center [271, 331] width 161 height 14
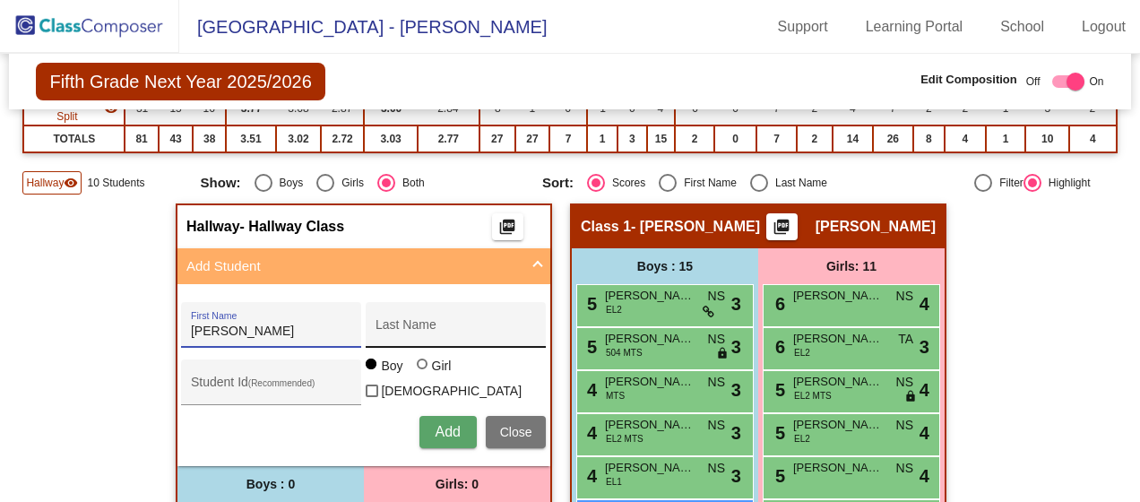
type input "[PERSON_NAME]"
click at [409, 324] on input "Last Name" at bounding box center [455, 331] width 161 height 14
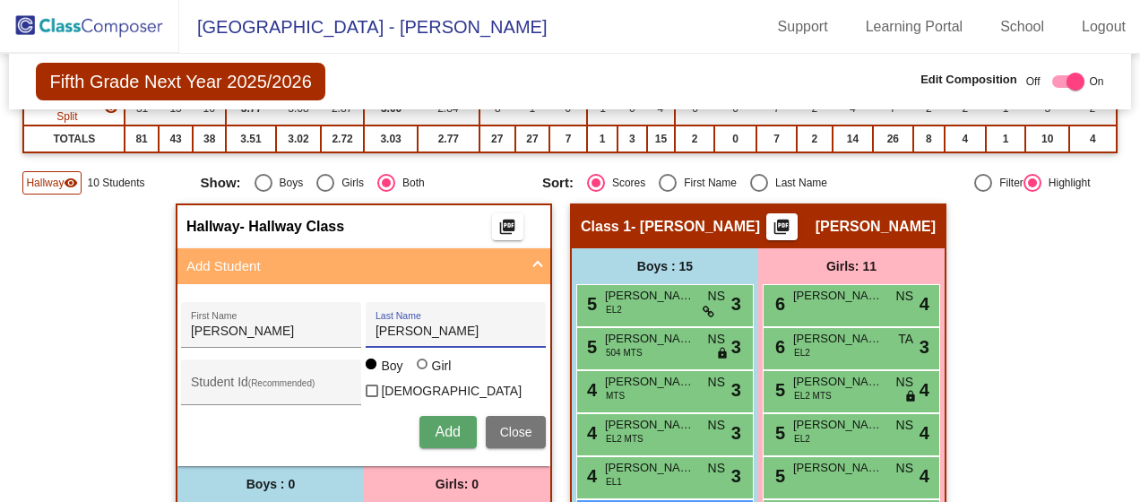
type input "[PERSON_NAME]"
click at [439, 424] on span "Add" at bounding box center [447, 431] width 25 height 15
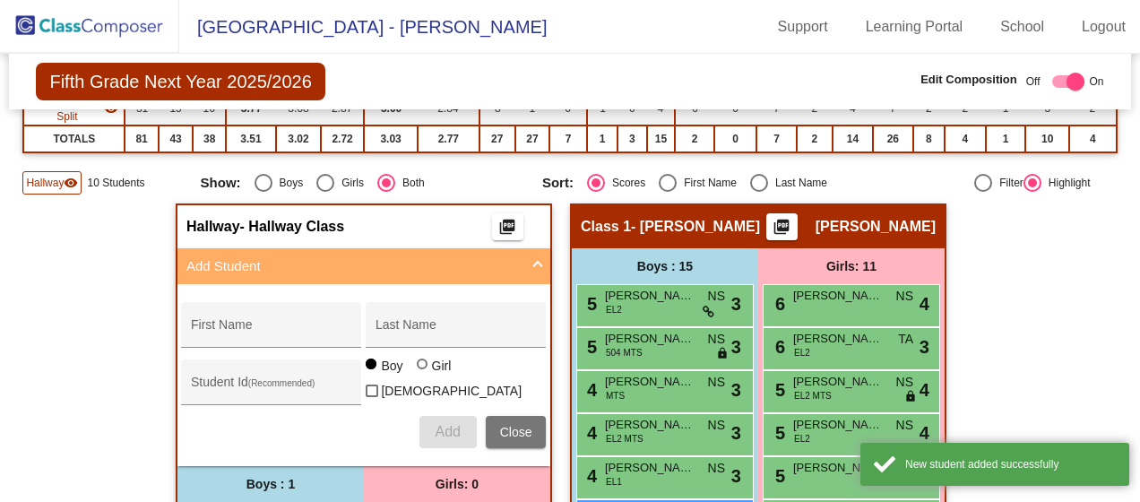
click at [331, 256] on mat-panel-title "Add Student" at bounding box center [352, 266] width 333 height 21
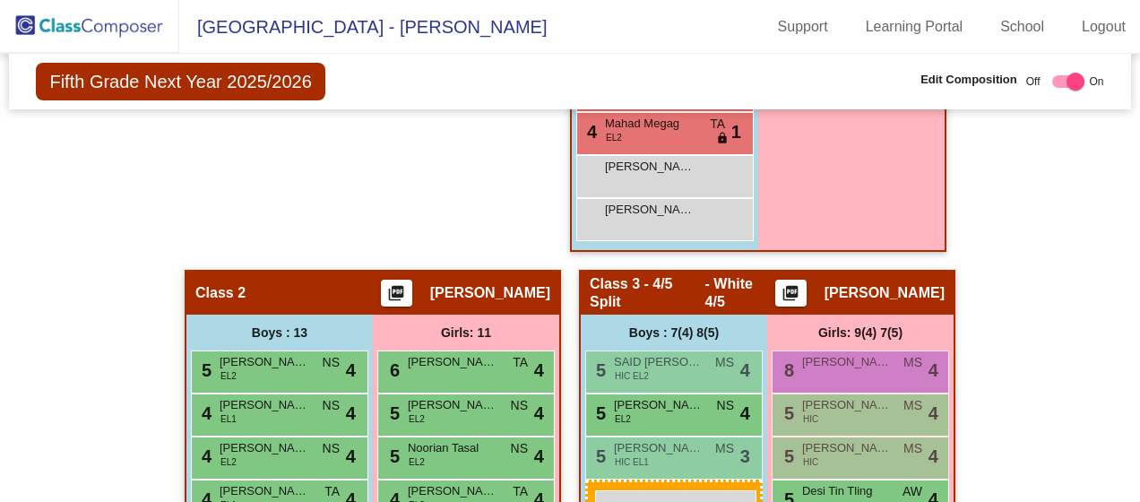
scroll to position [971, 0]
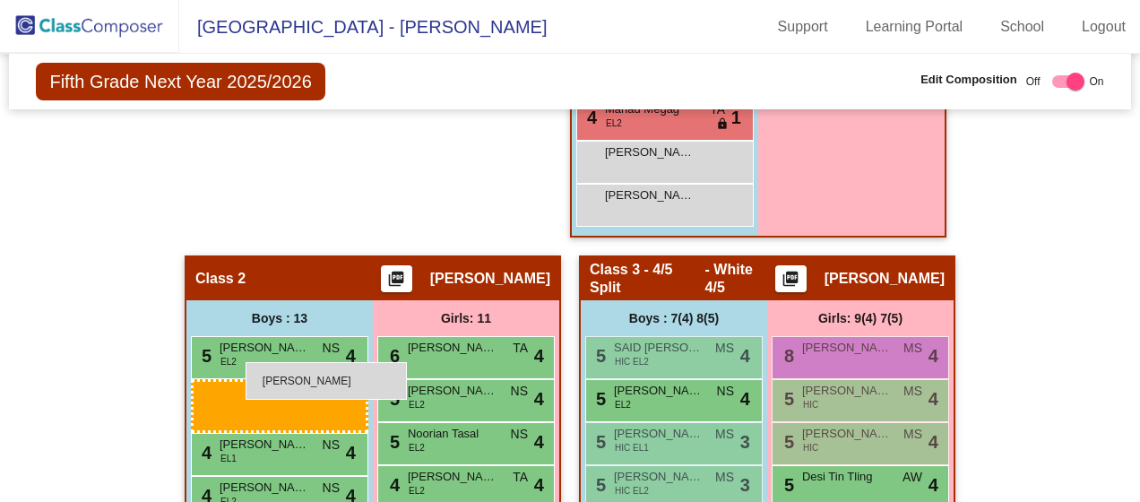
drag, startPoint x: 271, startPoint y: 218, endPoint x: 245, endPoint y: 362, distance: 146.4
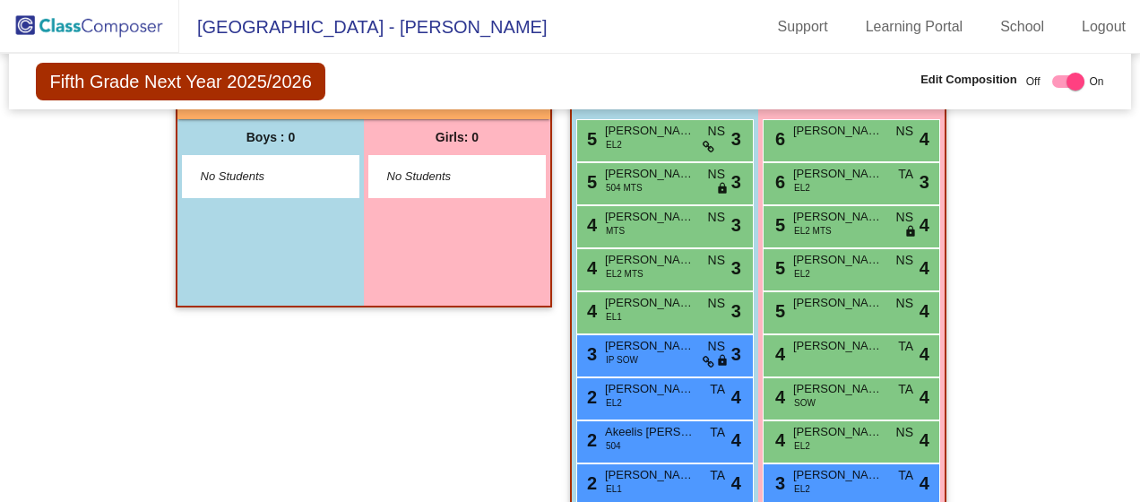
scroll to position [75, 0]
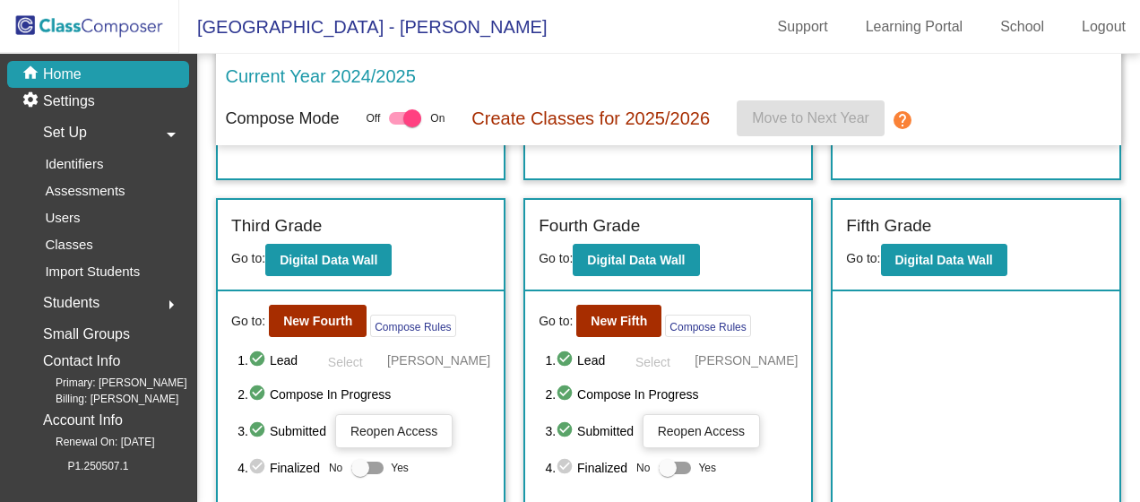
scroll to position [340, 0]
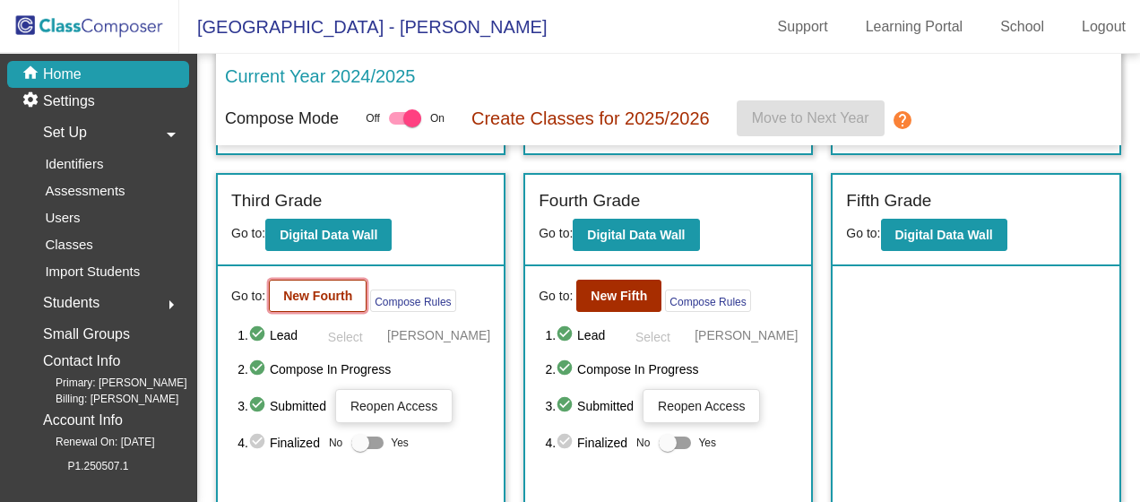
click at [314, 295] on b "New Fourth" at bounding box center [317, 295] width 69 height 14
